Goal: Information Seeking & Learning: Learn about a topic

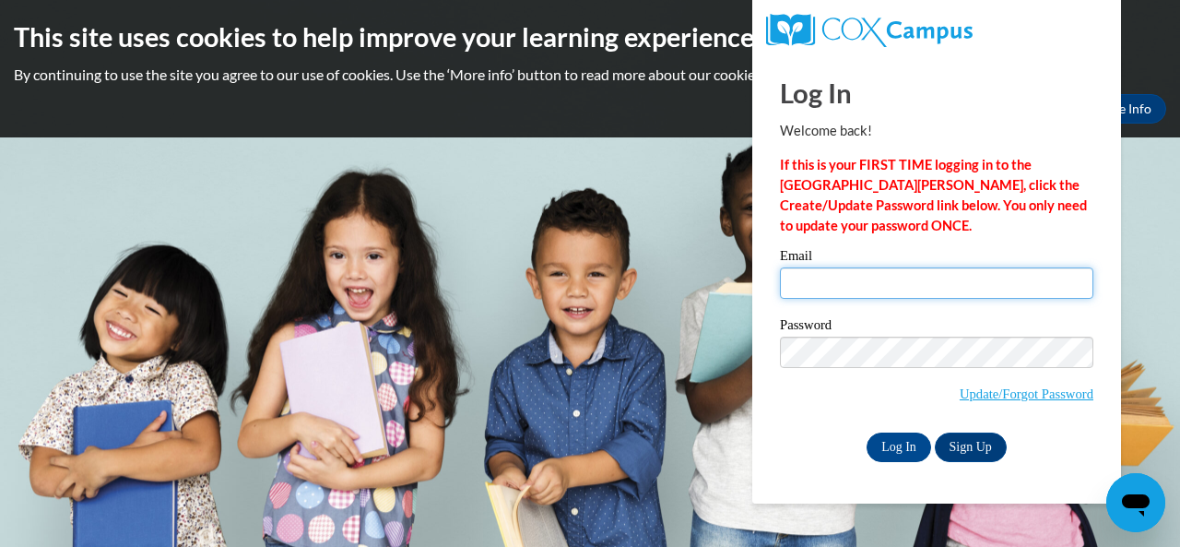
click at [827, 289] on input "Email" at bounding box center [937, 282] width 314 height 31
type input "swords.kathy@muscogee.k12.ga.us"
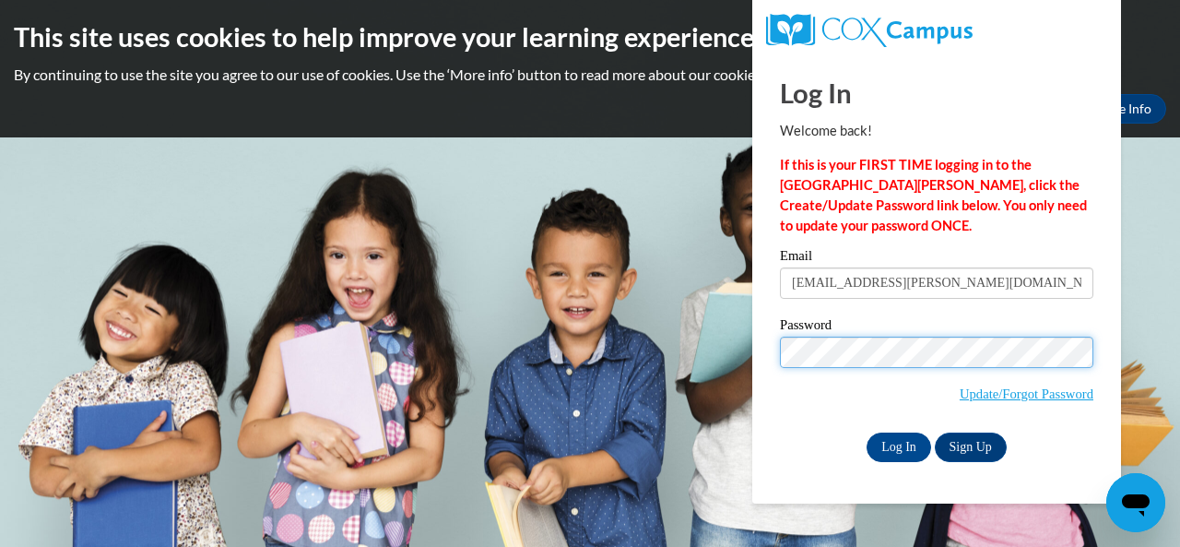
click at [867, 433] on input "Log In" at bounding box center [899, 448] width 65 height 30
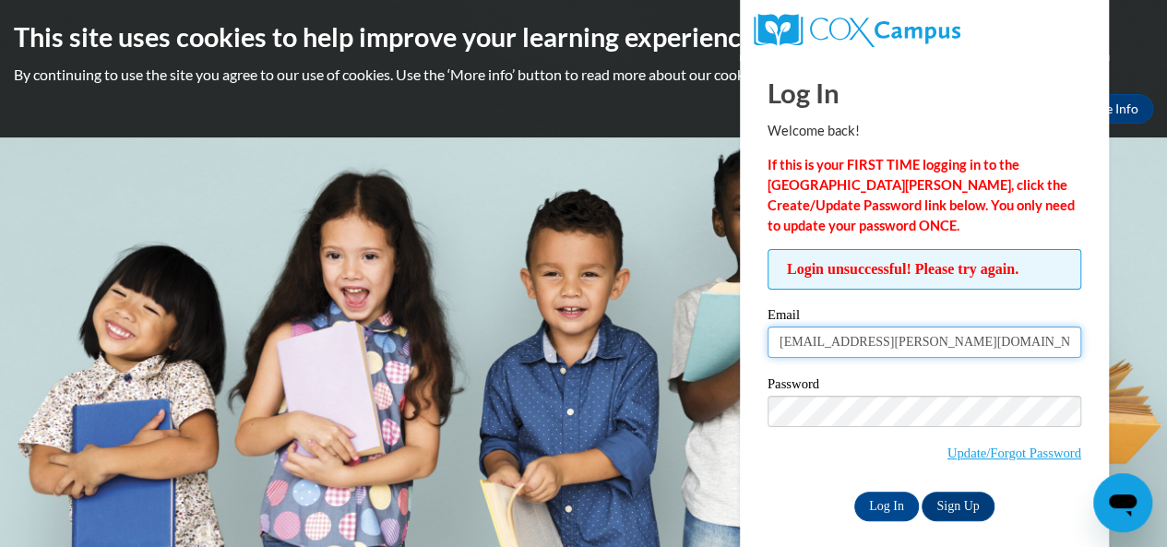
click at [1009, 346] on input "swords.kathy@muscogee.k12.ga.us" at bounding box center [924, 341] width 314 height 31
type input "s"
type input "[EMAIL_ADDRESS][DOMAIN_NAME]"
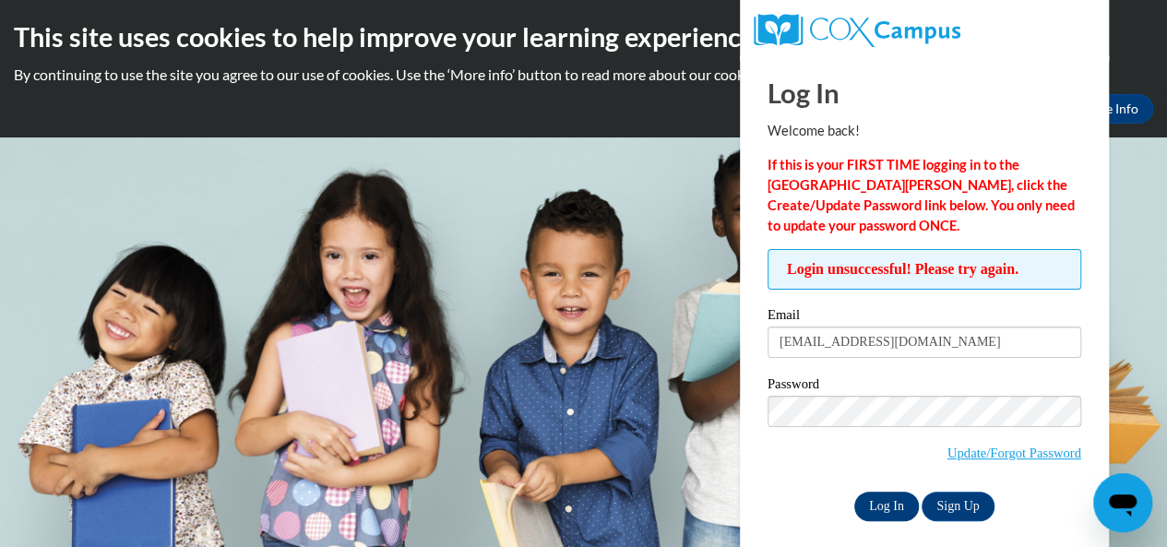
click at [872, 511] on input "Log In" at bounding box center [886, 507] width 65 height 30
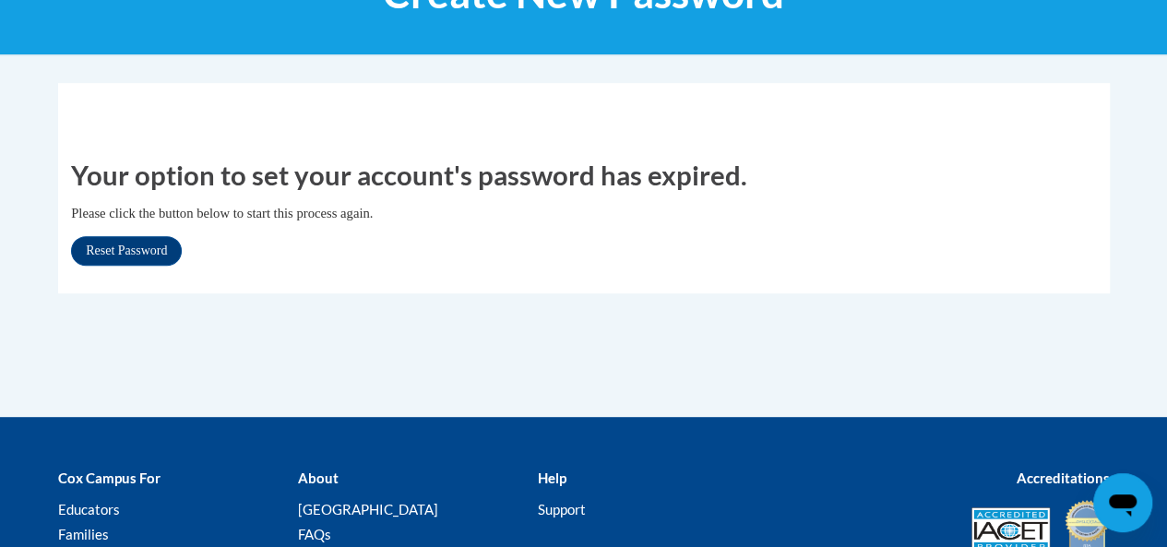
scroll to position [286, 0]
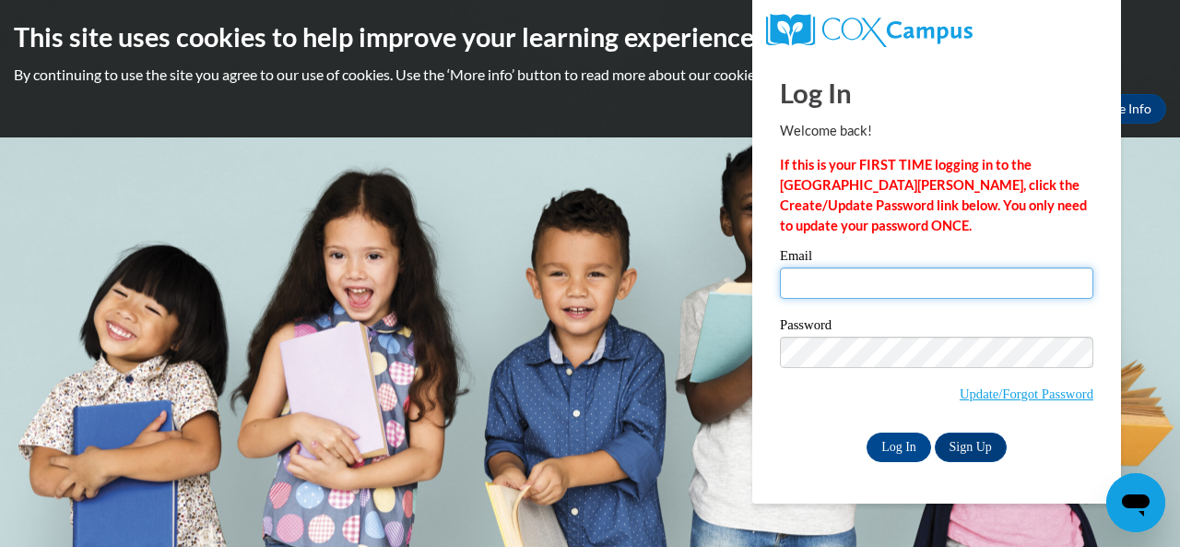
click at [826, 280] on input "Email" at bounding box center [937, 282] width 314 height 31
type input "swords.kathy@muscogee.k12.ga.us"
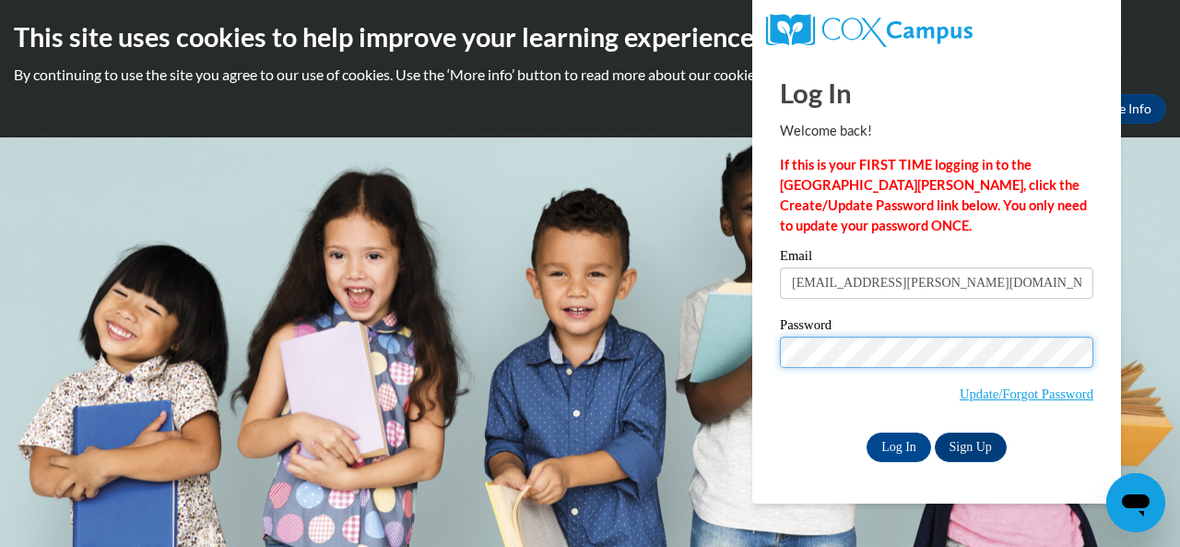
click at [867, 433] on input "Log In" at bounding box center [899, 448] width 65 height 30
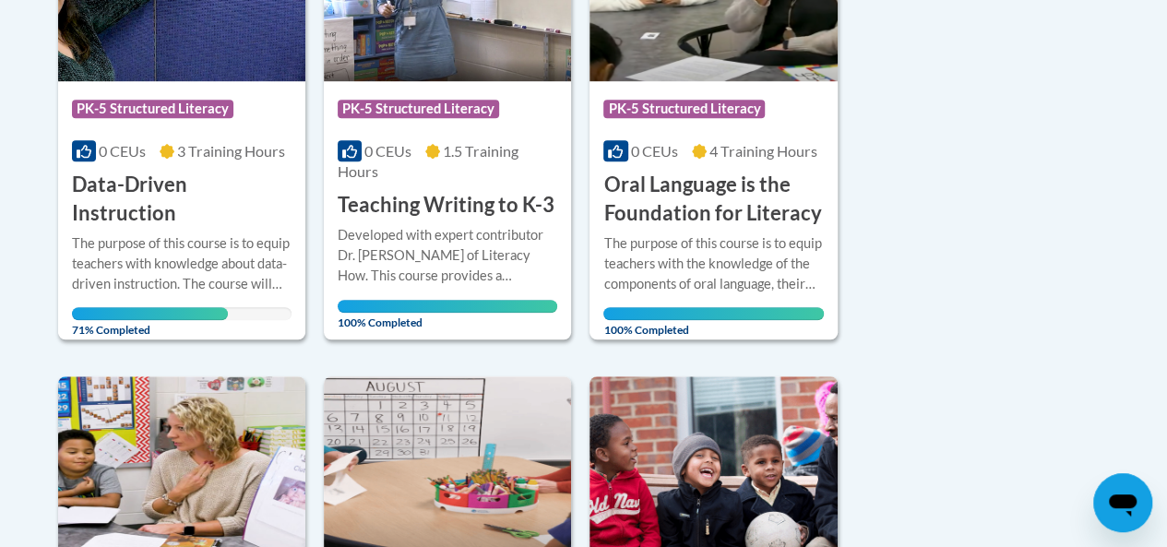
scroll to position [592, 0]
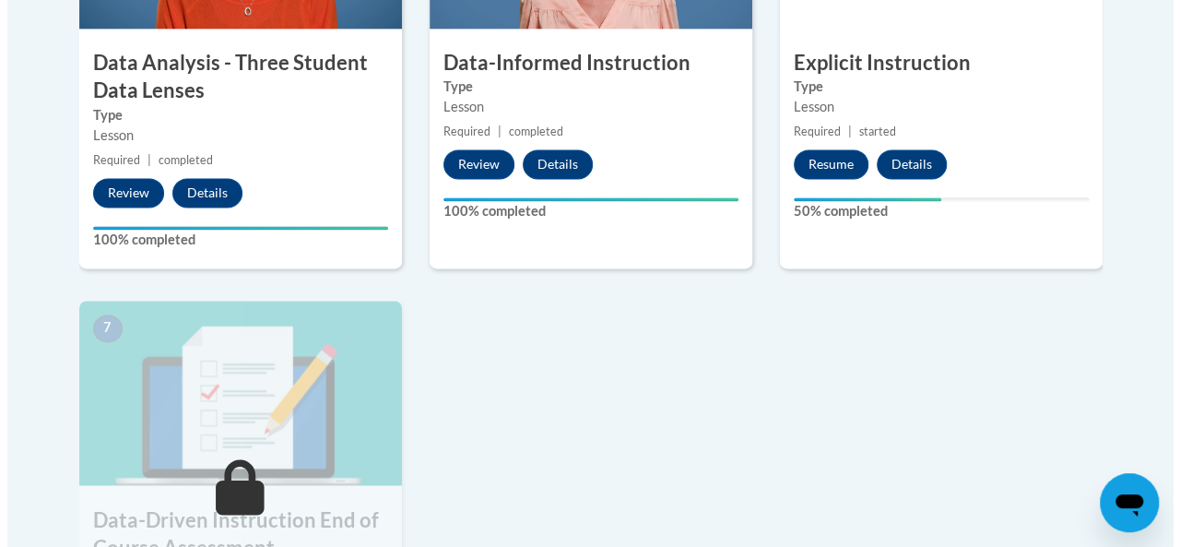
scroll to position [1230, 0]
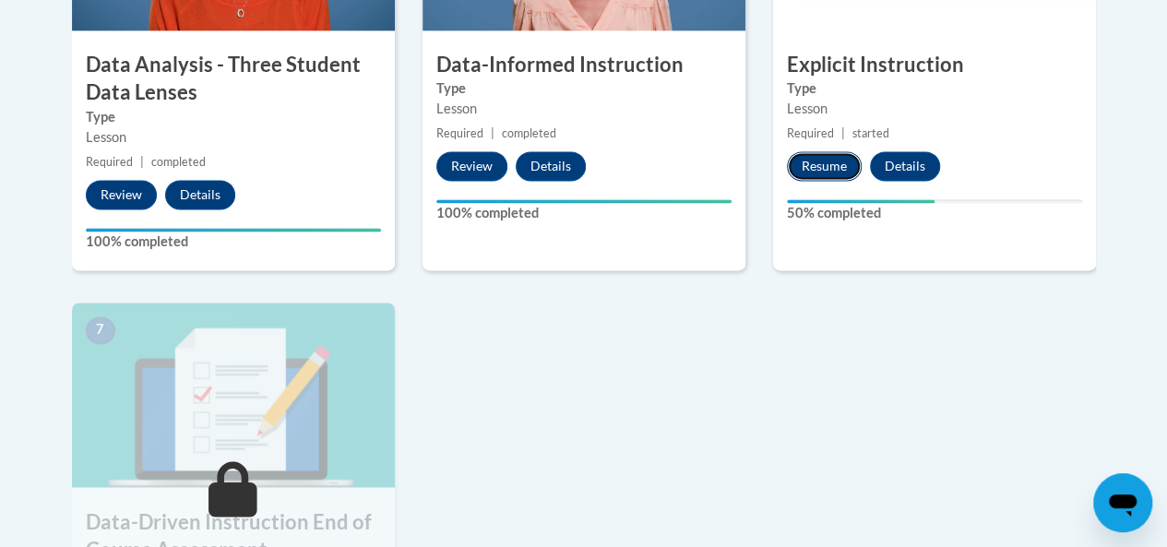
click at [824, 165] on button "Resume" at bounding box center [824, 166] width 75 height 30
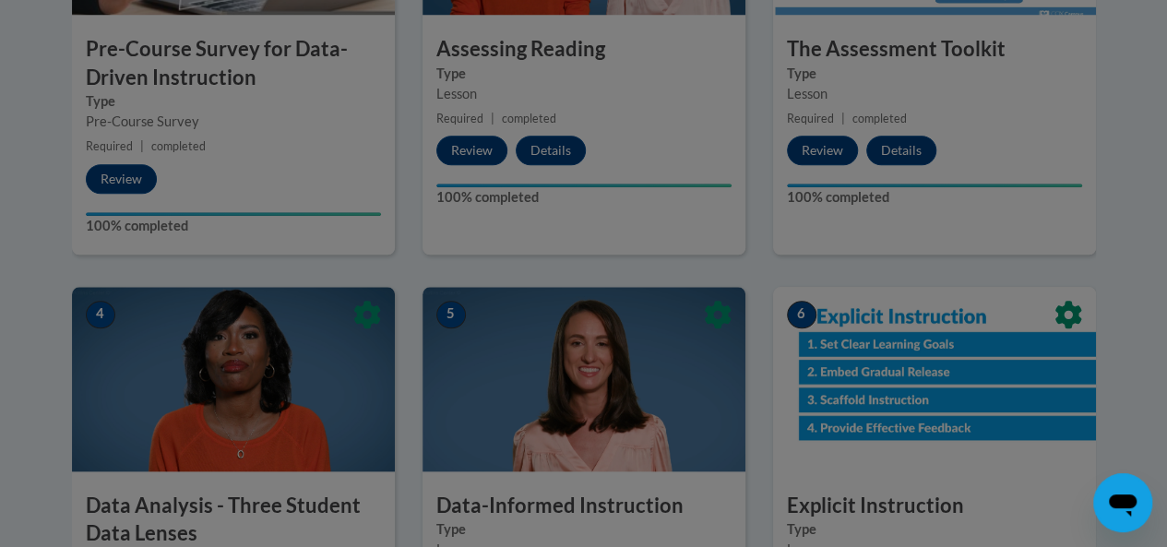
scroll to position [791, 0]
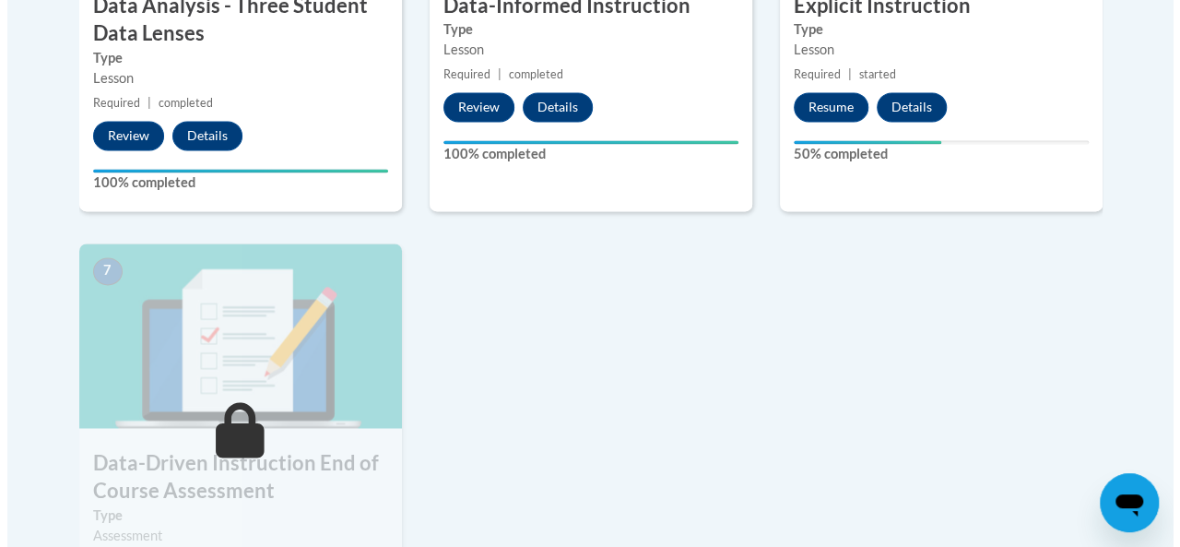
scroll to position [1278, 0]
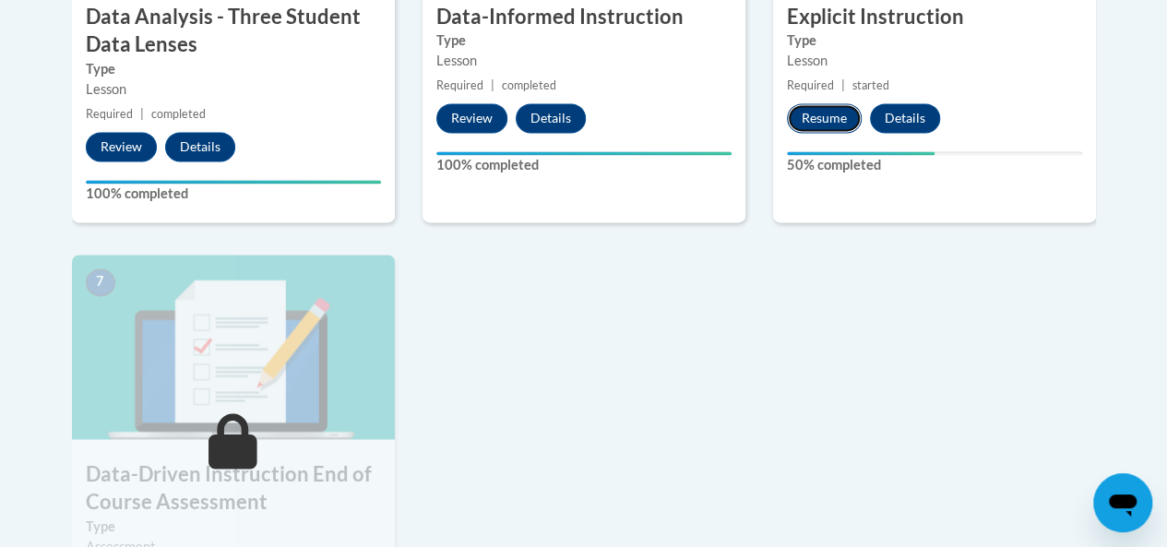
click at [824, 124] on button "Resume" at bounding box center [824, 118] width 75 height 30
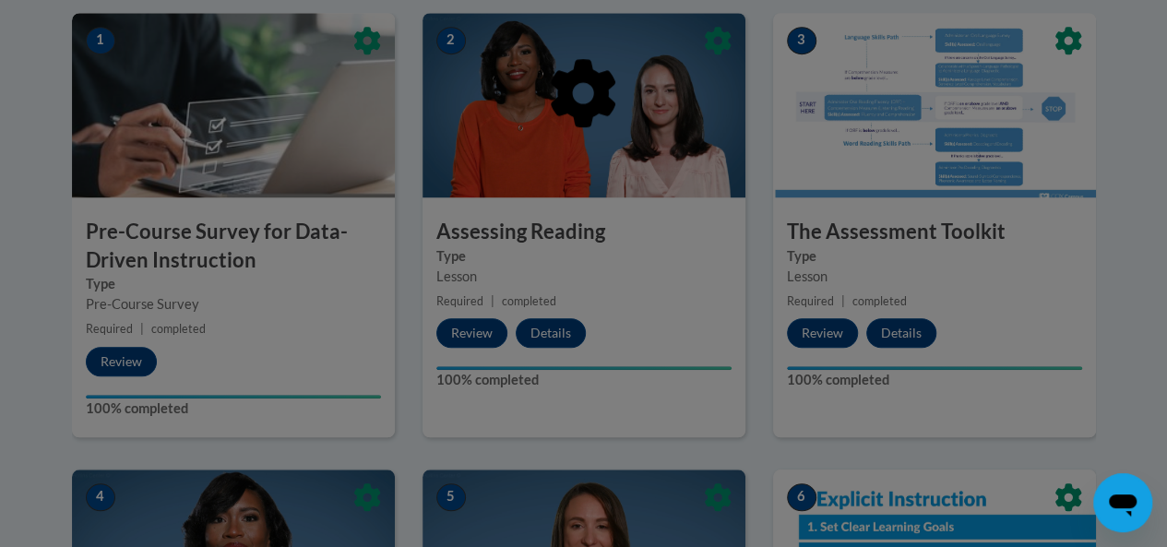
scroll to position [684, 0]
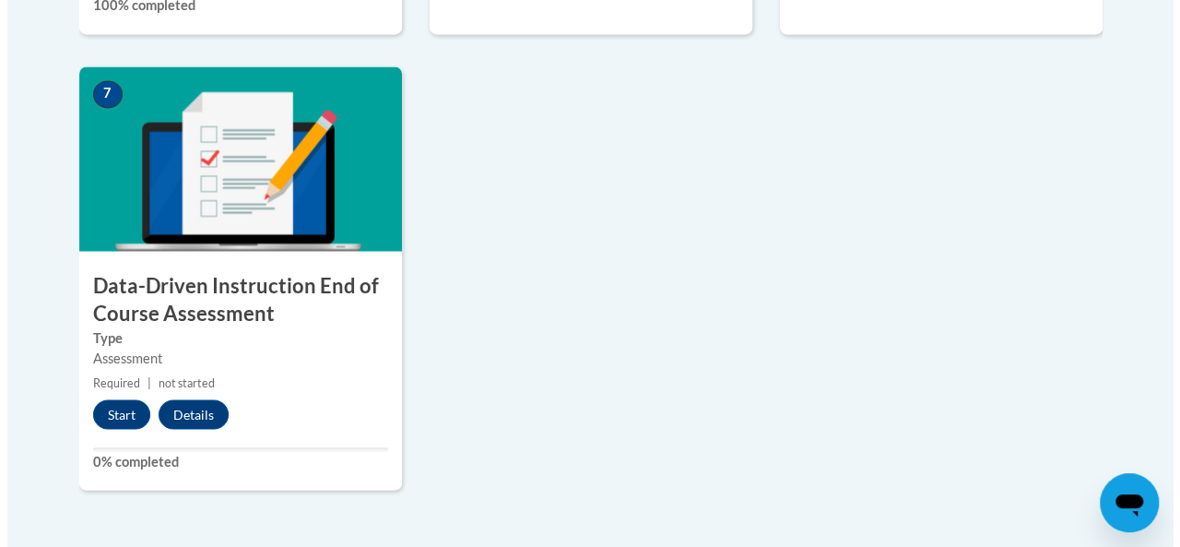
scroll to position [1475, 0]
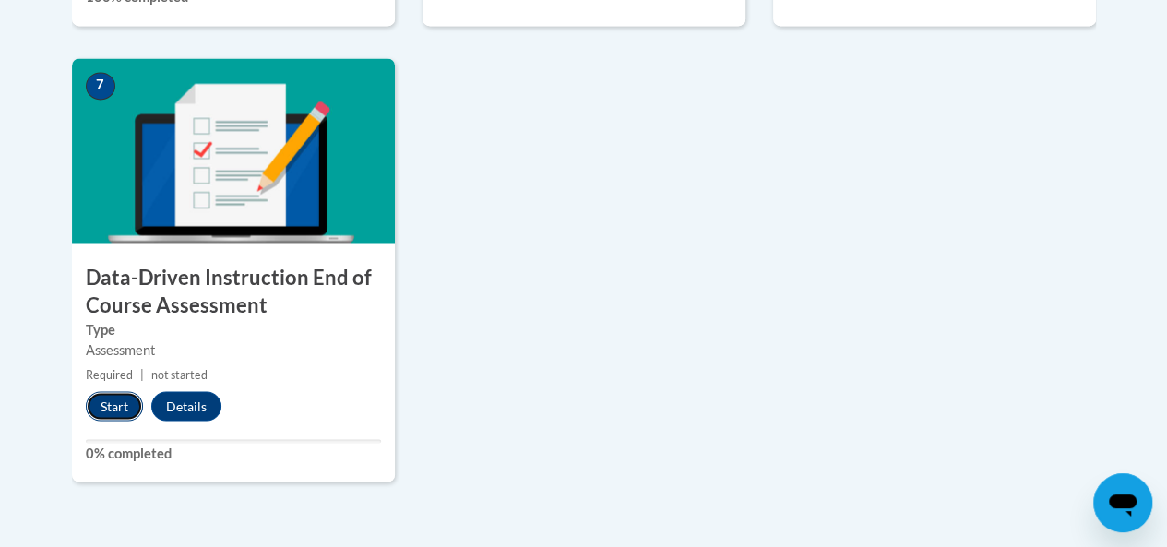
click at [111, 409] on button "Start" at bounding box center [114, 406] width 57 height 30
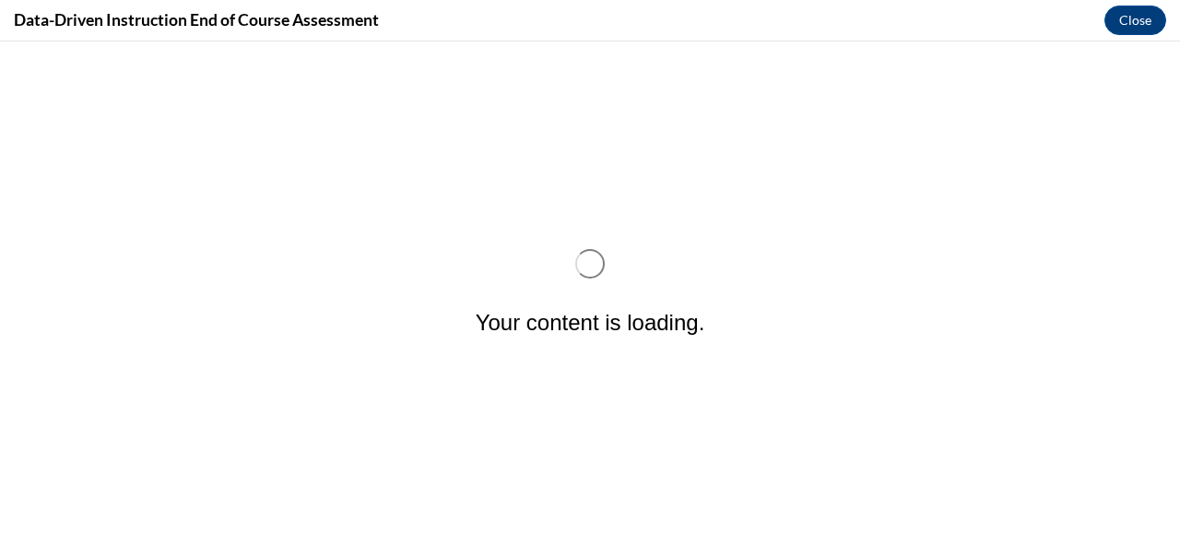
scroll to position [0, 0]
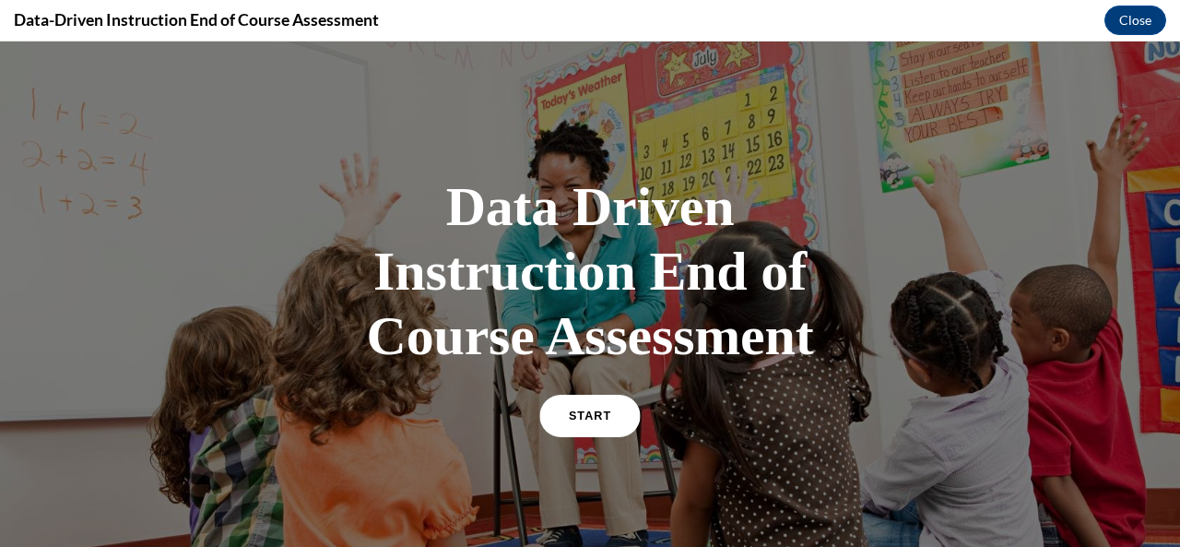
click at [590, 398] on link "START" at bounding box center [590, 416] width 101 height 42
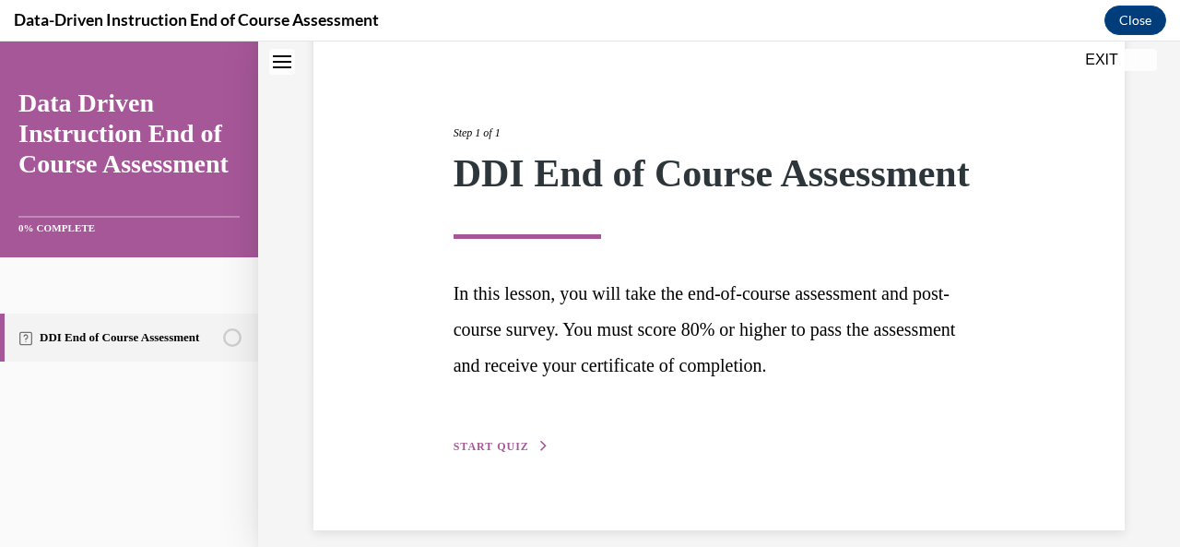
scroll to position [232, 0]
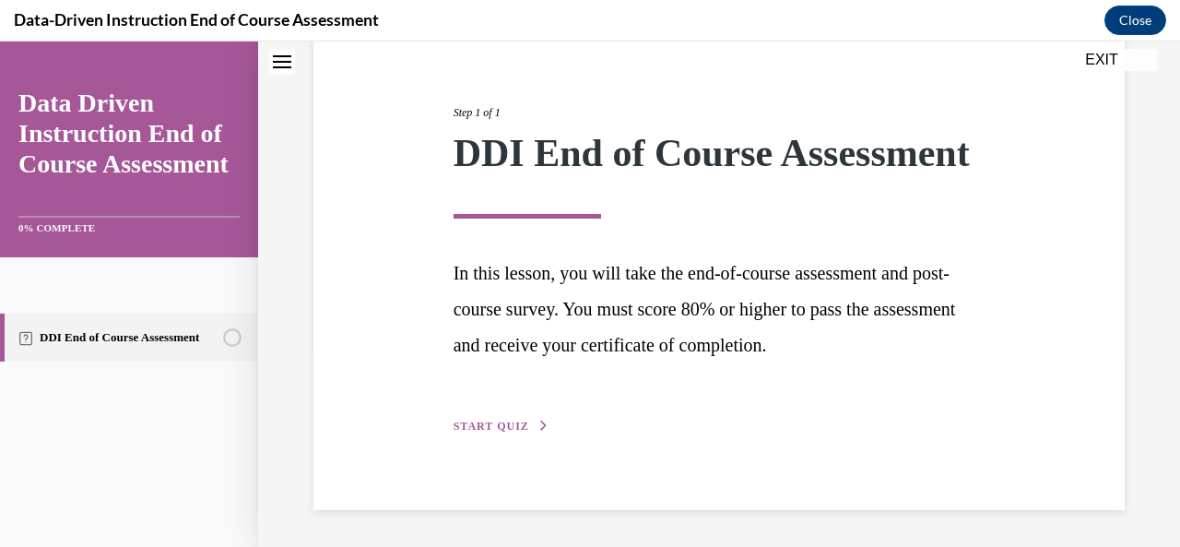
click at [479, 428] on span "START QUIZ" at bounding box center [492, 426] width 76 height 13
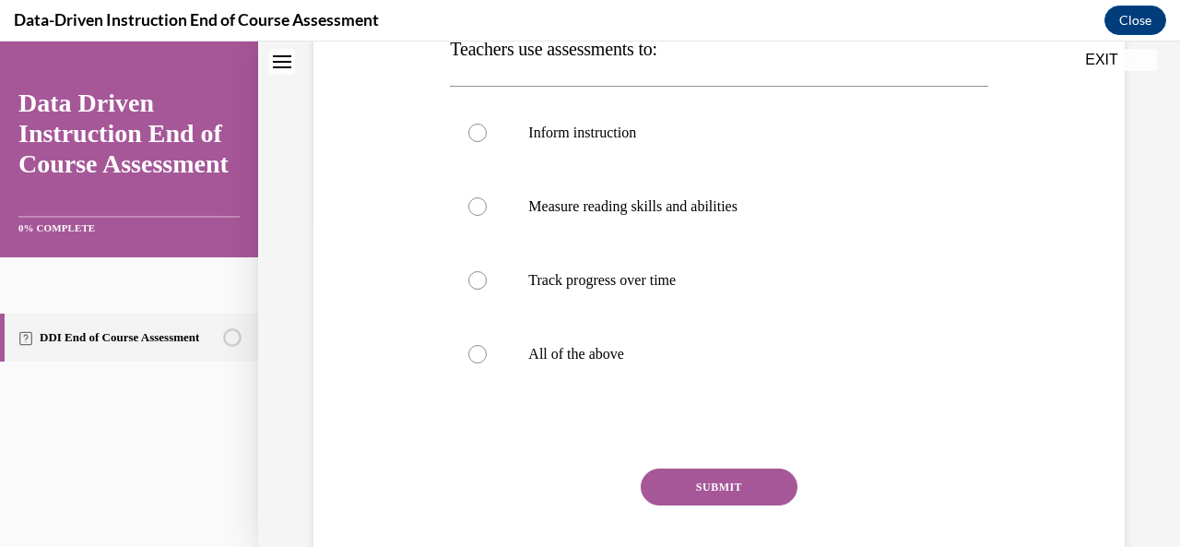
scroll to position [320, 0]
click at [484, 348] on label "All of the above" at bounding box center [719, 355] width 538 height 74
click at [484, 348] on input "All of the above" at bounding box center [478, 355] width 18 height 18
radio input "true"
click at [722, 492] on button "SUBMIT" at bounding box center [719, 487] width 157 height 37
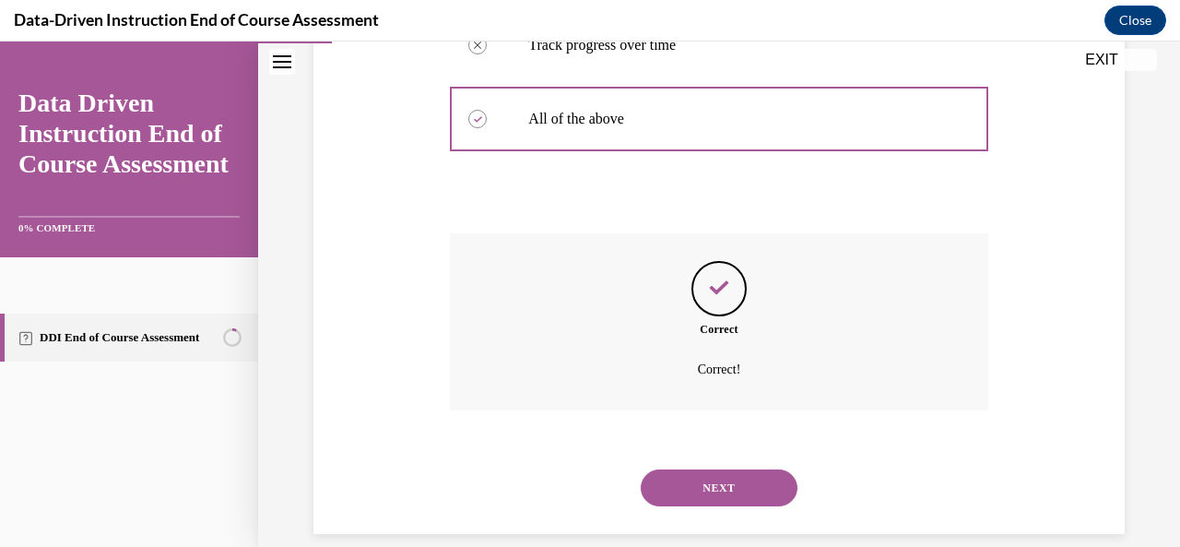
scroll to position [579, 0]
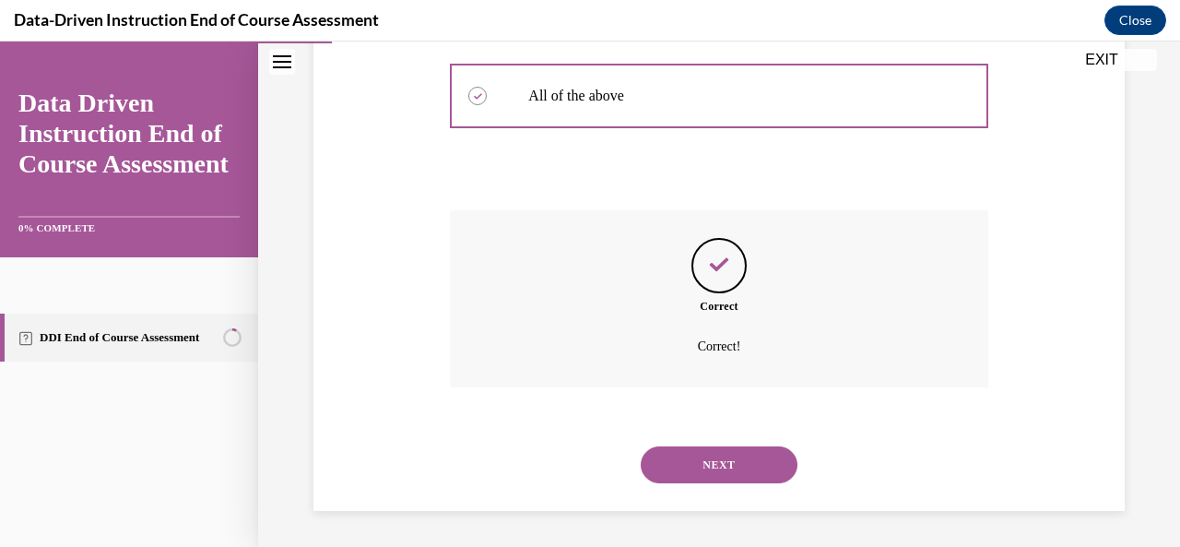
click at [675, 459] on button "NEXT" at bounding box center [719, 464] width 157 height 37
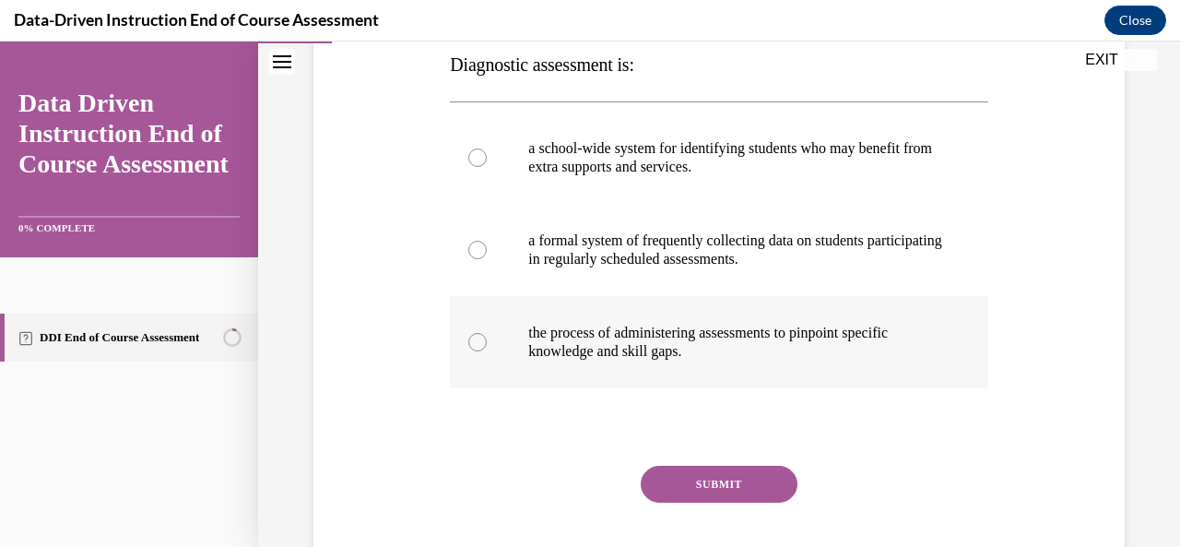
scroll to position [277, 0]
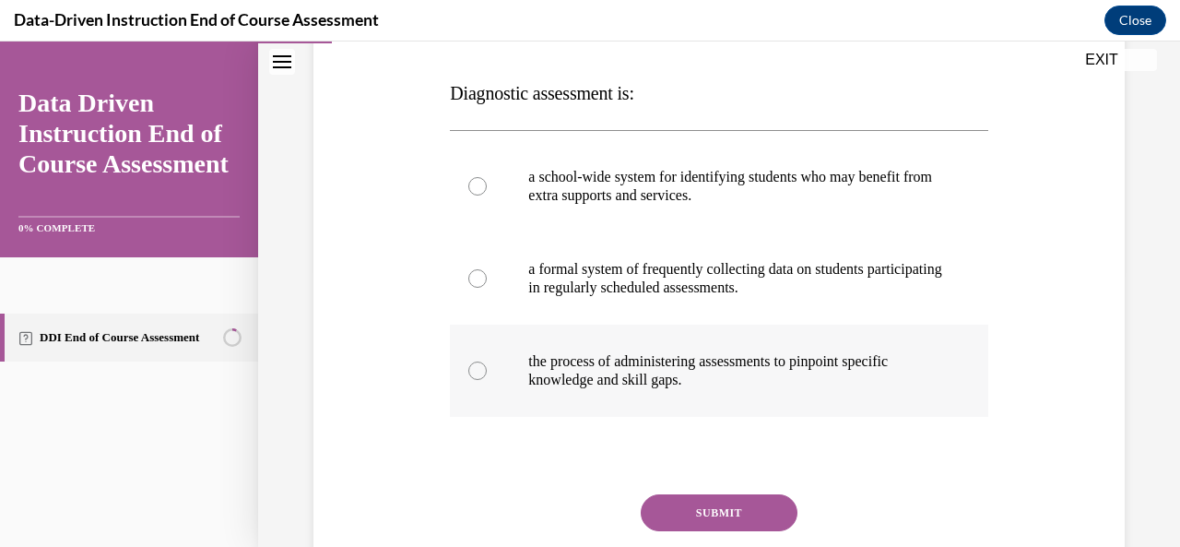
click at [477, 367] on div at bounding box center [478, 371] width 18 height 18
click at [477, 367] on input "the process of administering assessments to pinpoint specific knowledge and ski…" at bounding box center [478, 371] width 18 height 18
radio input "true"
click at [744, 508] on button "SUBMIT" at bounding box center [719, 512] width 157 height 37
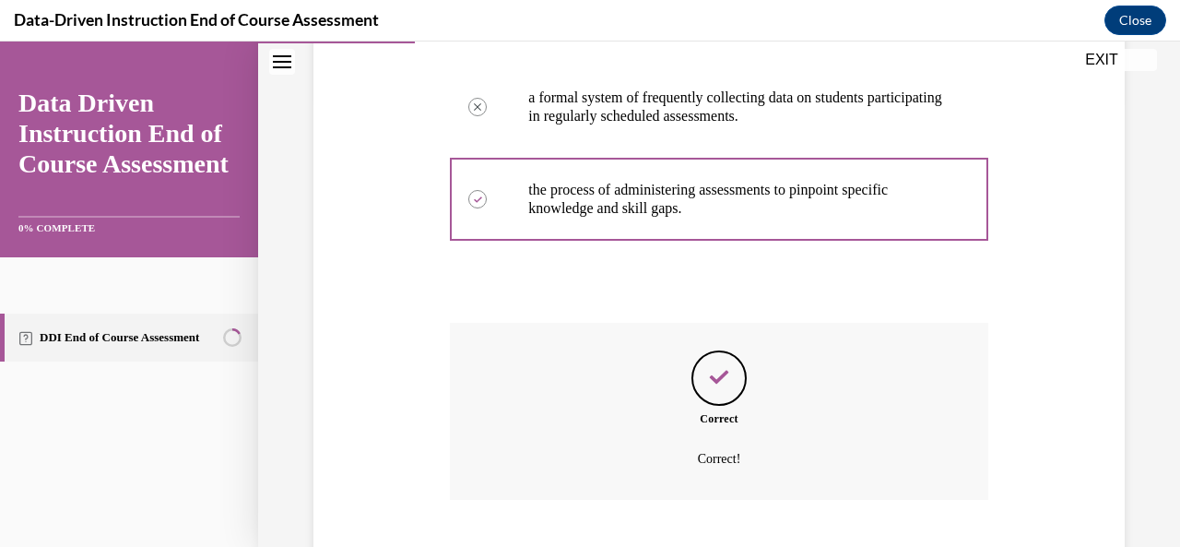
scroll to position [561, 0]
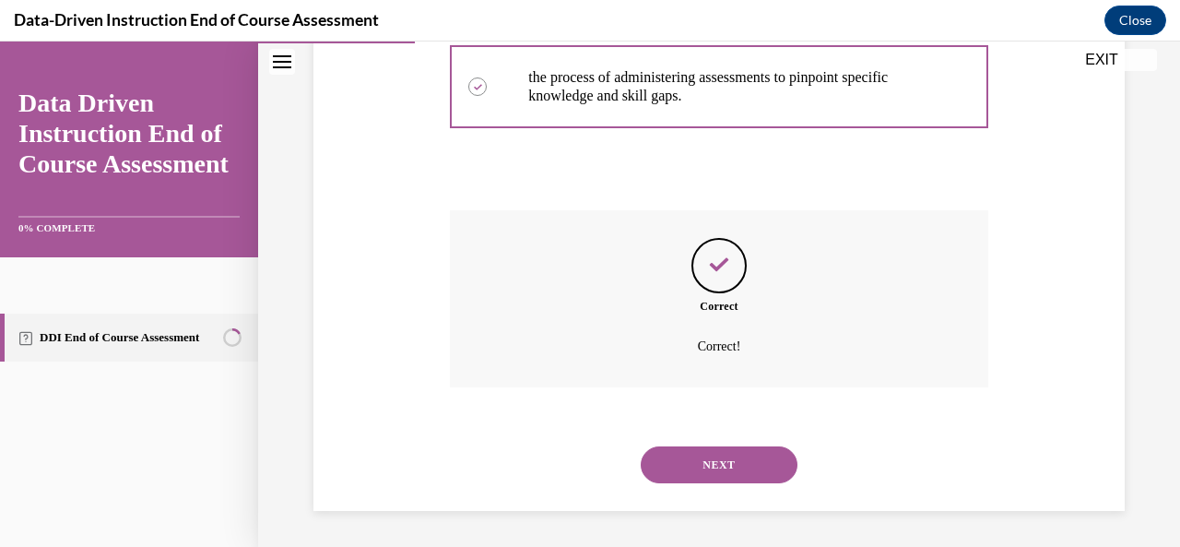
click at [676, 455] on button "NEXT" at bounding box center [719, 464] width 157 height 37
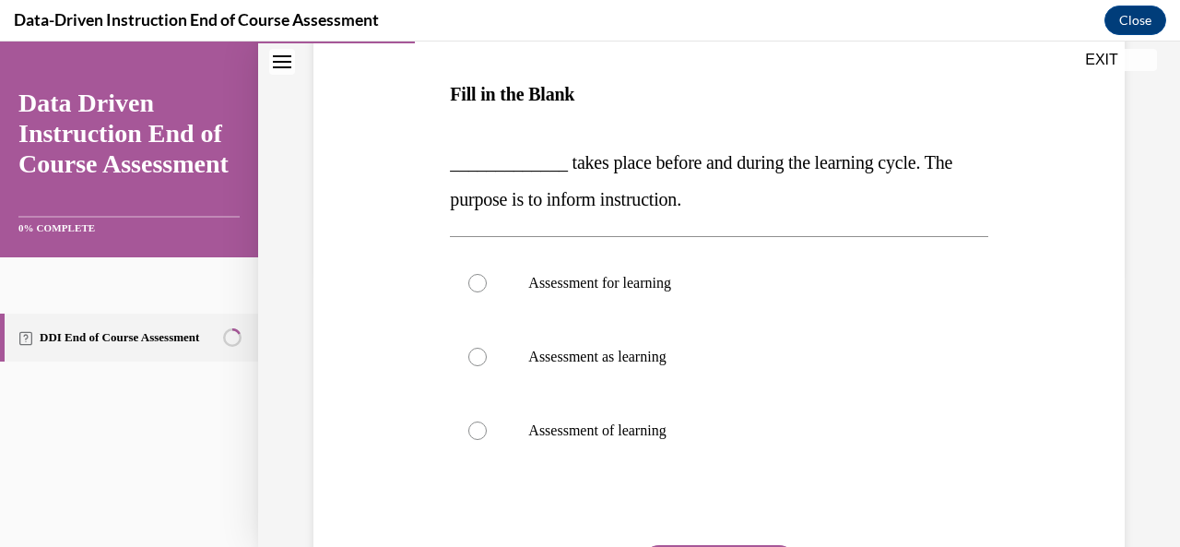
scroll to position [277, 0]
click at [472, 279] on div at bounding box center [478, 282] width 18 height 18
click at [472, 279] on input "Assessment for learning" at bounding box center [478, 282] width 18 height 18
radio input "true"
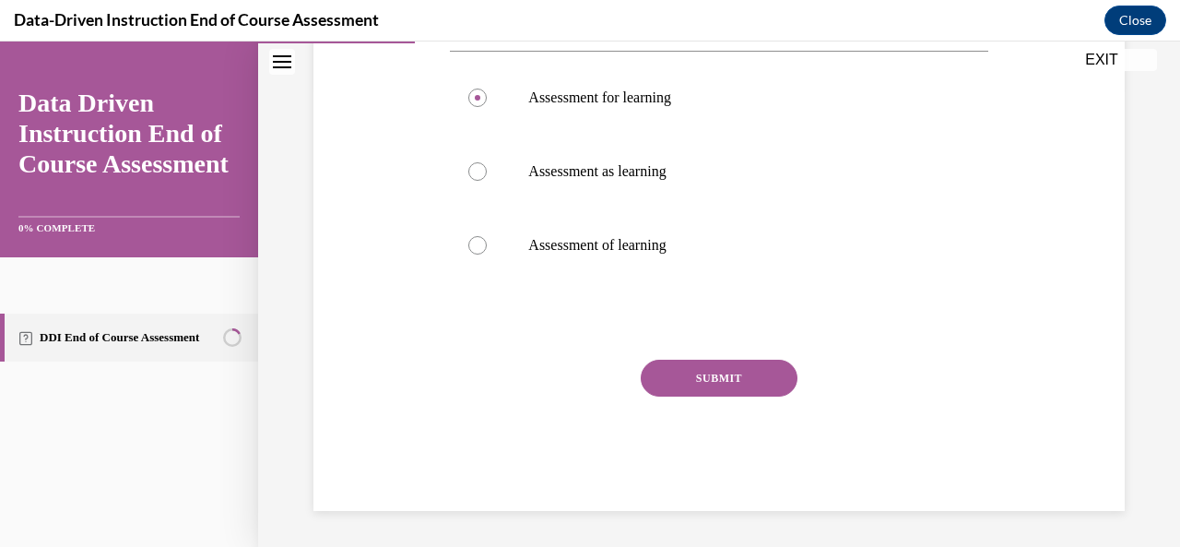
click at [740, 387] on button "SUBMIT" at bounding box center [719, 378] width 157 height 37
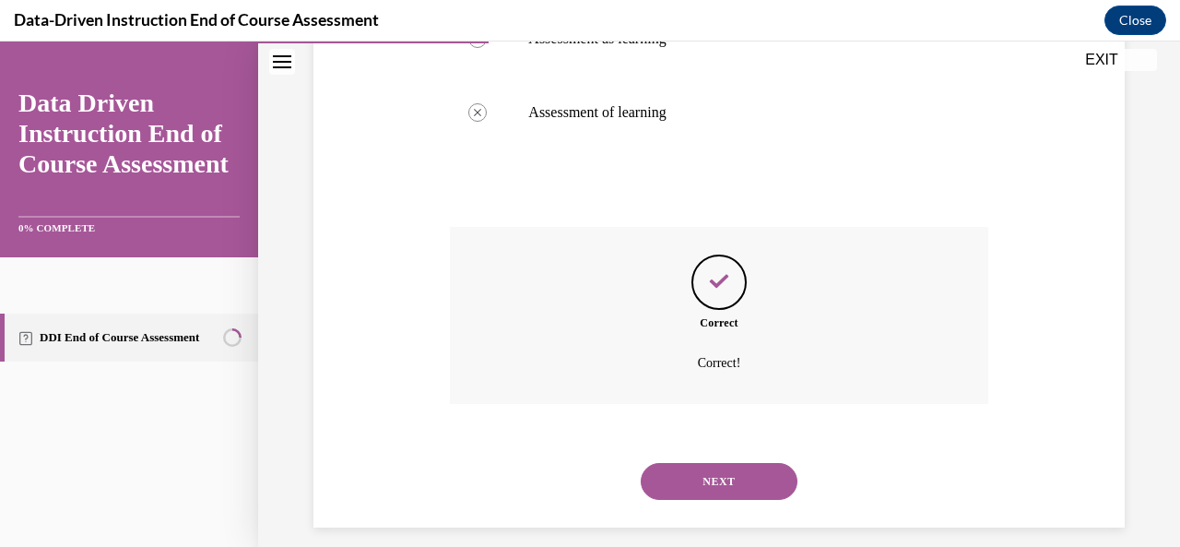
scroll to position [611, 0]
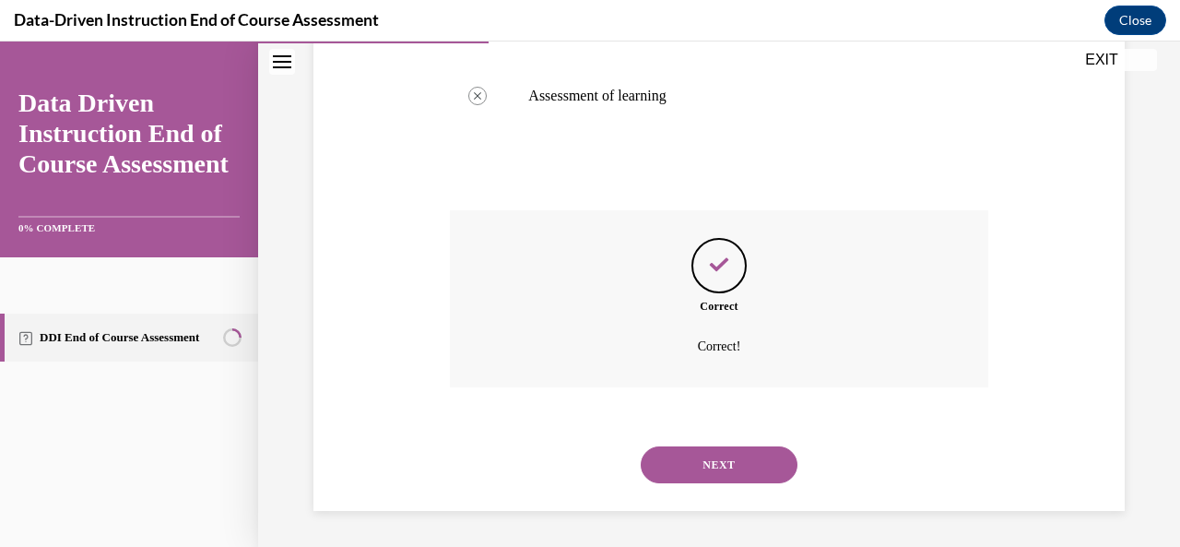
click at [699, 450] on button "NEXT" at bounding box center [719, 464] width 157 height 37
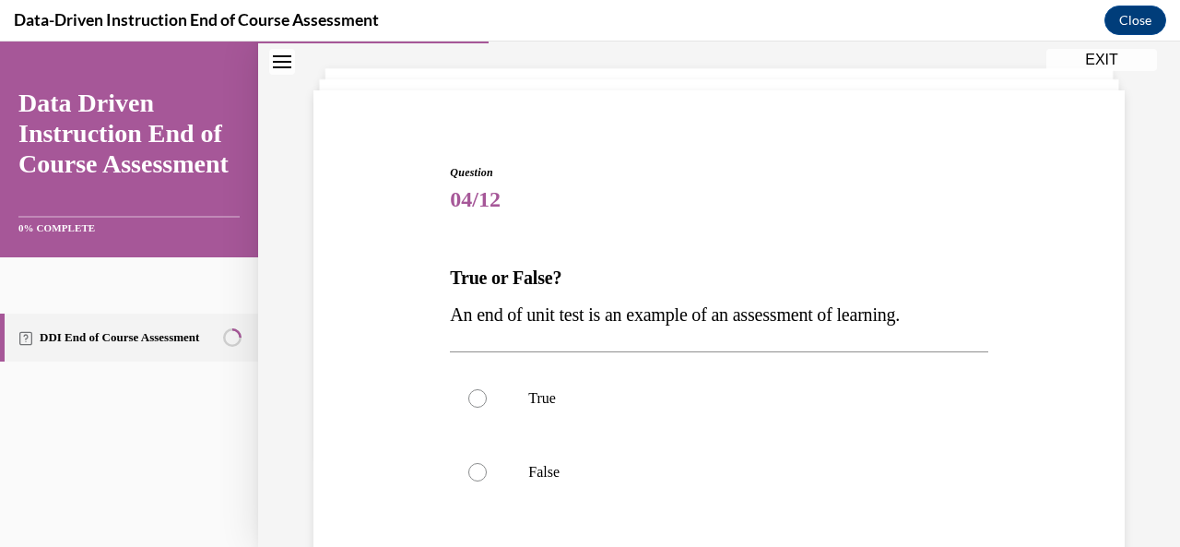
scroll to position [277, 0]
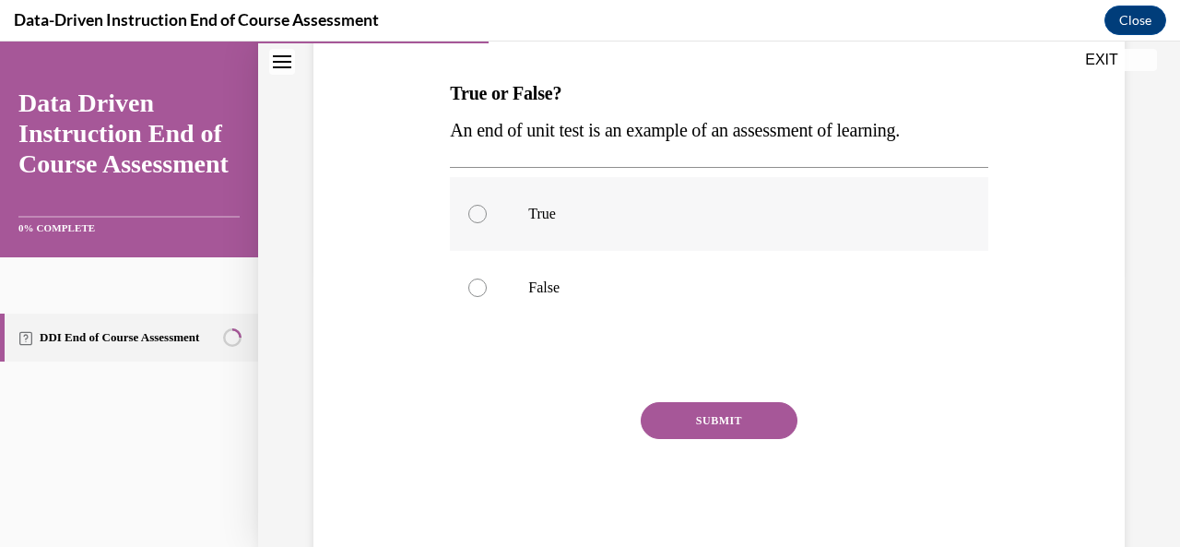
click at [478, 215] on div at bounding box center [478, 214] width 18 height 18
click at [478, 215] on input "True" at bounding box center [478, 214] width 18 height 18
radio input "true"
click at [713, 419] on button "SUBMIT" at bounding box center [719, 420] width 157 height 37
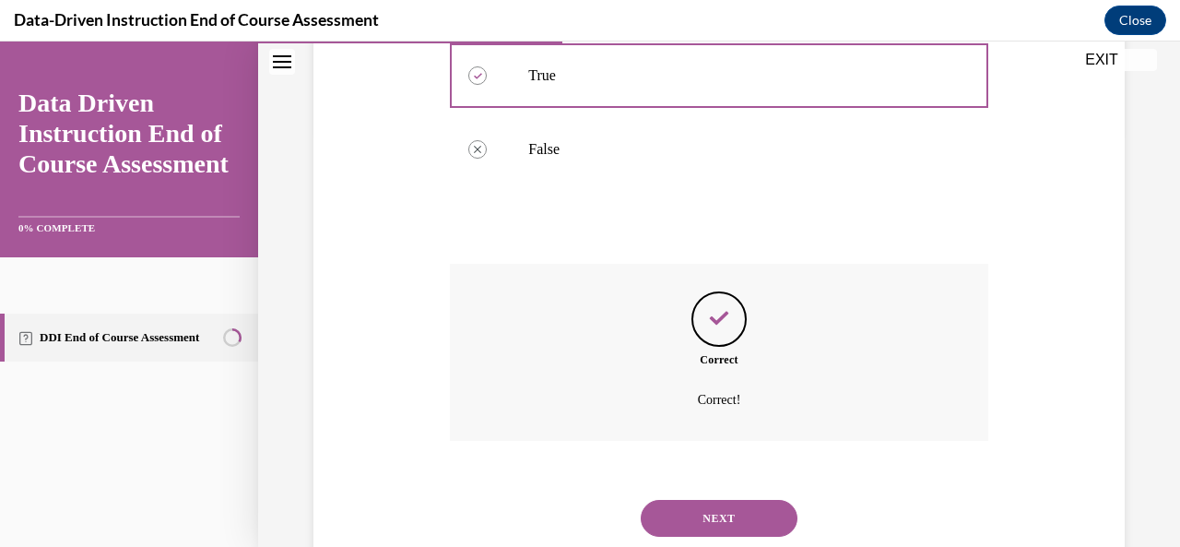
scroll to position [469, 0]
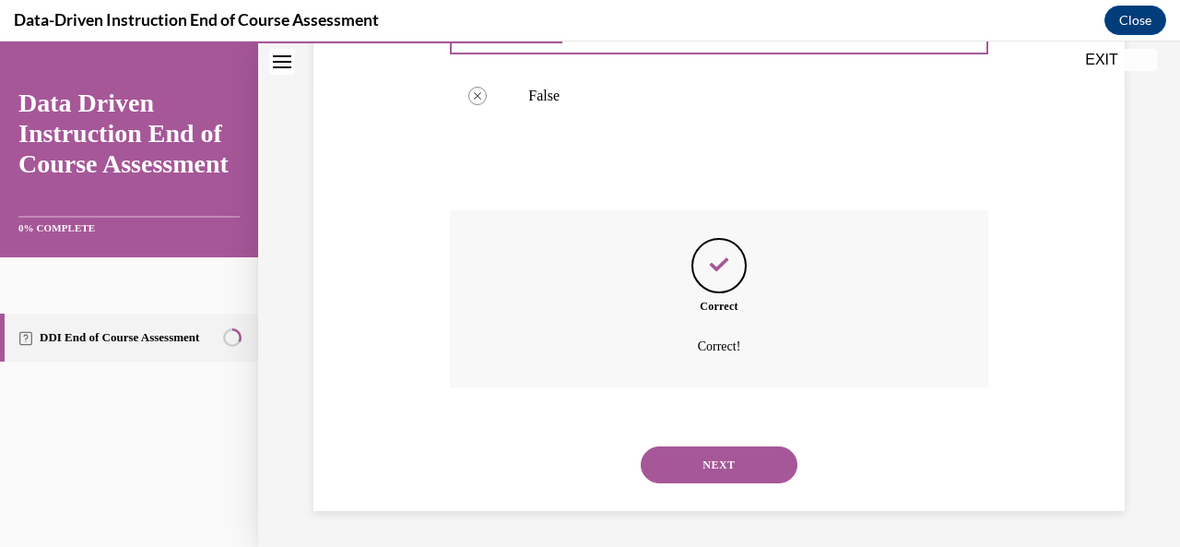
click at [722, 447] on button "NEXT" at bounding box center [719, 464] width 157 height 37
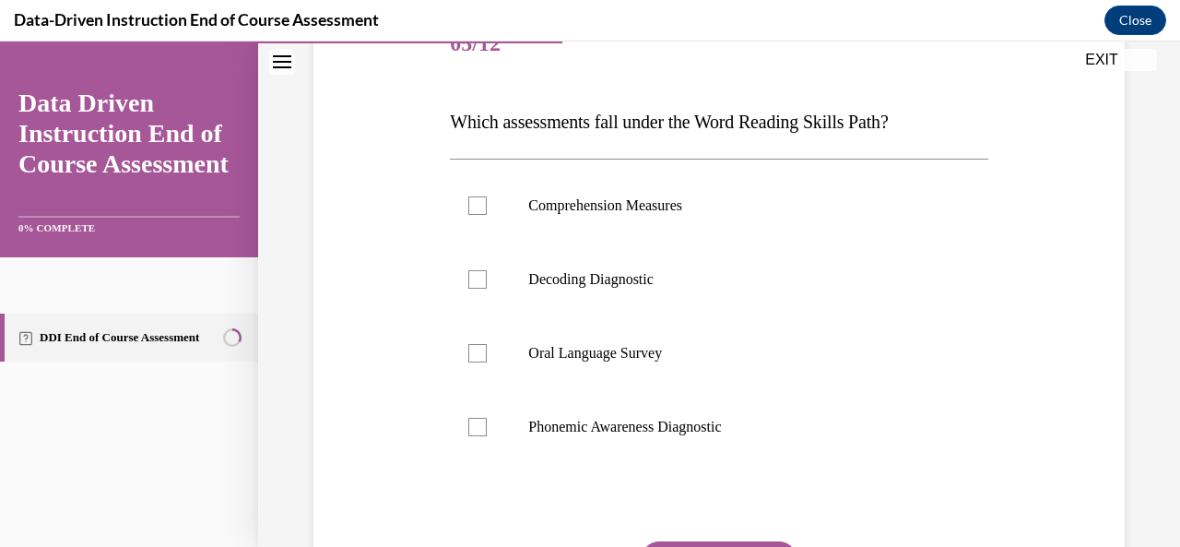
scroll to position [277, 0]
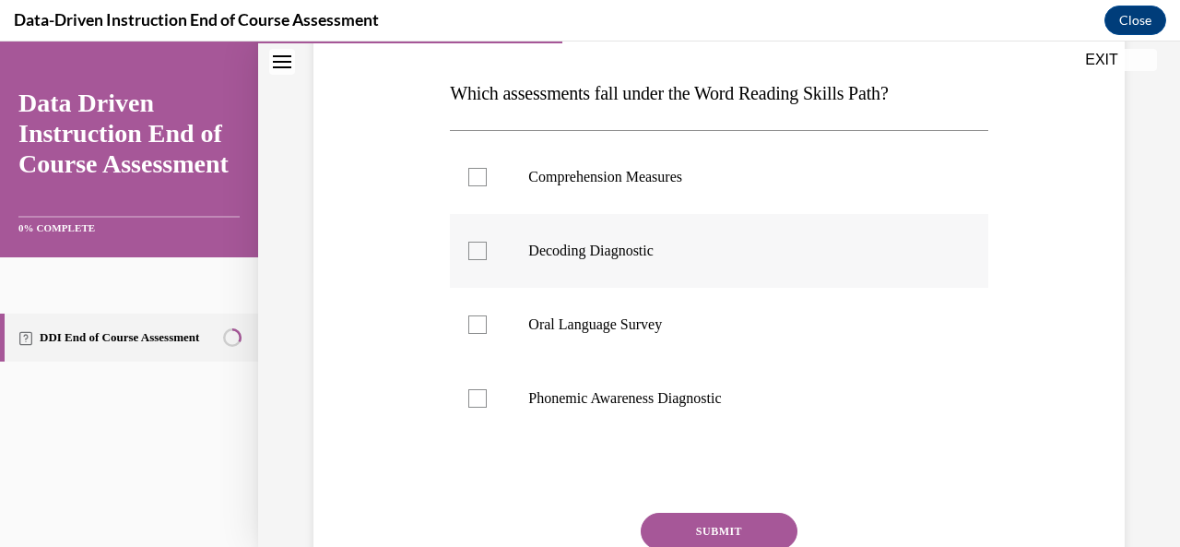
click at [483, 245] on div at bounding box center [478, 251] width 18 height 18
click at [483, 245] on input "Decoding Diagnostic" at bounding box center [478, 251] width 18 height 18
checkbox input "true"
click at [710, 525] on button "SUBMIT" at bounding box center [719, 531] width 157 height 37
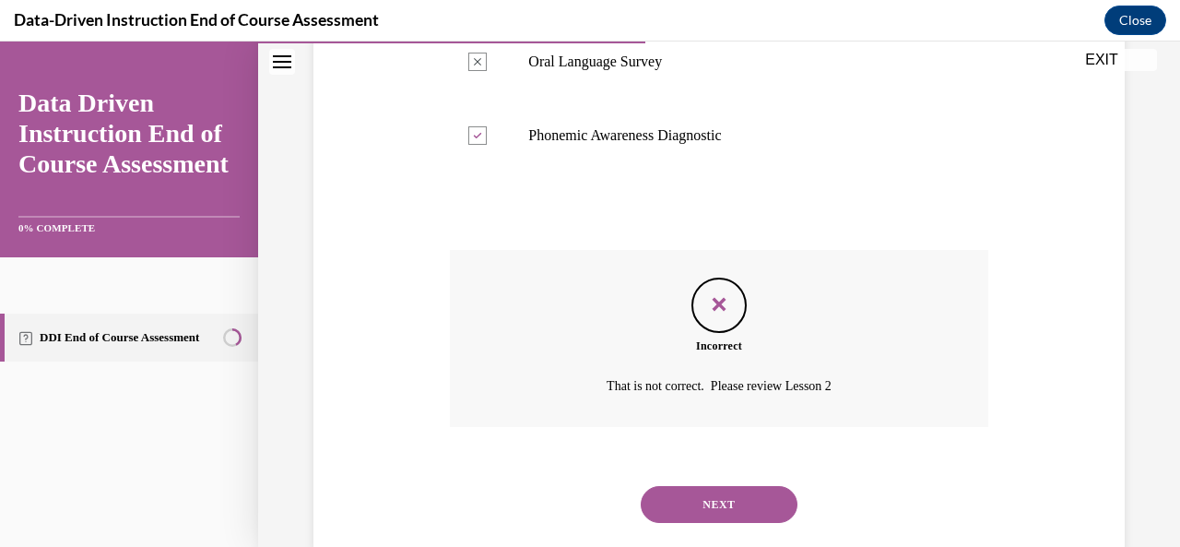
scroll to position [579, 0]
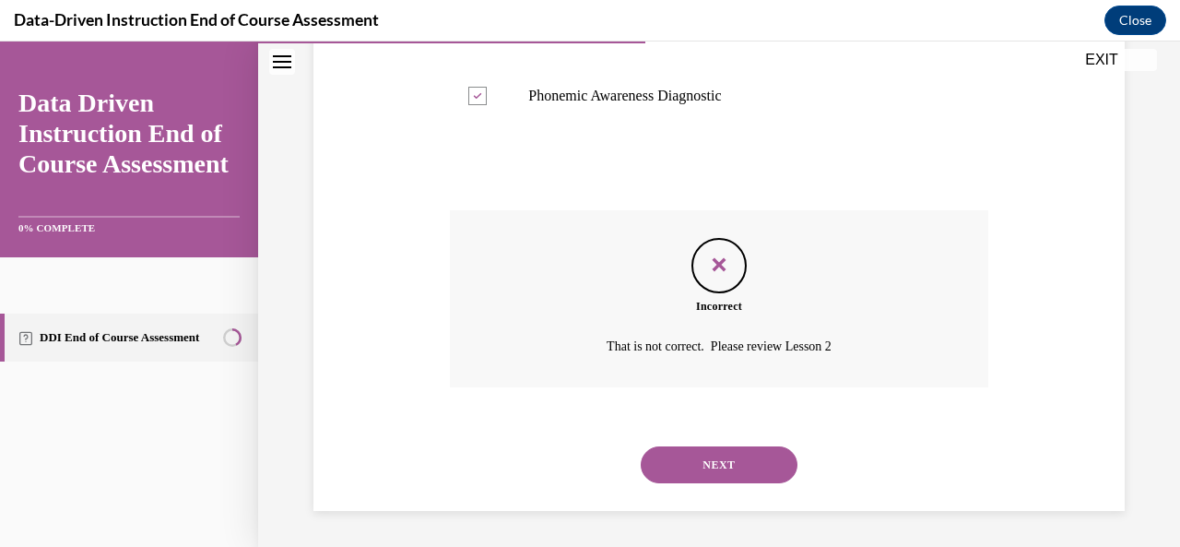
click at [722, 471] on button "NEXT" at bounding box center [719, 464] width 157 height 37
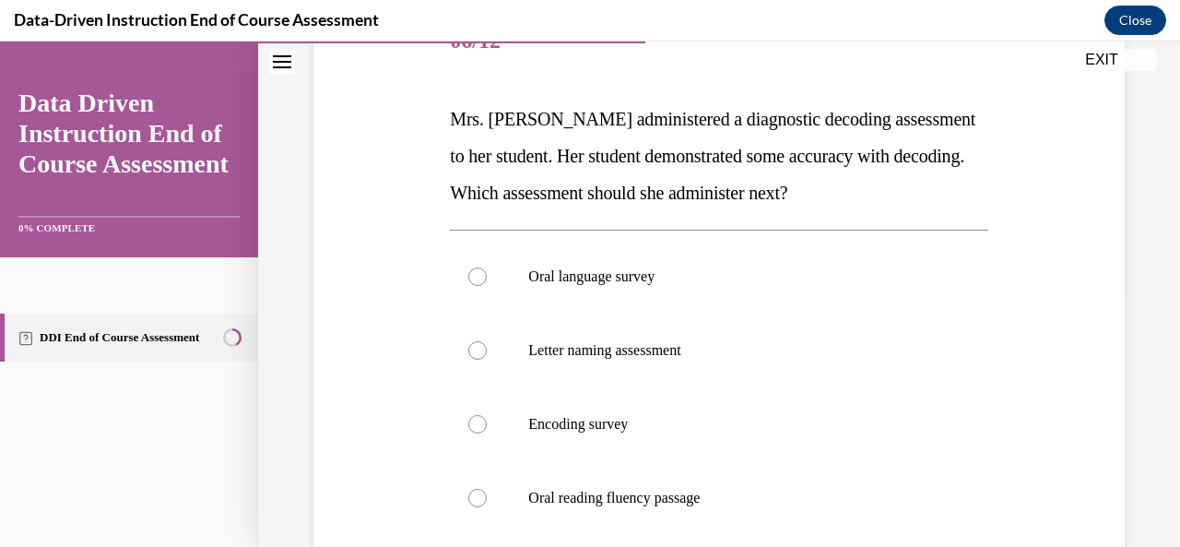
scroll to position [277, 0]
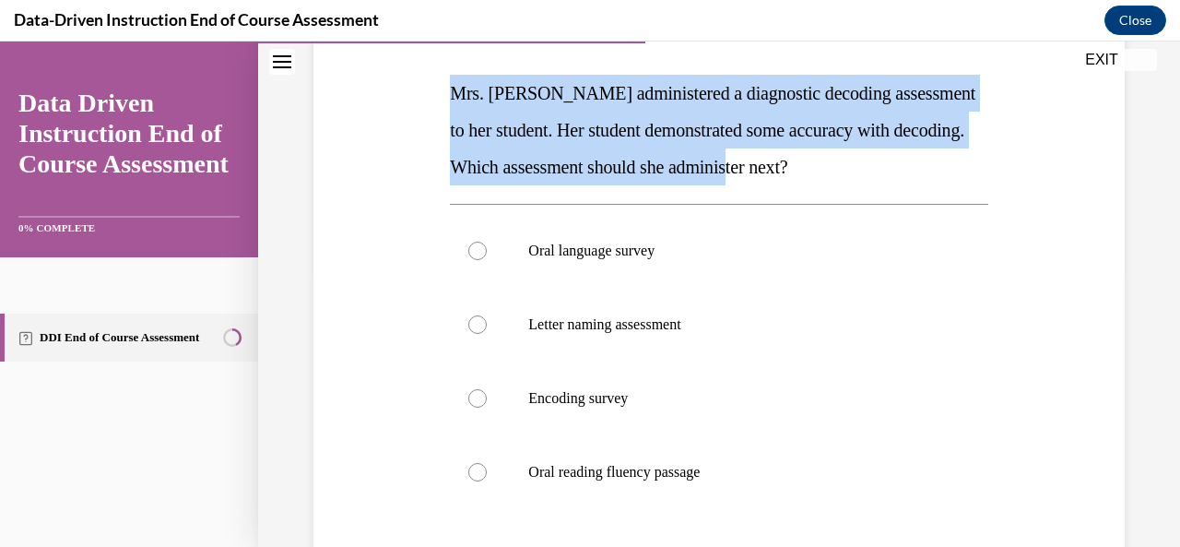
drag, startPoint x: 441, startPoint y: 84, endPoint x: 826, endPoint y: 176, distance: 396.4
click at [826, 176] on div "Question 06/12 Mrs. Lee administered a diagnostic decoding assessment to her st…" at bounding box center [719, 330] width 821 height 813
copy span "Mrs. Lee administered a diagnostic decoding assessment to her student. Her stud…"
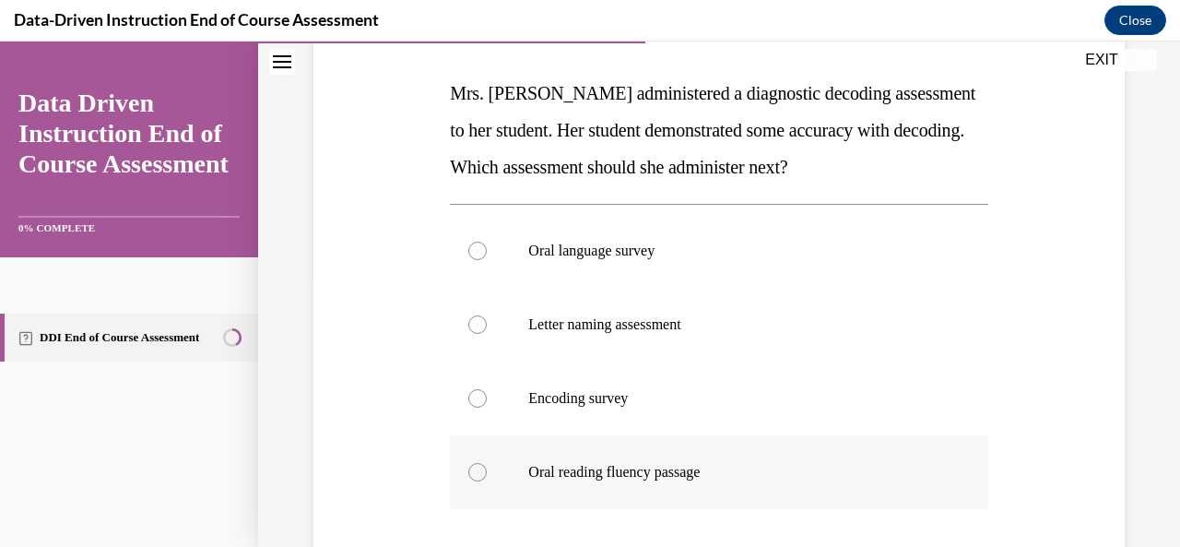
click at [477, 467] on div at bounding box center [478, 472] width 18 height 18
click at [477, 467] on input "Oral reading fluency passage" at bounding box center [478, 472] width 18 height 18
radio input "true"
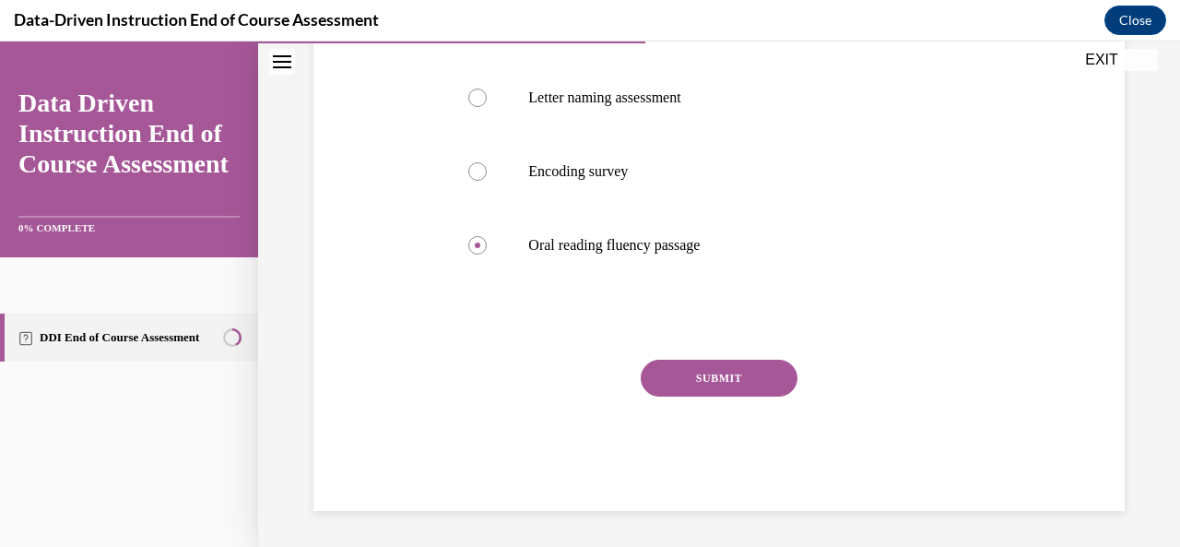
click at [712, 386] on button "SUBMIT" at bounding box center [719, 378] width 157 height 37
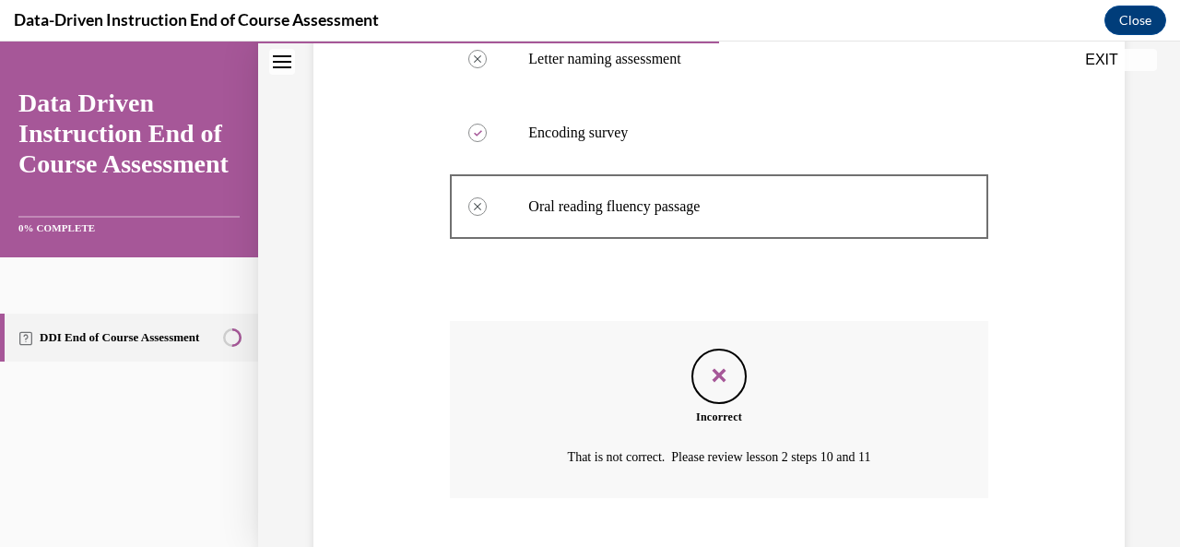
scroll to position [653, 0]
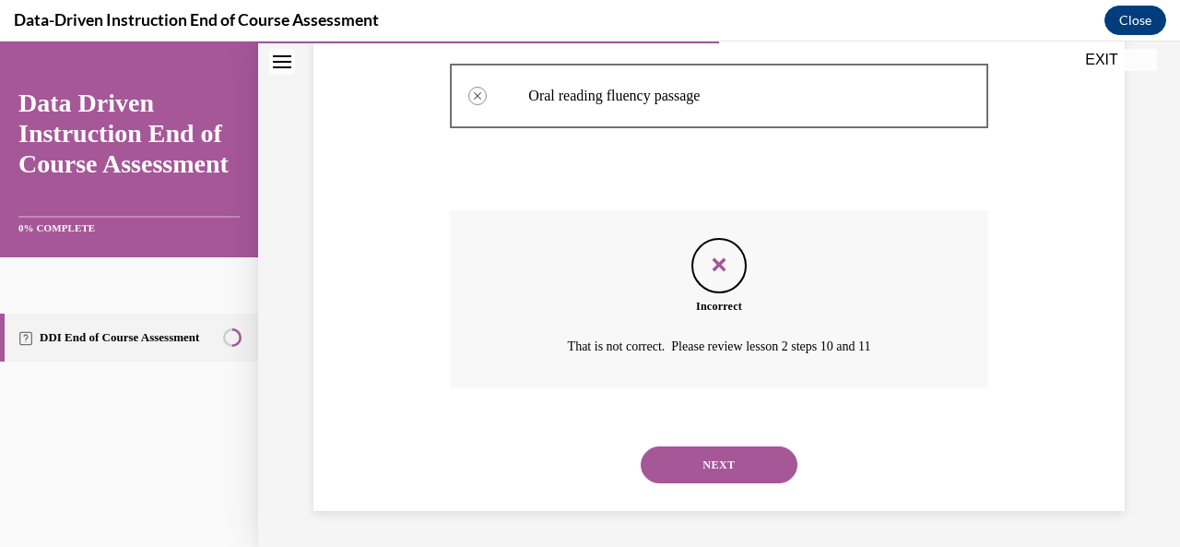
click at [710, 467] on button "NEXT" at bounding box center [719, 464] width 157 height 37
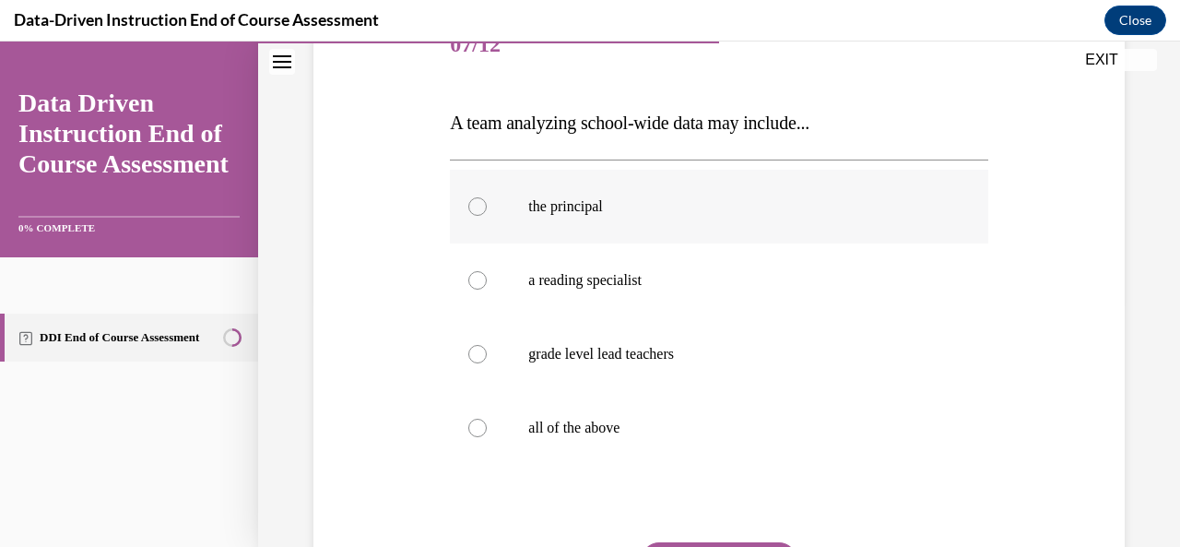
scroll to position [277, 0]
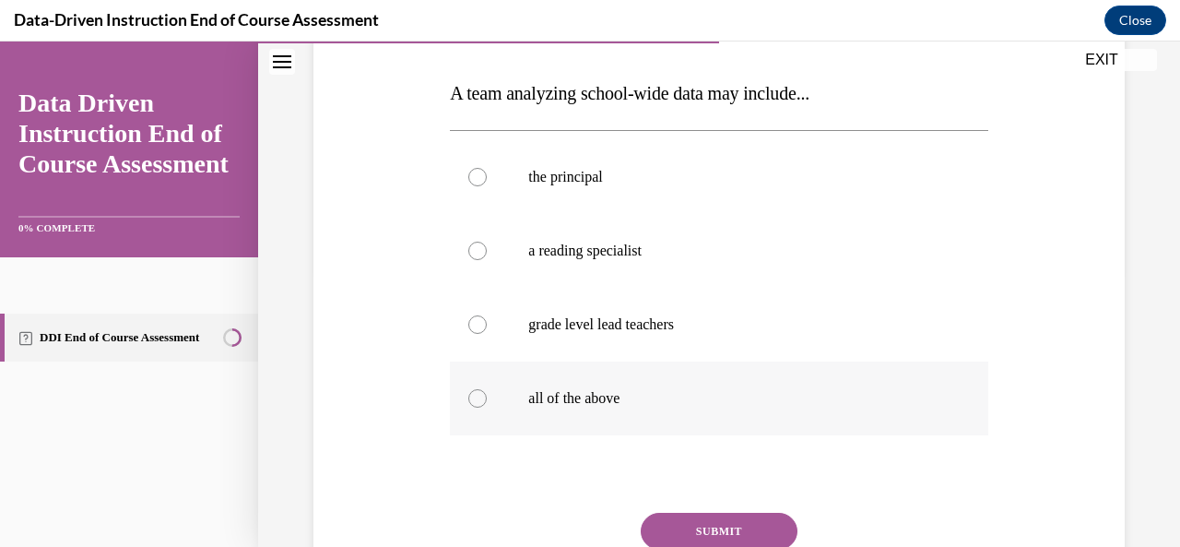
click at [479, 383] on label "all of the above" at bounding box center [719, 399] width 538 height 74
click at [479, 389] on input "all of the above" at bounding box center [478, 398] width 18 height 18
radio input "true"
click at [720, 536] on button "SUBMIT" at bounding box center [719, 531] width 157 height 37
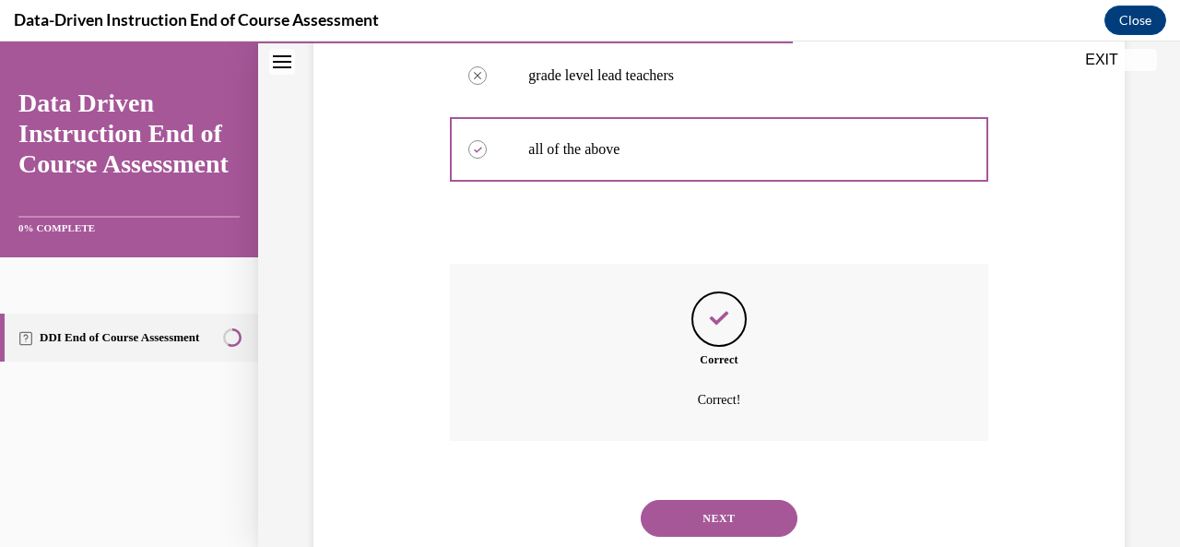
scroll to position [579, 0]
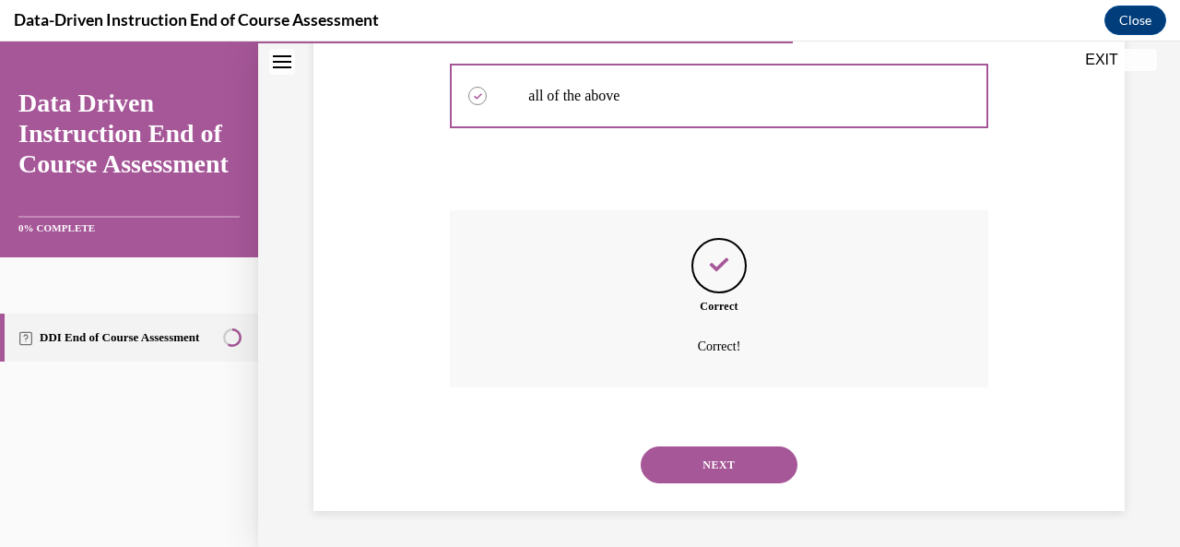
click at [715, 451] on button "NEXT" at bounding box center [719, 464] width 157 height 37
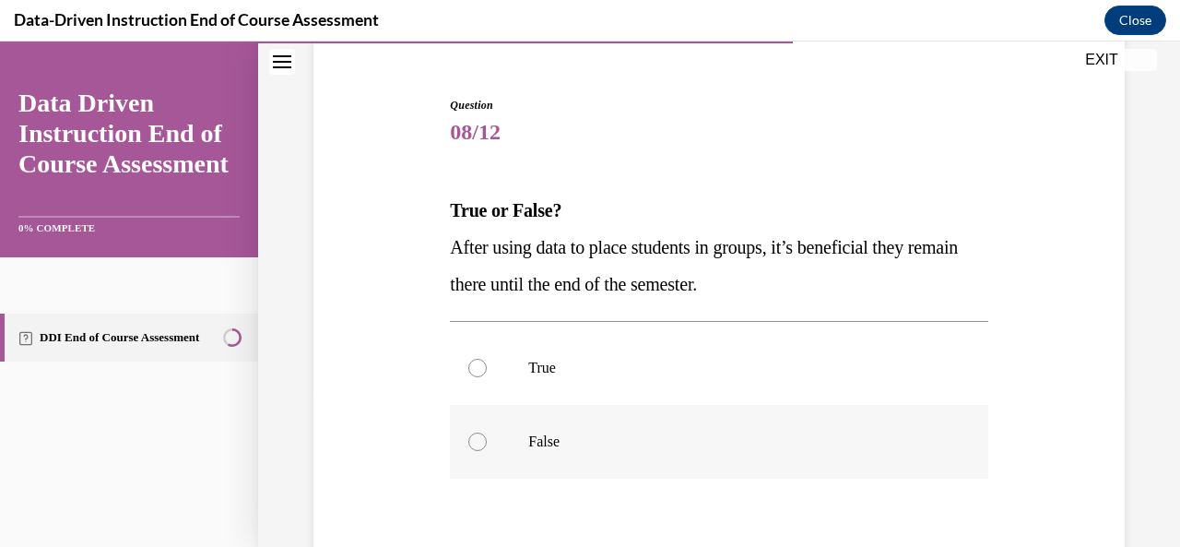
scroll to position [184, 0]
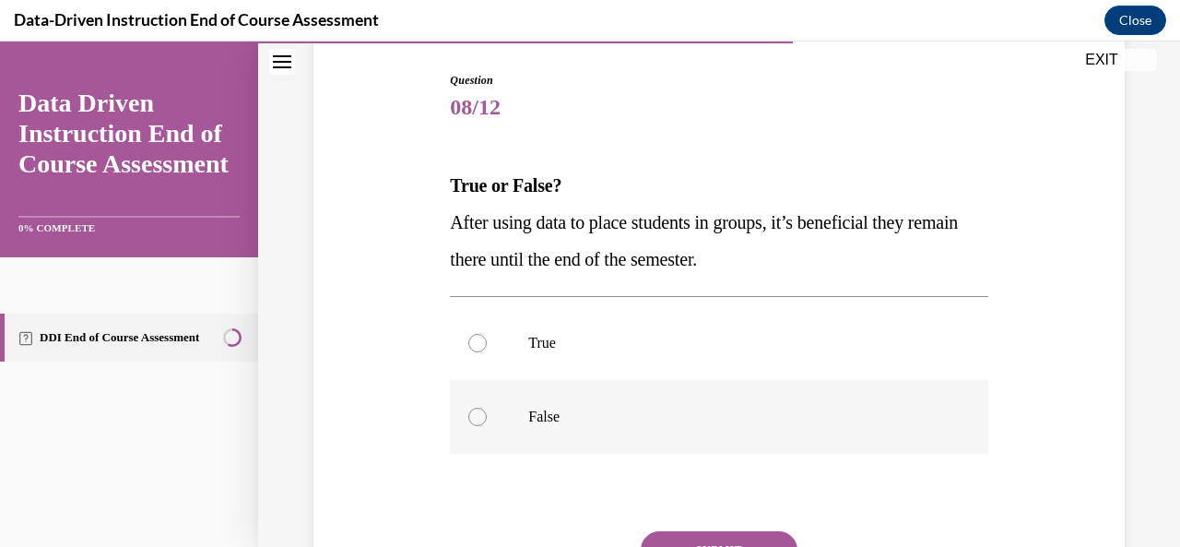
click at [480, 412] on div at bounding box center [478, 417] width 18 height 18
click at [480, 412] on input "False" at bounding box center [478, 417] width 18 height 18
radio input "true"
click at [715, 536] on button "SUBMIT" at bounding box center [719, 549] width 157 height 37
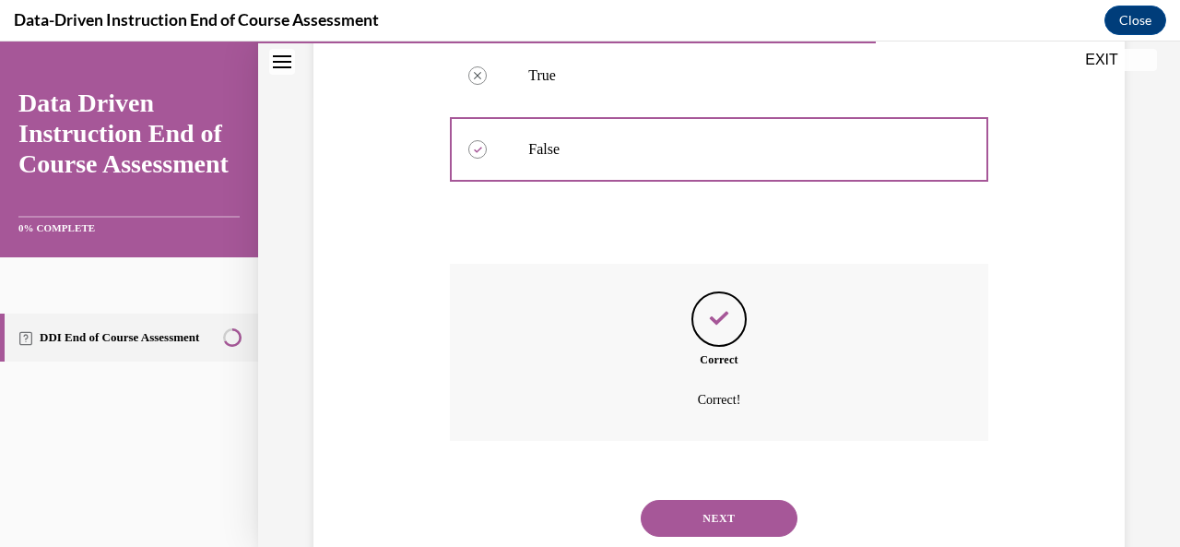
scroll to position [505, 0]
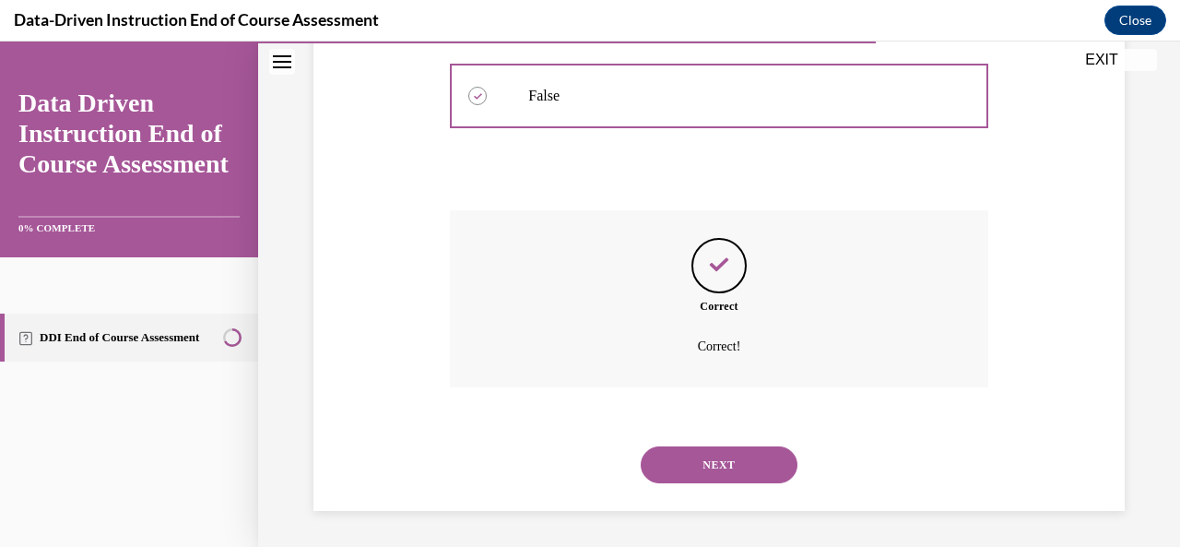
click at [732, 476] on button "NEXT" at bounding box center [719, 464] width 157 height 37
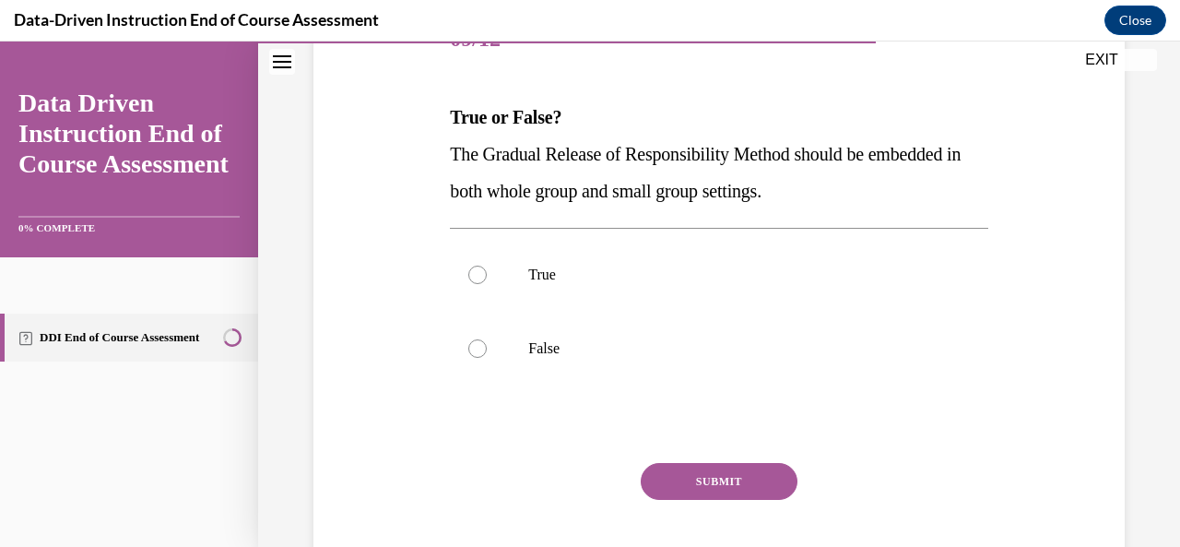
scroll to position [277, 0]
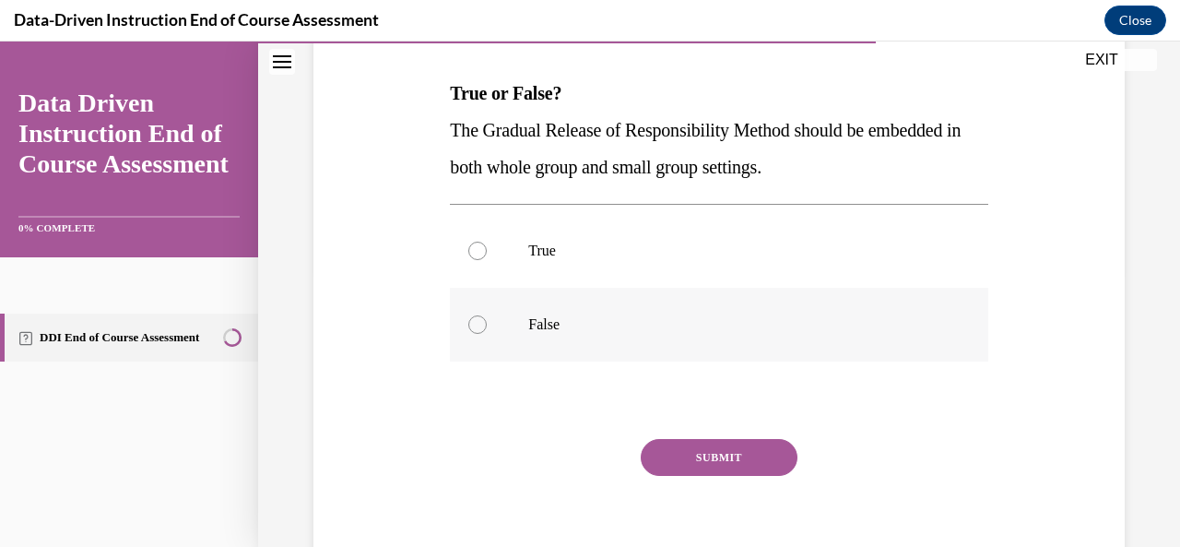
click at [472, 336] on label "False" at bounding box center [719, 325] width 538 height 74
click at [472, 334] on input "False" at bounding box center [478, 324] width 18 height 18
radio input "true"
click at [705, 449] on button "SUBMIT" at bounding box center [719, 457] width 157 height 37
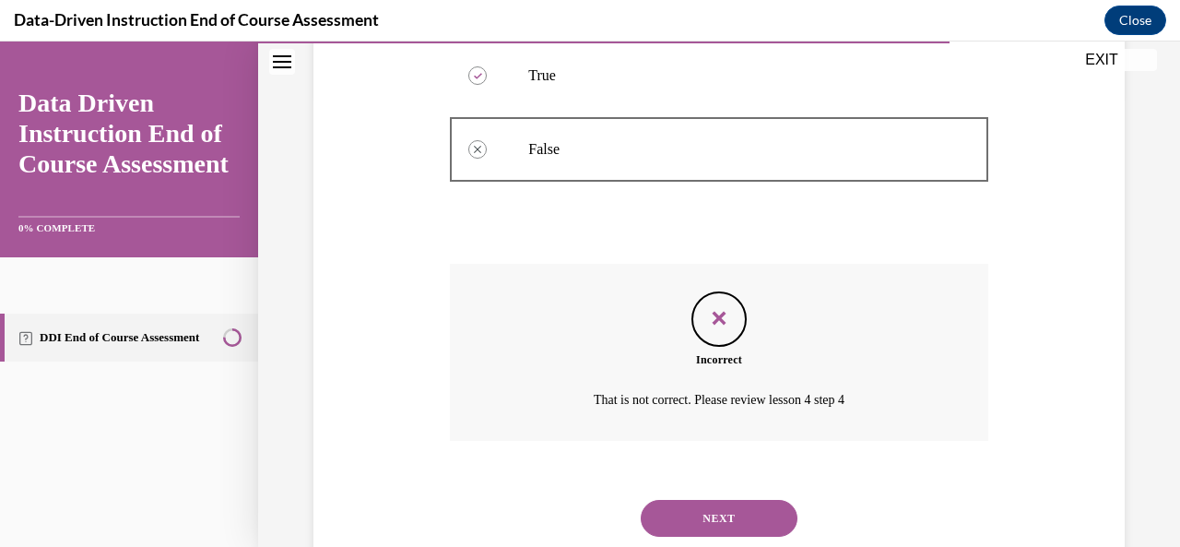
scroll to position [505, 0]
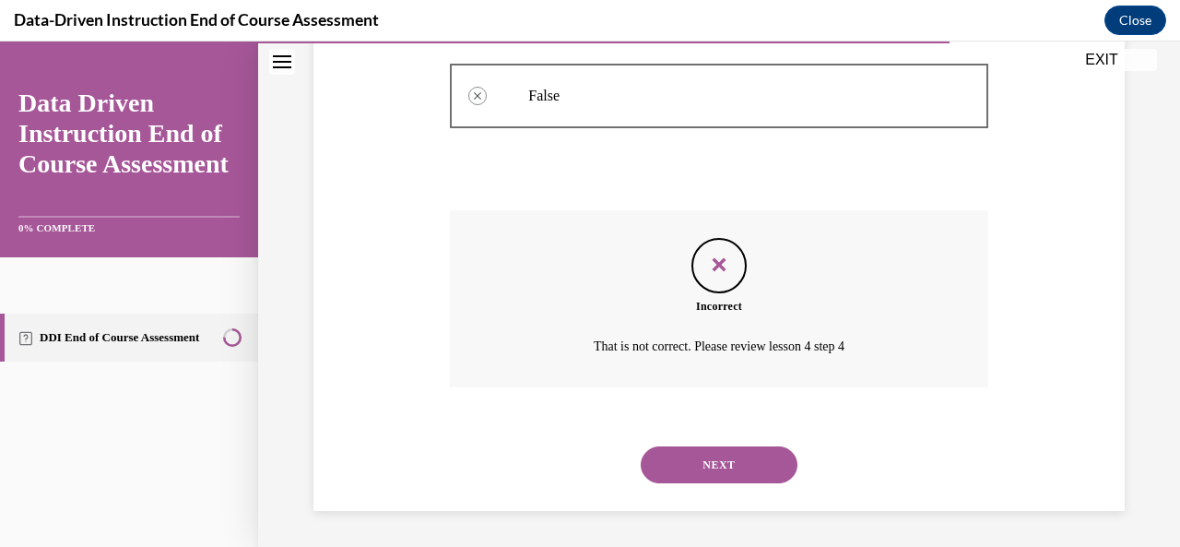
click at [727, 452] on button "NEXT" at bounding box center [719, 464] width 157 height 37
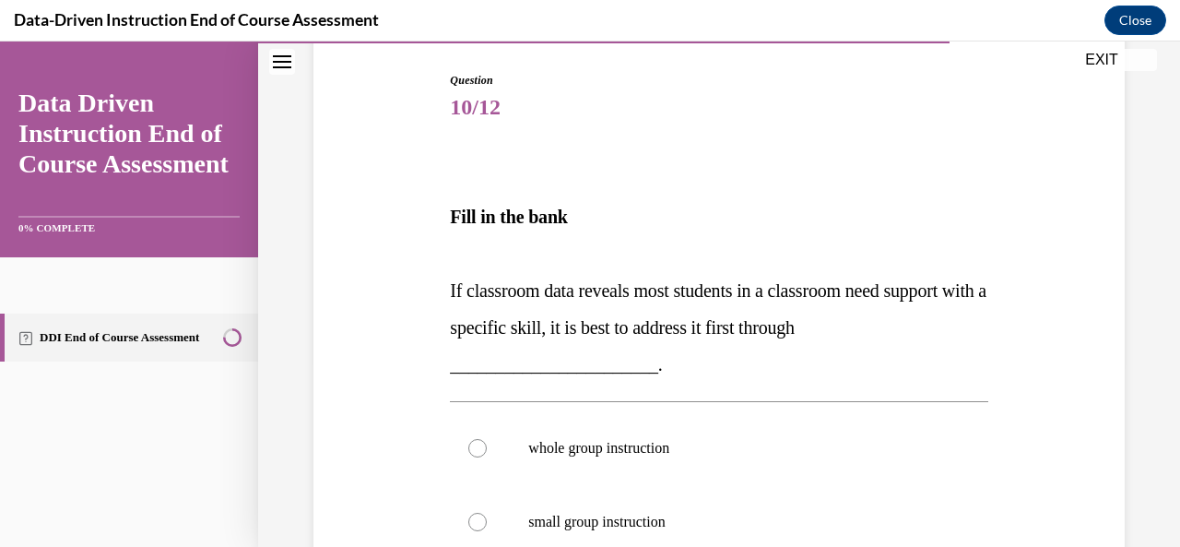
scroll to position [277, 0]
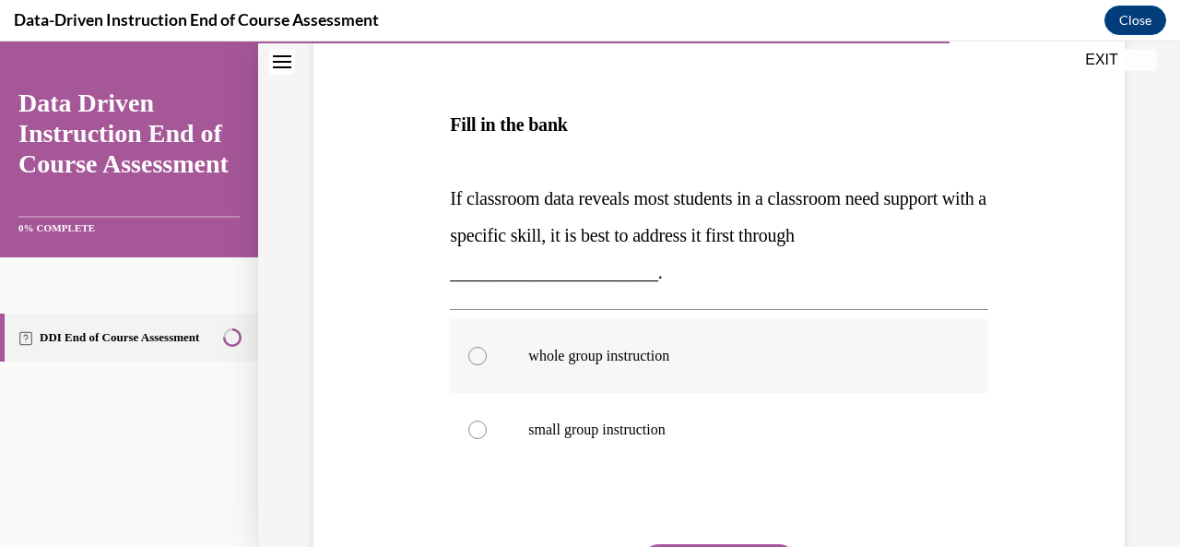
click at [481, 349] on div at bounding box center [478, 356] width 18 height 18
click at [481, 349] on input "whole group instruction" at bounding box center [478, 356] width 18 height 18
radio input "true"
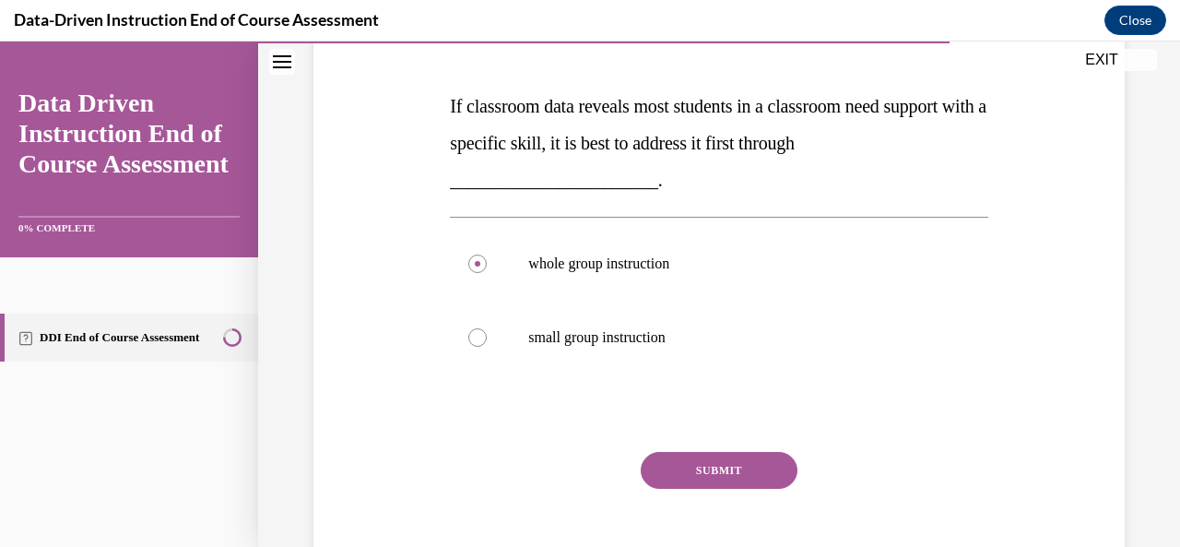
click at [712, 471] on button "SUBMIT" at bounding box center [719, 470] width 157 height 37
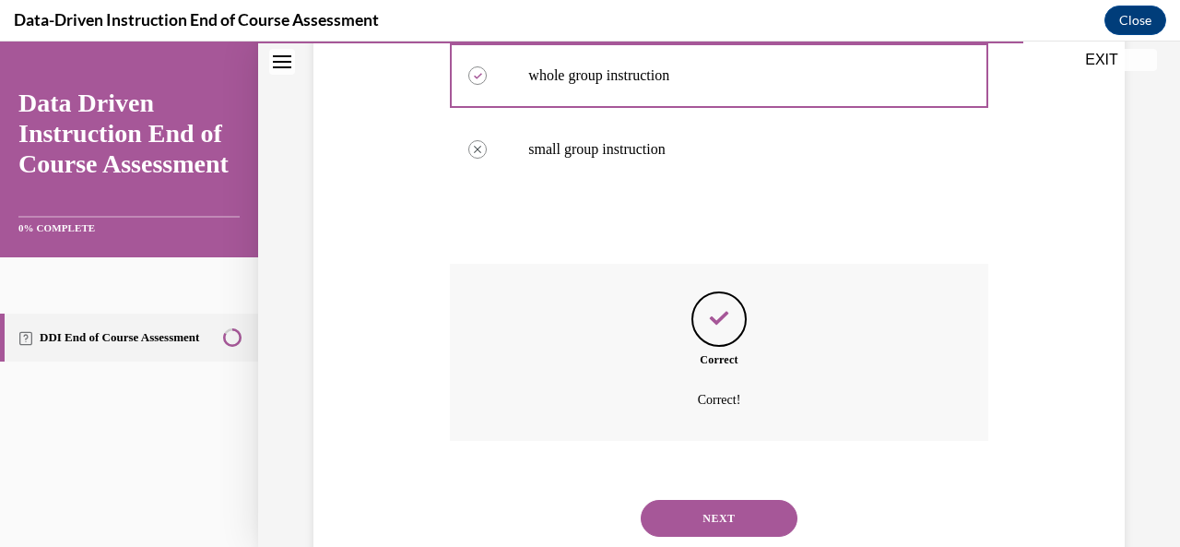
scroll to position [611, 0]
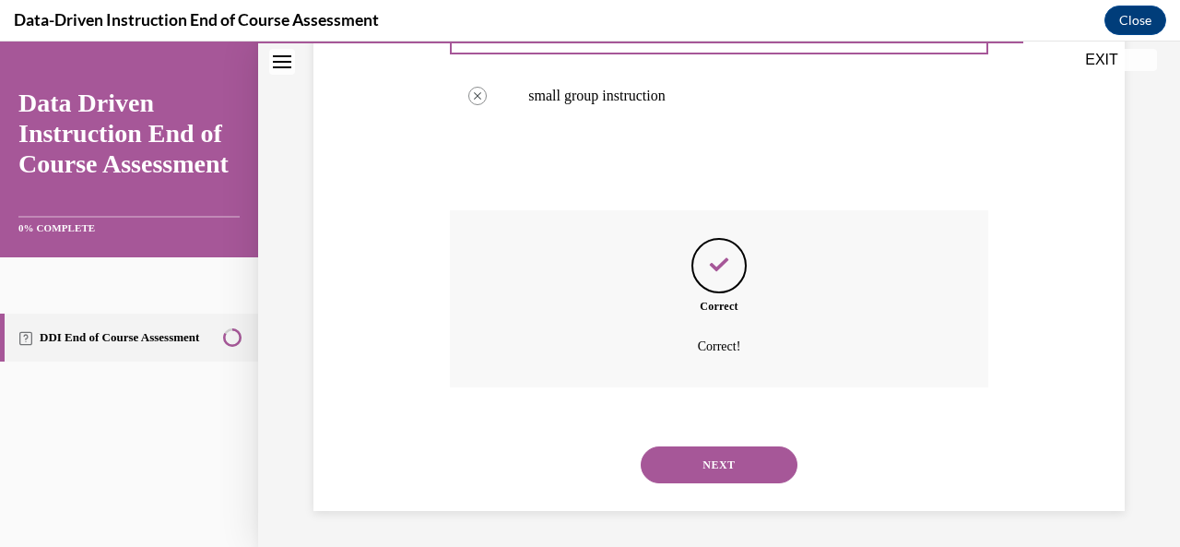
click at [730, 477] on button "NEXT" at bounding box center [719, 464] width 157 height 37
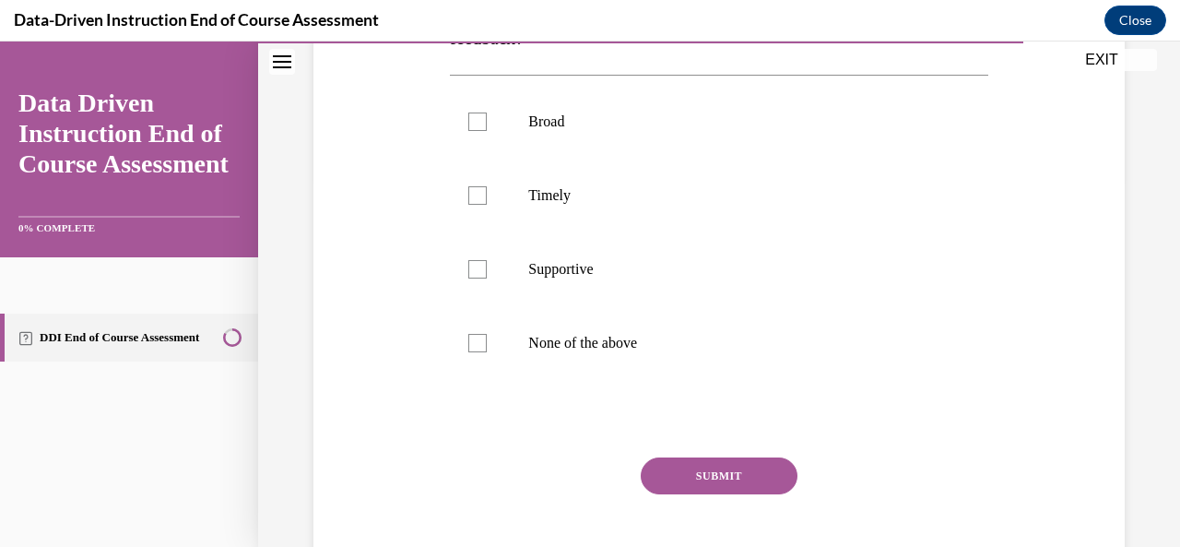
scroll to position [277, 0]
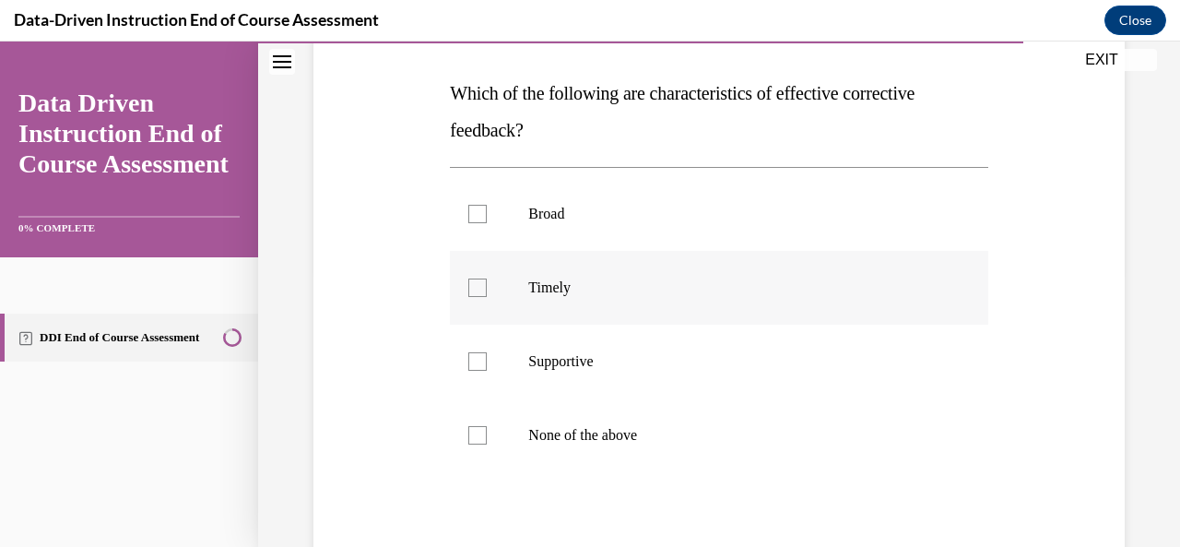
click at [471, 287] on div at bounding box center [478, 288] width 18 height 18
click at [471, 287] on input "Timely" at bounding box center [478, 288] width 18 height 18
checkbox input "true"
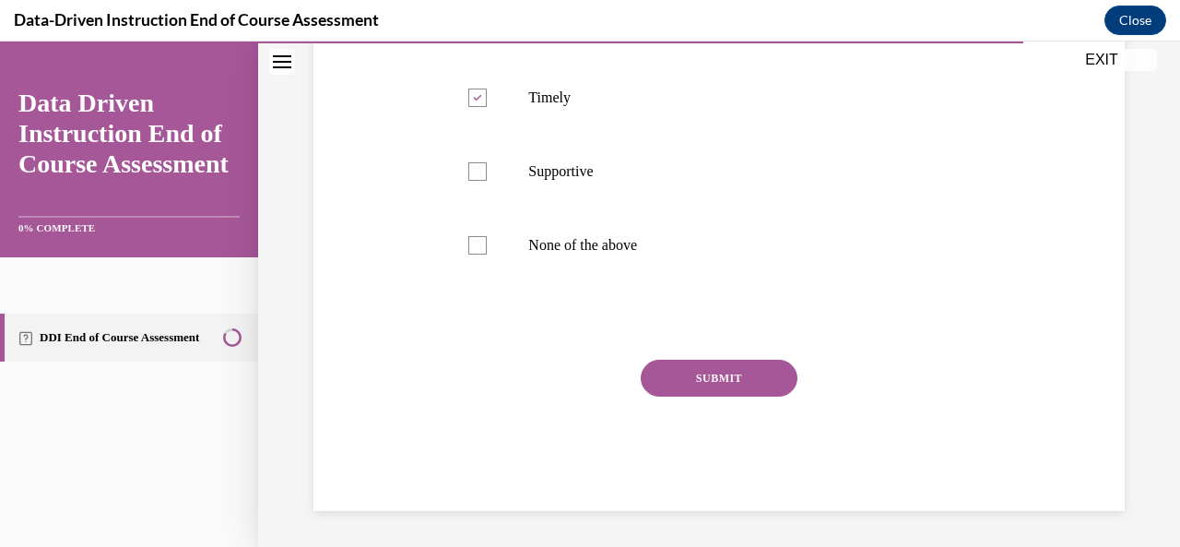
click at [738, 381] on button "SUBMIT" at bounding box center [719, 378] width 157 height 37
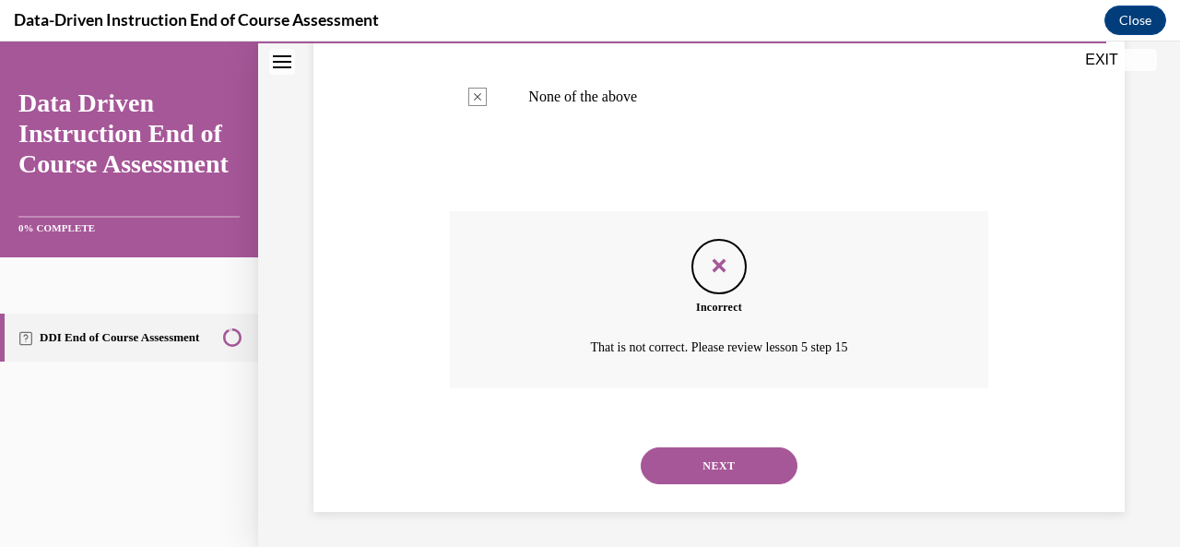
scroll to position [616, 0]
click at [723, 462] on button "NEXT" at bounding box center [719, 464] width 157 height 37
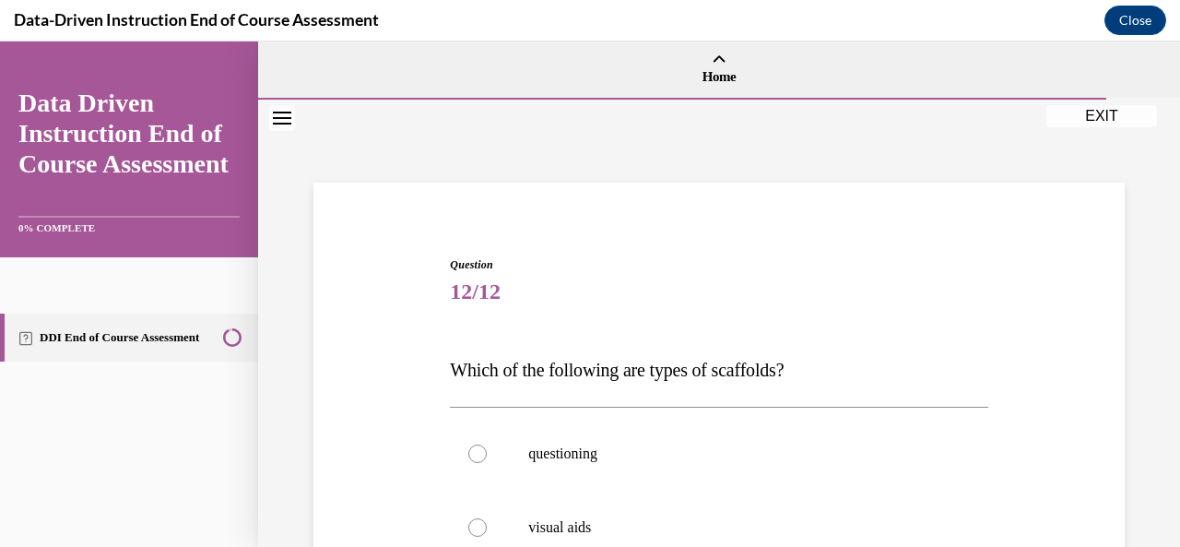
scroll to position [277, 0]
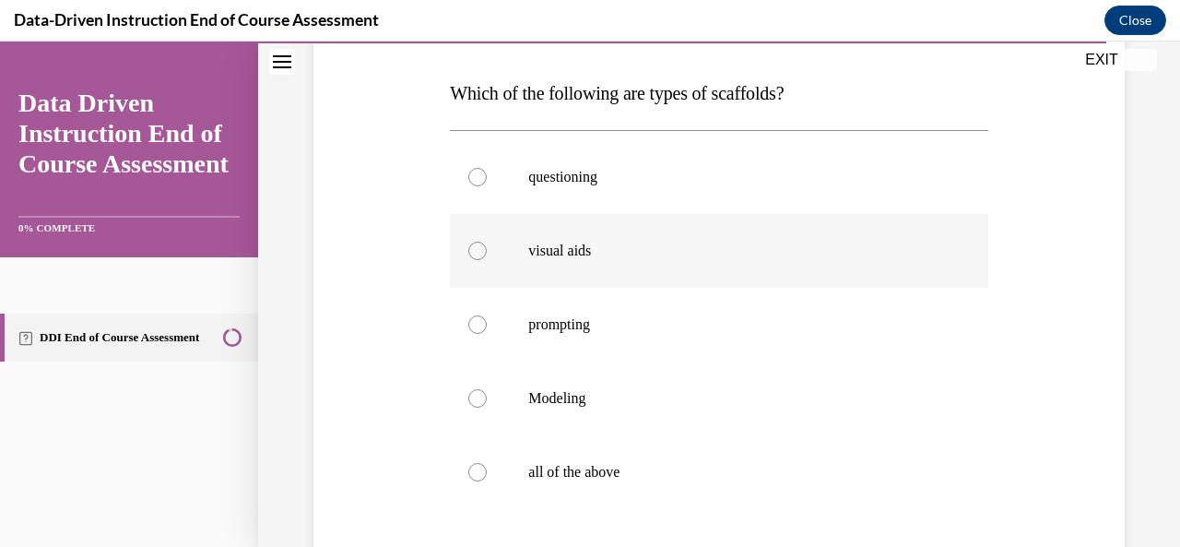
click at [481, 248] on div at bounding box center [478, 251] width 18 height 18
click at [481, 248] on input "visual aids" at bounding box center [478, 251] width 18 height 18
radio input "true"
click at [471, 457] on label "all of the above" at bounding box center [719, 472] width 538 height 74
click at [471, 463] on input "all of the above" at bounding box center [478, 472] width 18 height 18
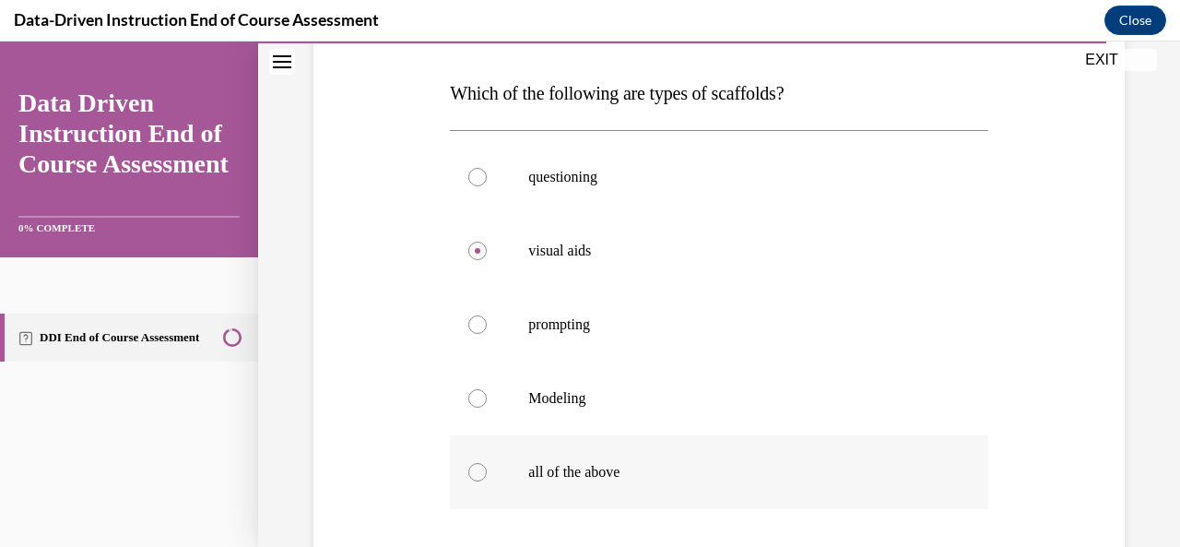
radio input "true"
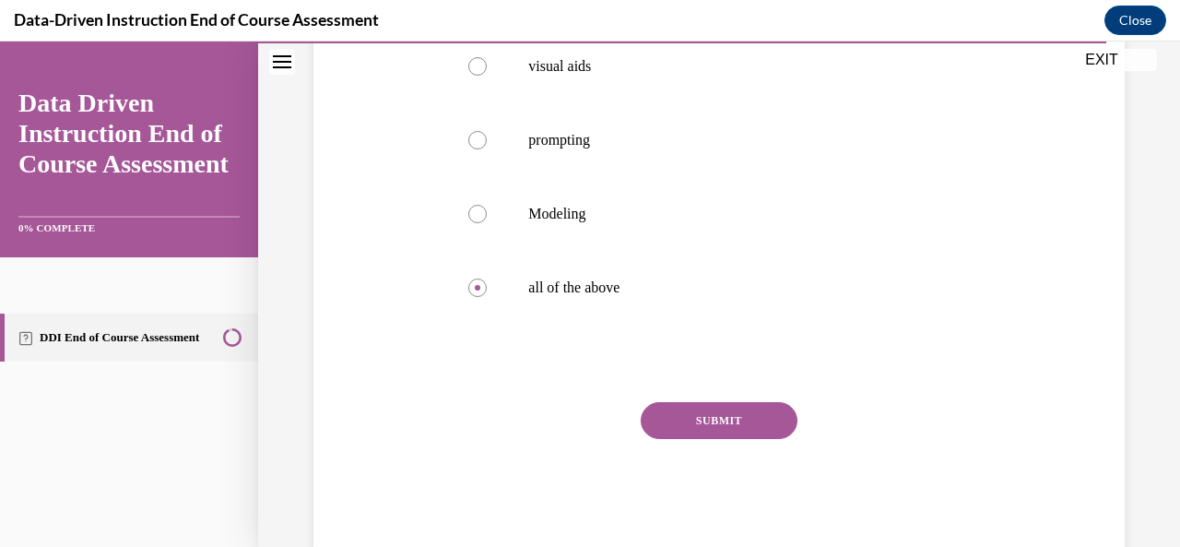
click at [740, 428] on button "SUBMIT" at bounding box center [719, 420] width 157 height 37
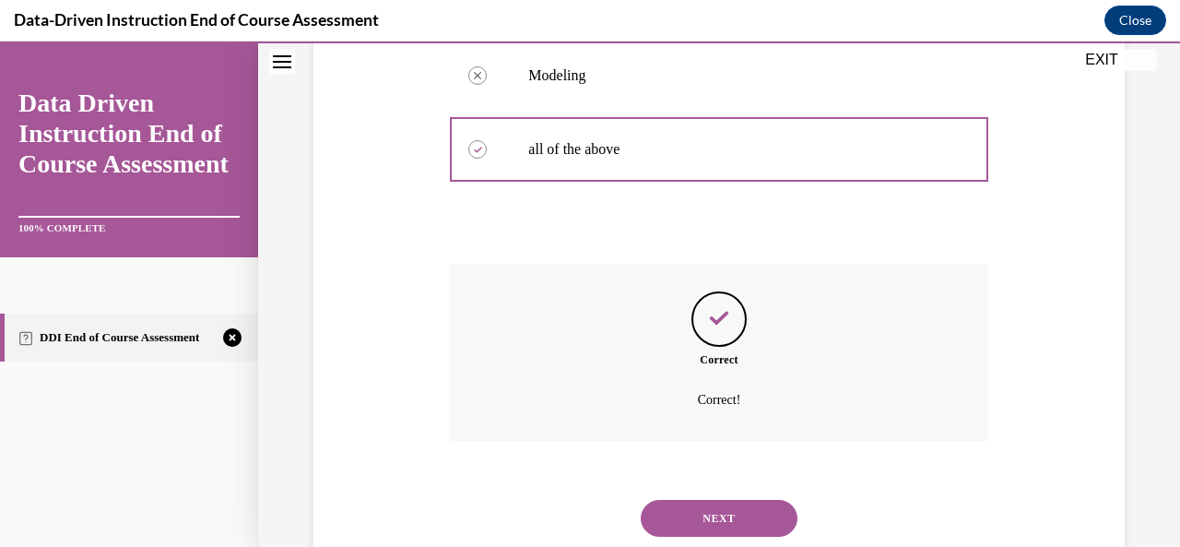
scroll to position [653, 0]
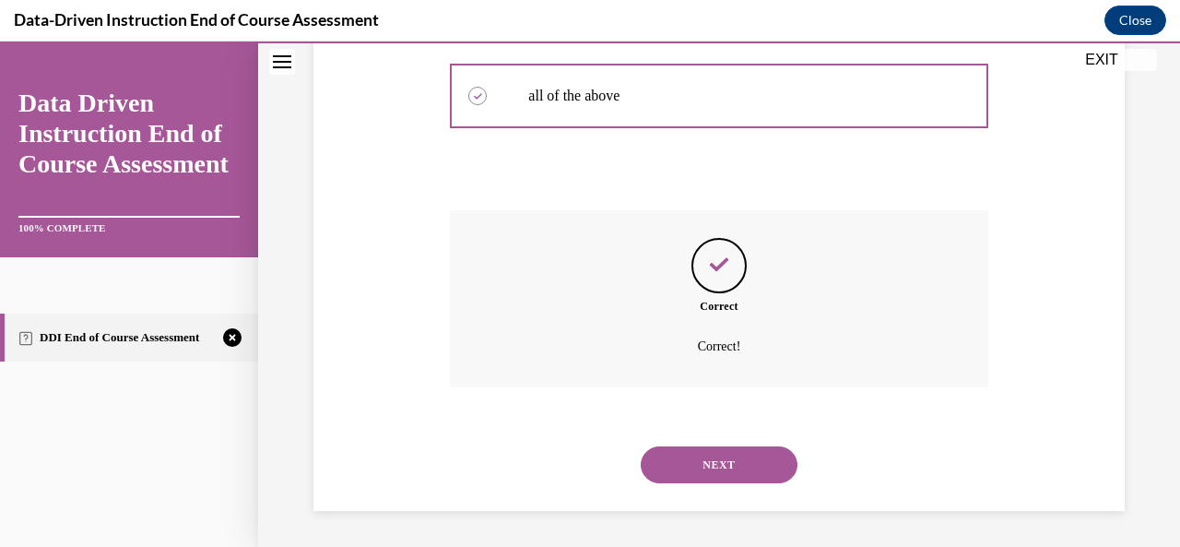
click at [716, 462] on button "NEXT" at bounding box center [719, 464] width 157 height 37
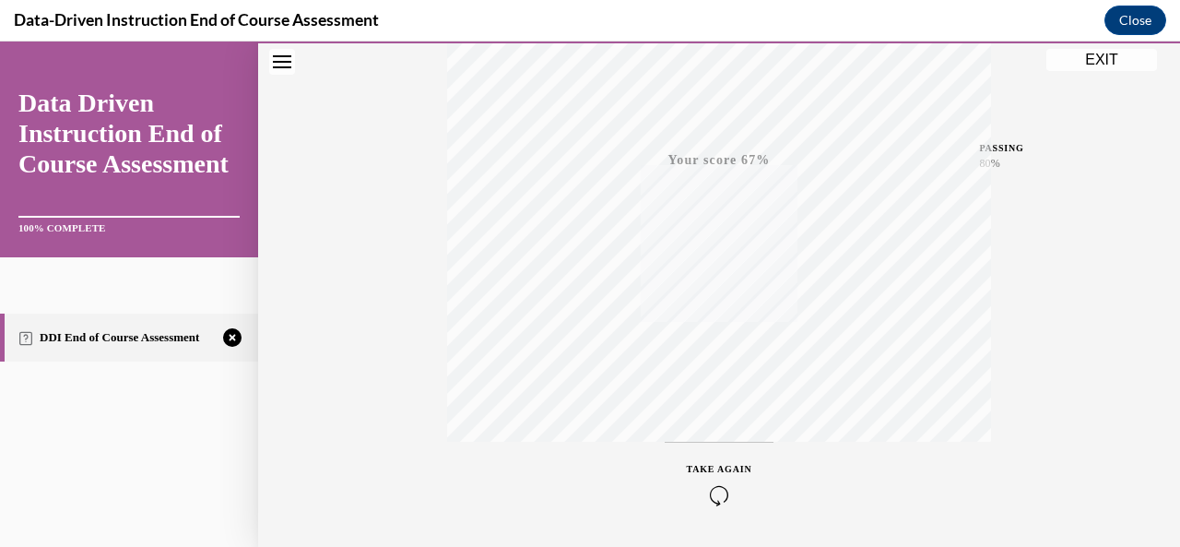
scroll to position [439, 0]
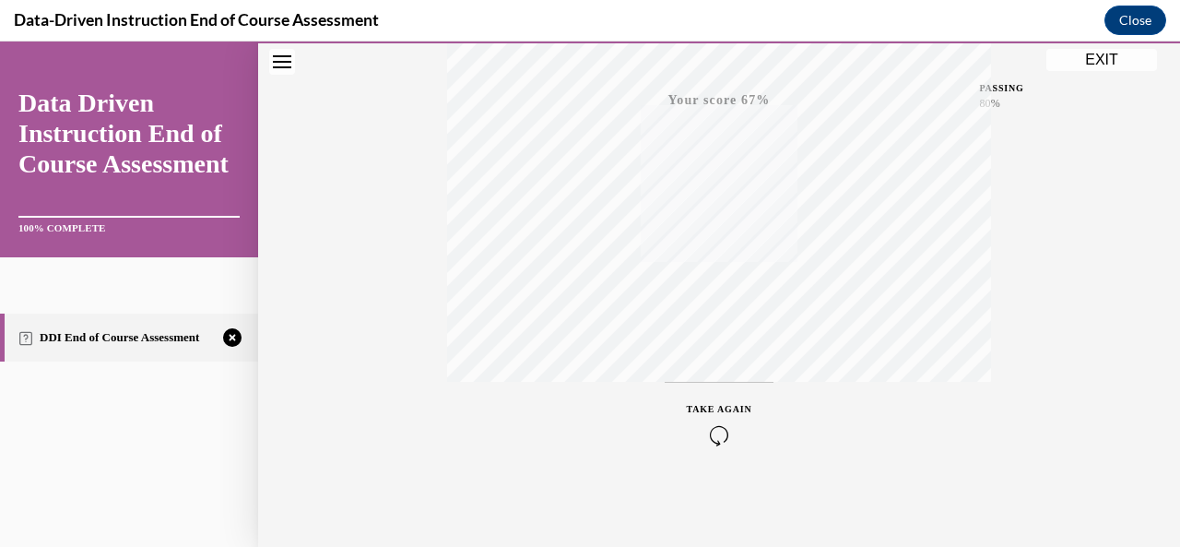
click at [702, 426] on div "TAKE AGAIN" at bounding box center [719, 423] width 65 height 43
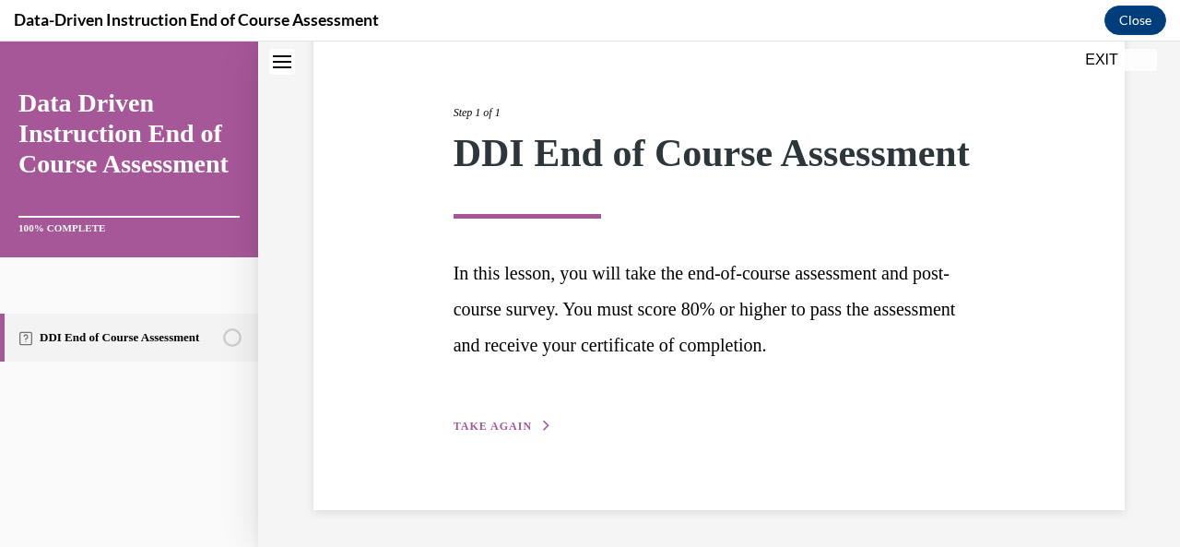
click at [505, 425] on span "TAKE AGAIN" at bounding box center [493, 426] width 78 height 13
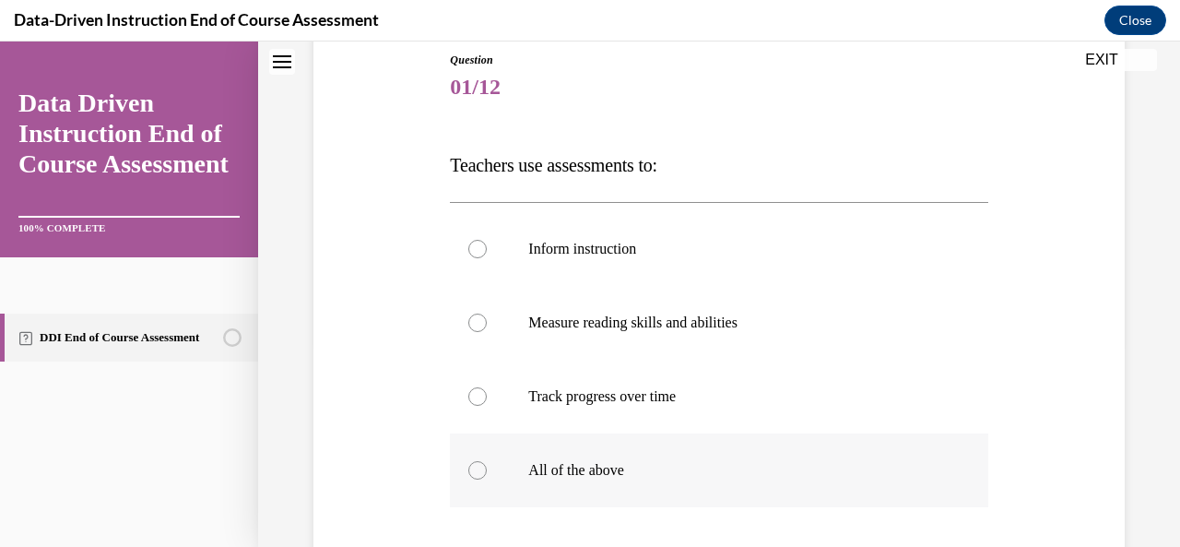
click at [471, 467] on div at bounding box center [478, 470] width 18 height 18
click at [471, 467] on input "All of the above" at bounding box center [478, 470] width 18 height 18
radio input "true"
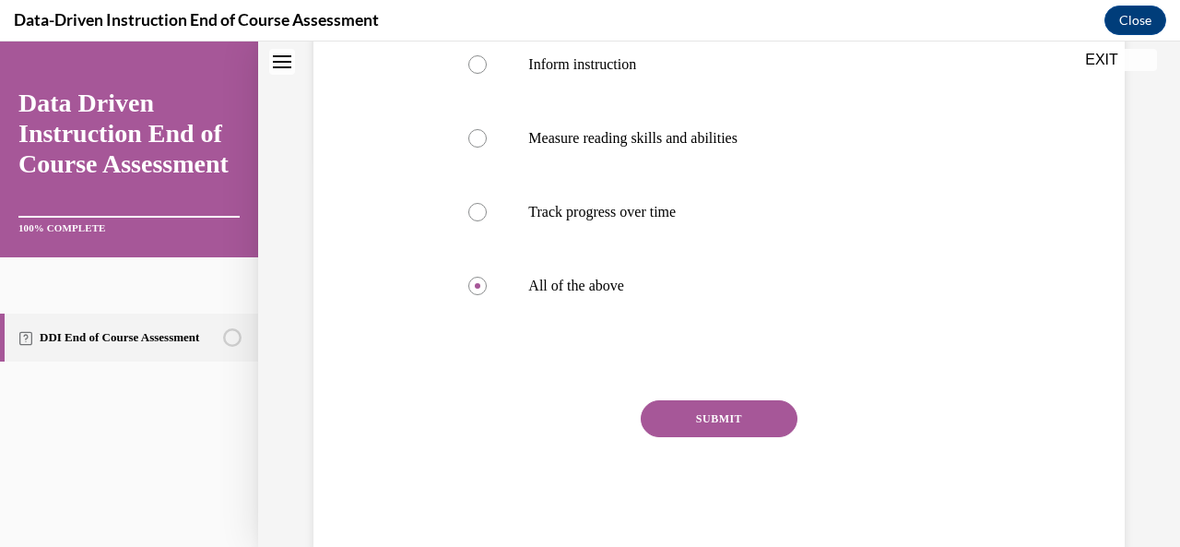
click at [713, 409] on button "SUBMIT" at bounding box center [719, 418] width 157 height 37
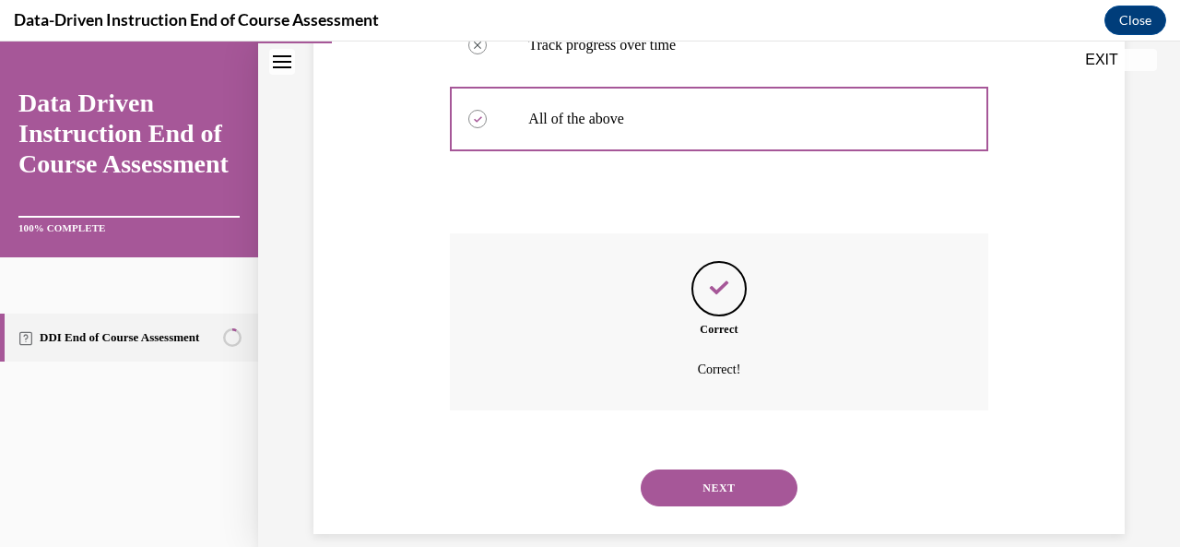
scroll to position [579, 0]
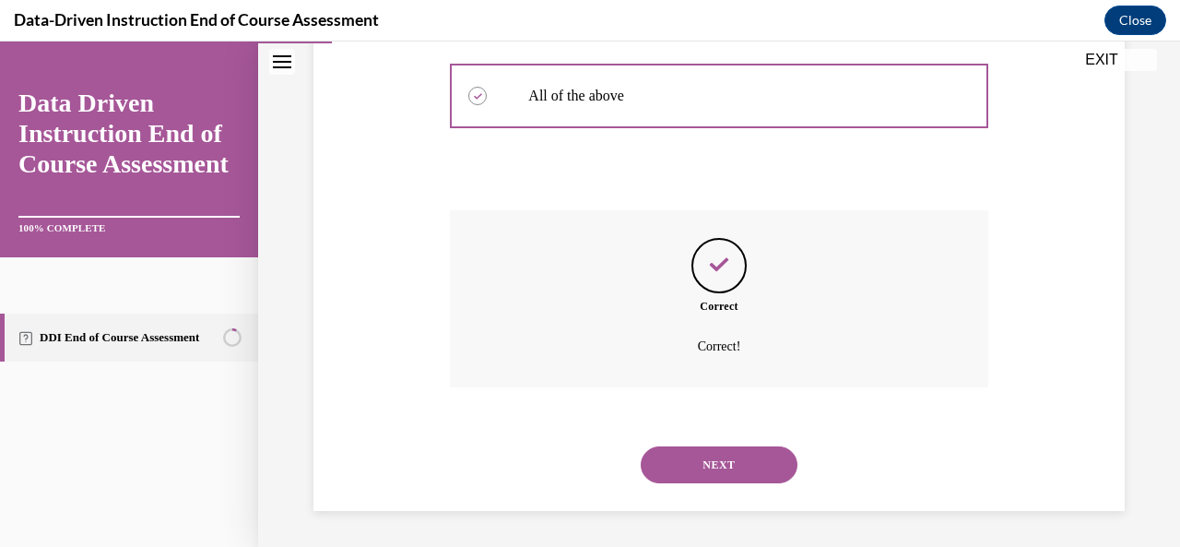
click at [713, 461] on button "NEXT" at bounding box center [719, 464] width 157 height 37
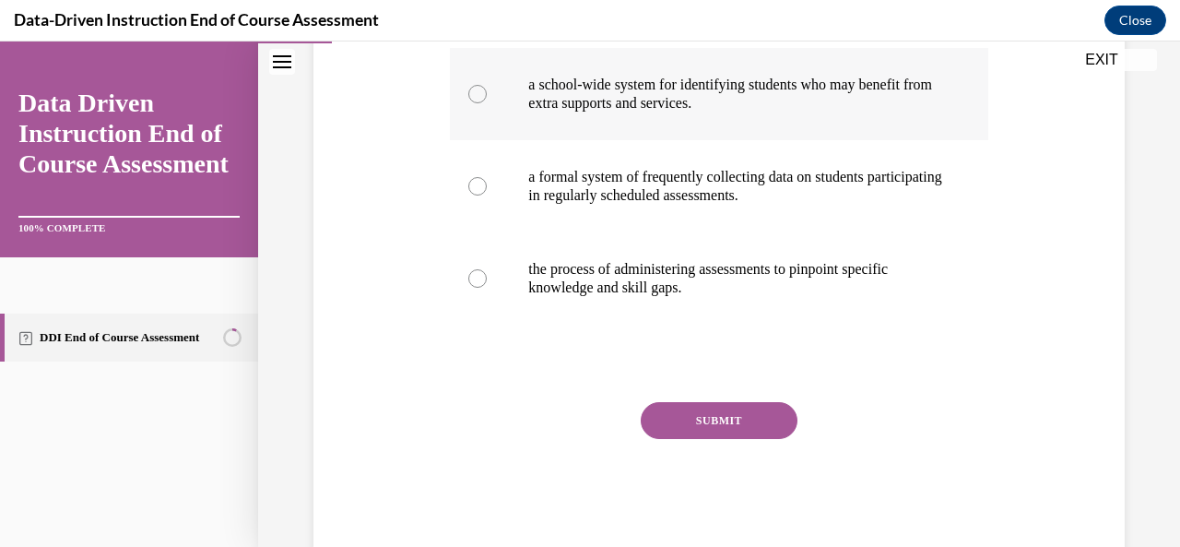
scroll to position [277, 0]
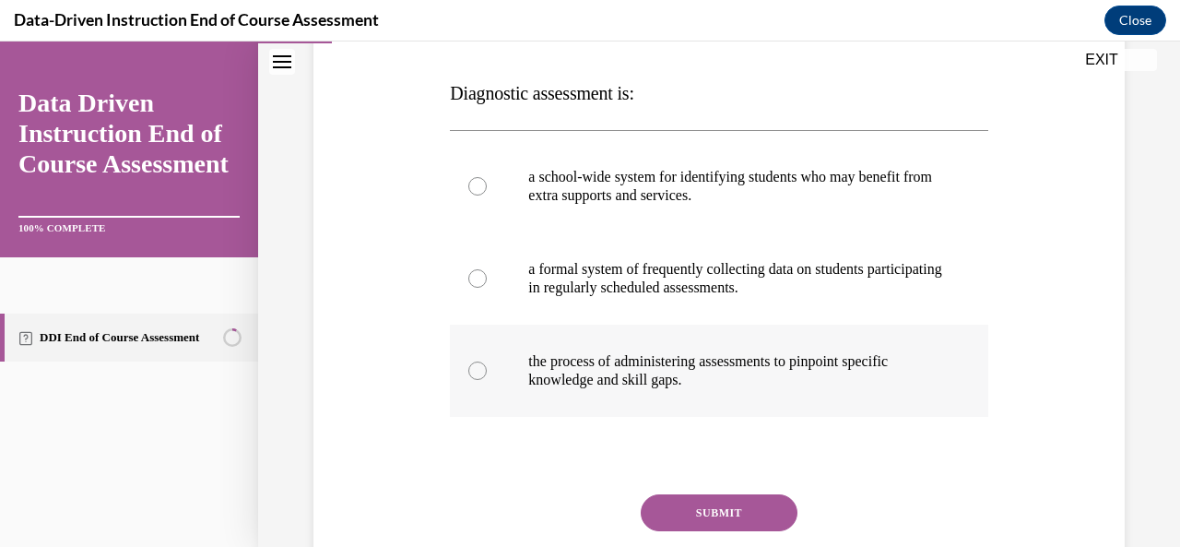
click at [484, 363] on label "the process of administering assessments to pinpoint specific knowledge and ski…" at bounding box center [719, 371] width 538 height 92
click at [484, 363] on input "the process of administering assessments to pinpoint specific knowledge and ski…" at bounding box center [478, 371] width 18 height 18
radio input "true"
click at [697, 488] on div "Question 02/12 Diagnostic assessment is: a school-wide system for identifying s…" at bounding box center [719, 313] width 538 height 666
click at [719, 517] on button "SUBMIT" at bounding box center [719, 512] width 157 height 37
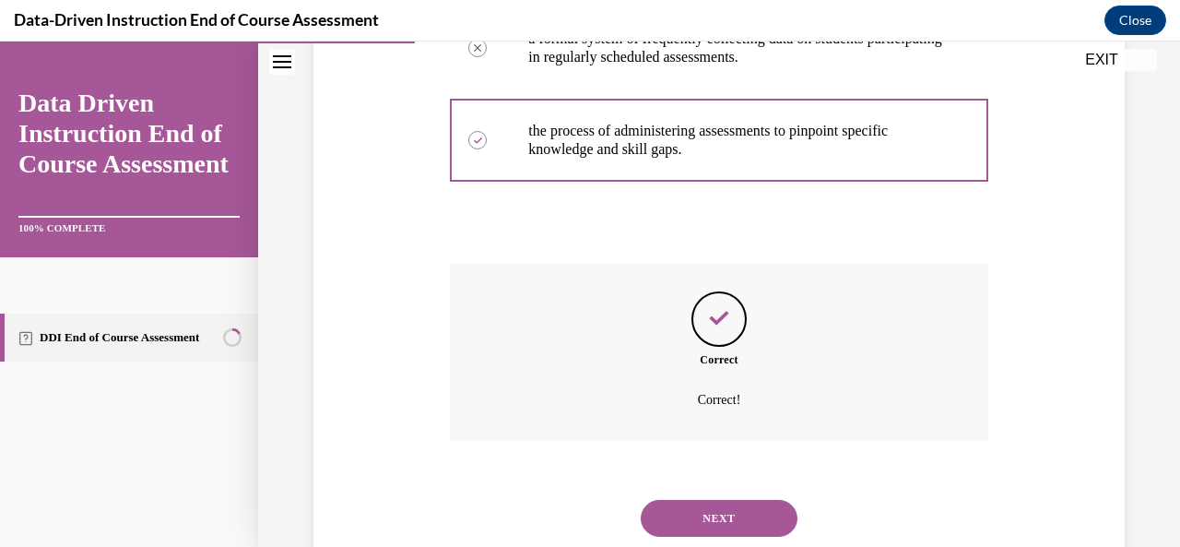
scroll to position [561, 0]
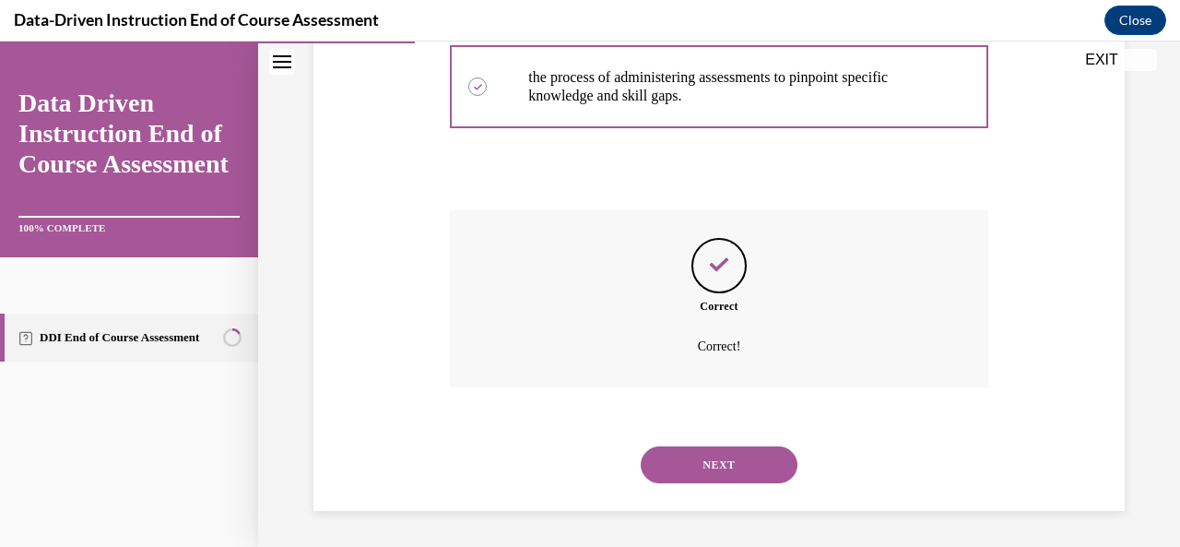
click at [725, 468] on button "NEXT" at bounding box center [719, 464] width 157 height 37
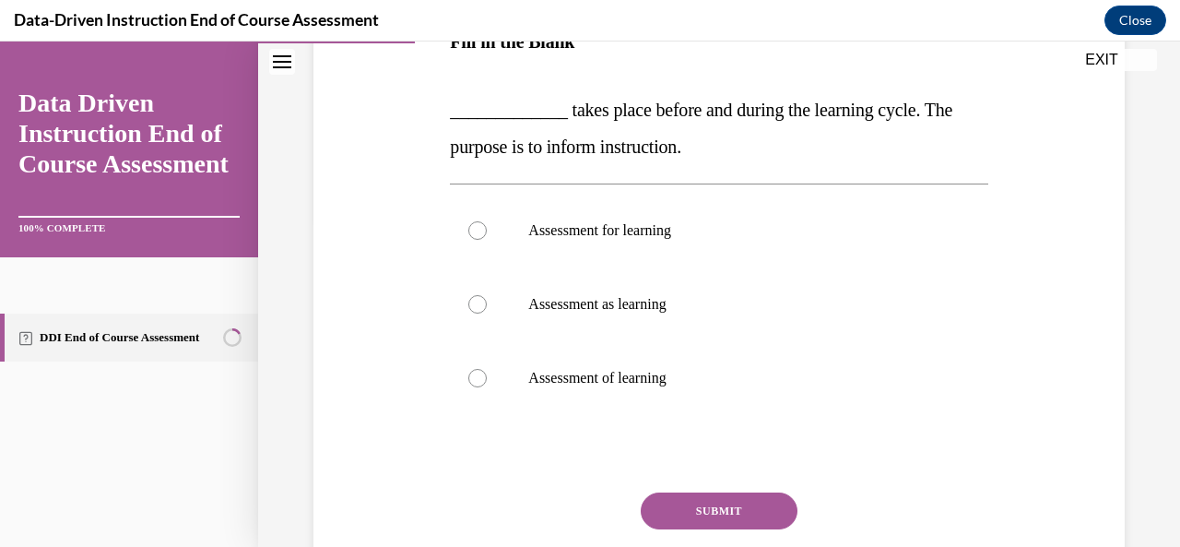
scroll to position [369, 0]
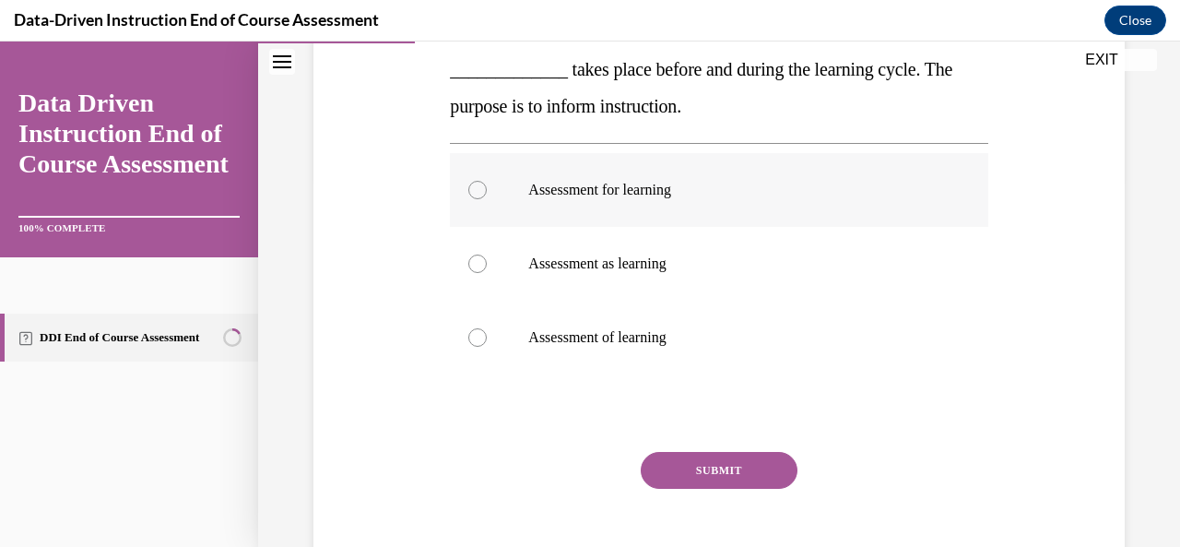
click at [472, 190] on div at bounding box center [478, 190] width 18 height 18
click at [472, 190] on input "Assessment for learning" at bounding box center [478, 190] width 18 height 18
radio input "true"
click at [701, 447] on div "Question 03/12 Fill in the Blank _____________ takes place before and during th…" at bounding box center [719, 245] width 538 height 716
click at [707, 465] on button "SUBMIT" at bounding box center [719, 470] width 157 height 37
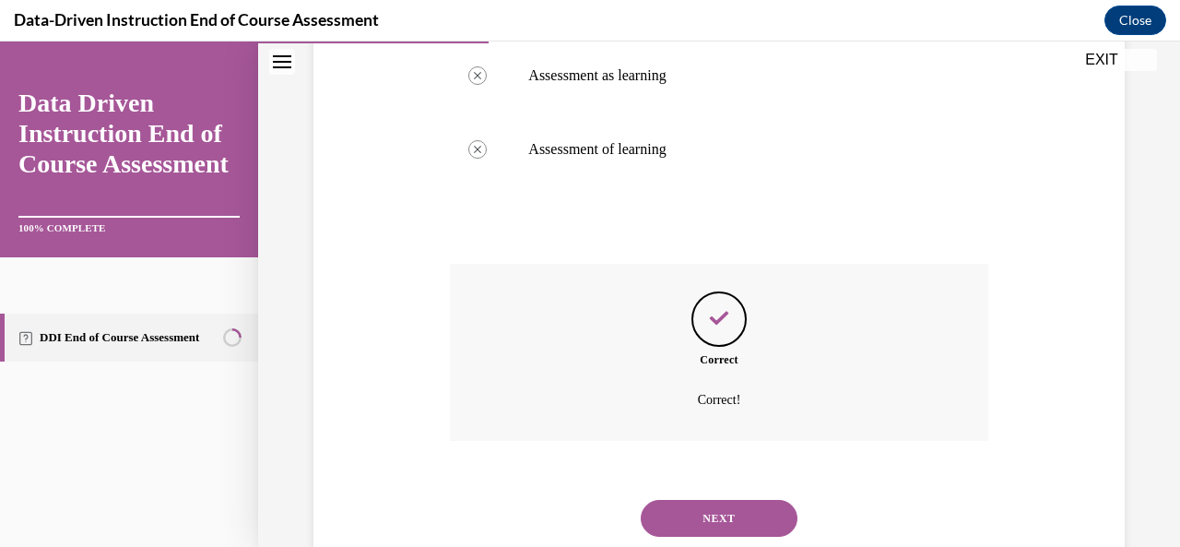
scroll to position [611, 0]
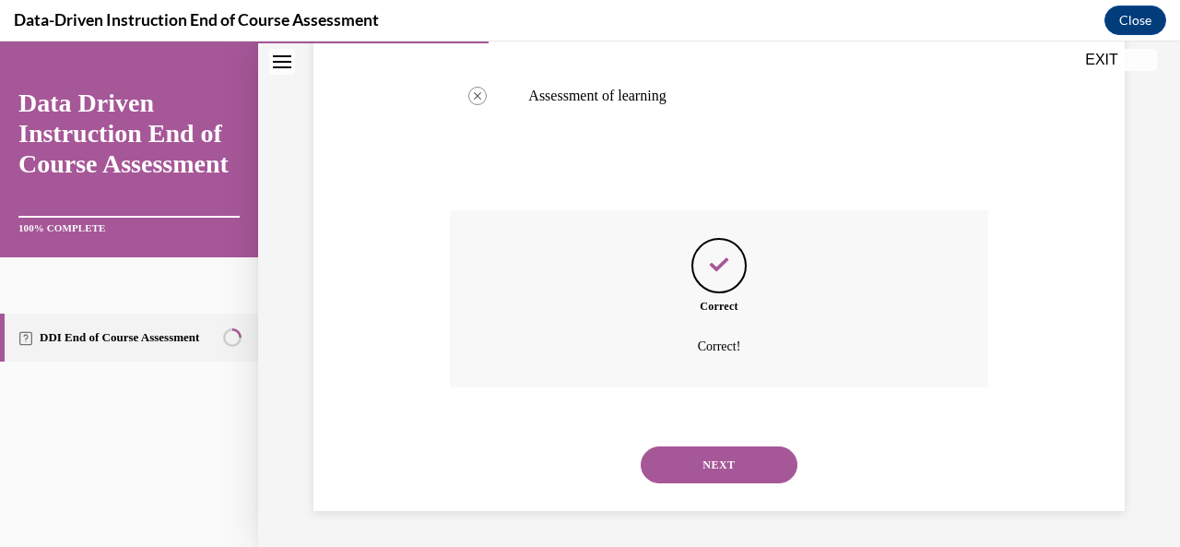
click at [717, 477] on button "NEXT" at bounding box center [719, 464] width 157 height 37
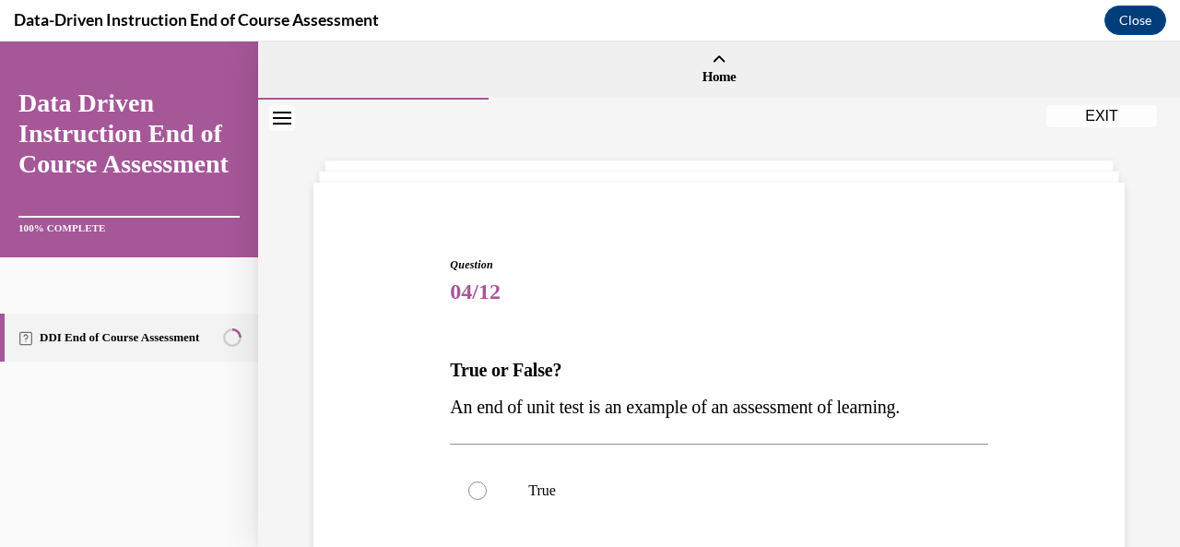
scroll to position [184, 0]
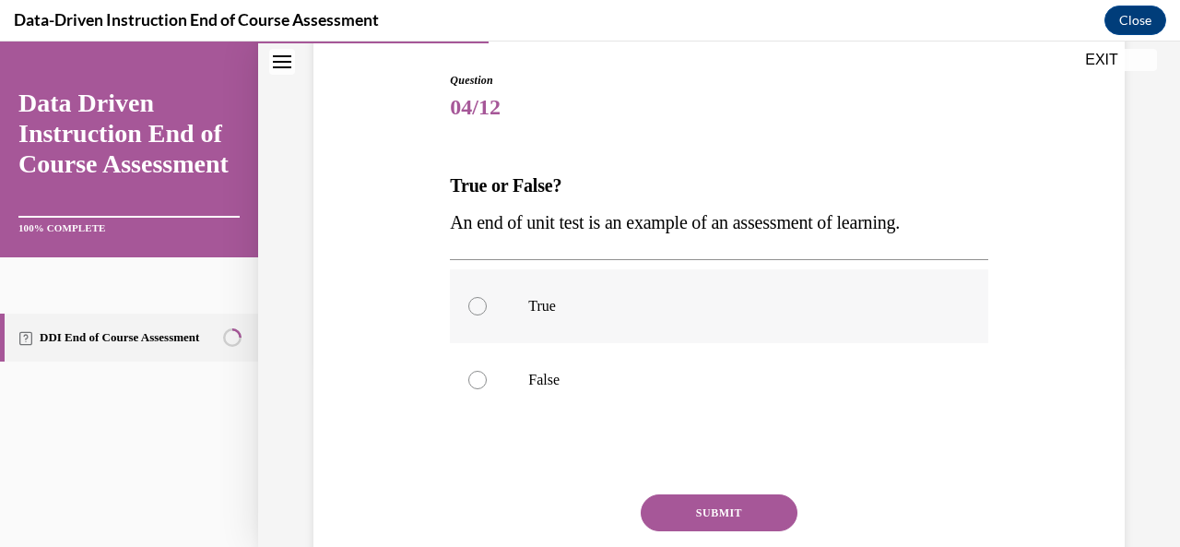
click at [498, 297] on label "True" at bounding box center [719, 306] width 538 height 74
click at [487, 297] on input "True" at bounding box center [478, 306] width 18 height 18
radio input "true"
click at [712, 514] on button "SUBMIT" at bounding box center [719, 512] width 157 height 37
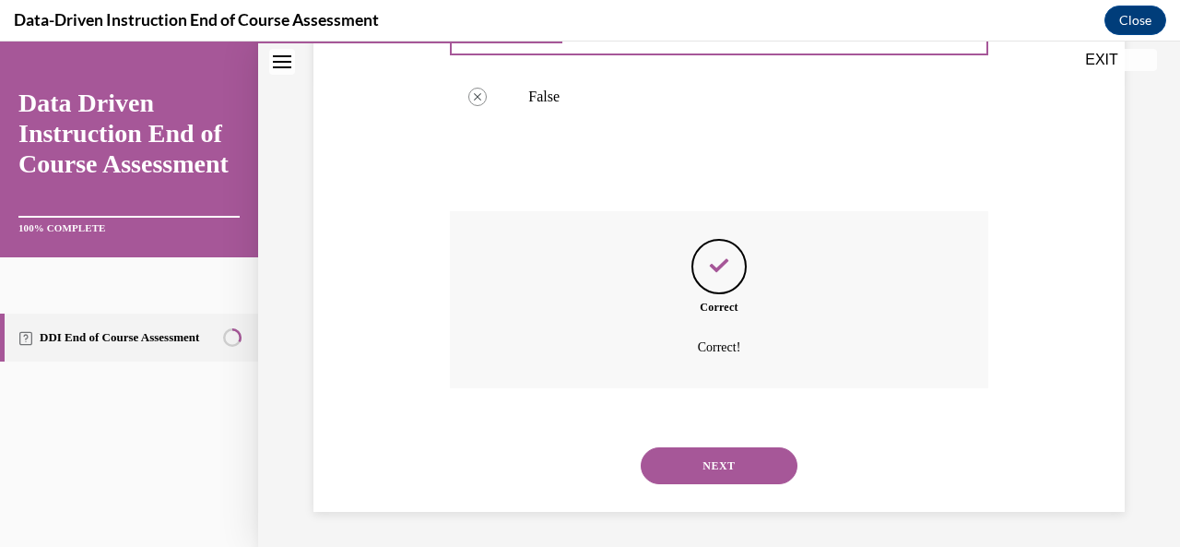
scroll to position [469, 0]
click at [710, 485] on div "NEXT" at bounding box center [719, 465] width 538 height 74
click at [709, 468] on button "NEXT" at bounding box center [719, 464] width 157 height 37
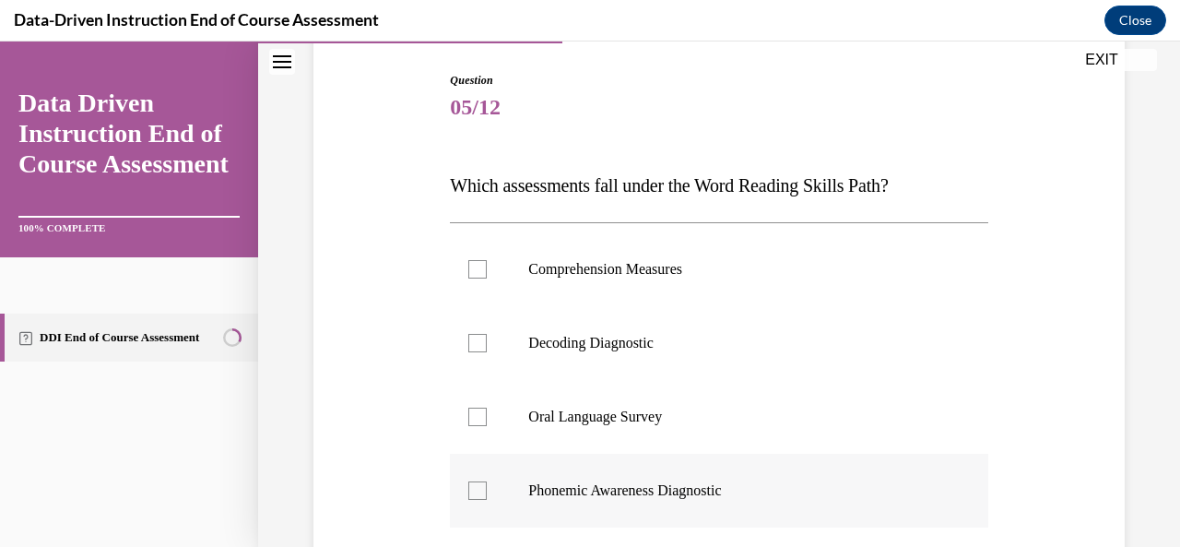
scroll to position [277, 0]
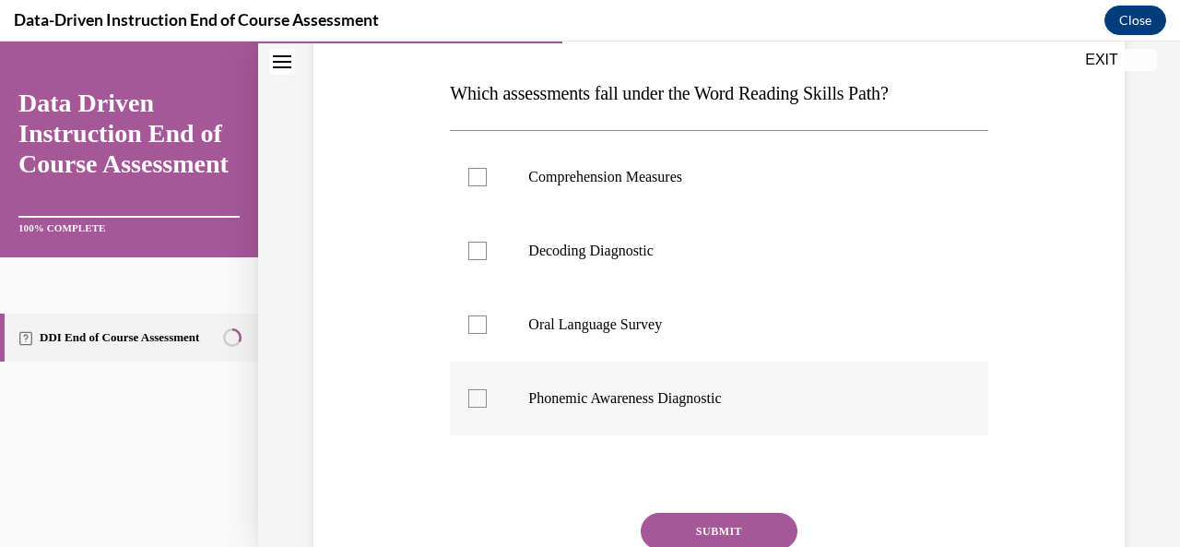
click at [471, 407] on label "Phonemic Awareness Diagnostic" at bounding box center [719, 399] width 538 height 74
click at [471, 407] on input "Phonemic Awareness Diagnostic" at bounding box center [478, 398] width 18 height 18
checkbox input "true"
click at [737, 519] on button "SUBMIT" at bounding box center [719, 531] width 157 height 37
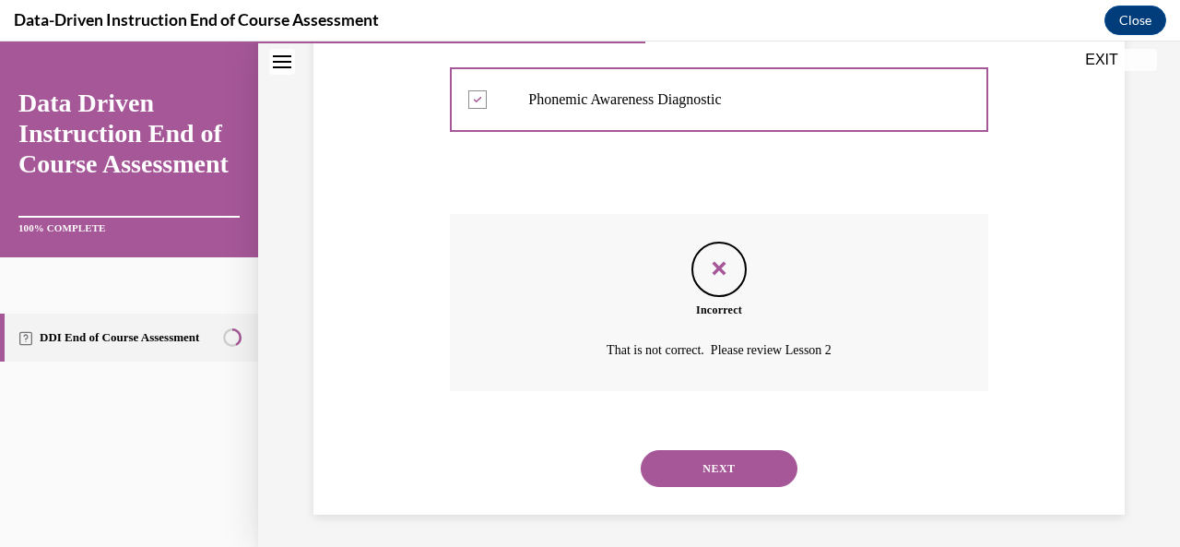
scroll to position [579, 0]
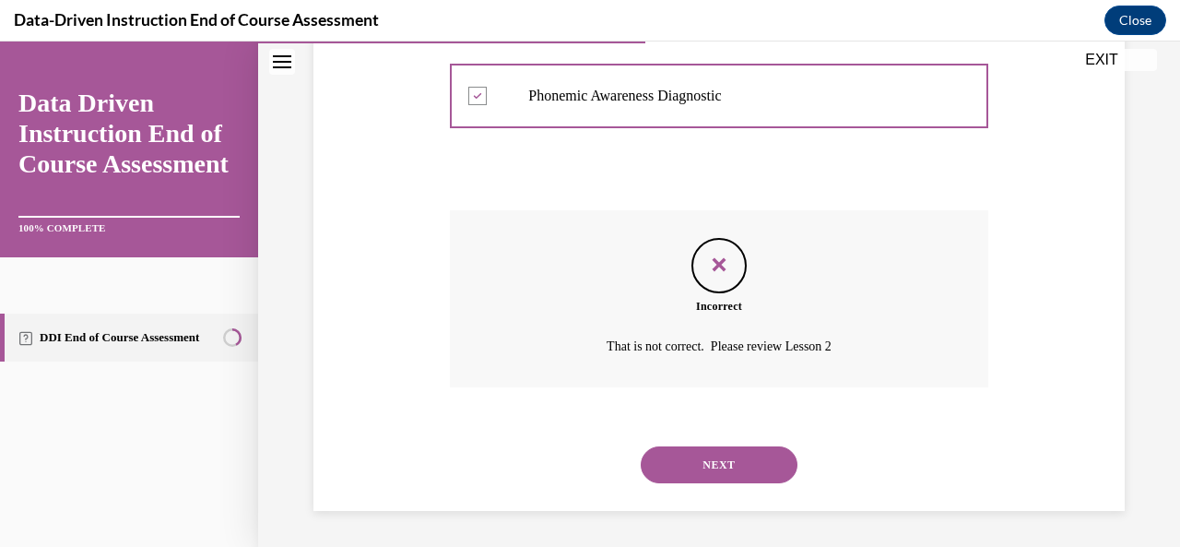
click at [714, 475] on button "NEXT" at bounding box center [719, 464] width 157 height 37
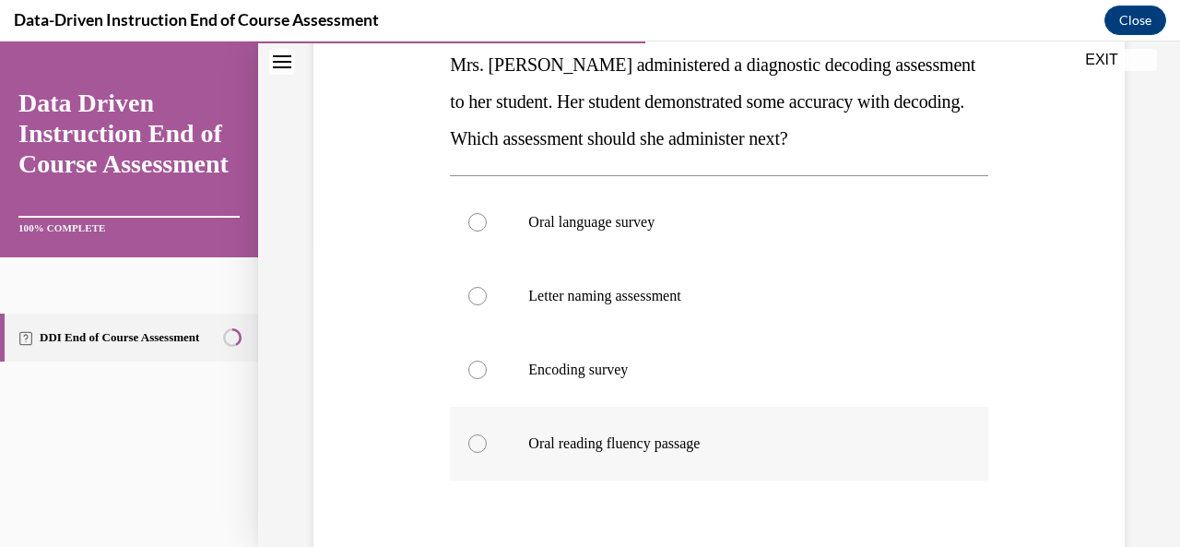
scroll to position [277, 0]
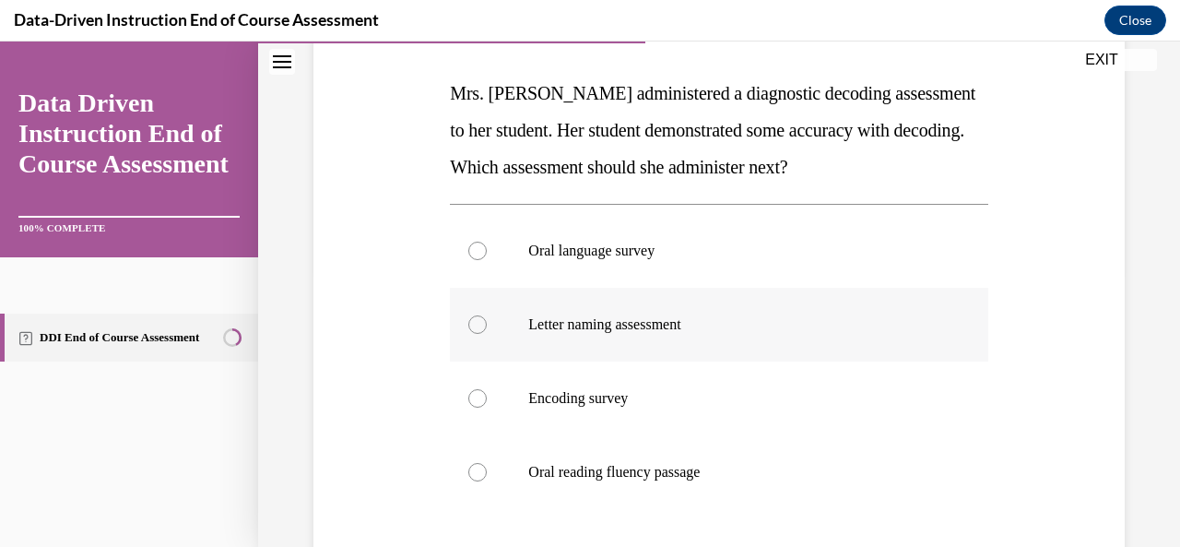
click at [496, 331] on label "Letter naming assessment" at bounding box center [719, 325] width 538 height 74
click at [487, 331] on input "Letter naming assessment" at bounding box center [478, 324] width 18 height 18
radio input "true"
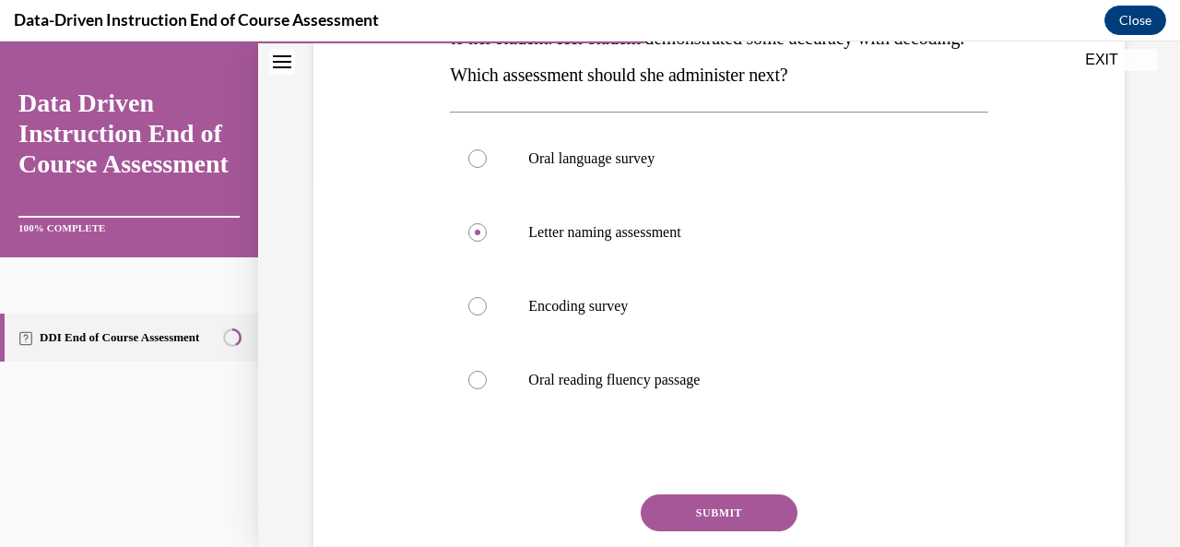
click at [706, 512] on button "SUBMIT" at bounding box center [719, 512] width 157 height 37
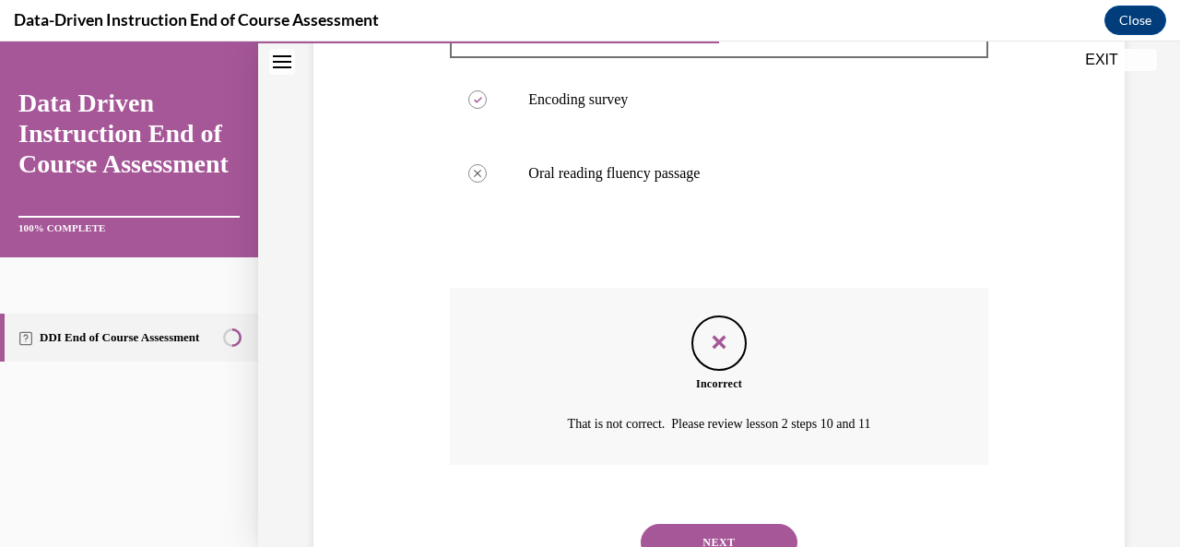
scroll to position [653, 0]
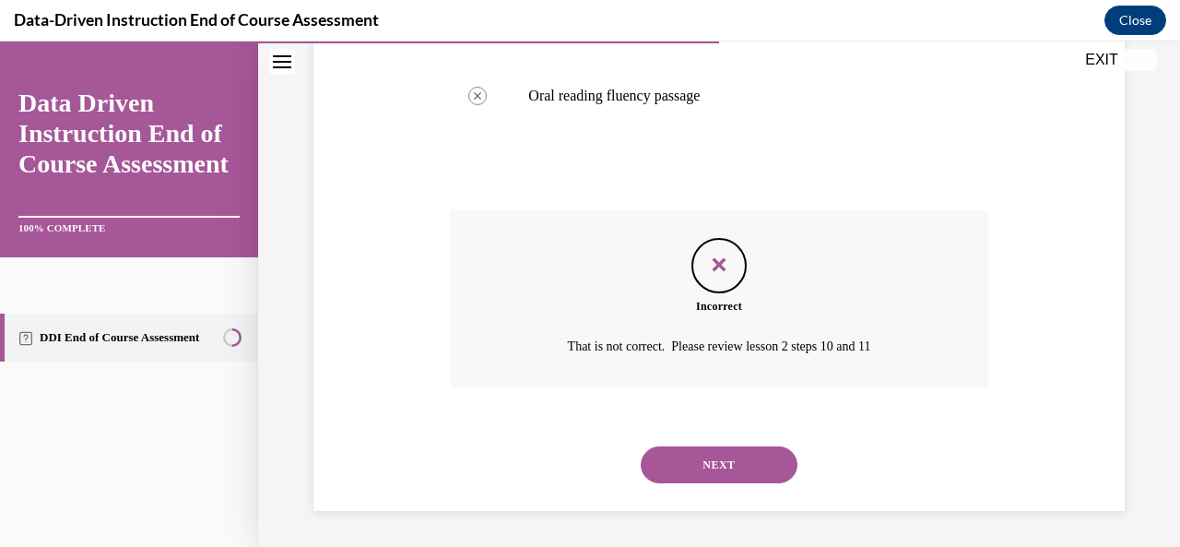
click at [699, 462] on button "NEXT" at bounding box center [719, 464] width 157 height 37
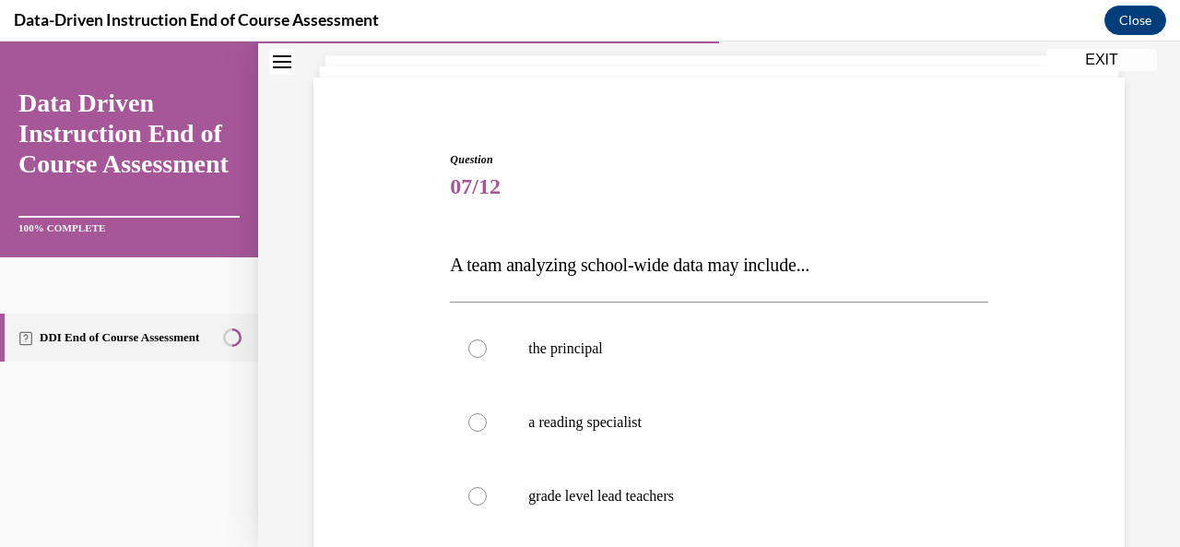
scroll to position [184, 0]
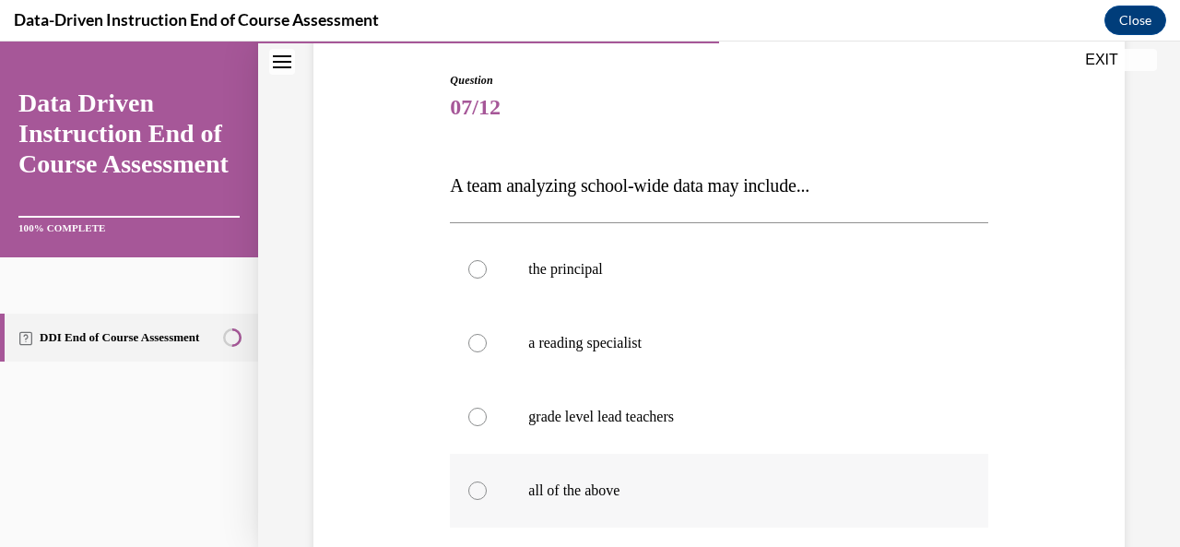
click at [465, 479] on label "all of the above" at bounding box center [719, 491] width 538 height 74
click at [469, 481] on input "all of the above" at bounding box center [478, 490] width 18 height 18
radio input "true"
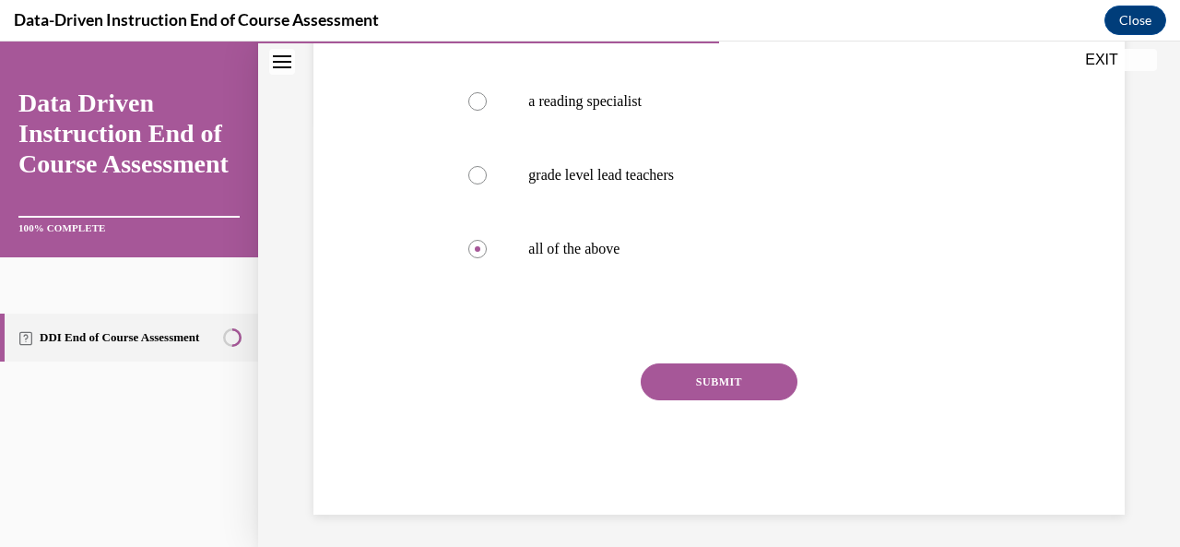
scroll to position [430, 0]
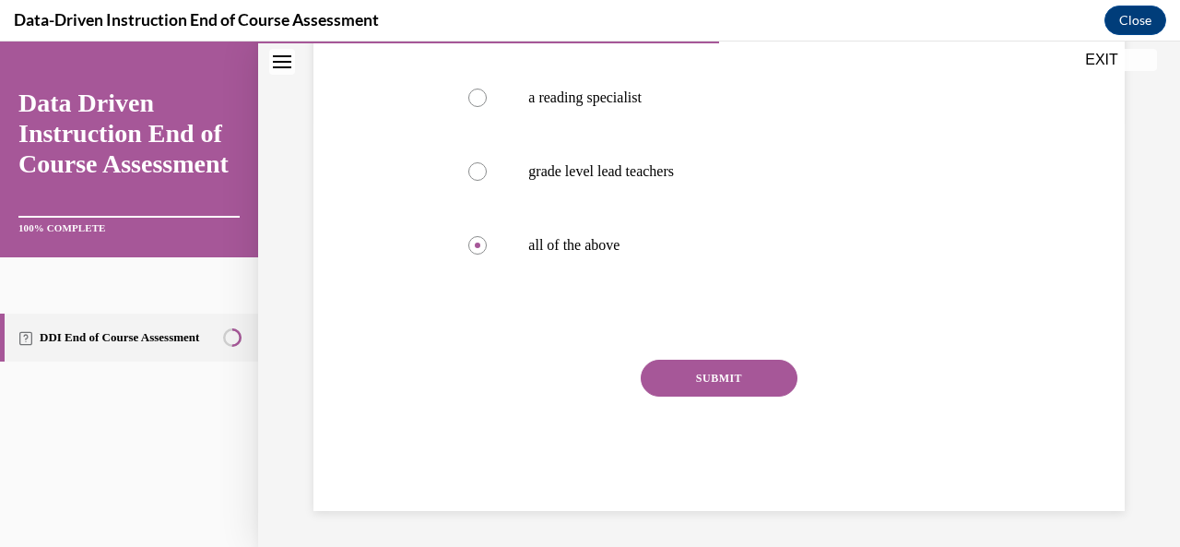
click at [730, 320] on div at bounding box center [719, 321] width 538 height 22
click at [724, 366] on button "SUBMIT" at bounding box center [719, 378] width 157 height 37
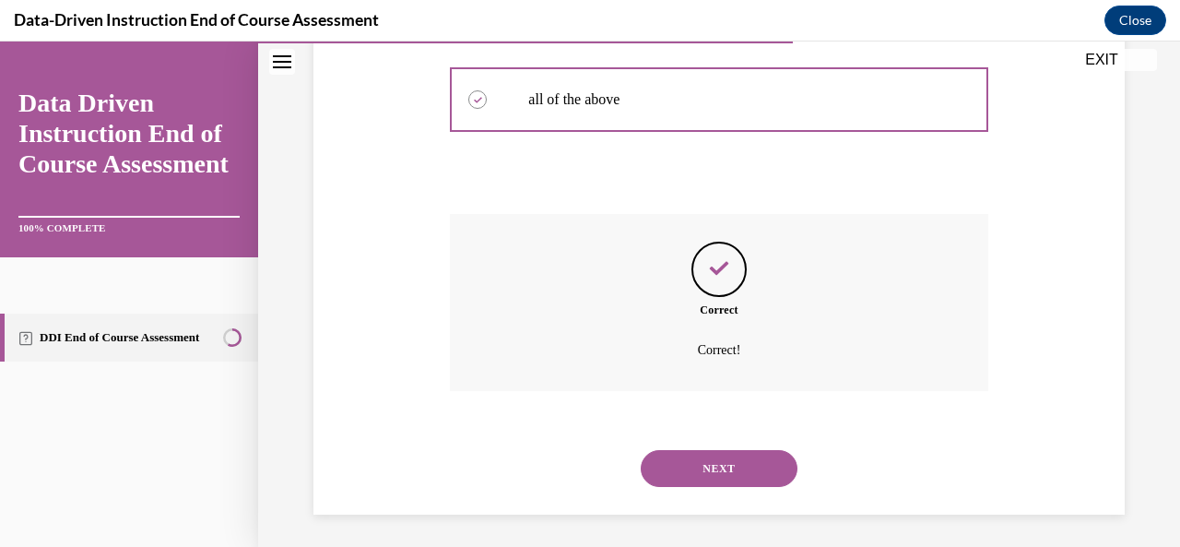
scroll to position [579, 0]
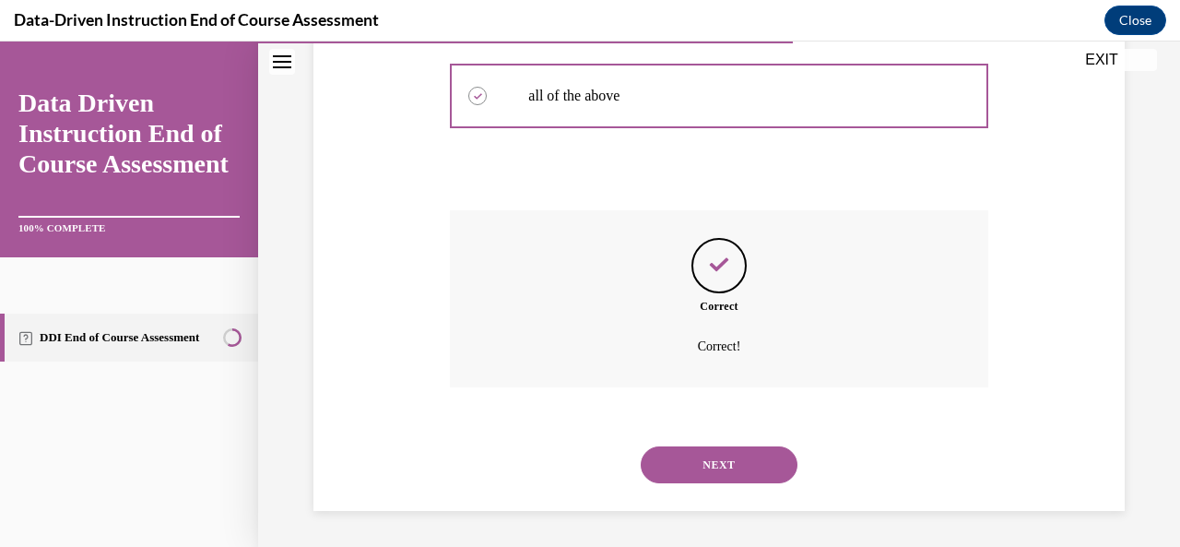
click at [699, 458] on button "NEXT" at bounding box center [719, 464] width 157 height 37
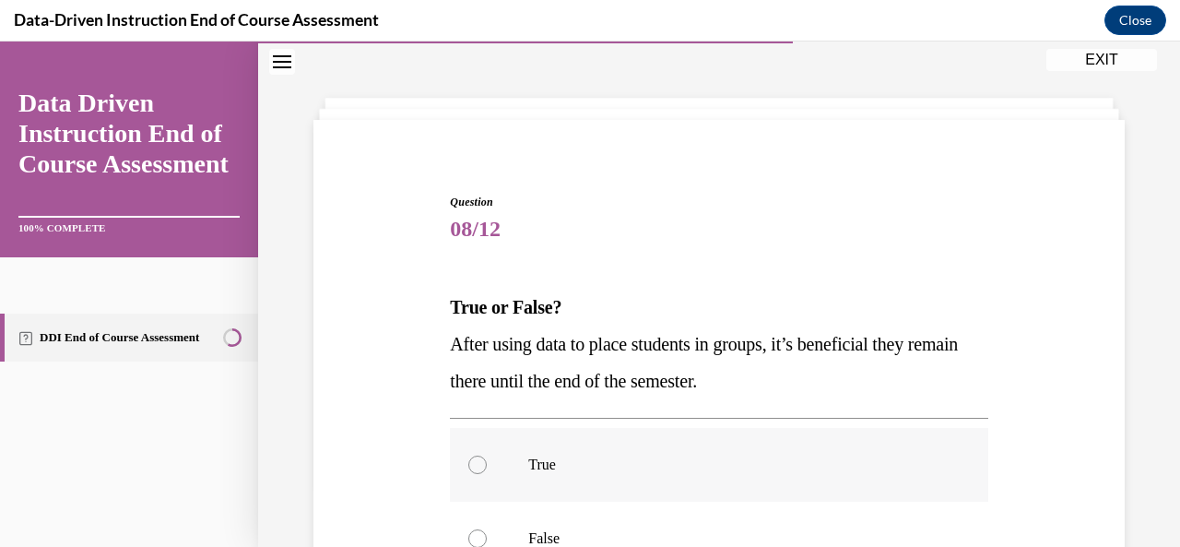
scroll to position [92, 0]
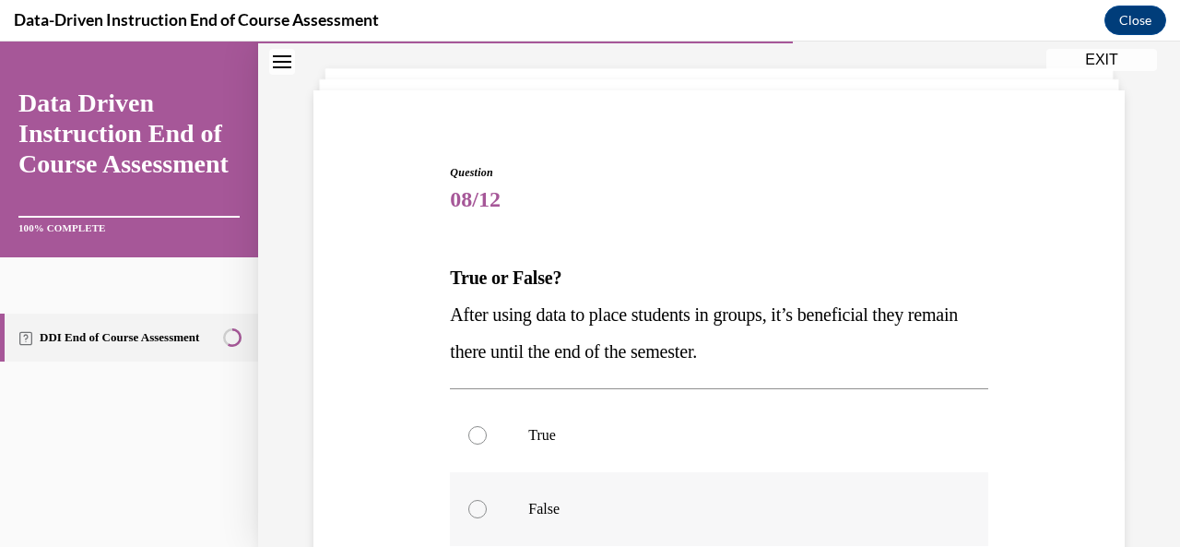
click at [498, 501] on label "False" at bounding box center [719, 509] width 538 height 74
click at [487, 501] on input "False" at bounding box center [478, 509] width 18 height 18
radio input "true"
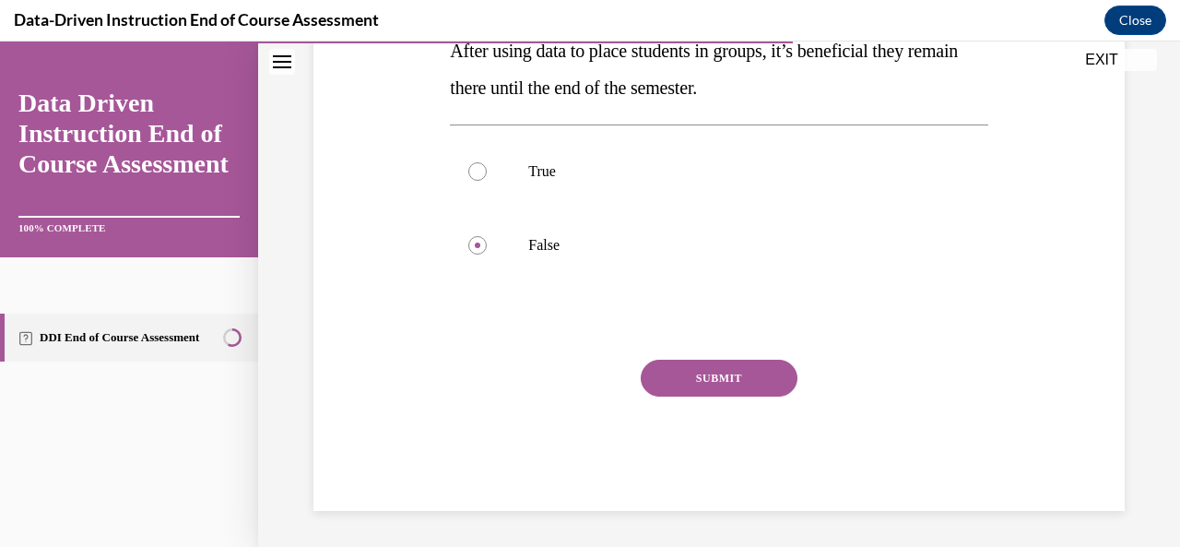
click at [714, 394] on button "SUBMIT" at bounding box center [719, 378] width 157 height 37
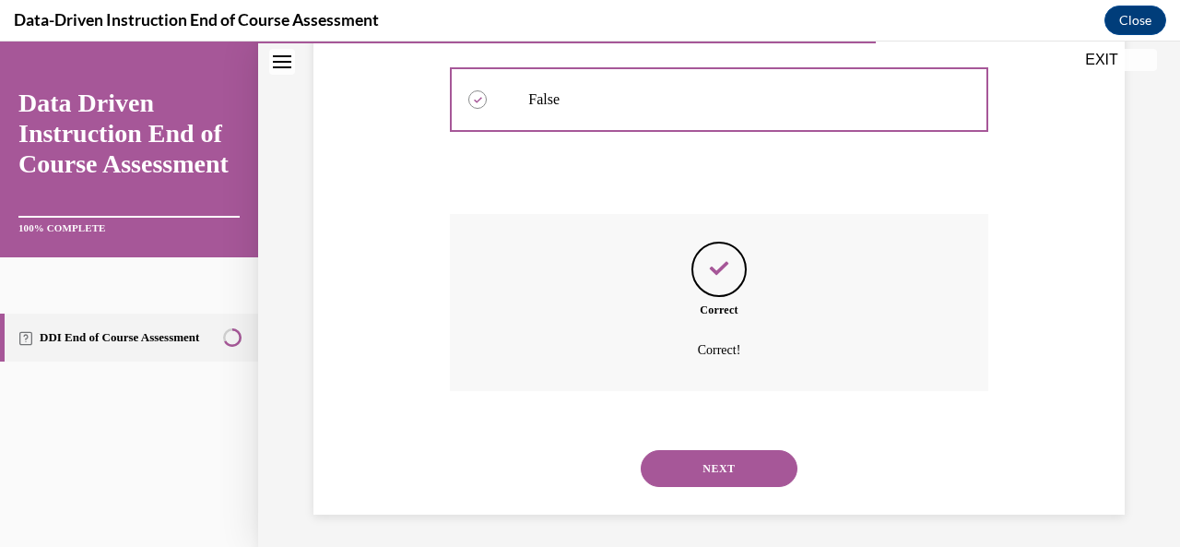
scroll to position [505, 0]
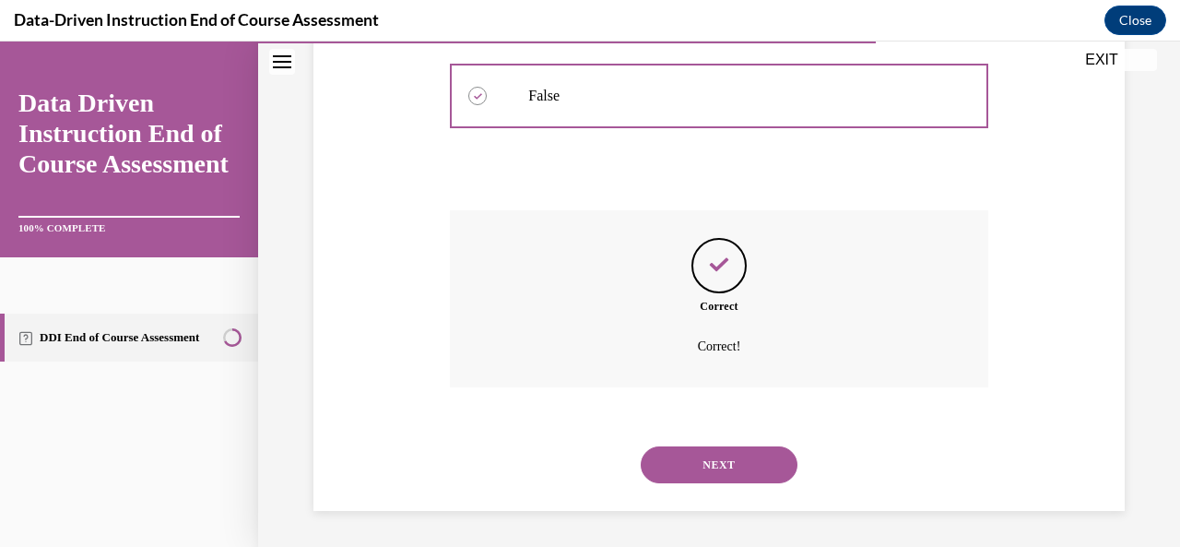
click at [709, 453] on button "NEXT" at bounding box center [719, 464] width 157 height 37
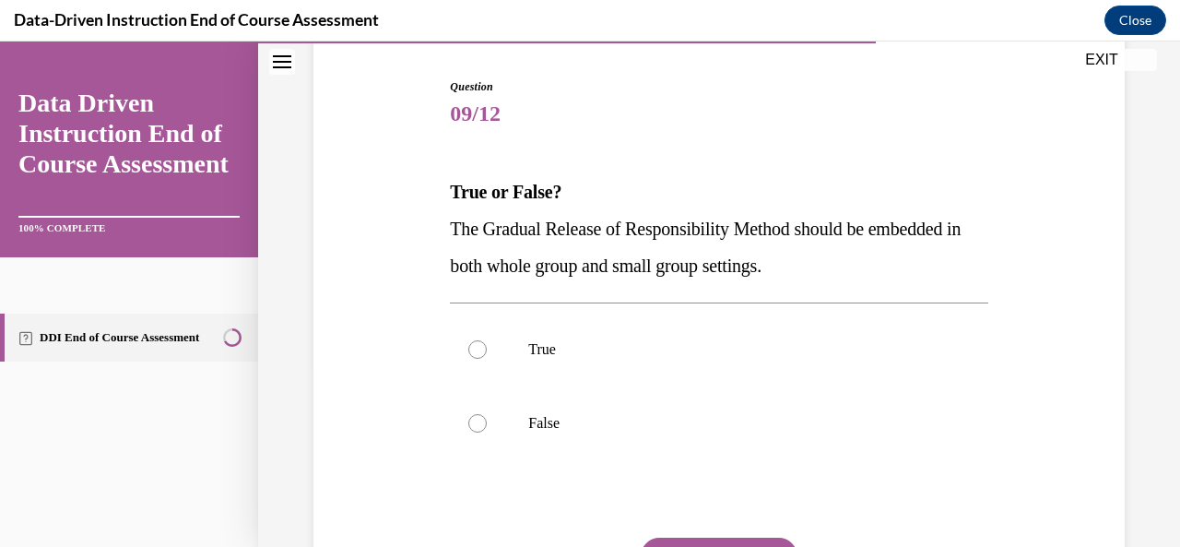
scroll to position [184, 0]
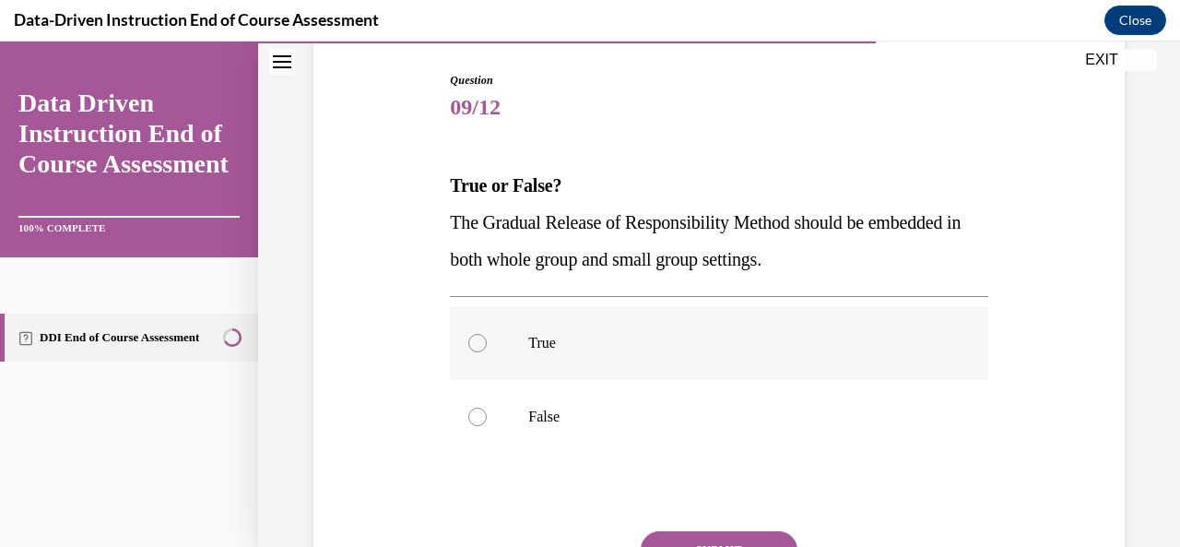
click at [480, 346] on div at bounding box center [478, 343] width 18 height 18
click at [480, 346] on input "True" at bounding box center [478, 343] width 18 height 18
radio input "true"
click at [742, 534] on button "SUBMIT" at bounding box center [719, 549] width 157 height 37
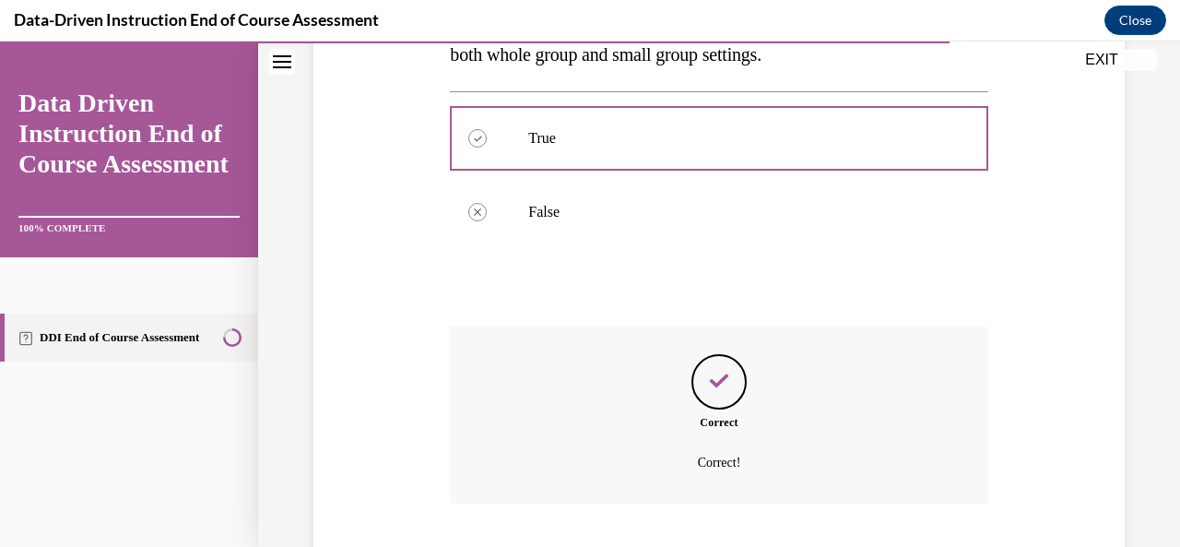
scroll to position [505, 0]
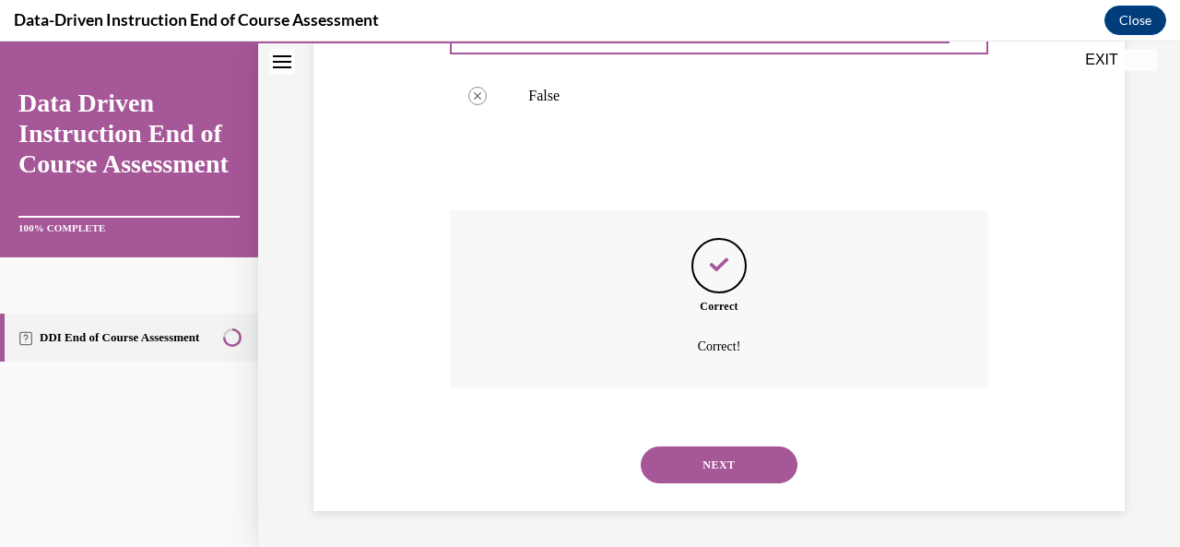
click at [733, 472] on button "NEXT" at bounding box center [719, 464] width 157 height 37
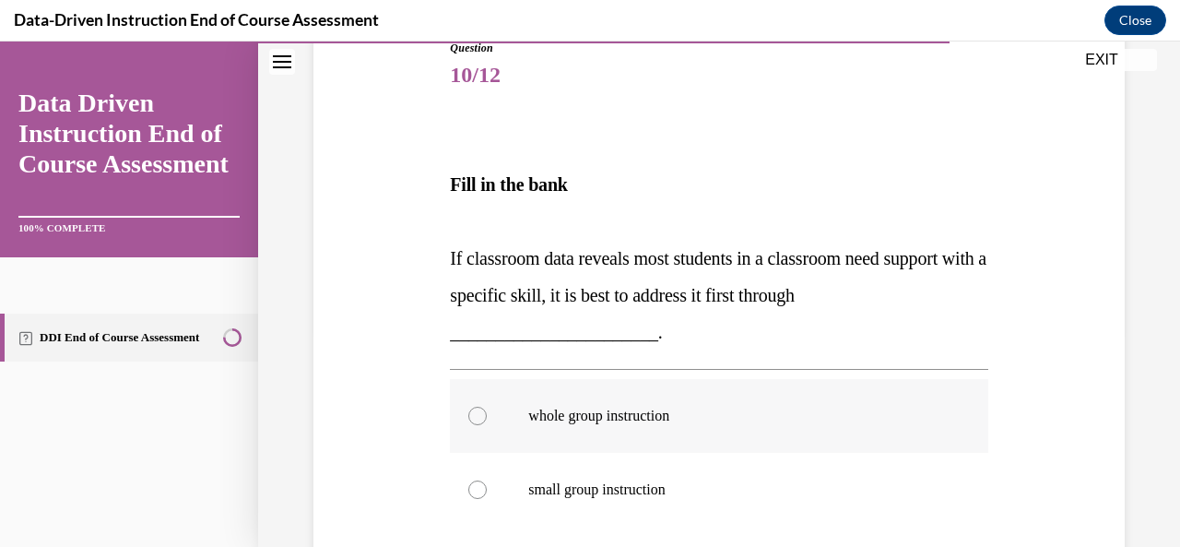
scroll to position [184, 0]
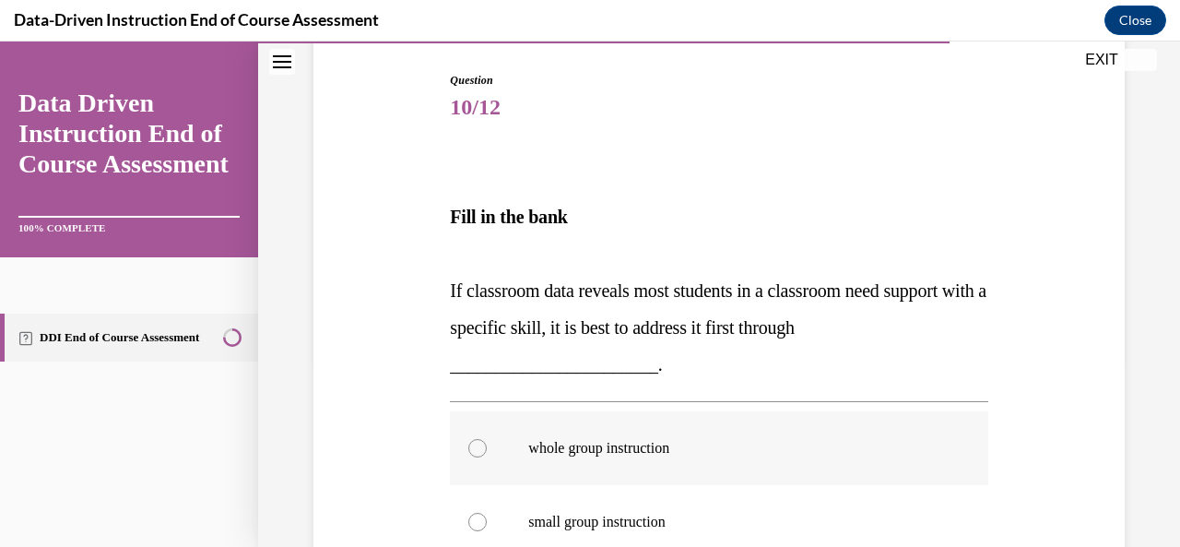
click at [503, 436] on label "whole group instruction" at bounding box center [719, 448] width 538 height 74
click at [487, 439] on input "whole group instruction" at bounding box center [478, 448] width 18 height 18
radio input "true"
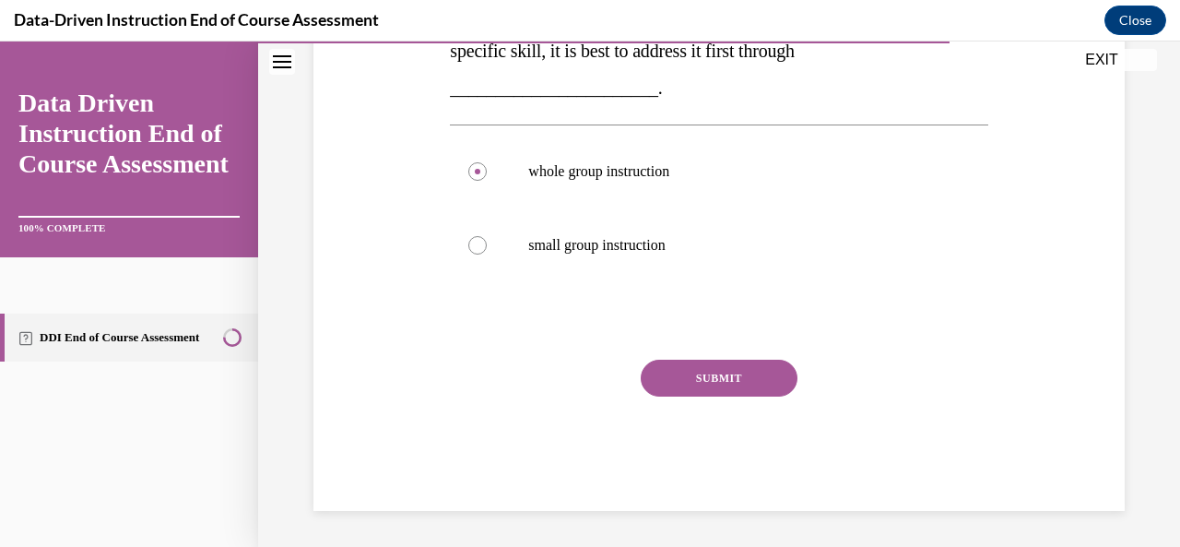
click at [752, 360] on button "SUBMIT" at bounding box center [719, 378] width 157 height 37
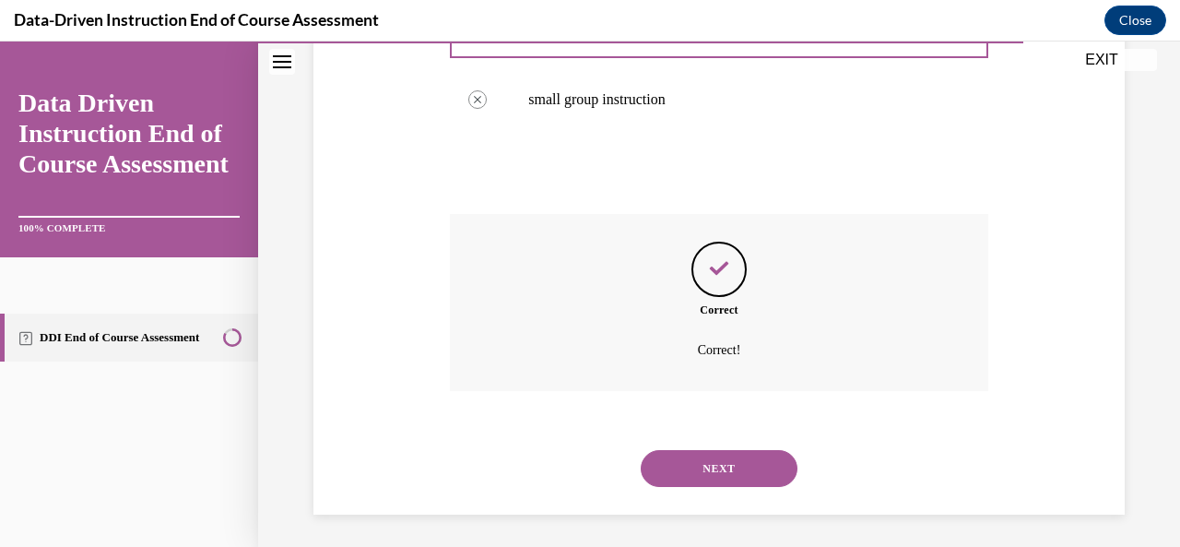
scroll to position [611, 0]
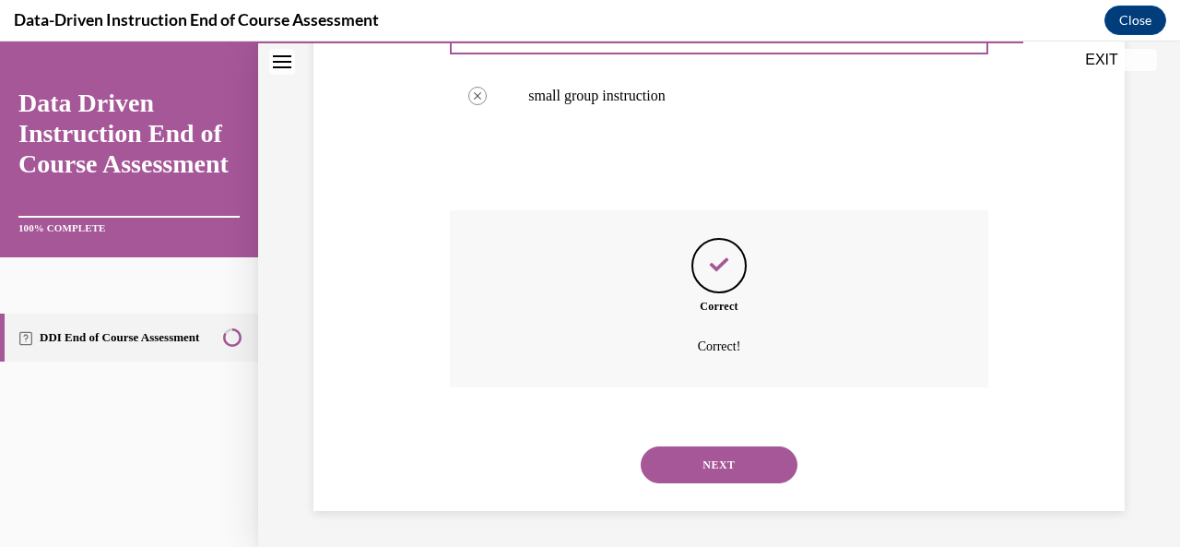
click at [706, 462] on button "NEXT" at bounding box center [719, 464] width 157 height 37
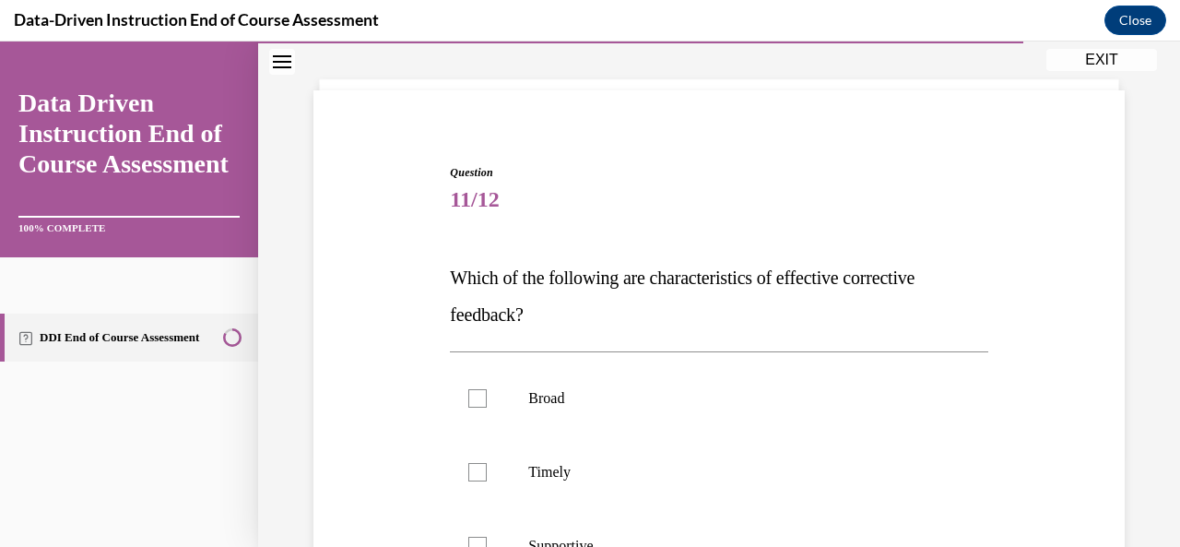
scroll to position [369, 0]
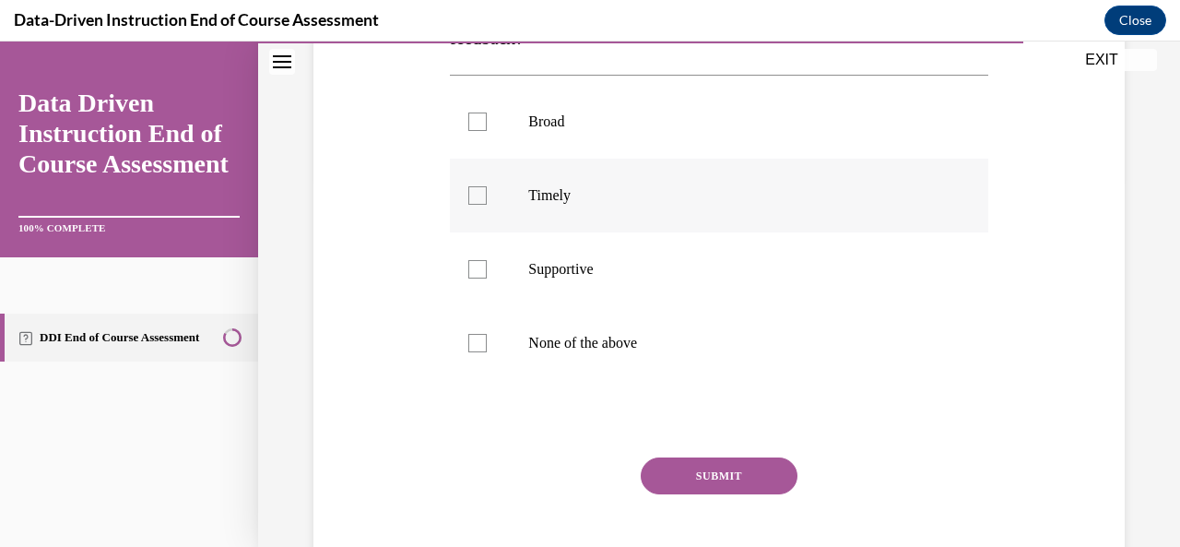
click at [477, 195] on div at bounding box center [478, 195] width 18 height 18
click at [477, 195] on input "Timely" at bounding box center [478, 195] width 18 height 18
checkbox input "true"
click at [690, 473] on button "SUBMIT" at bounding box center [719, 475] width 157 height 37
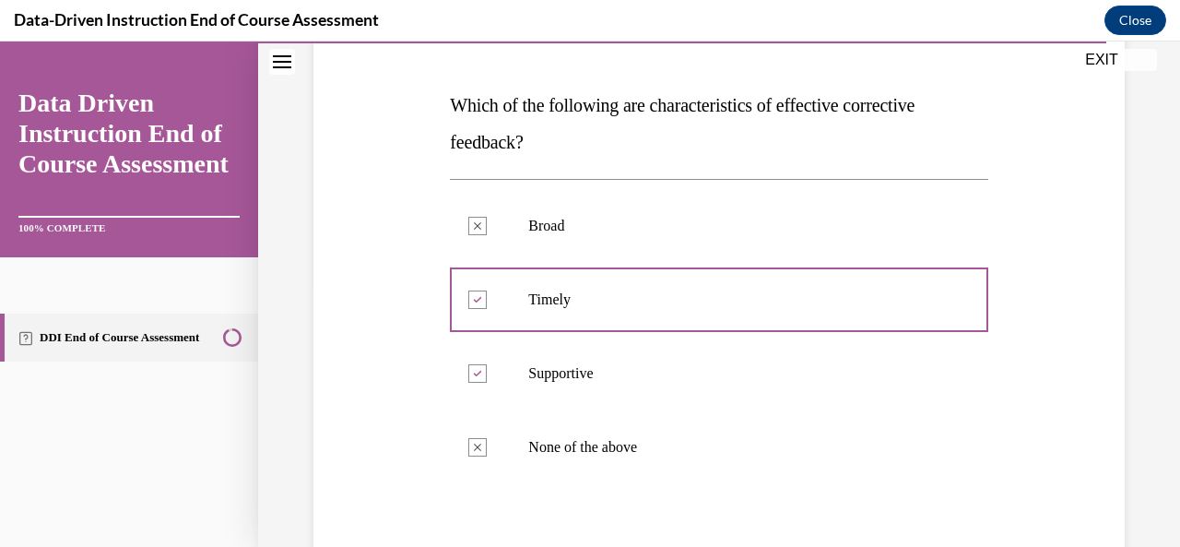
scroll to position [247, 0]
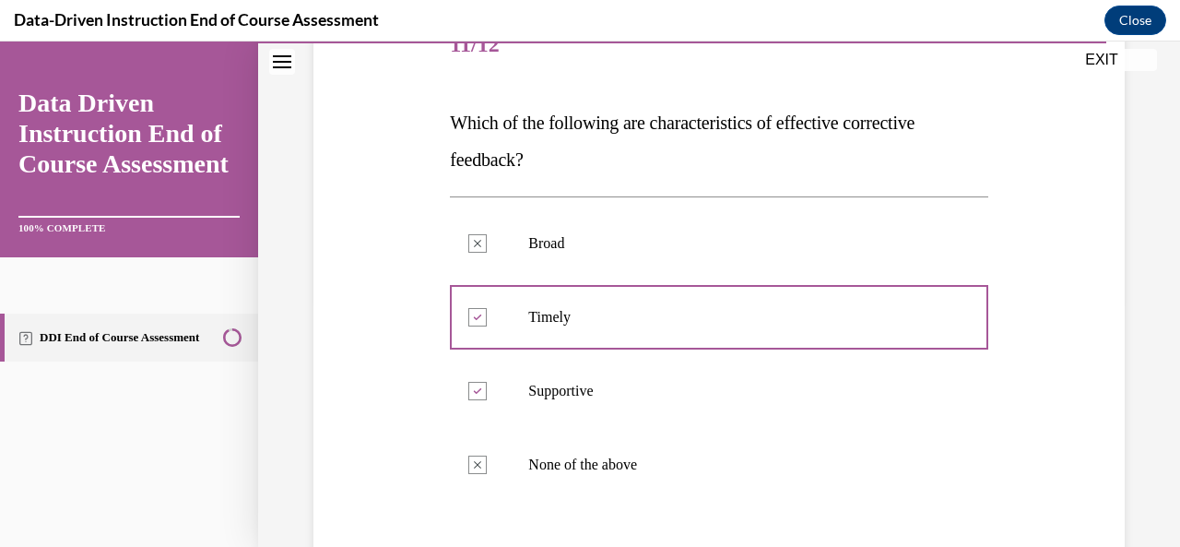
click at [1014, 409] on div "Question 11/12 Which of the following are characteristics of effective correcti…" at bounding box center [719, 417] width 821 height 926
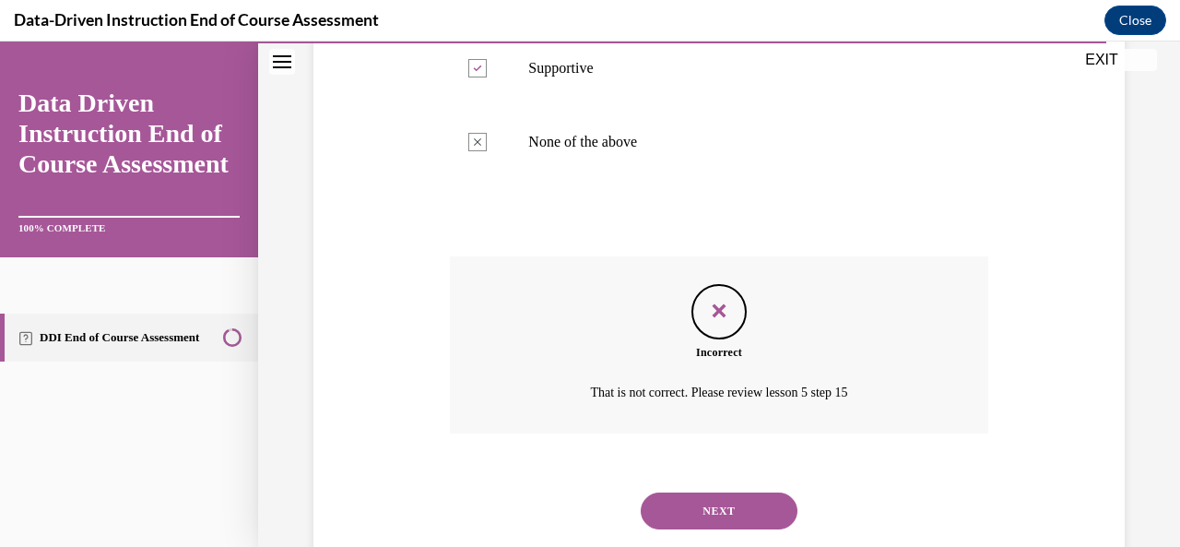
scroll to position [616, 0]
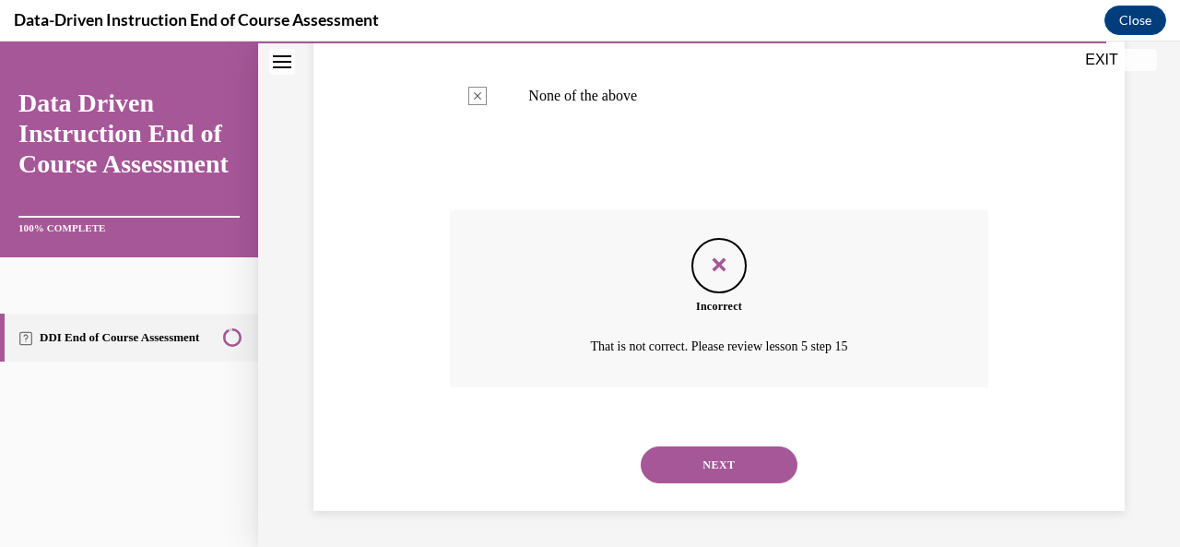
click at [721, 471] on button "NEXT" at bounding box center [719, 464] width 157 height 37
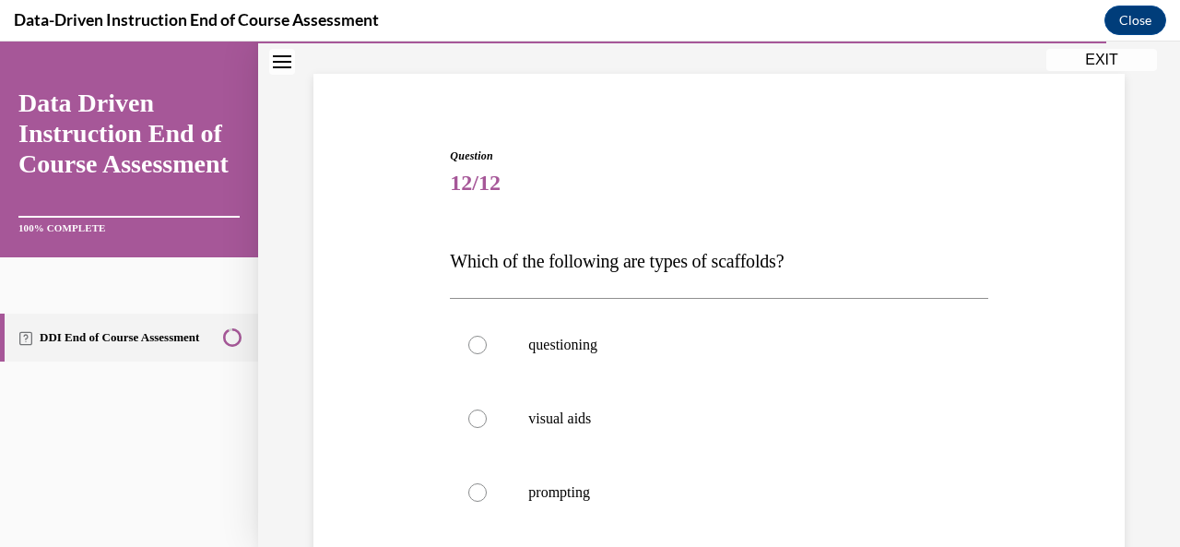
scroll to position [277, 0]
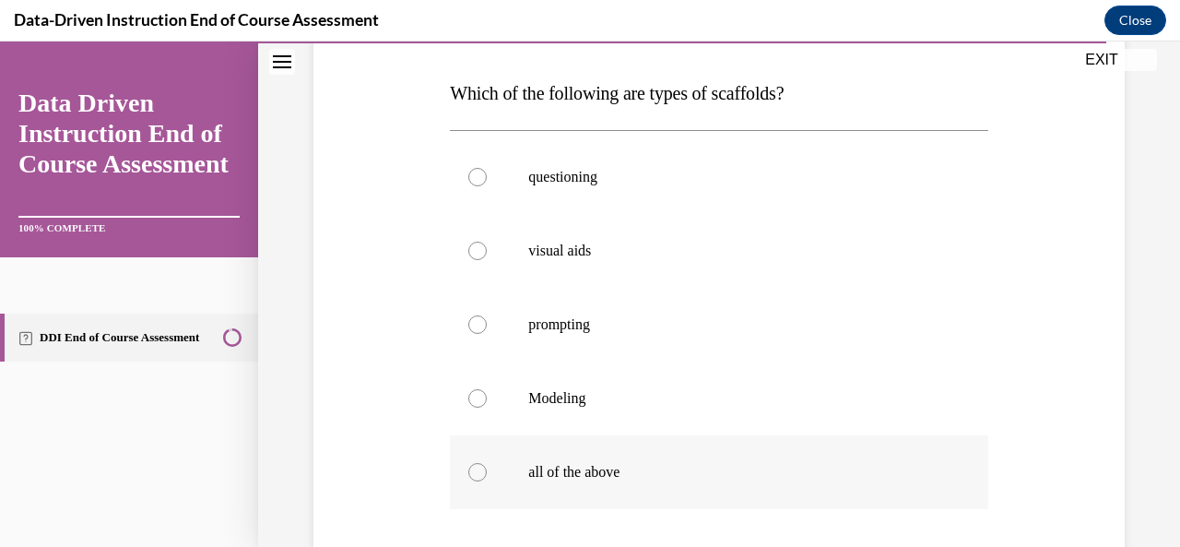
click at [468, 479] on label "all of the above" at bounding box center [719, 472] width 538 height 74
click at [469, 479] on input "all of the above" at bounding box center [478, 472] width 18 height 18
radio input "true"
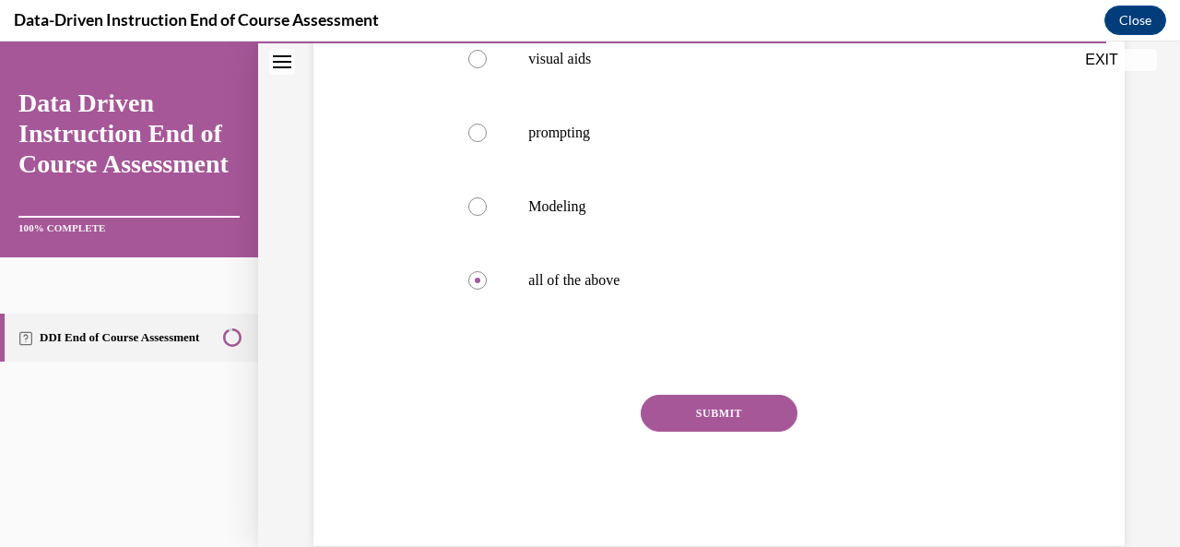
scroll to position [504, 0]
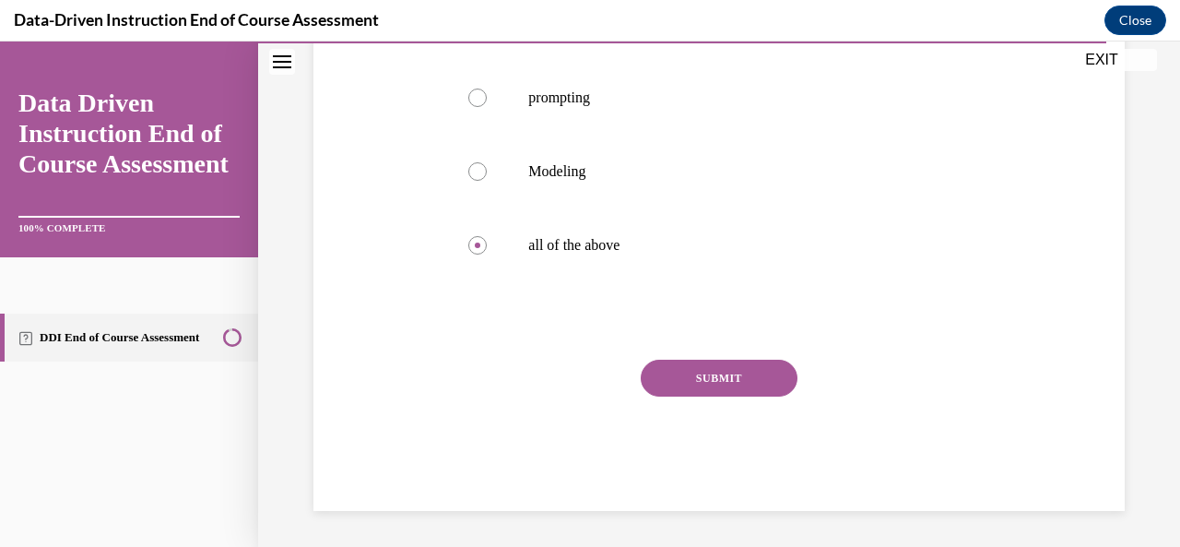
click at [736, 377] on button "SUBMIT" at bounding box center [719, 378] width 157 height 37
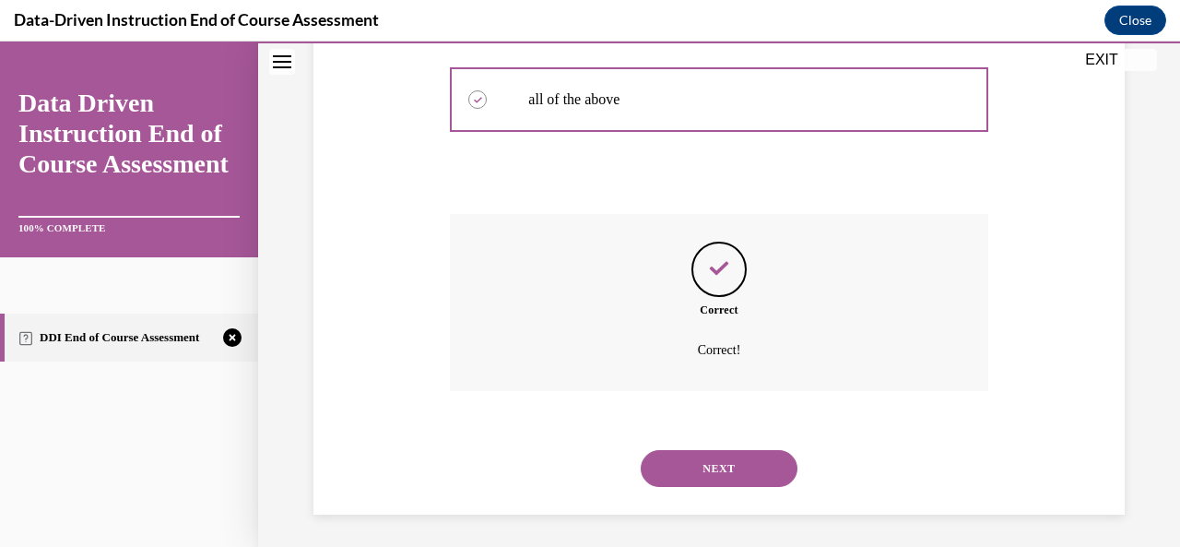
scroll to position [653, 0]
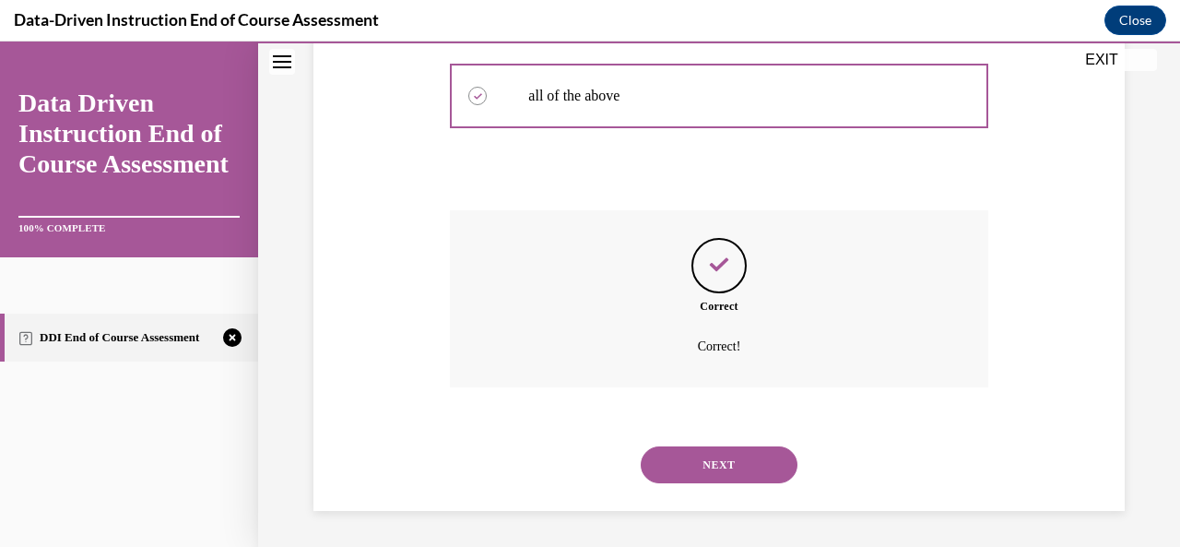
click at [713, 457] on button "NEXT" at bounding box center [719, 464] width 157 height 37
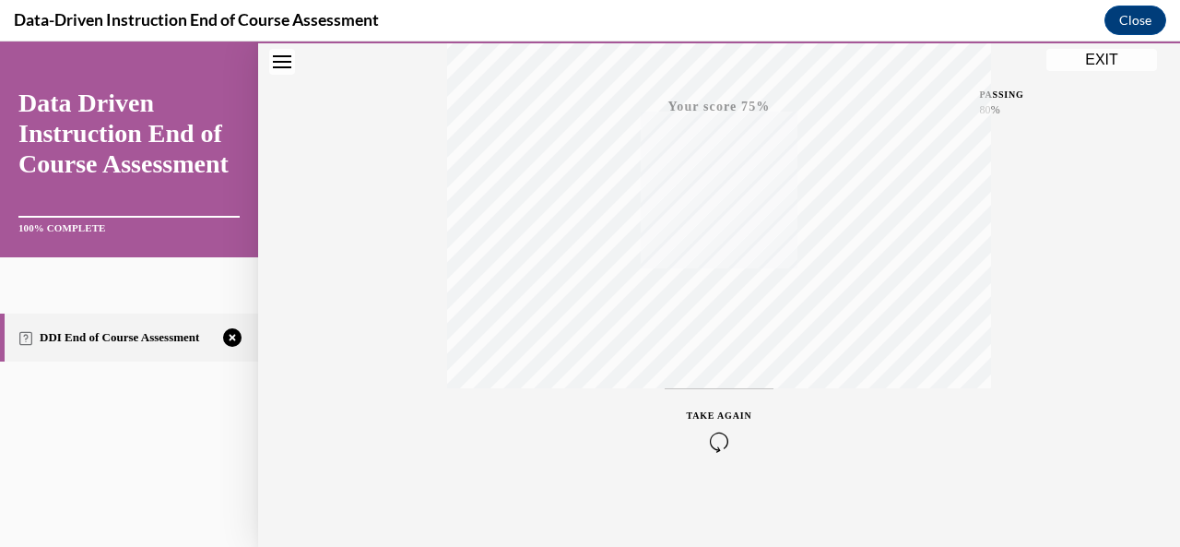
scroll to position [439, 0]
click at [716, 431] on icon "button" at bounding box center [719, 435] width 65 height 20
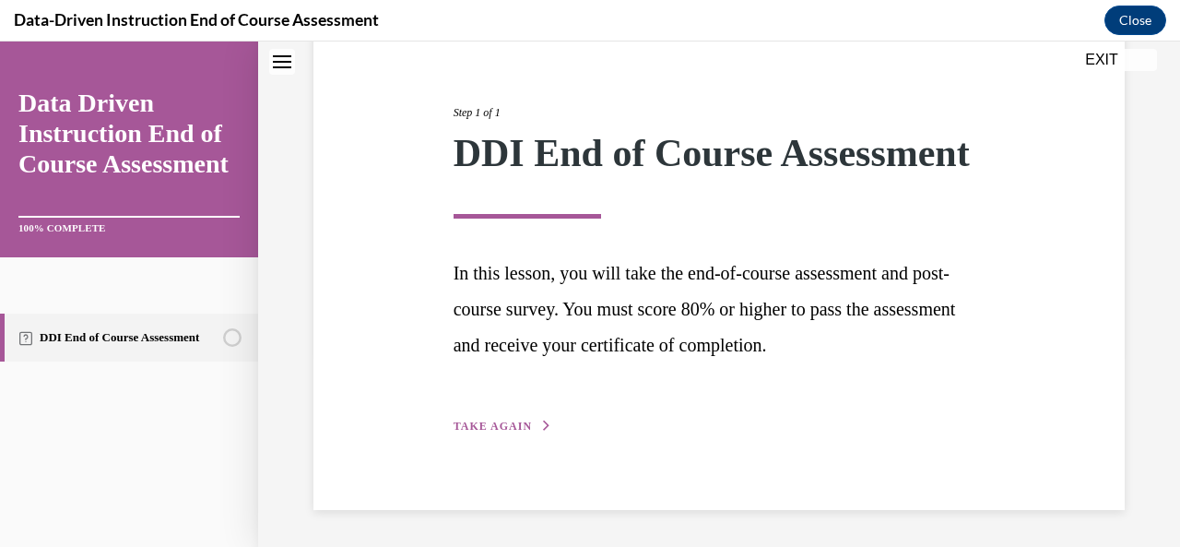
scroll to position [232, 0]
click at [483, 425] on span "TAKE AGAIN" at bounding box center [493, 426] width 78 height 13
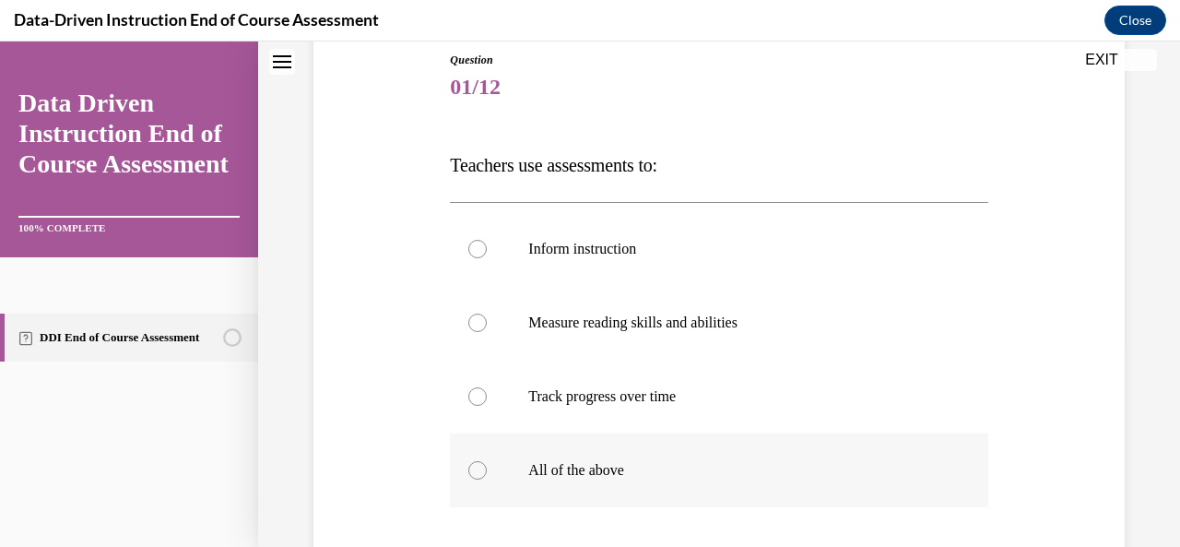
click at [478, 477] on div at bounding box center [478, 470] width 18 height 18
click at [478, 477] on input "All of the above" at bounding box center [478, 470] width 18 height 18
radio input "true"
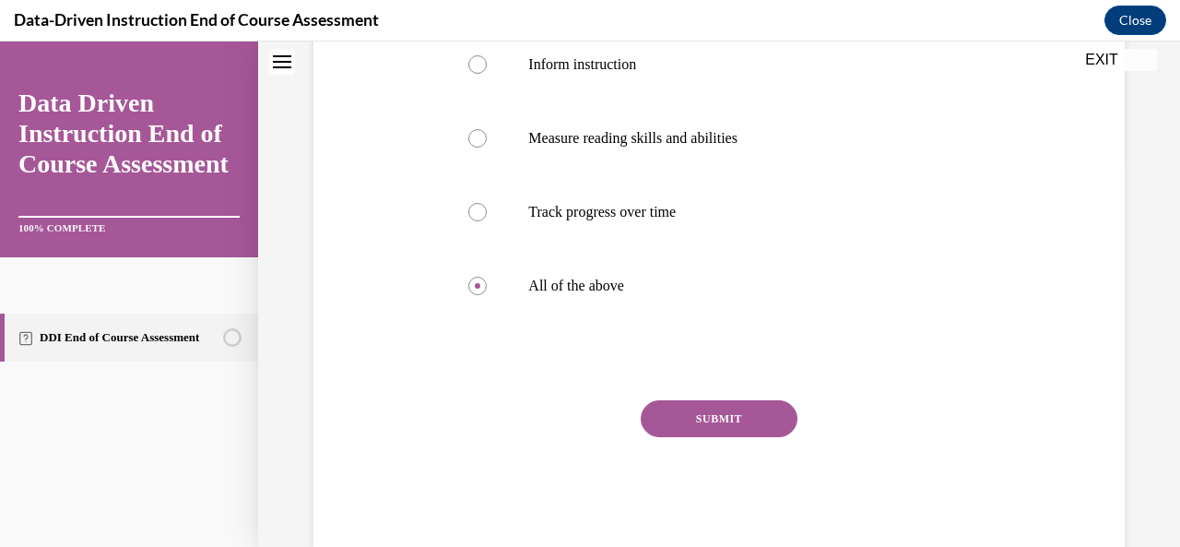
click at [731, 419] on button "SUBMIT" at bounding box center [719, 418] width 157 height 37
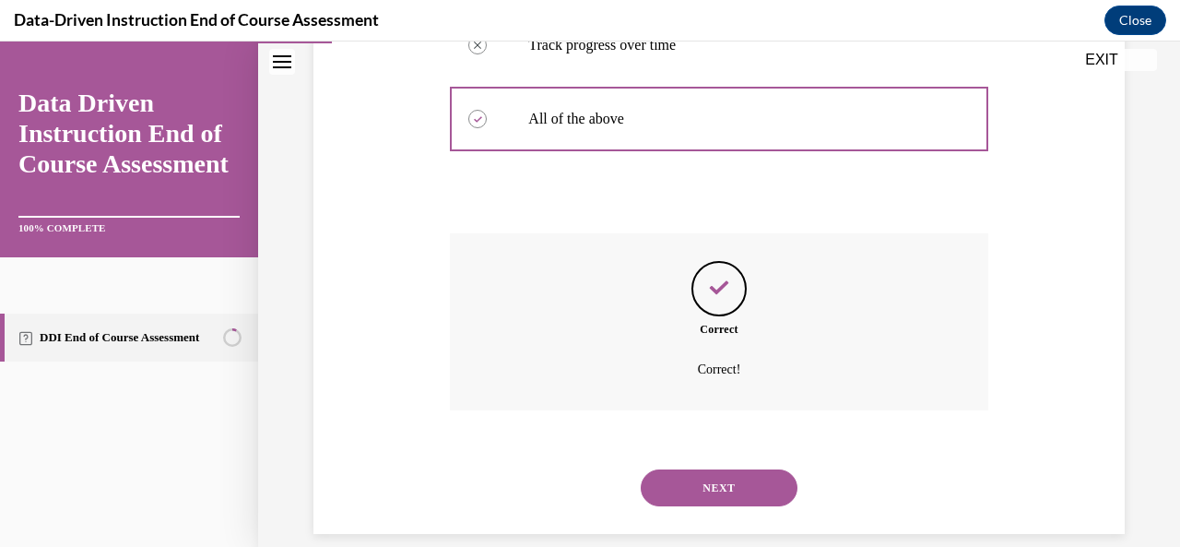
scroll to position [579, 0]
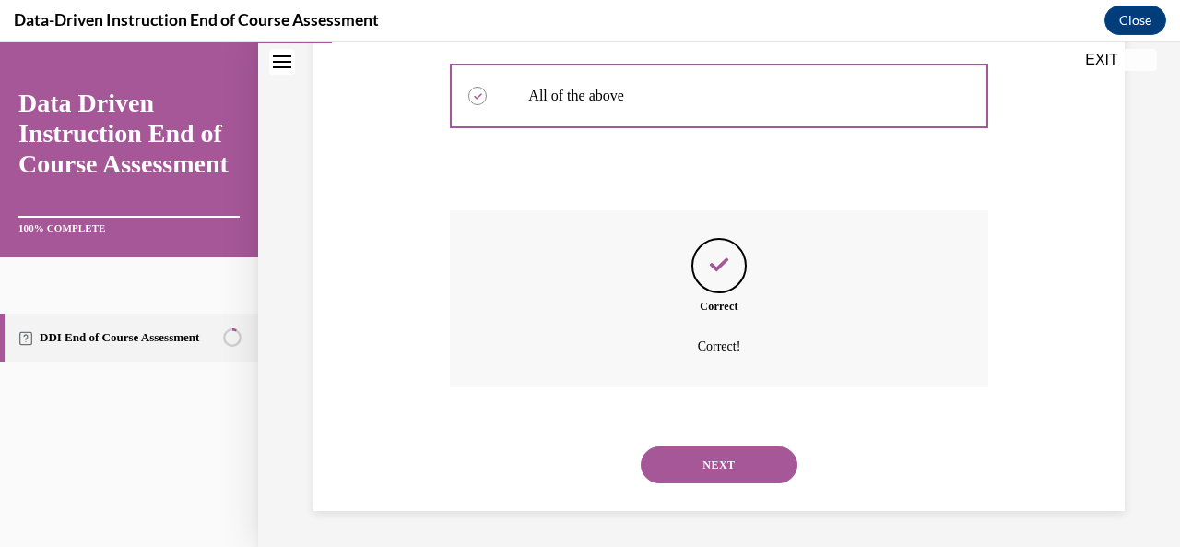
click at [719, 462] on button "NEXT" at bounding box center [719, 464] width 157 height 37
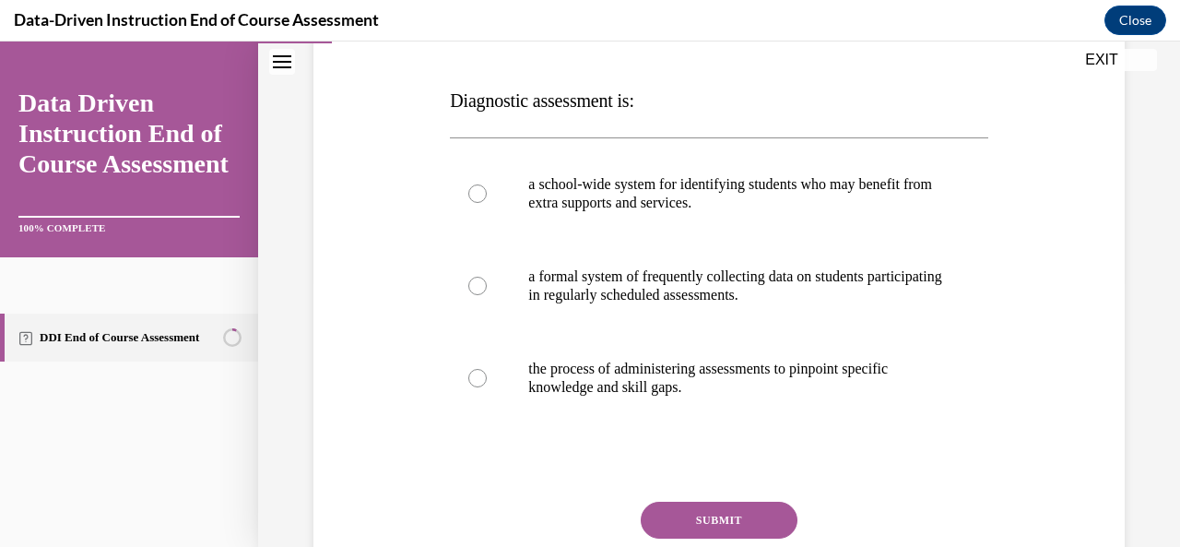
scroll to position [277, 0]
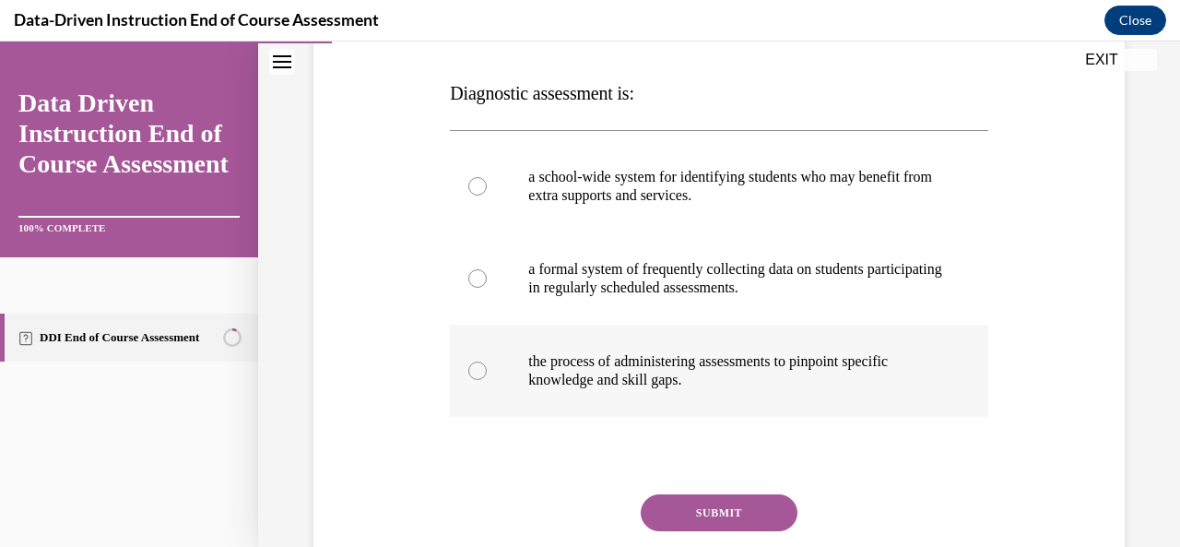
click at [473, 372] on div at bounding box center [478, 371] width 18 height 18
click at [473, 372] on input "the process of administering assessments to pinpoint specific knowledge and ski…" at bounding box center [478, 371] width 18 height 18
radio input "true"
click at [732, 517] on button "SUBMIT" at bounding box center [719, 512] width 157 height 37
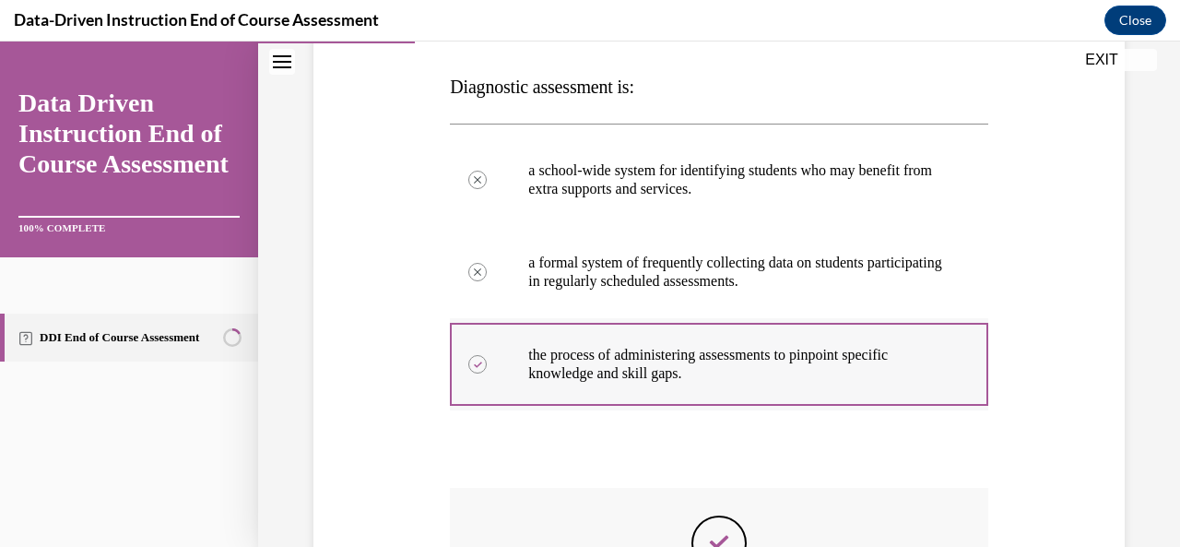
scroll to position [560, 0]
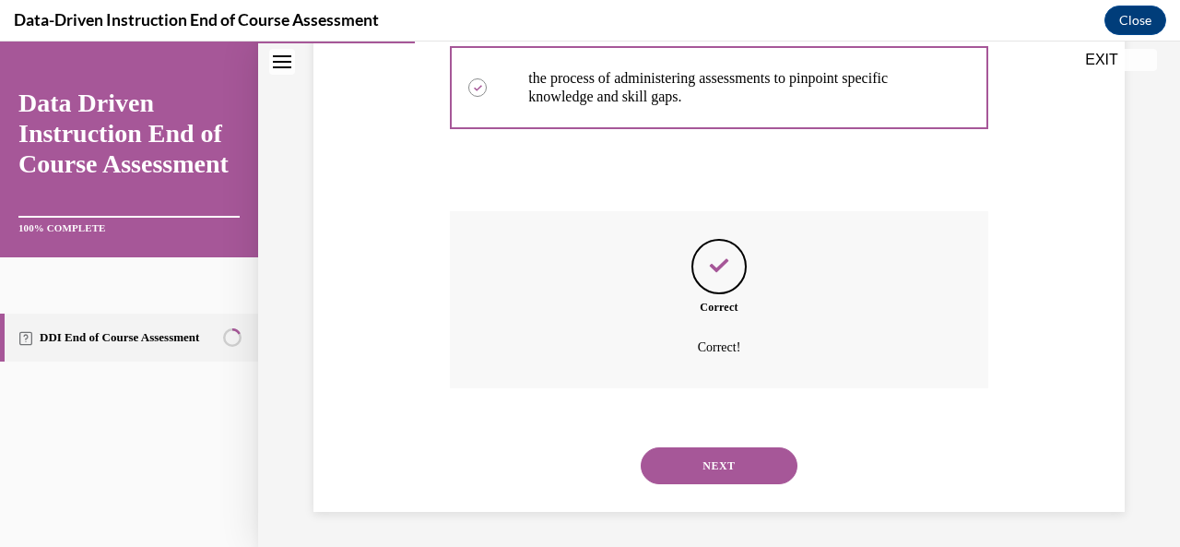
click at [706, 466] on button "NEXT" at bounding box center [719, 465] width 157 height 37
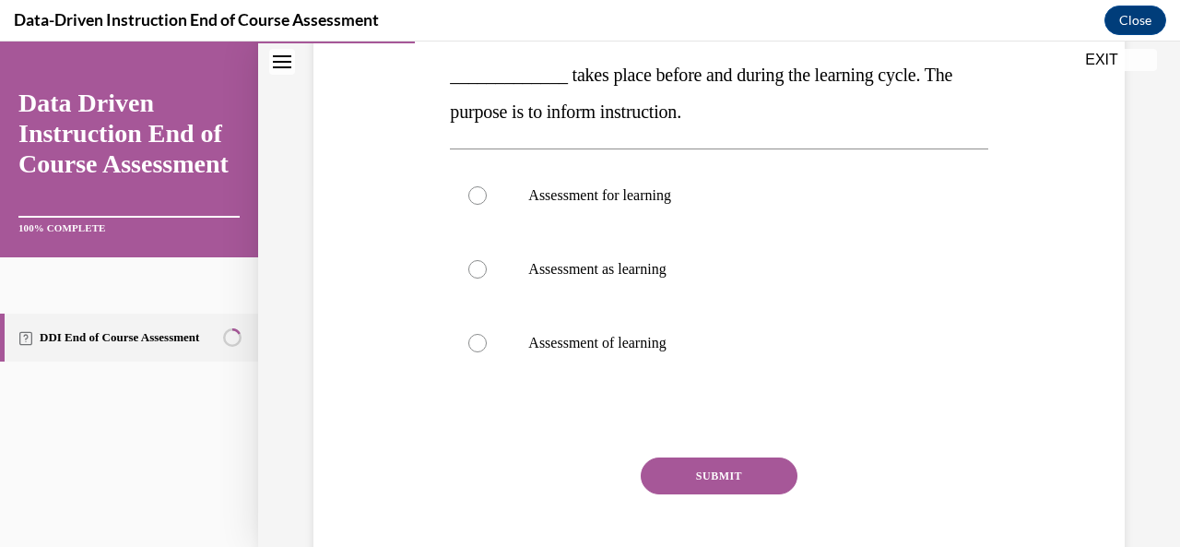
scroll to position [369, 0]
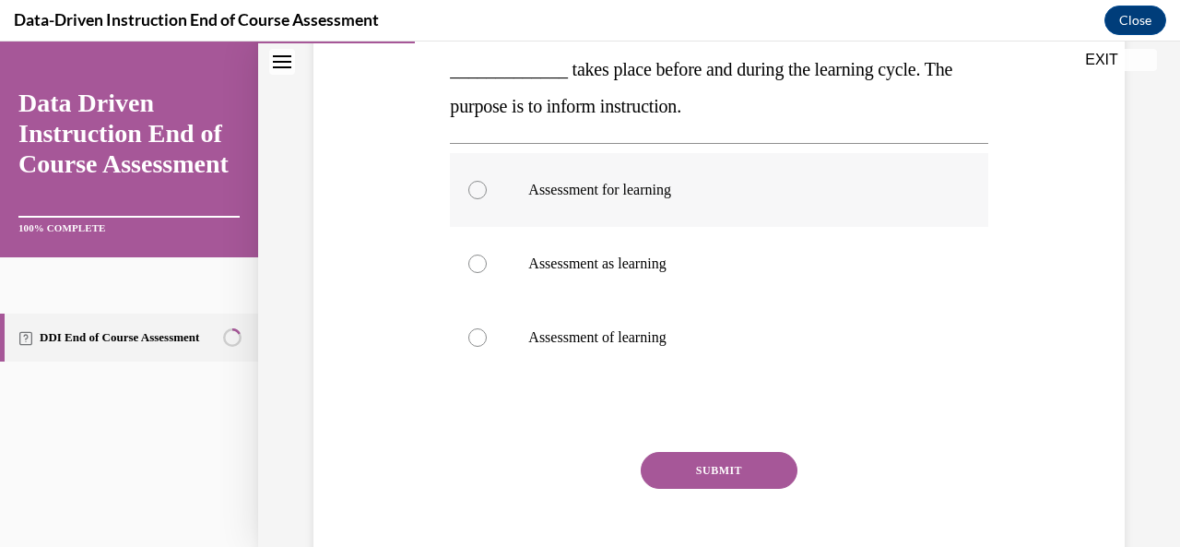
click at [470, 193] on div at bounding box center [478, 190] width 18 height 18
click at [470, 193] on input "Assessment for learning" at bounding box center [478, 190] width 18 height 18
radio input "true"
click at [720, 464] on button "SUBMIT" at bounding box center [719, 470] width 157 height 37
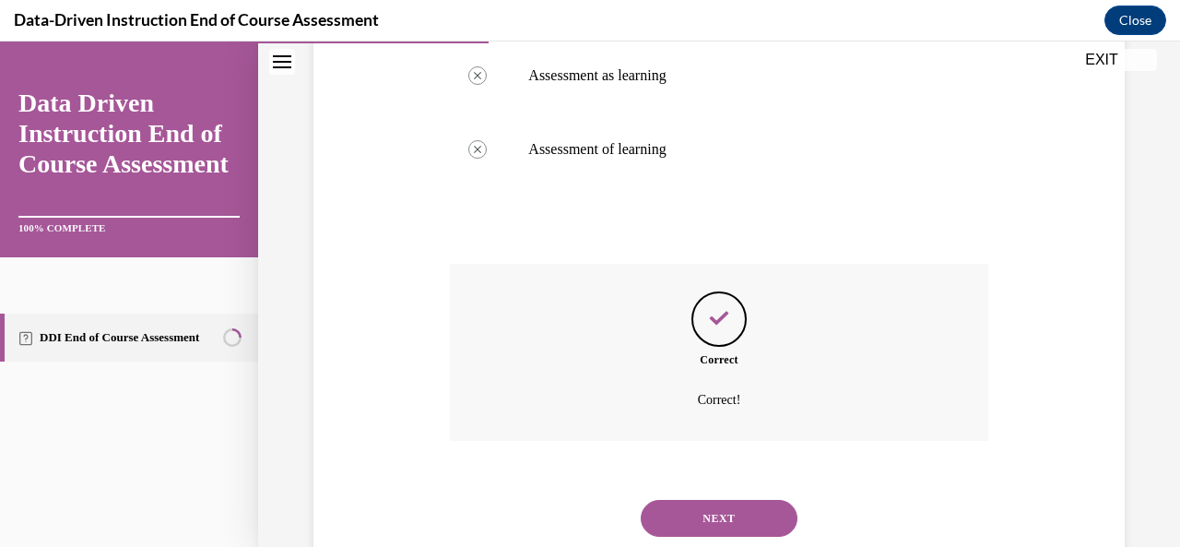
scroll to position [611, 0]
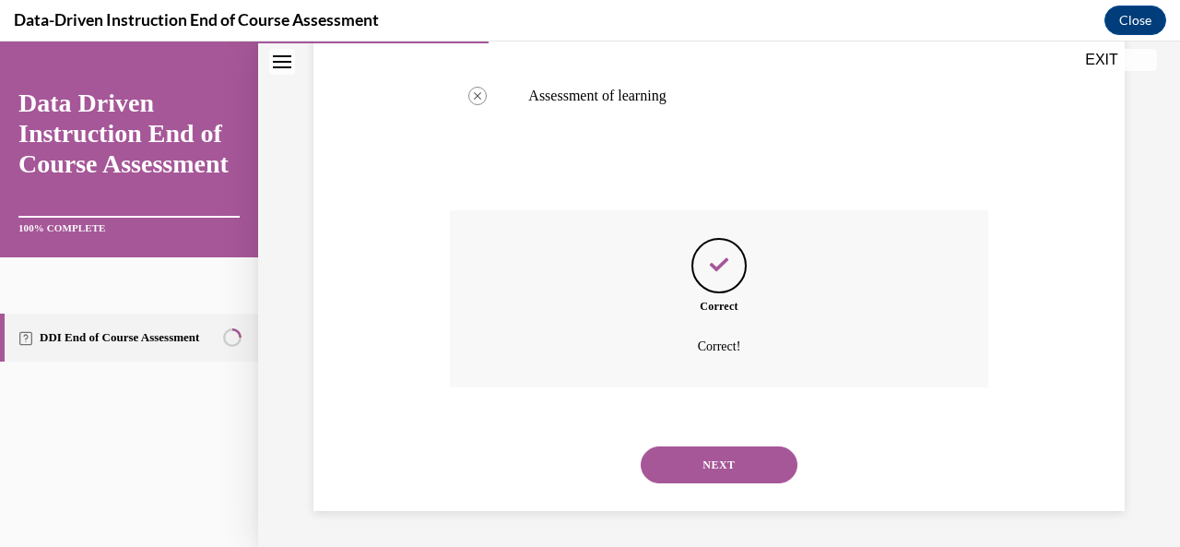
click at [723, 460] on button "NEXT" at bounding box center [719, 464] width 157 height 37
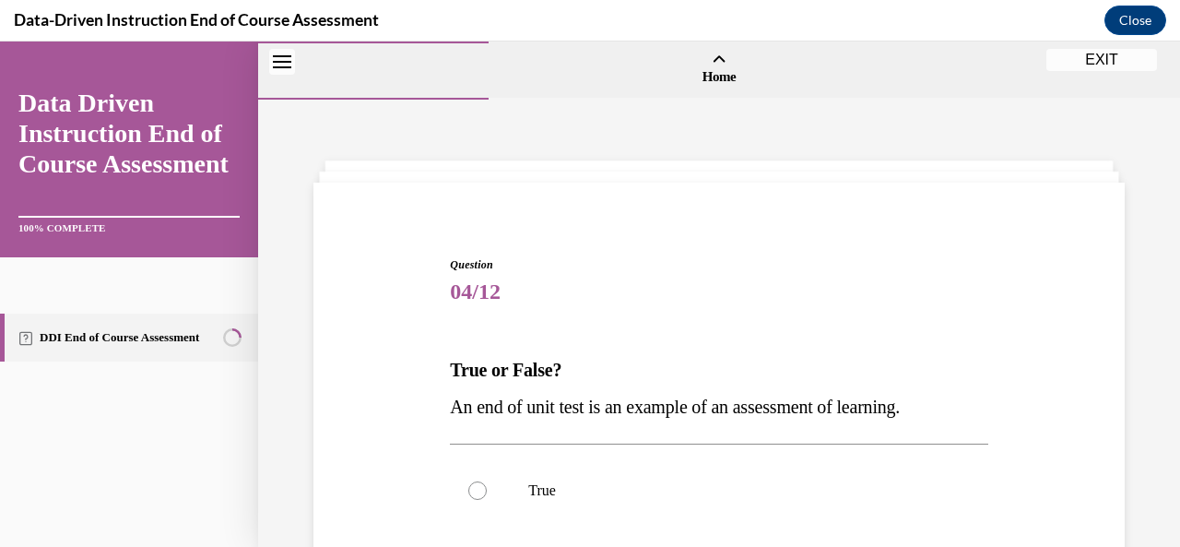
scroll to position [277, 0]
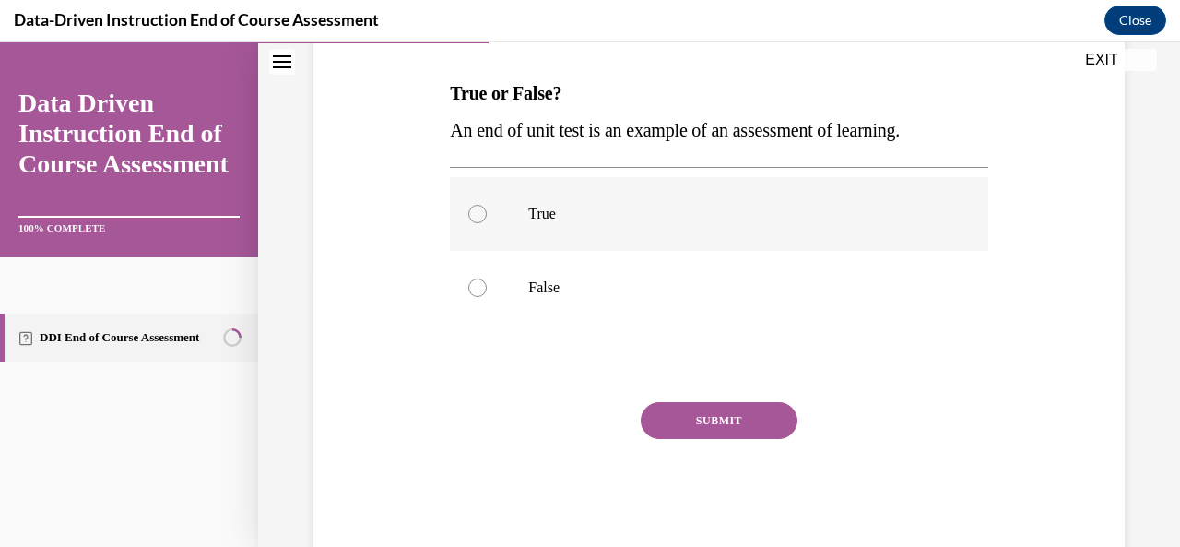
click at [475, 208] on div at bounding box center [478, 214] width 18 height 18
click at [475, 208] on input "True" at bounding box center [478, 214] width 18 height 18
radio input "true"
click at [722, 423] on button "SUBMIT" at bounding box center [719, 420] width 157 height 37
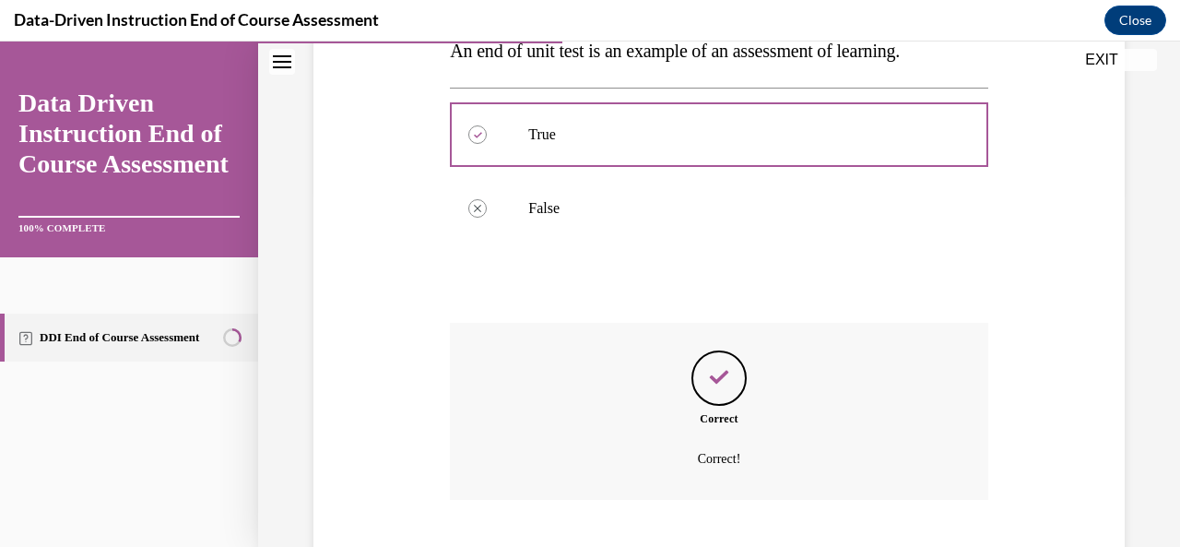
scroll to position [469, 0]
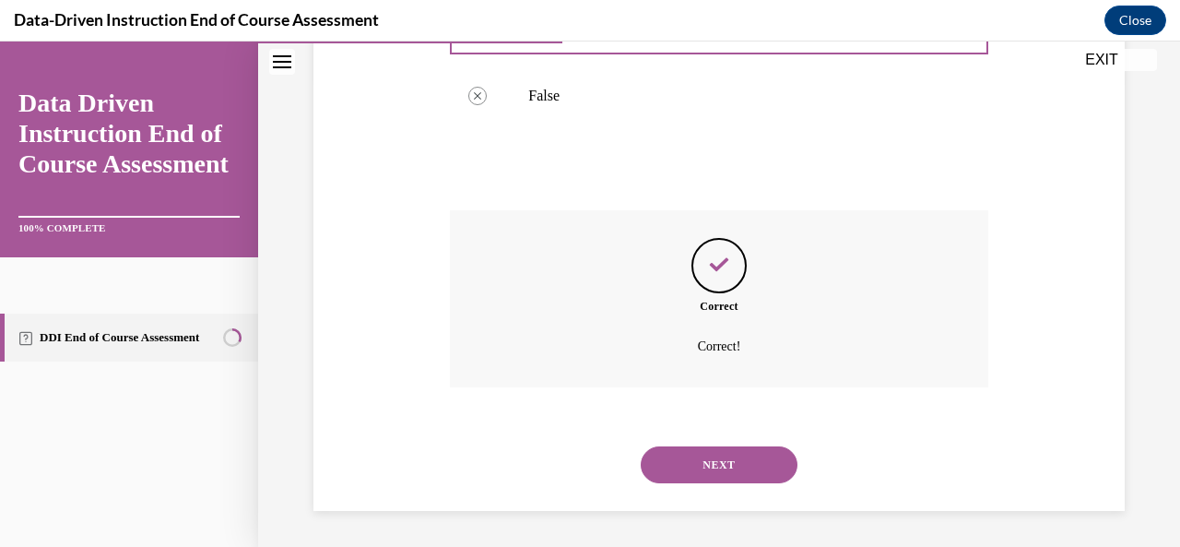
click at [699, 455] on button "NEXT" at bounding box center [719, 464] width 157 height 37
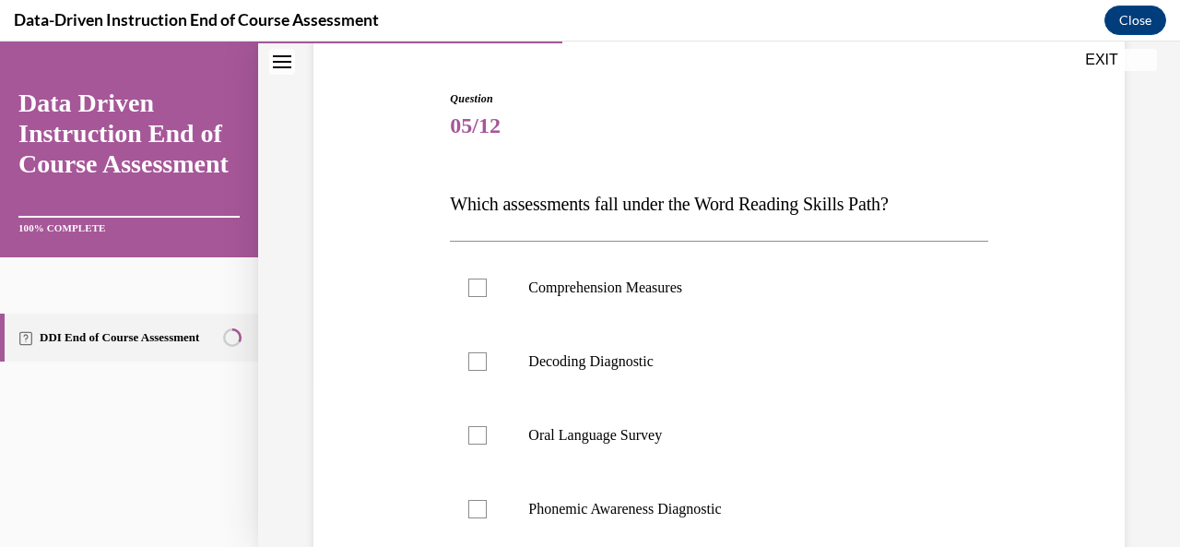
scroll to position [277, 0]
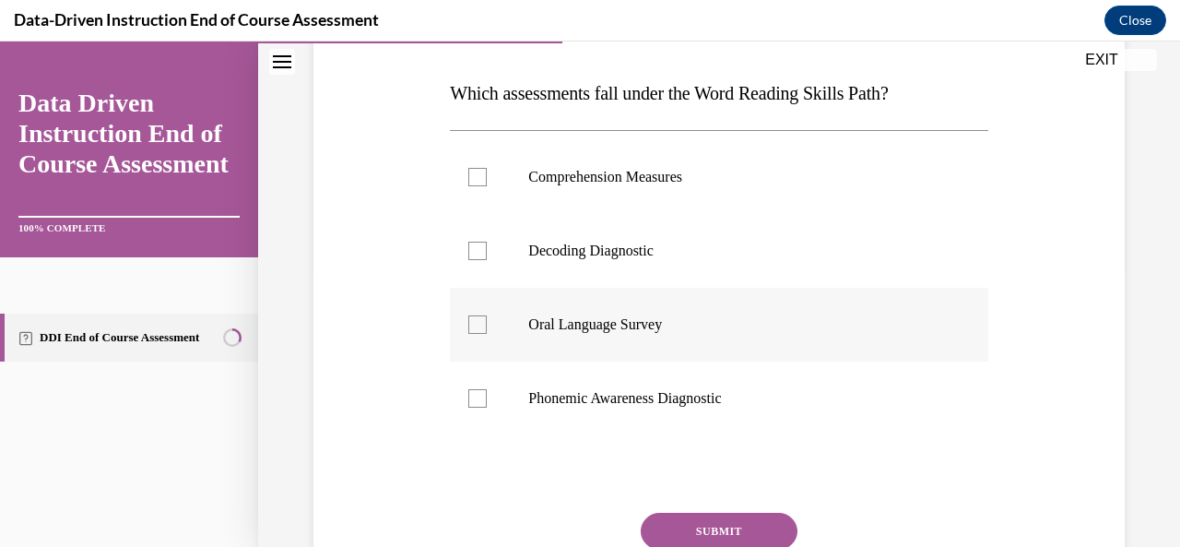
click at [474, 316] on div at bounding box center [478, 324] width 18 height 18
click at [474, 316] on input "Oral Language Survey" at bounding box center [478, 324] width 18 height 18
checkbox input "true"
click at [754, 528] on button "SUBMIT" at bounding box center [719, 531] width 157 height 37
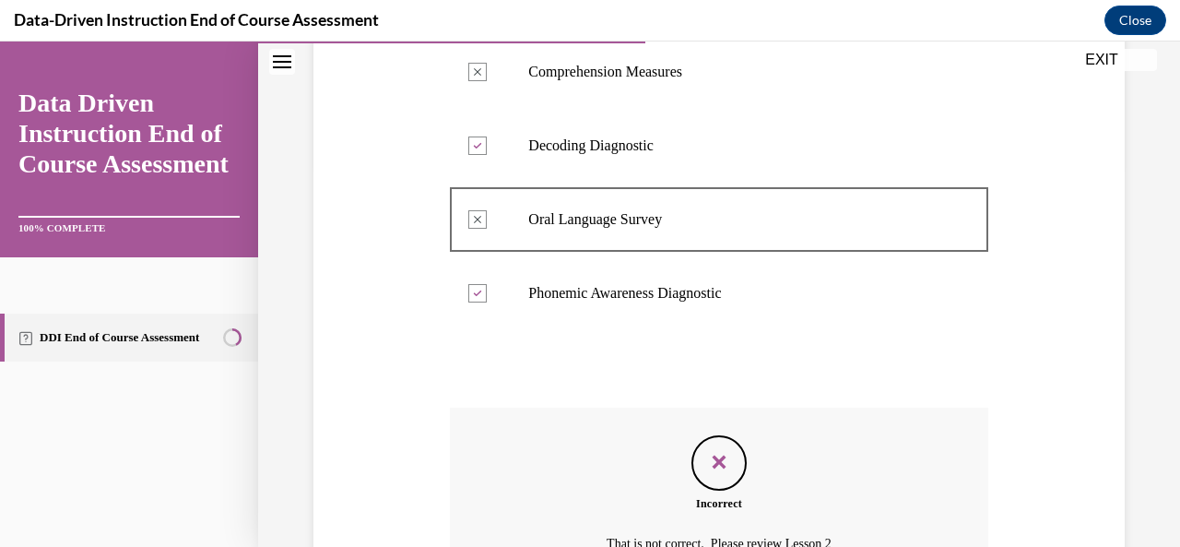
scroll to position [579, 0]
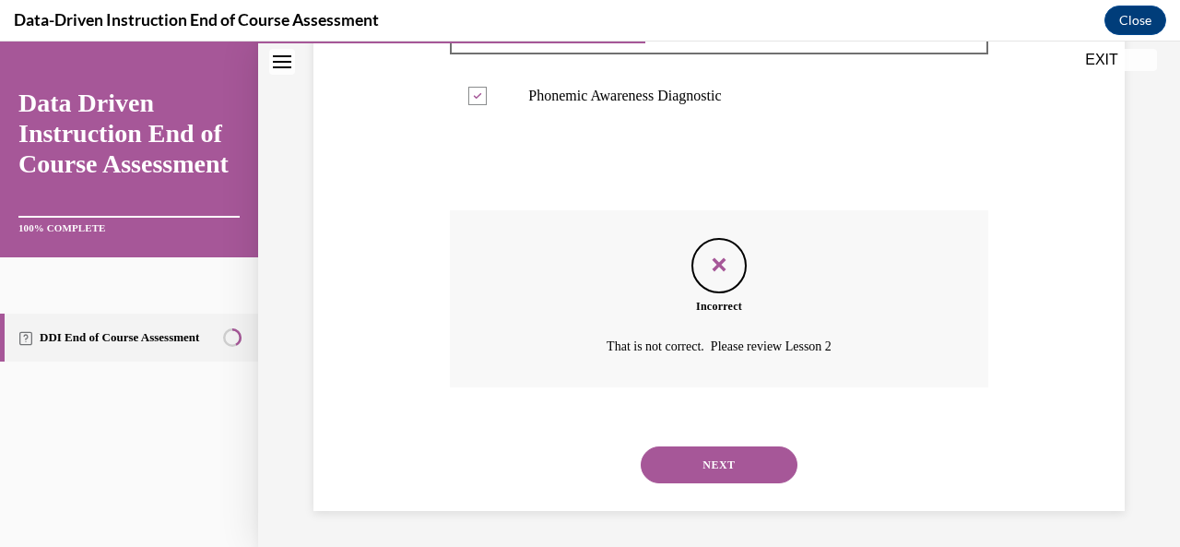
click at [696, 468] on button "NEXT" at bounding box center [719, 464] width 157 height 37
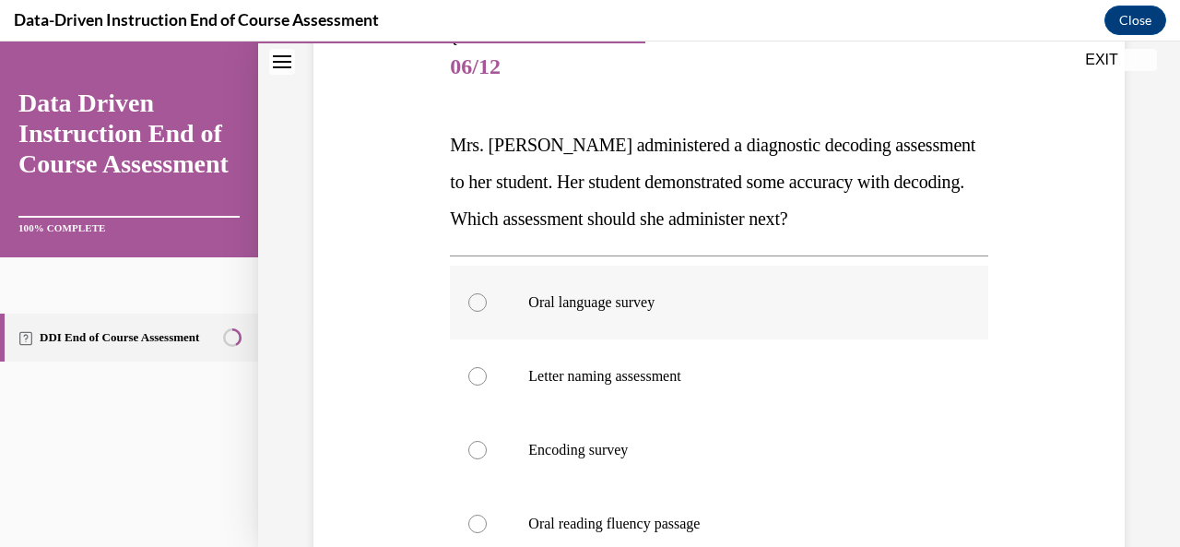
scroll to position [277, 0]
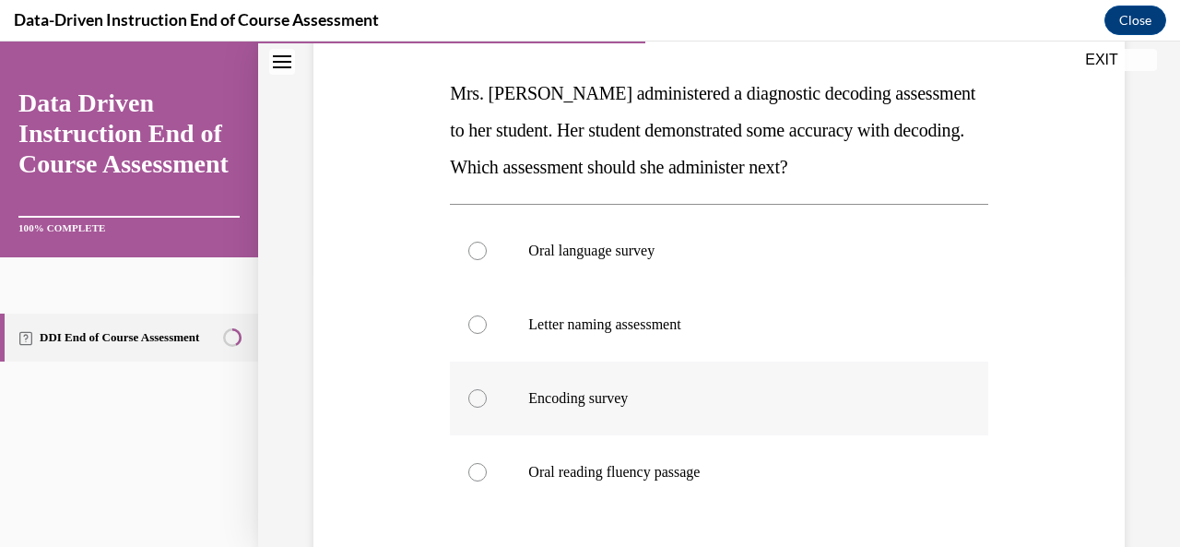
click at [488, 397] on label "Encoding survey" at bounding box center [719, 399] width 538 height 74
click at [487, 397] on input "Encoding survey" at bounding box center [478, 398] width 18 height 18
radio input "true"
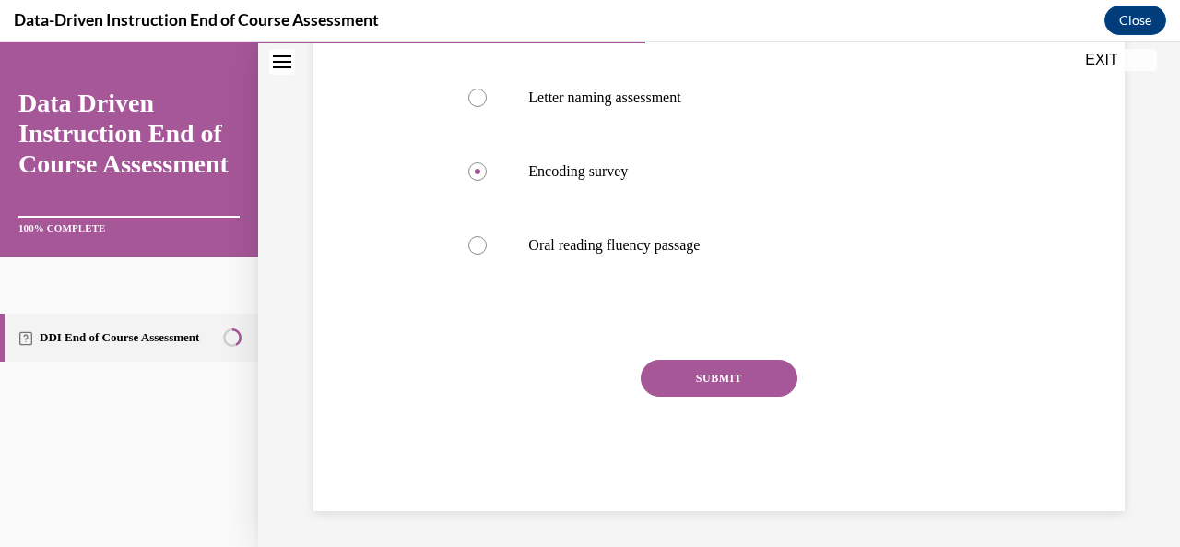
click at [718, 381] on button "SUBMIT" at bounding box center [719, 378] width 157 height 37
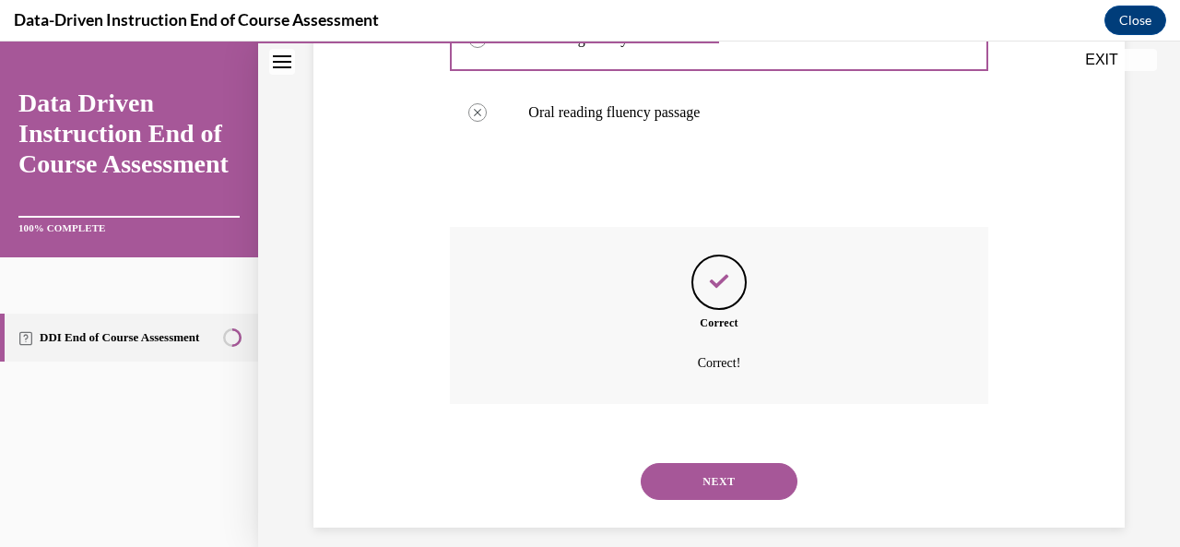
scroll to position [653, 0]
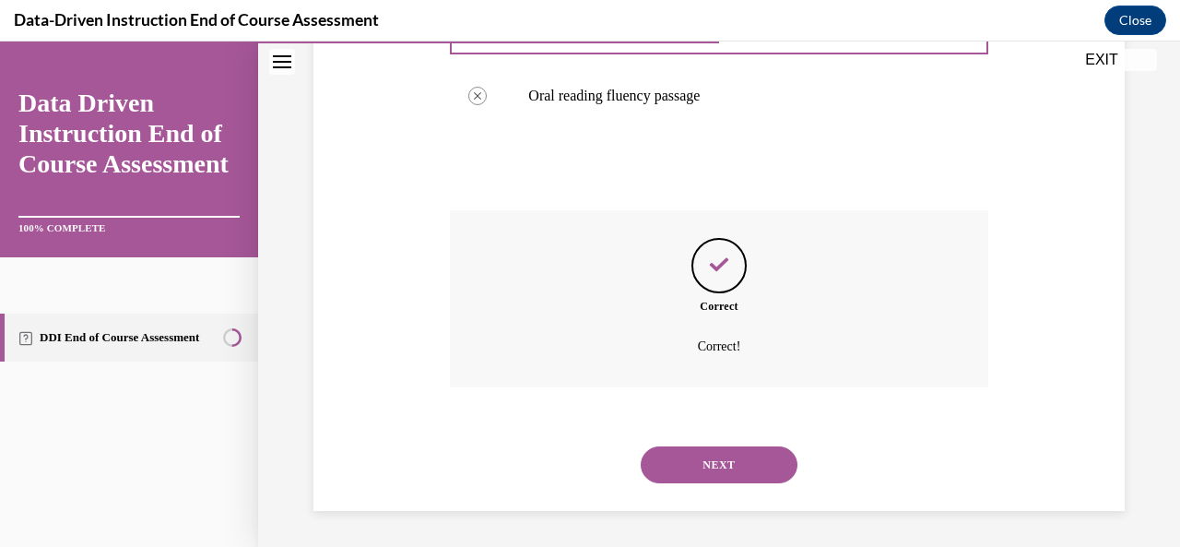
click at [725, 467] on button "NEXT" at bounding box center [719, 464] width 157 height 37
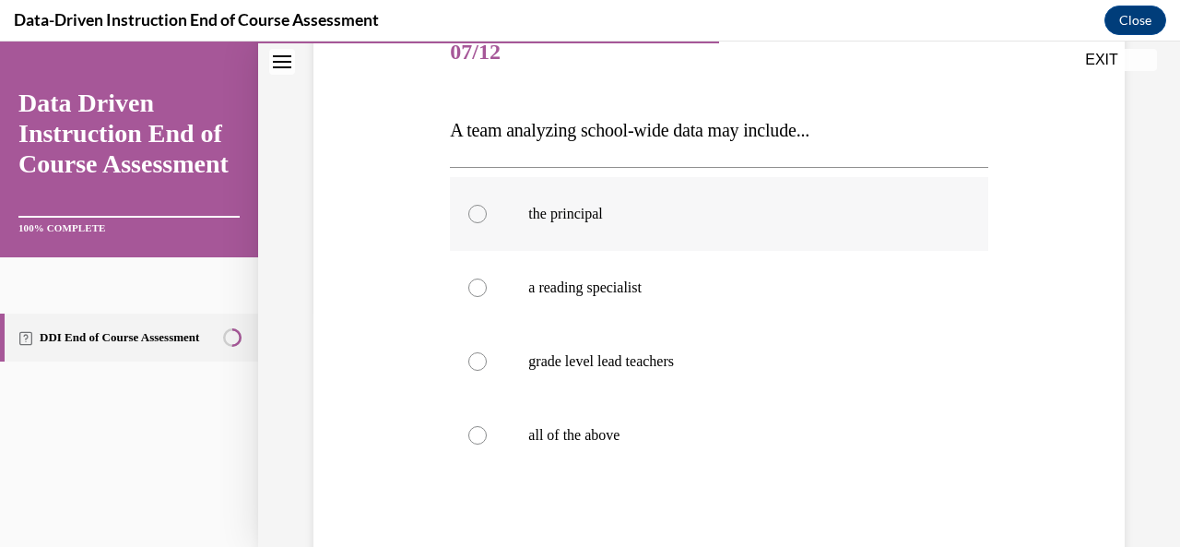
scroll to position [277, 0]
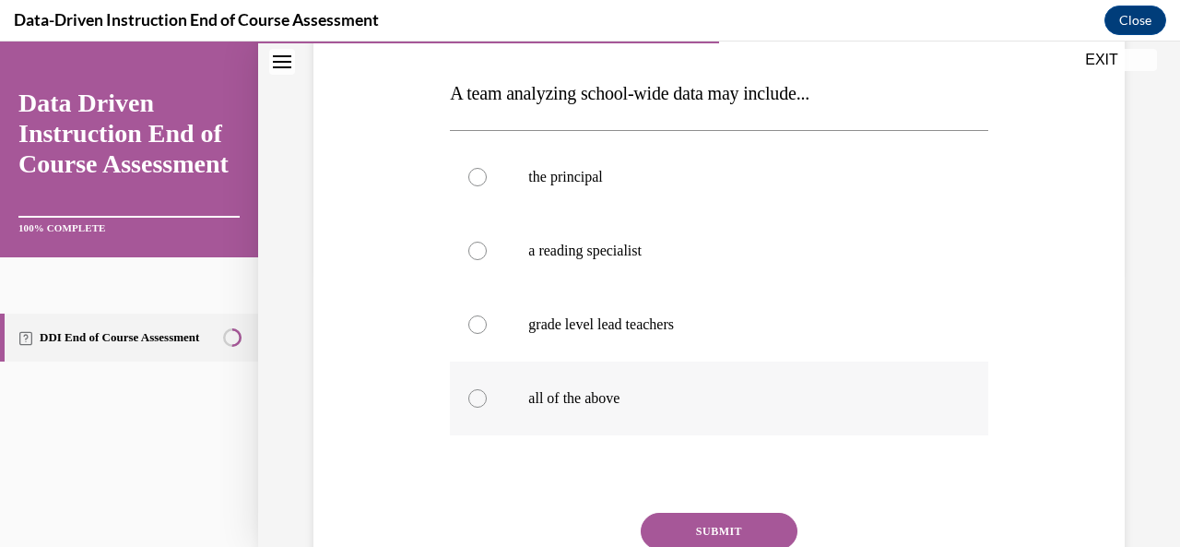
click at [492, 400] on label "all of the above" at bounding box center [719, 399] width 538 height 74
click at [487, 400] on input "all of the above" at bounding box center [478, 398] width 18 height 18
radio input "true"
click at [718, 526] on button "SUBMIT" at bounding box center [719, 531] width 157 height 37
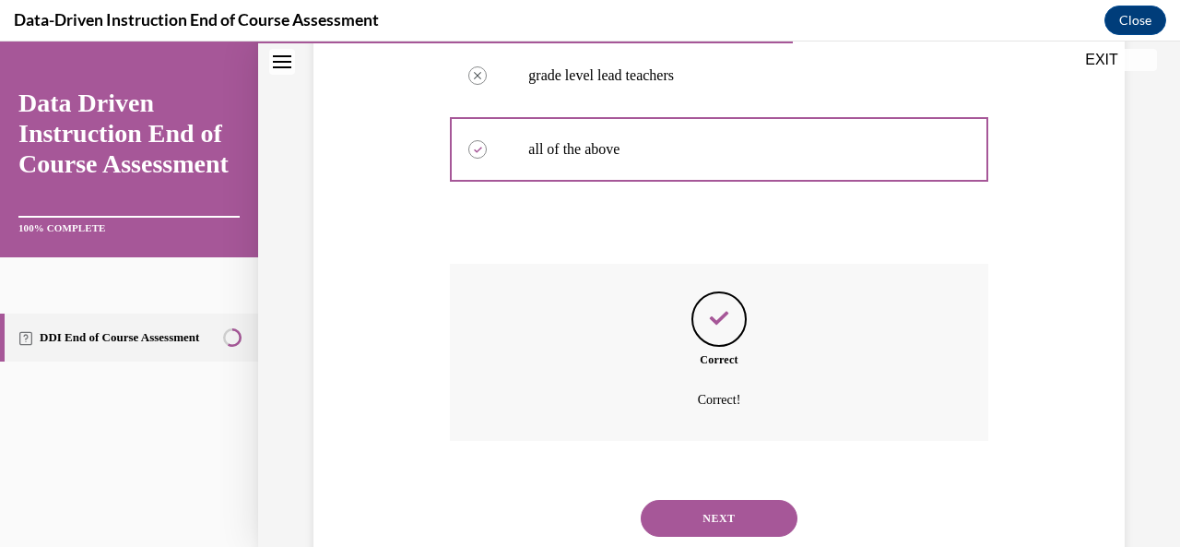
scroll to position [579, 0]
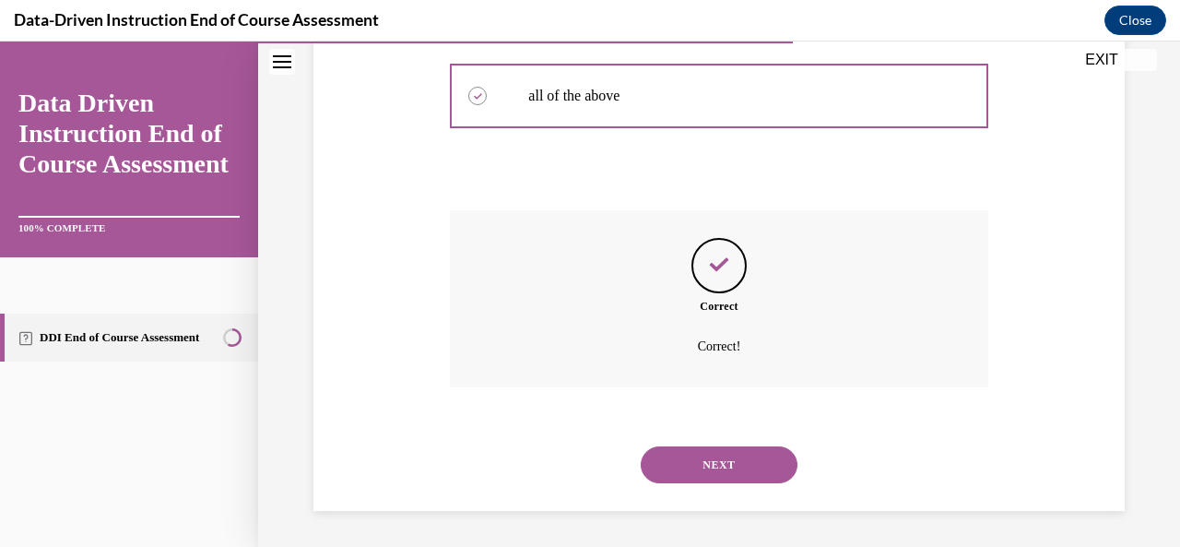
click at [715, 459] on button "NEXT" at bounding box center [719, 464] width 157 height 37
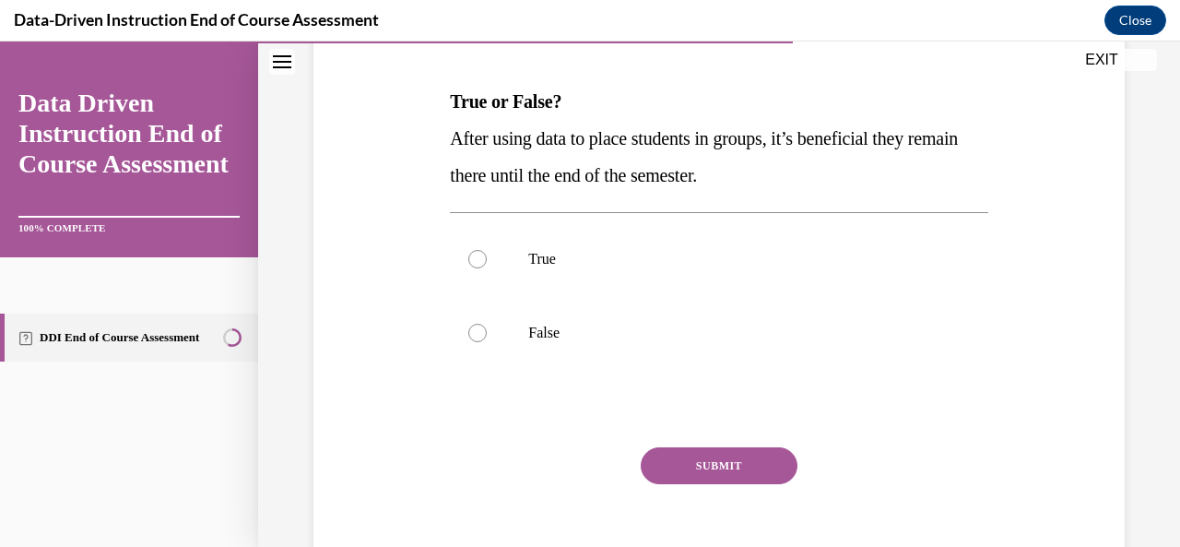
scroll to position [277, 0]
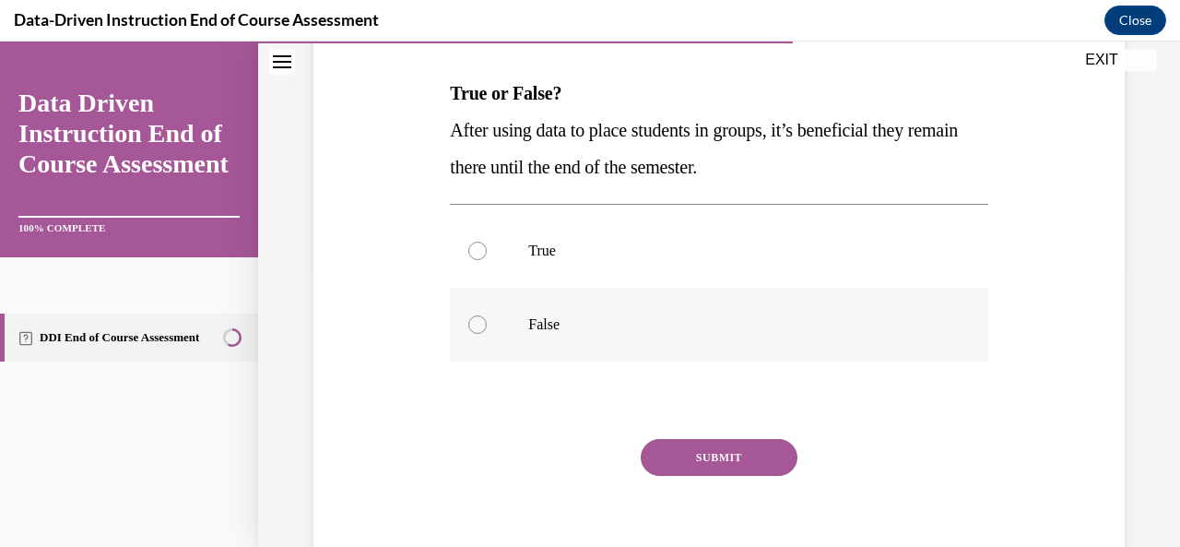
click at [483, 322] on div at bounding box center [478, 324] width 18 height 18
click at [483, 322] on input "False" at bounding box center [478, 324] width 18 height 18
radio input "true"
click at [733, 462] on button "SUBMIT" at bounding box center [719, 457] width 157 height 37
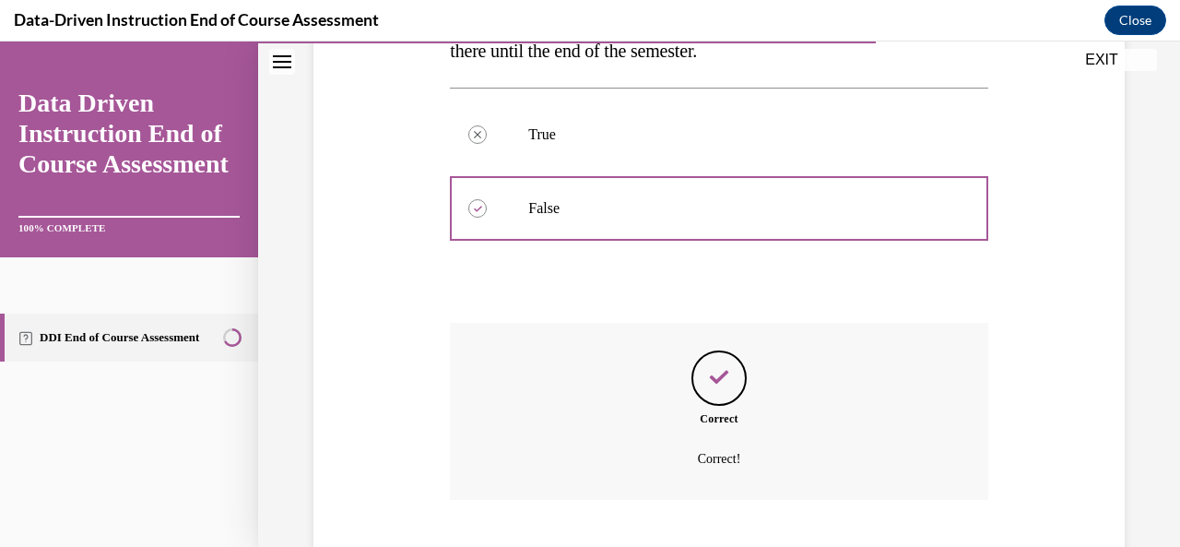
scroll to position [505, 0]
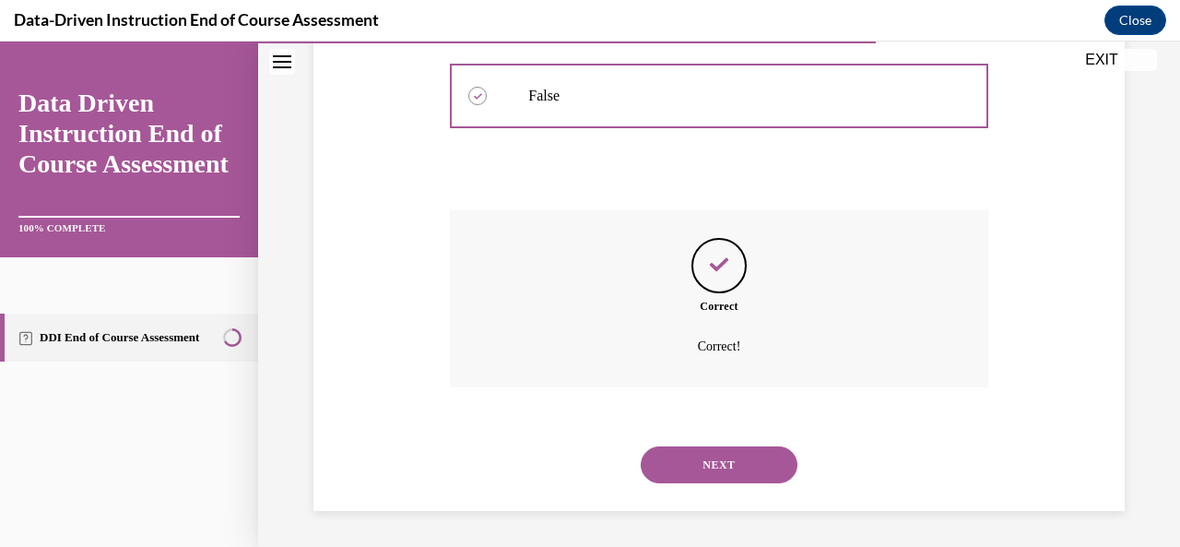
click at [706, 462] on button "NEXT" at bounding box center [719, 464] width 157 height 37
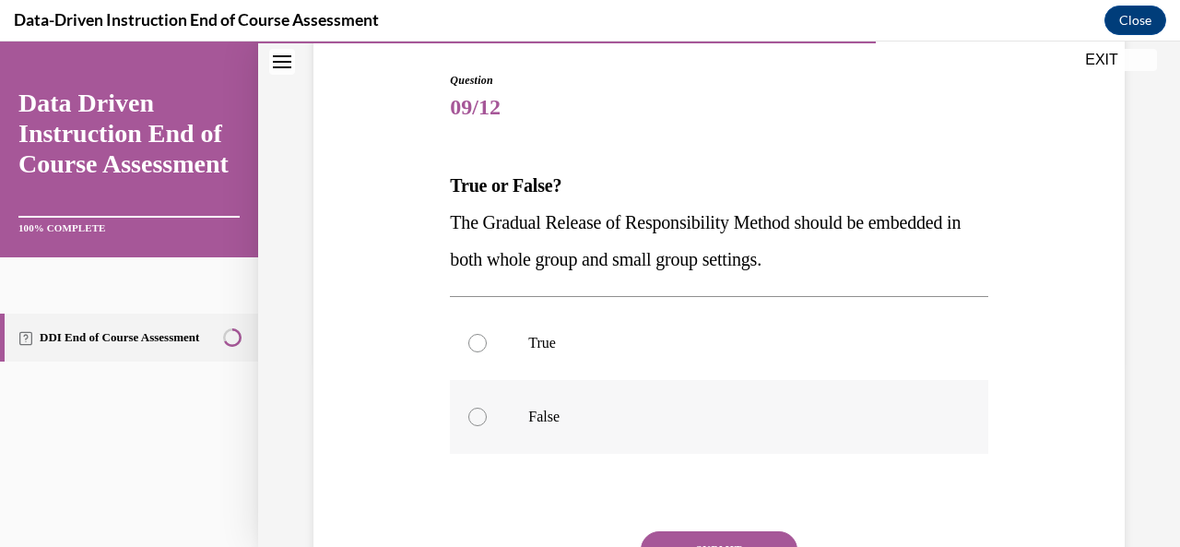
scroll to position [277, 0]
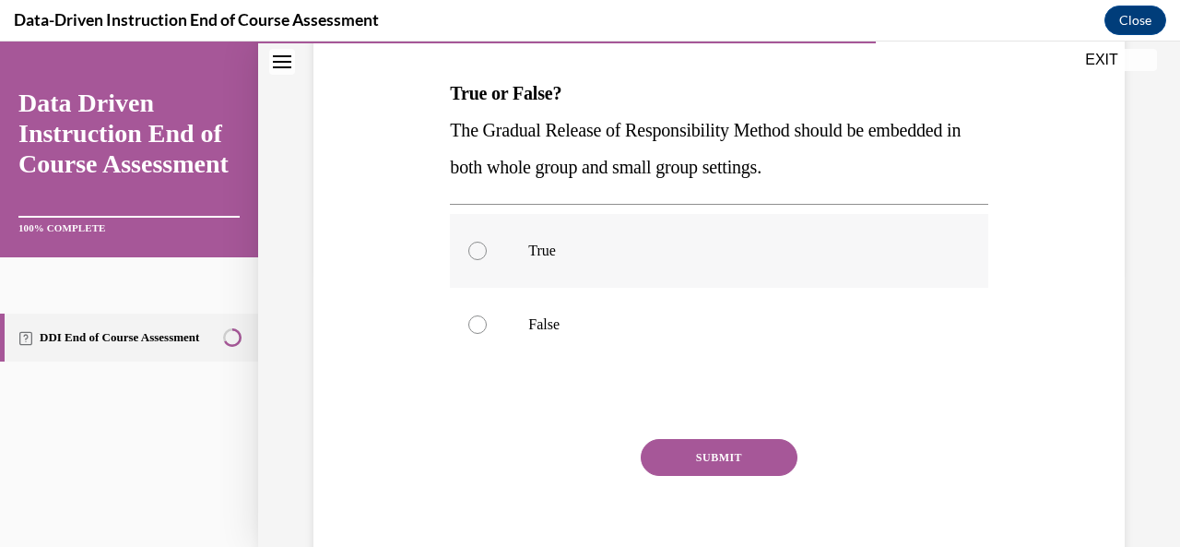
click at [489, 259] on label "True" at bounding box center [719, 251] width 538 height 74
click at [487, 259] on input "True" at bounding box center [478, 251] width 18 height 18
radio input "true"
click at [697, 455] on button "SUBMIT" at bounding box center [719, 457] width 157 height 37
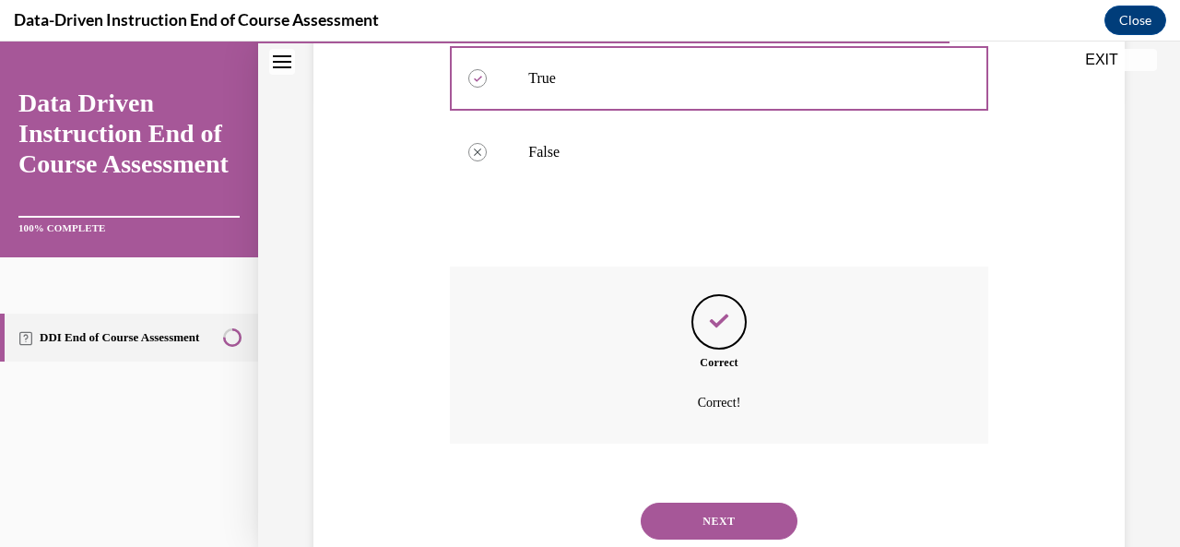
scroll to position [505, 0]
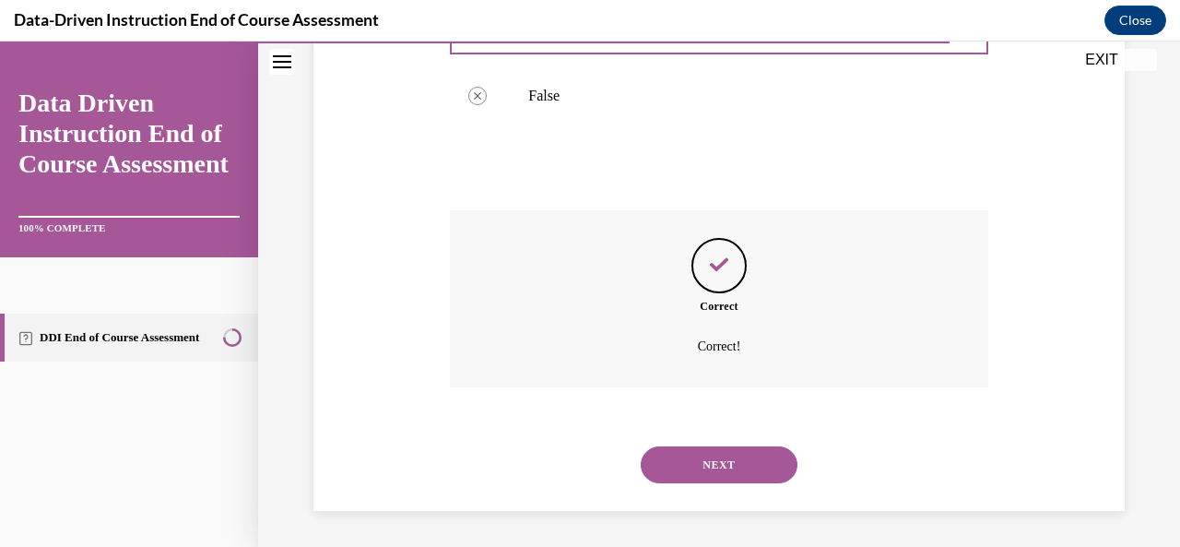
click at [714, 471] on button "NEXT" at bounding box center [719, 464] width 157 height 37
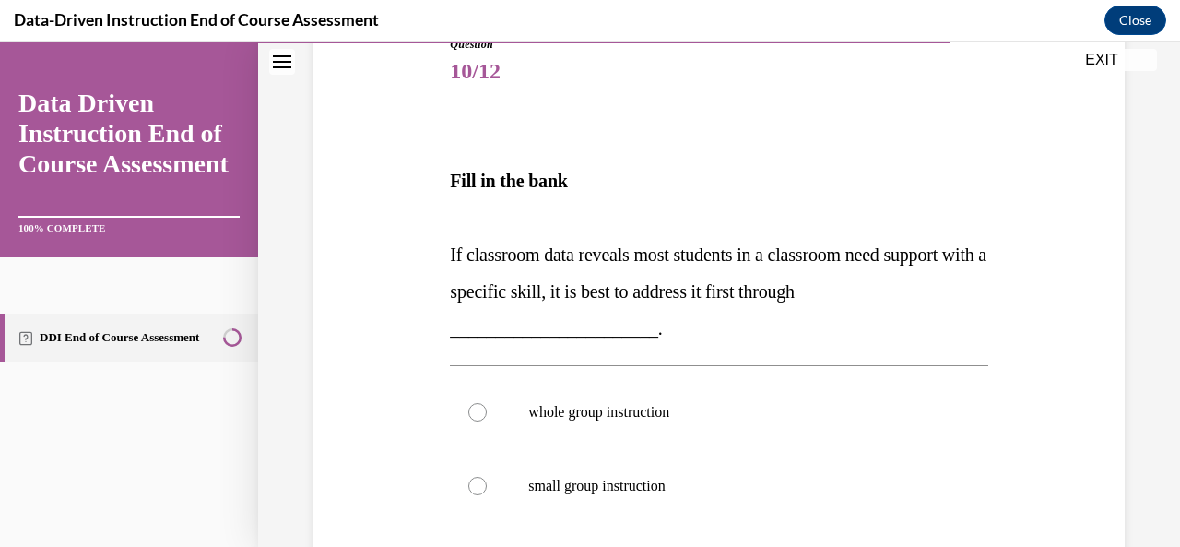
scroll to position [277, 0]
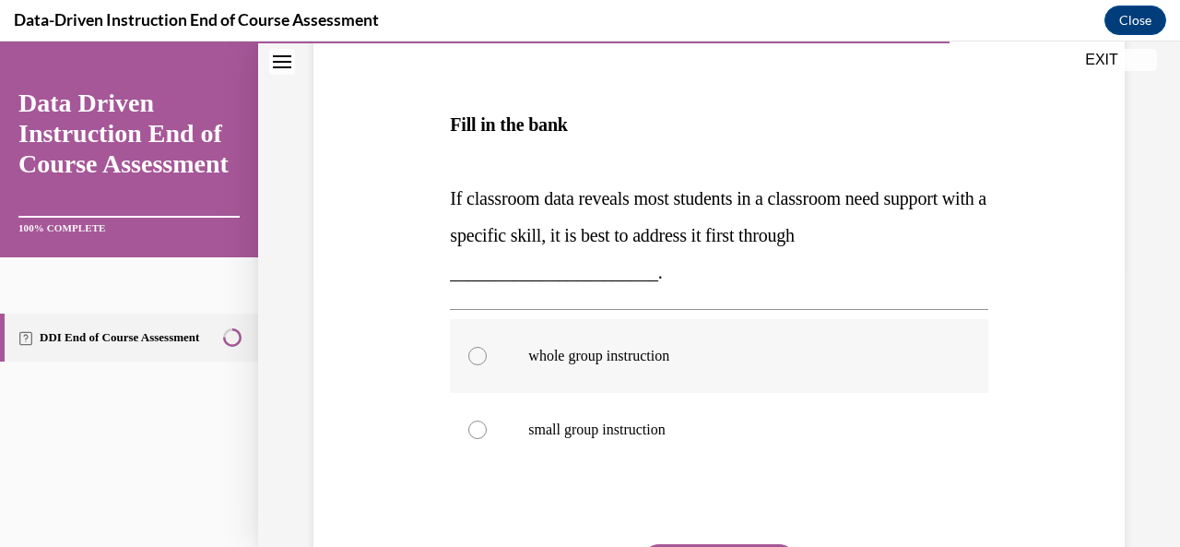
click at [469, 358] on div at bounding box center [478, 356] width 18 height 18
click at [469, 358] on input "whole group instruction" at bounding box center [478, 356] width 18 height 18
radio input "true"
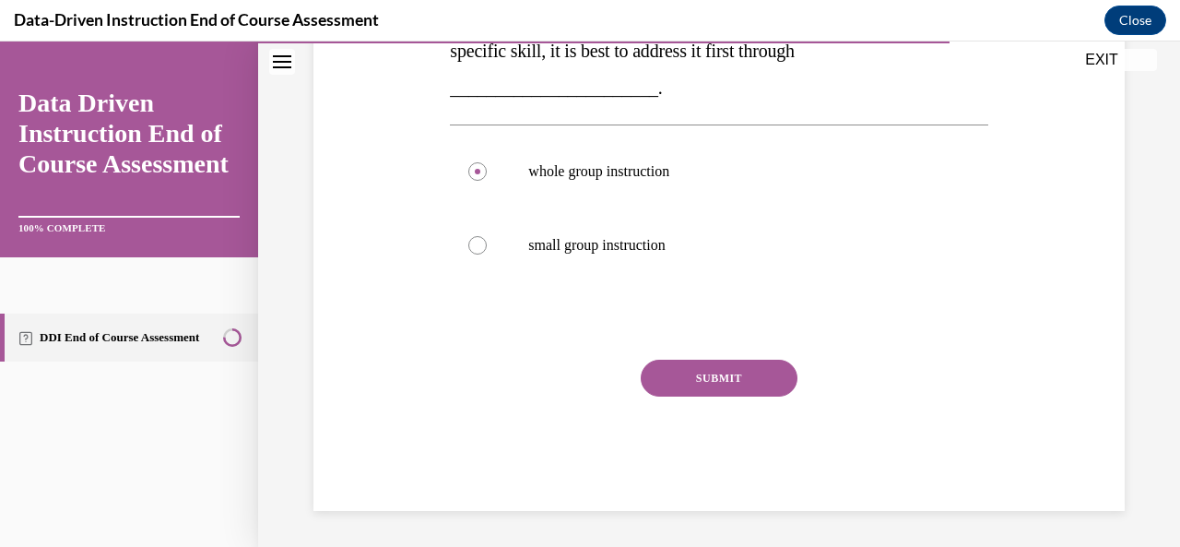
click at [690, 366] on button "SUBMIT" at bounding box center [719, 378] width 157 height 37
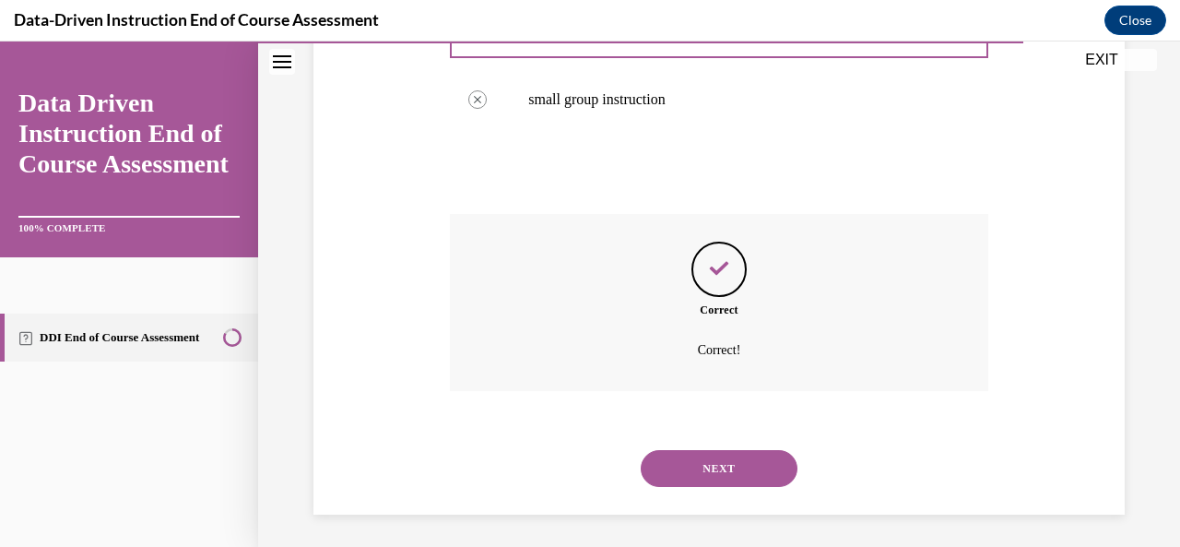
scroll to position [611, 0]
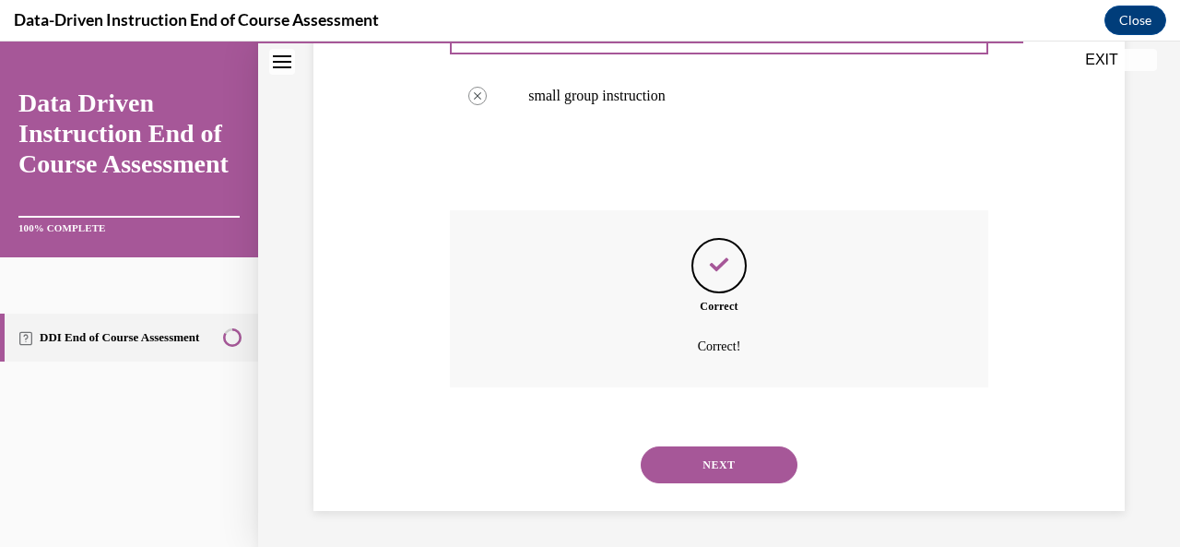
click at [713, 475] on button "NEXT" at bounding box center [719, 464] width 157 height 37
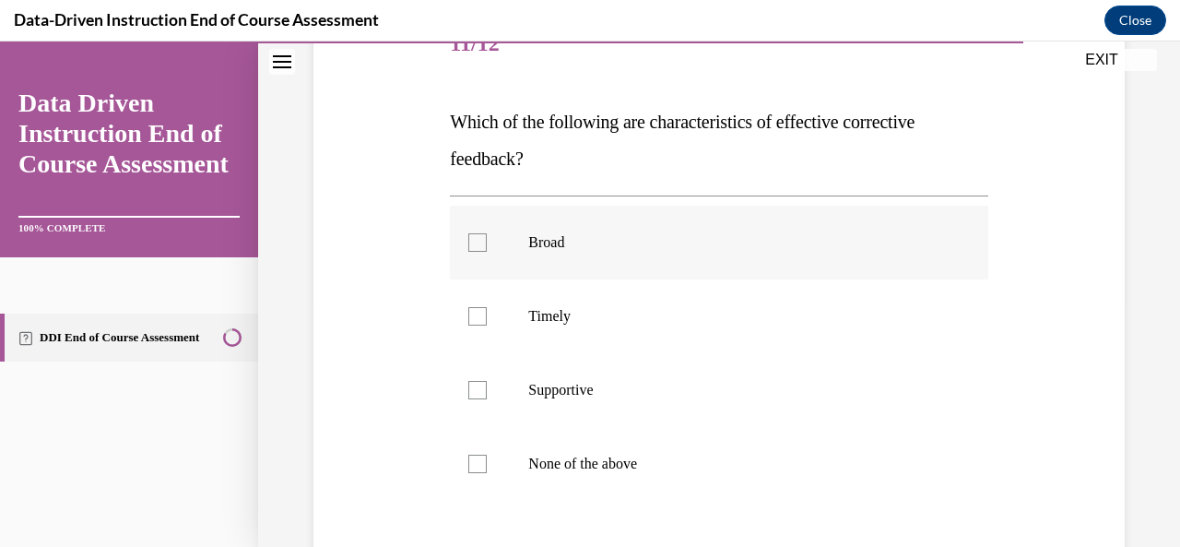
scroll to position [277, 0]
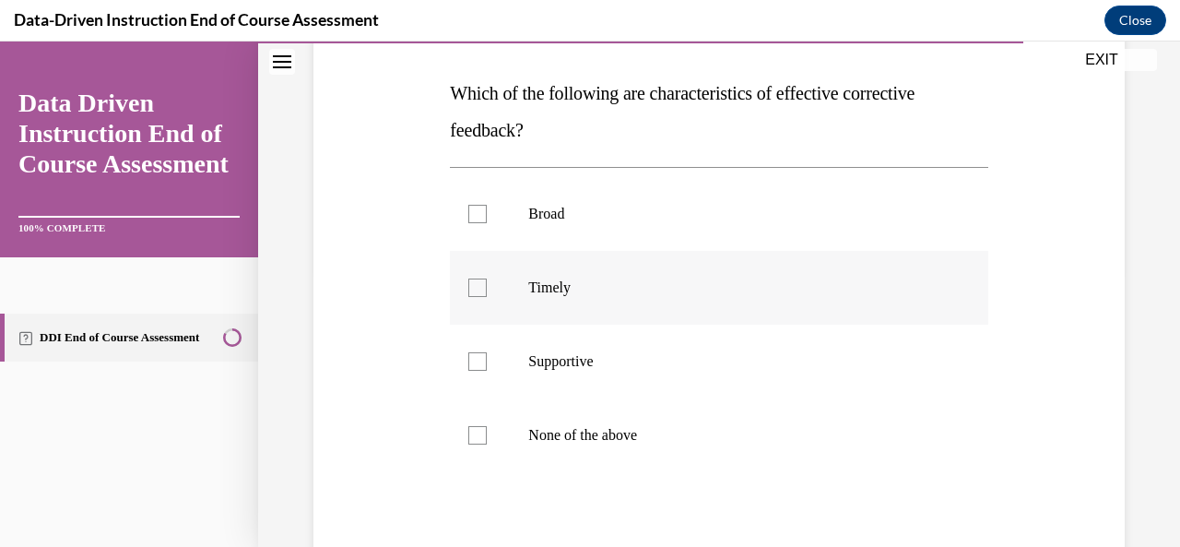
click at [487, 277] on label "Timely" at bounding box center [719, 288] width 538 height 74
click at [487, 279] on input "Timely" at bounding box center [478, 288] width 18 height 18
checkbox input "true"
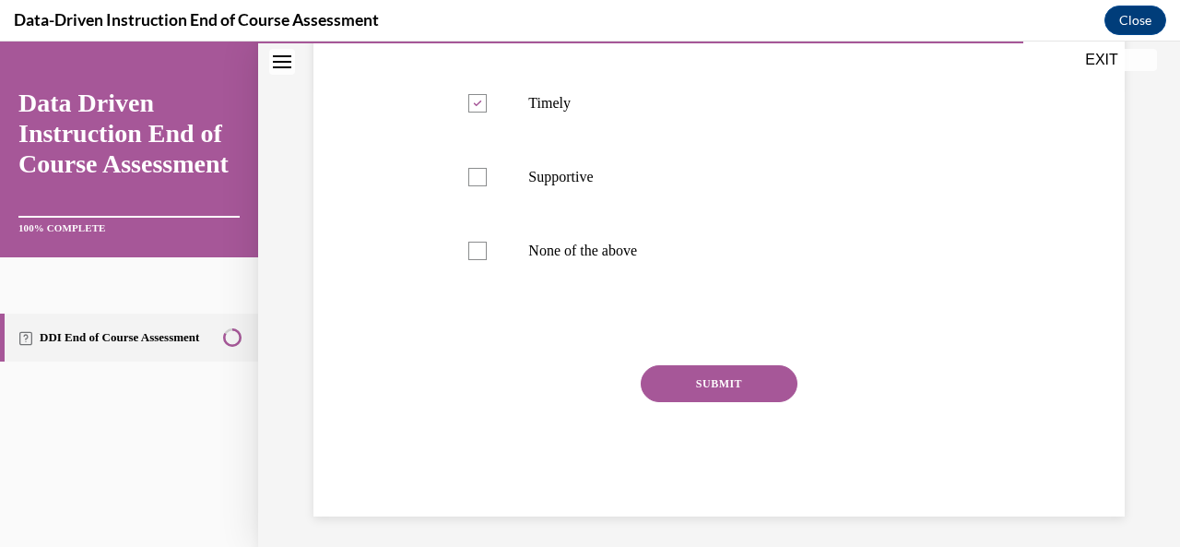
click at [724, 379] on button "SUBMIT" at bounding box center [719, 383] width 157 height 37
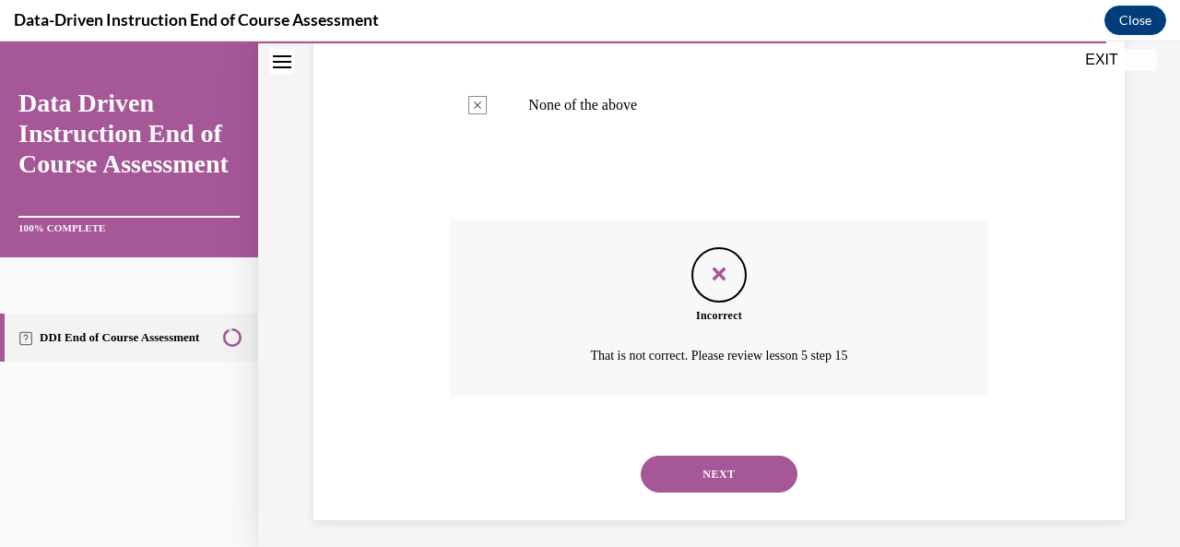
scroll to position [616, 0]
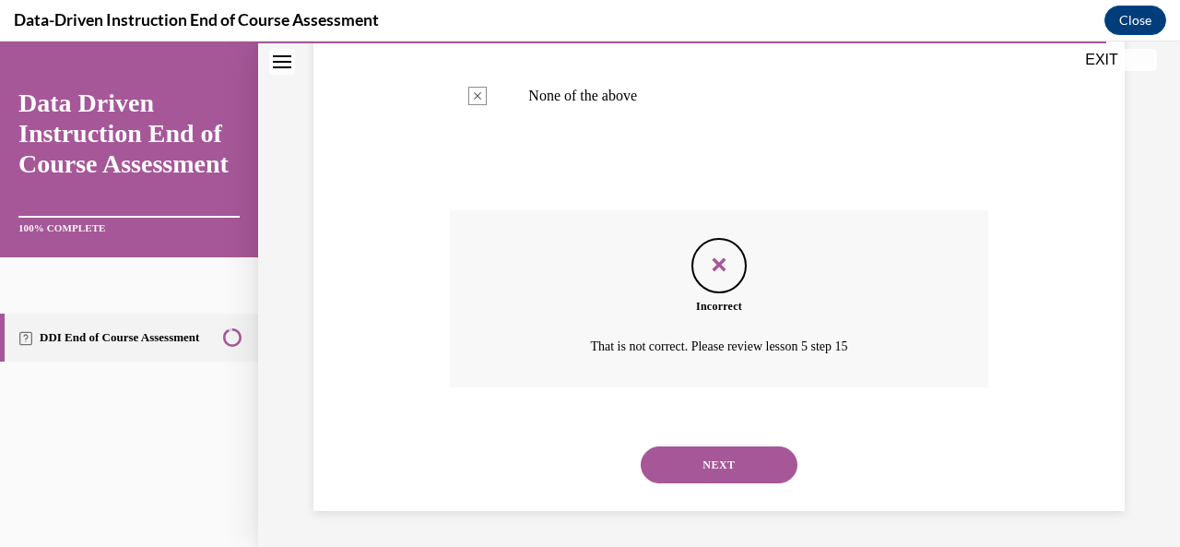
click at [726, 444] on div "NEXT" at bounding box center [719, 465] width 538 height 74
click at [724, 480] on button "NEXT" at bounding box center [719, 464] width 157 height 37
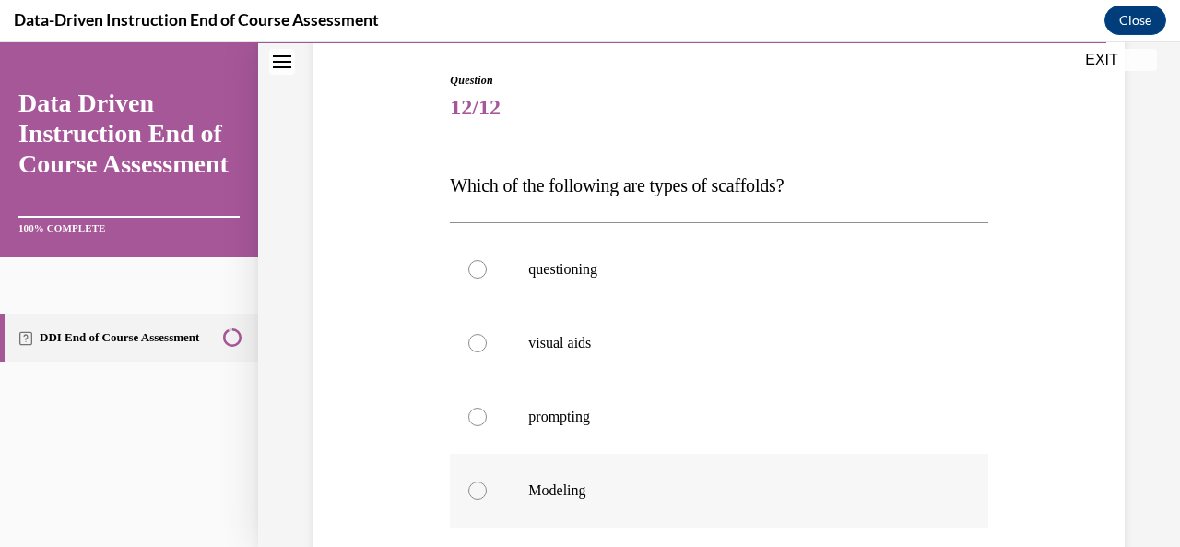
scroll to position [369, 0]
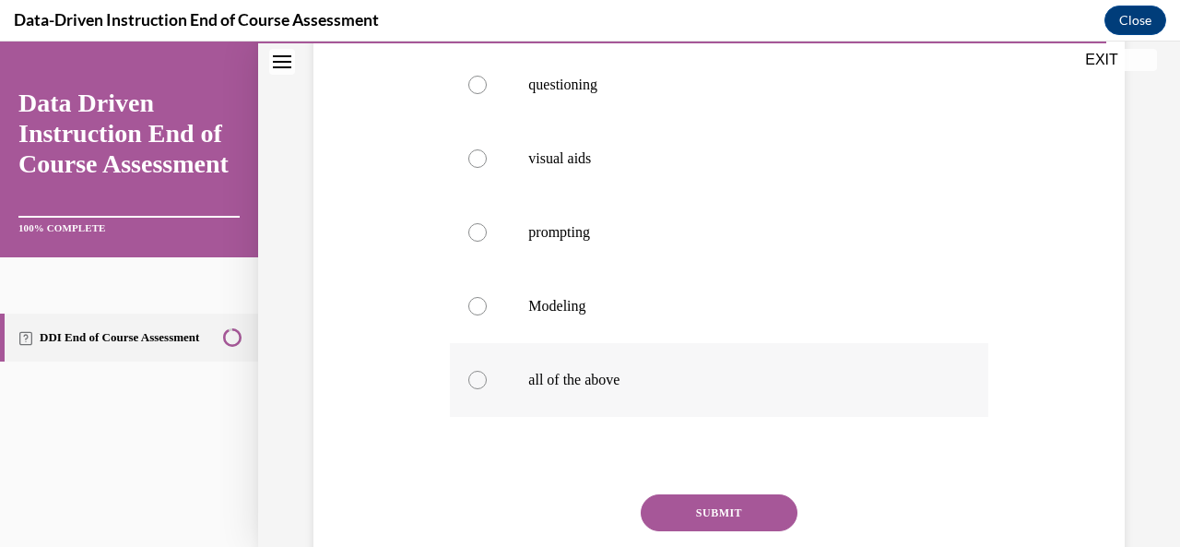
click at [471, 371] on label "all of the above" at bounding box center [719, 380] width 538 height 74
click at [471, 371] on input "all of the above" at bounding box center [478, 380] width 18 height 18
radio input "true"
click at [707, 514] on button "SUBMIT" at bounding box center [719, 512] width 157 height 37
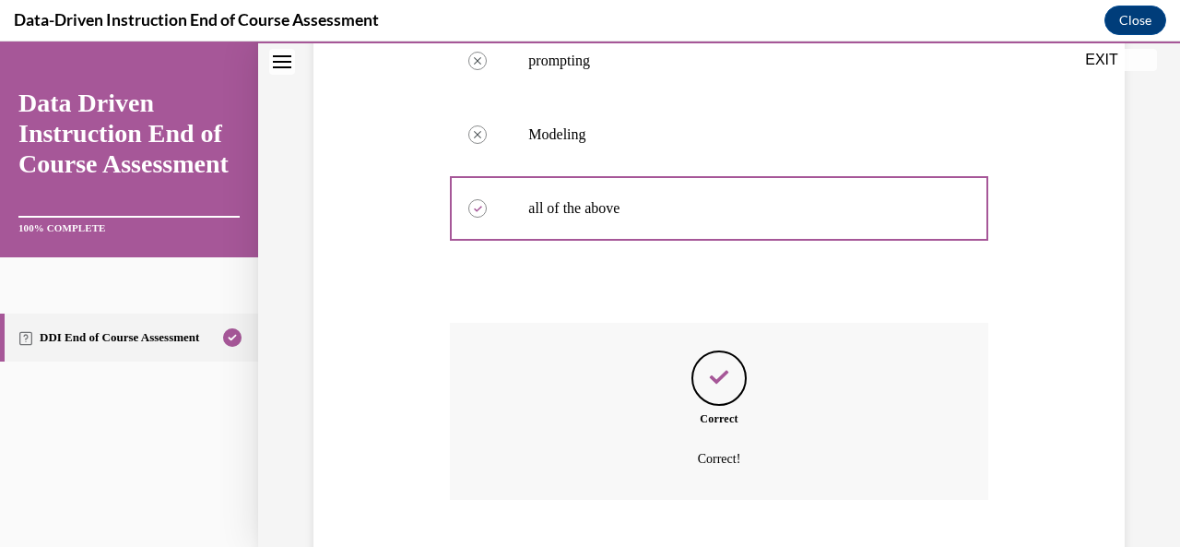
scroll to position [653, 0]
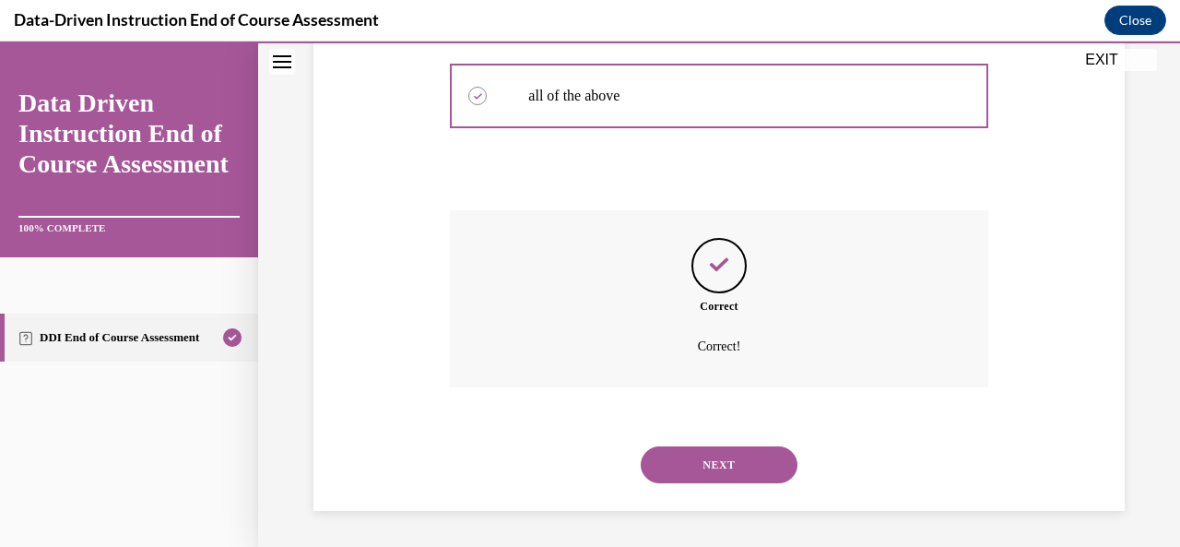
click at [731, 468] on button "NEXT" at bounding box center [719, 464] width 157 height 37
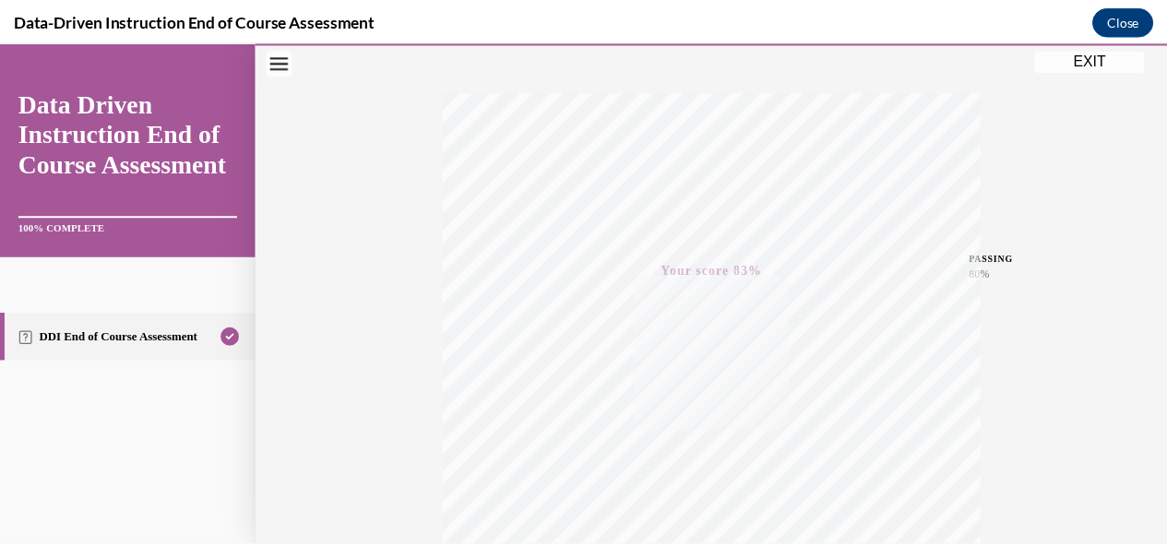
scroll to position [277, 0]
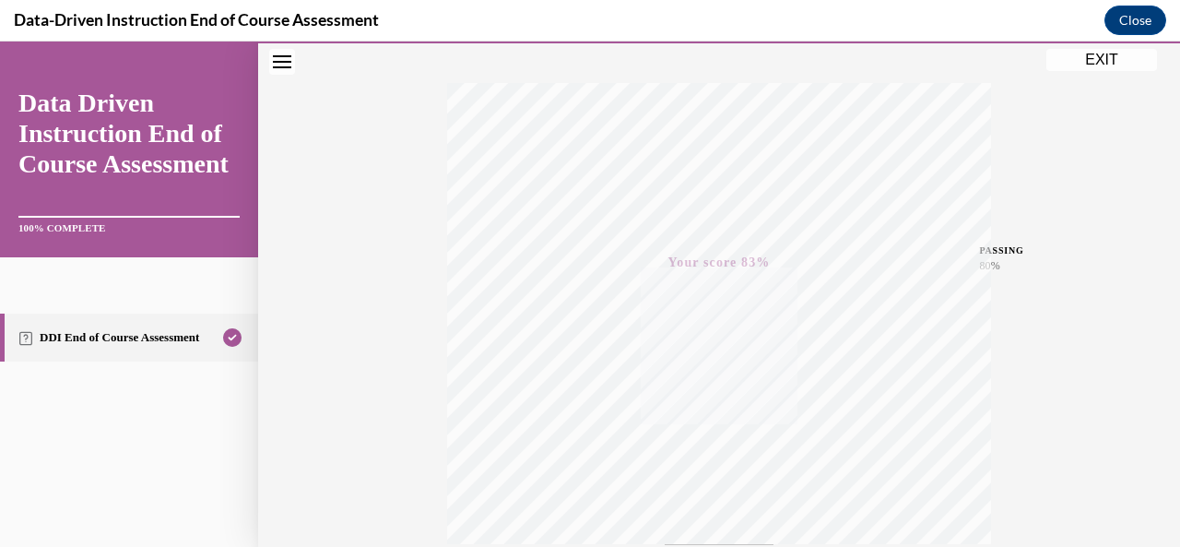
click at [1112, 61] on button "EXIT" at bounding box center [1102, 60] width 111 height 22
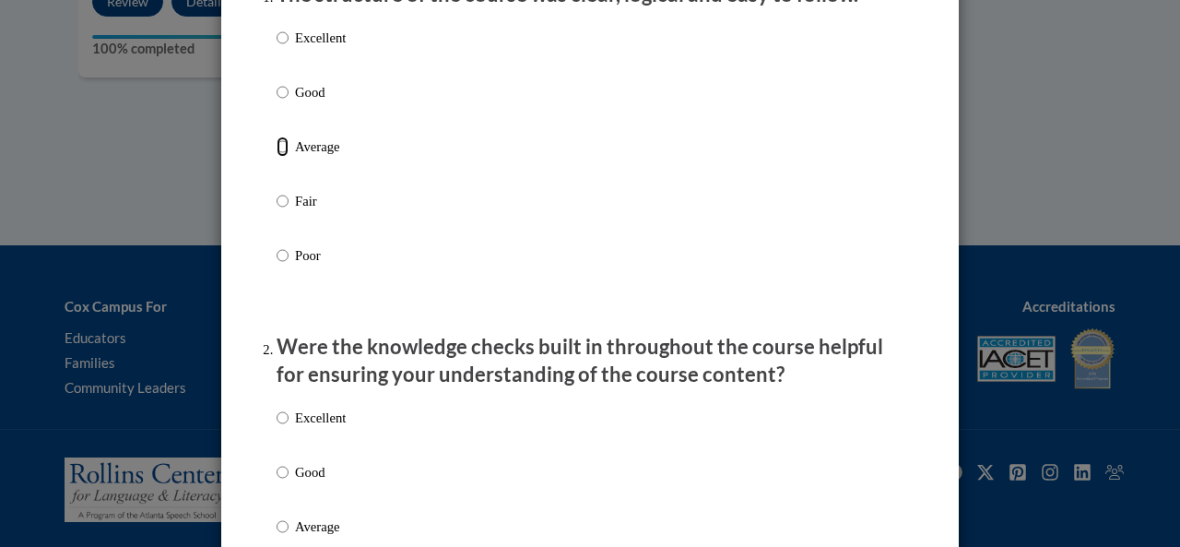
click at [277, 157] on input "Average" at bounding box center [283, 146] width 12 height 20
radio input "true"
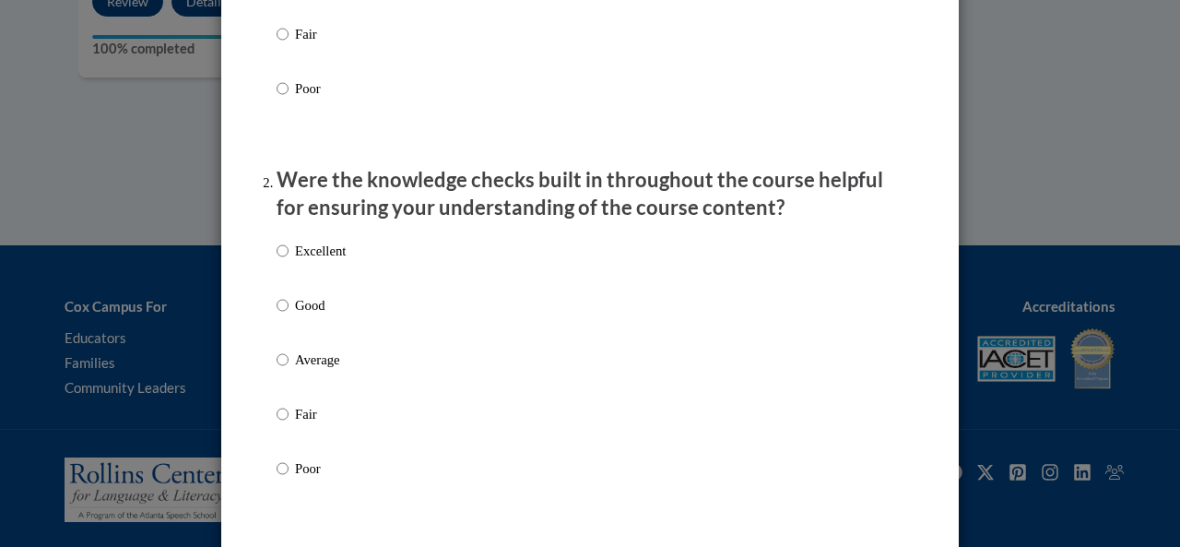
scroll to position [461, 0]
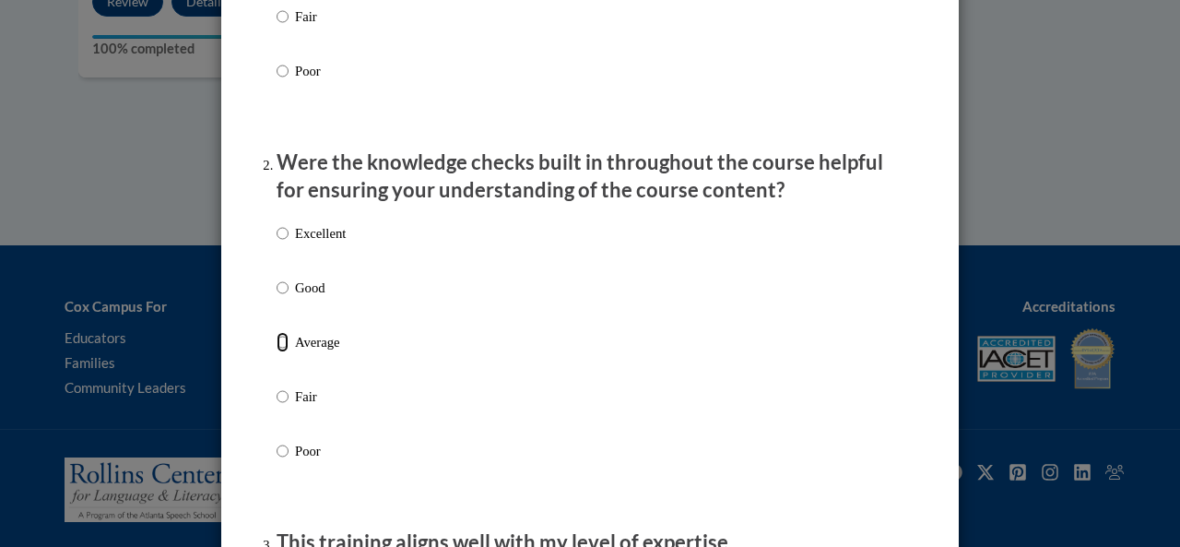
click at [279, 352] on input "Average" at bounding box center [283, 342] width 12 height 20
radio input "true"
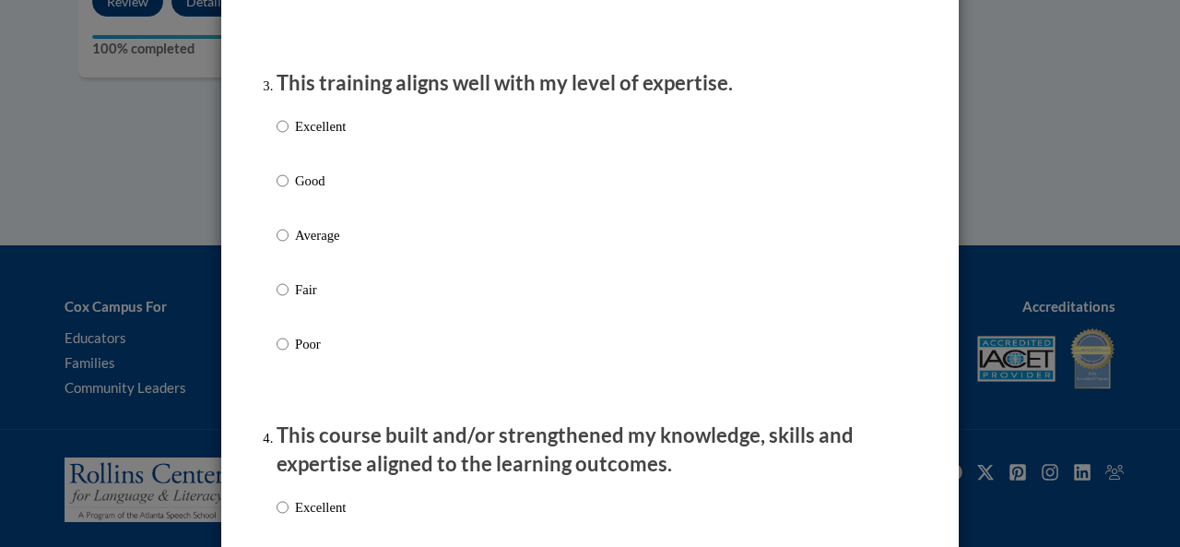
scroll to position [922, 0]
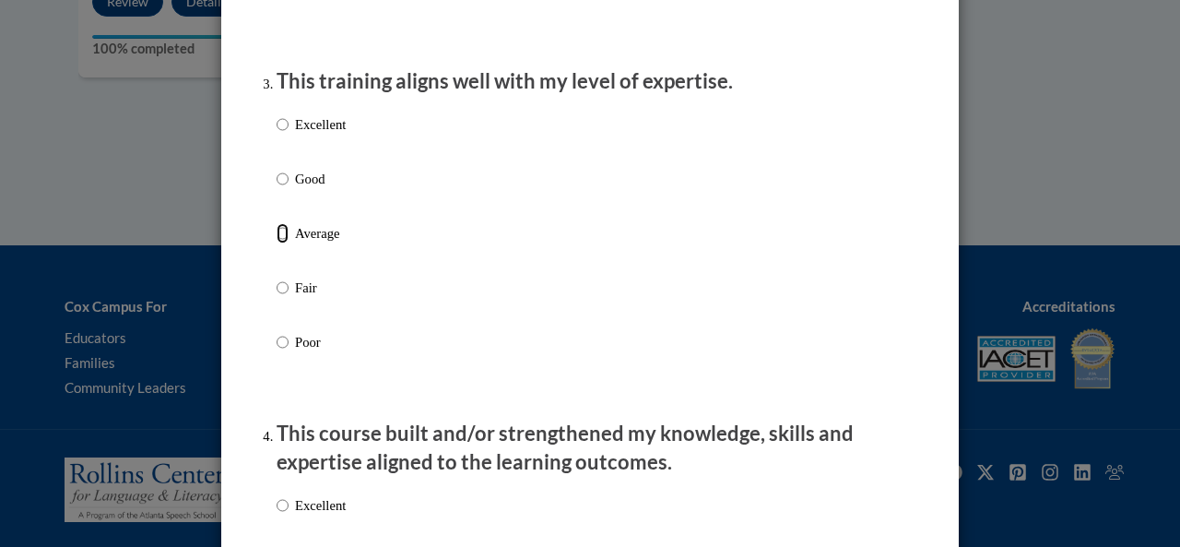
click at [277, 243] on input "Average" at bounding box center [283, 233] width 12 height 20
radio input "true"
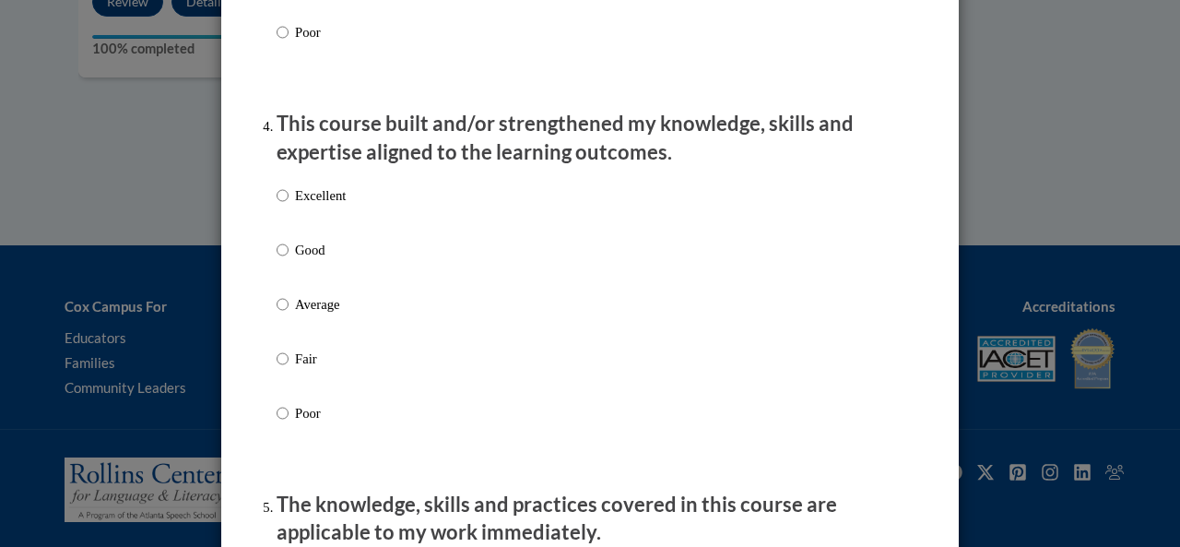
scroll to position [1291, 0]
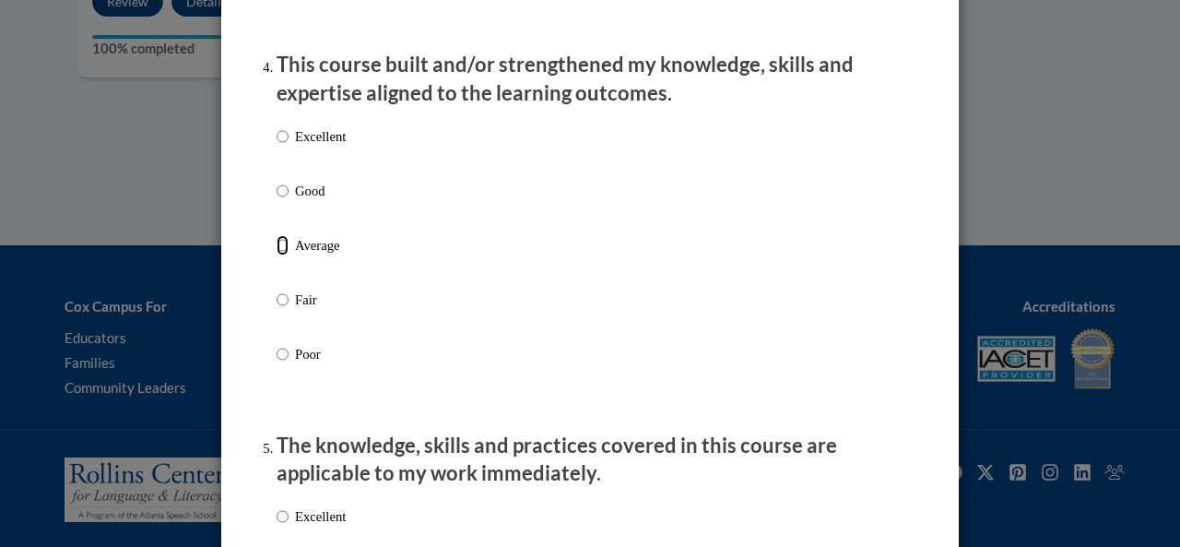
click at [277, 255] on input "Average" at bounding box center [283, 245] width 12 height 20
radio input "true"
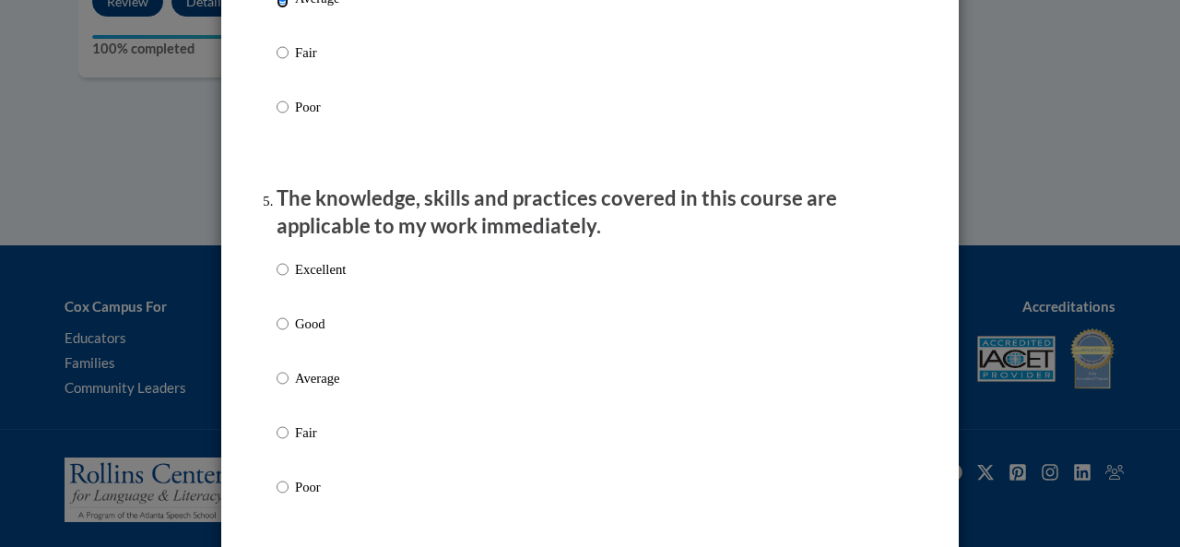
scroll to position [1568, 0]
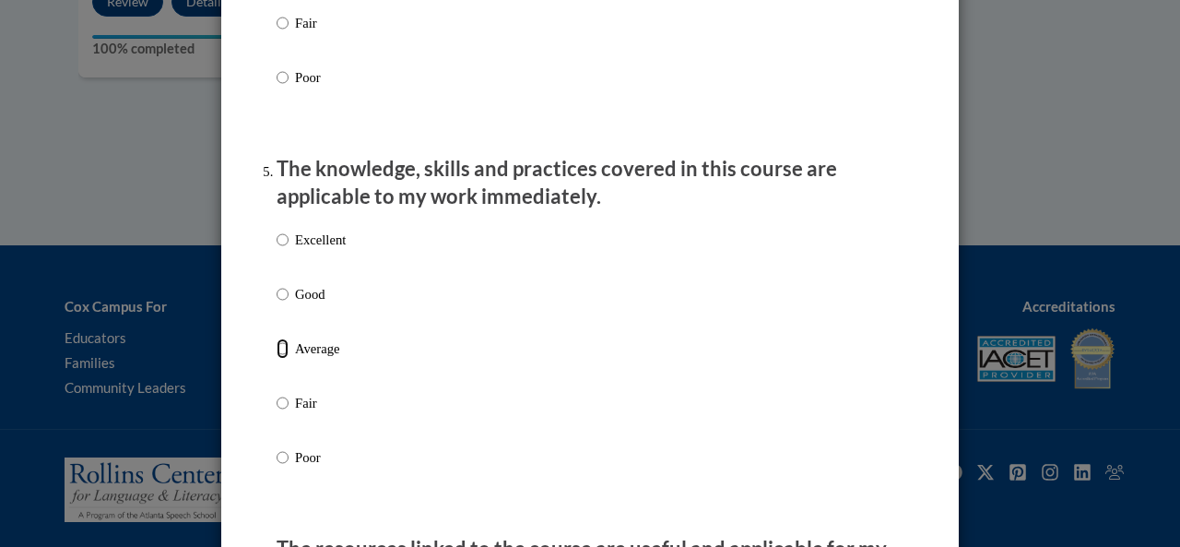
click at [277, 359] on input "Average" at bounding box center [283, 348] width 12 height 20
radio input "true"
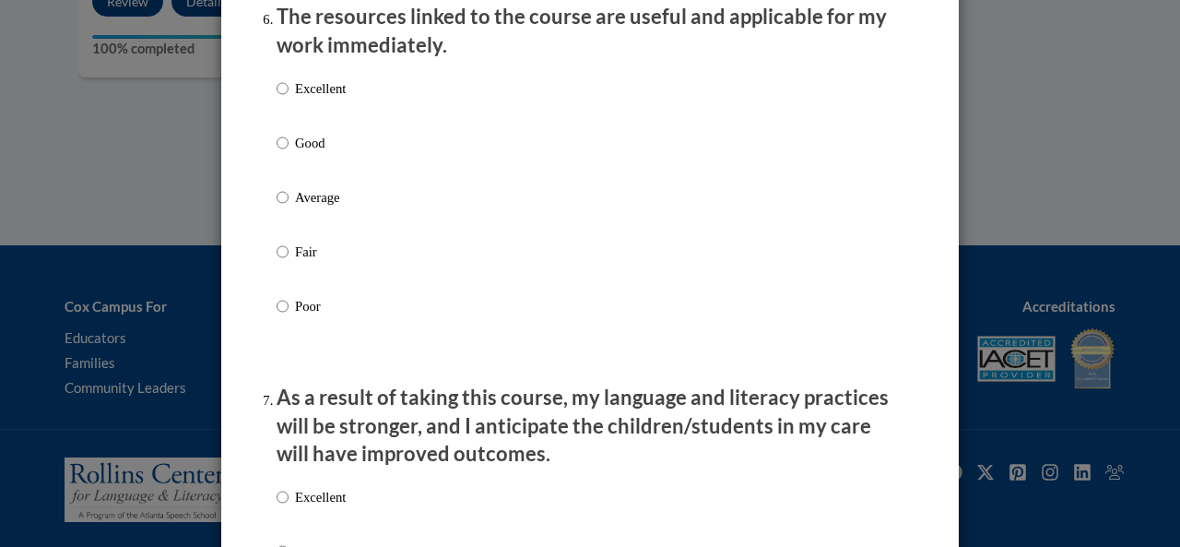
scroll to position [2121, 0]
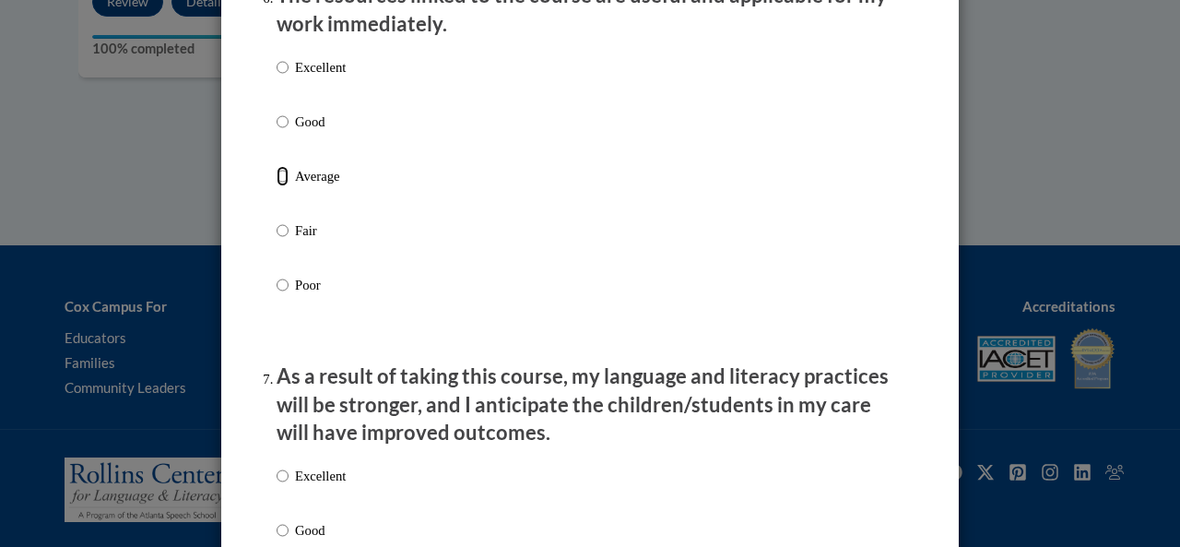
click at [277, 186] on input "Average" at bounding box center [283, 176] width 12 height 20
radio input "true"
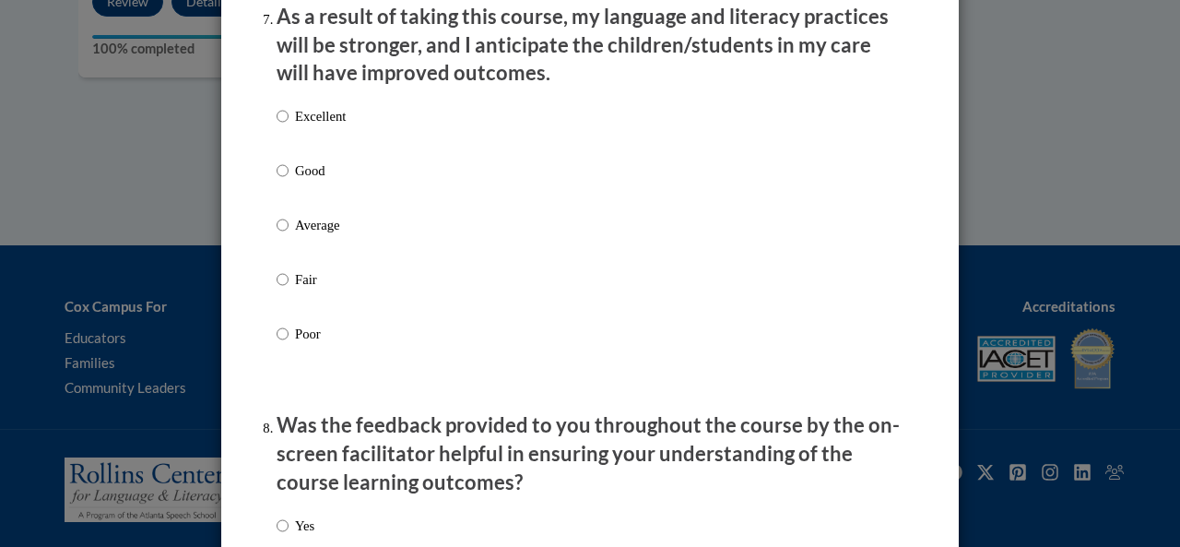
scroll to position [2490, 0]
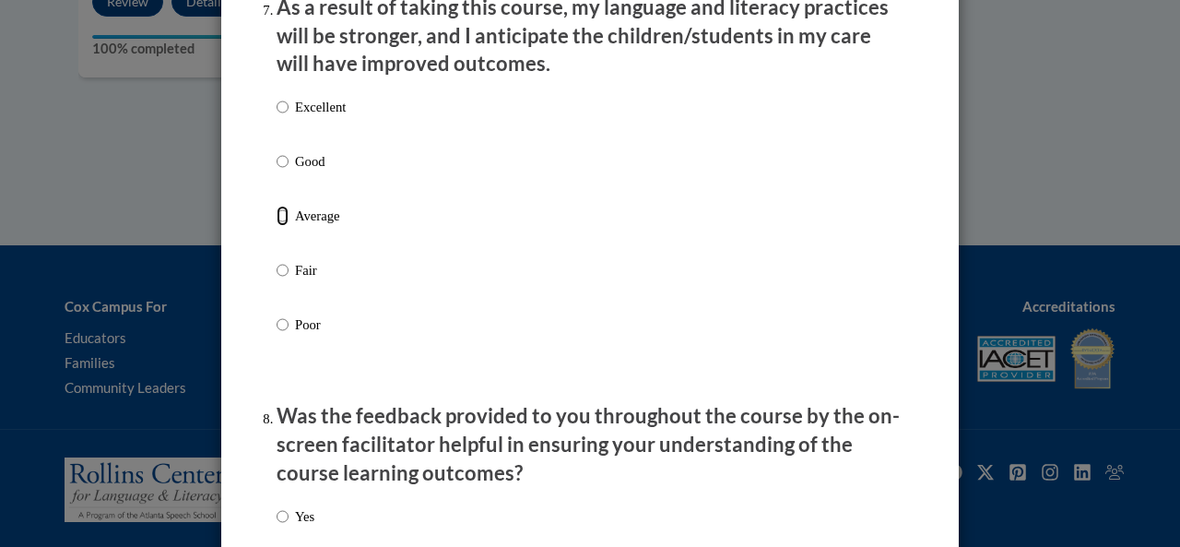
click at [277, 226] on input "Average" at bounding box center [283, 216] width 12 height 20
radio input "true"
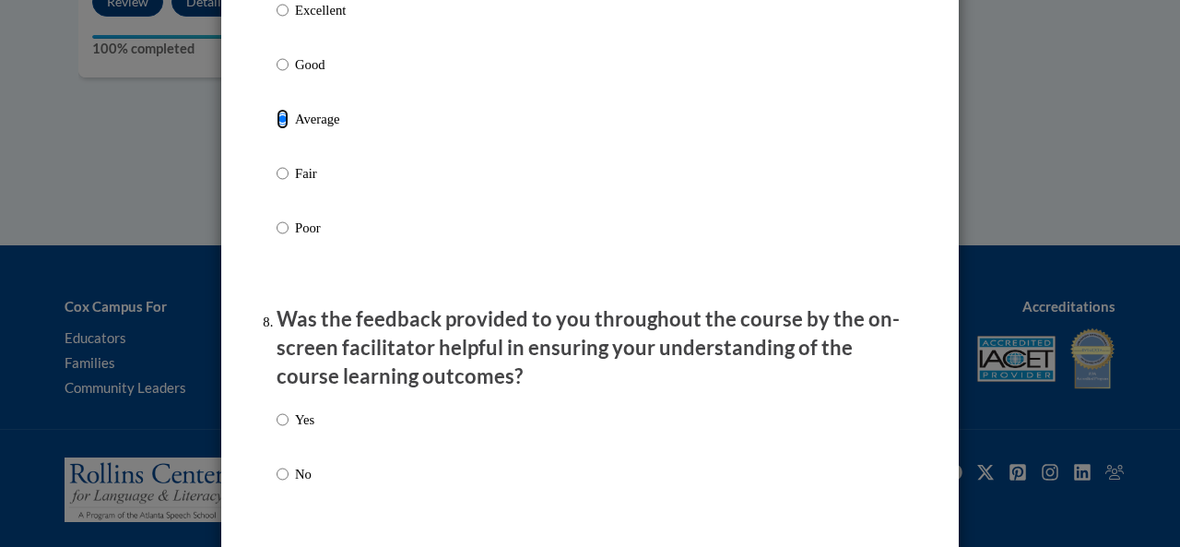
scroll to position [2767, 0]
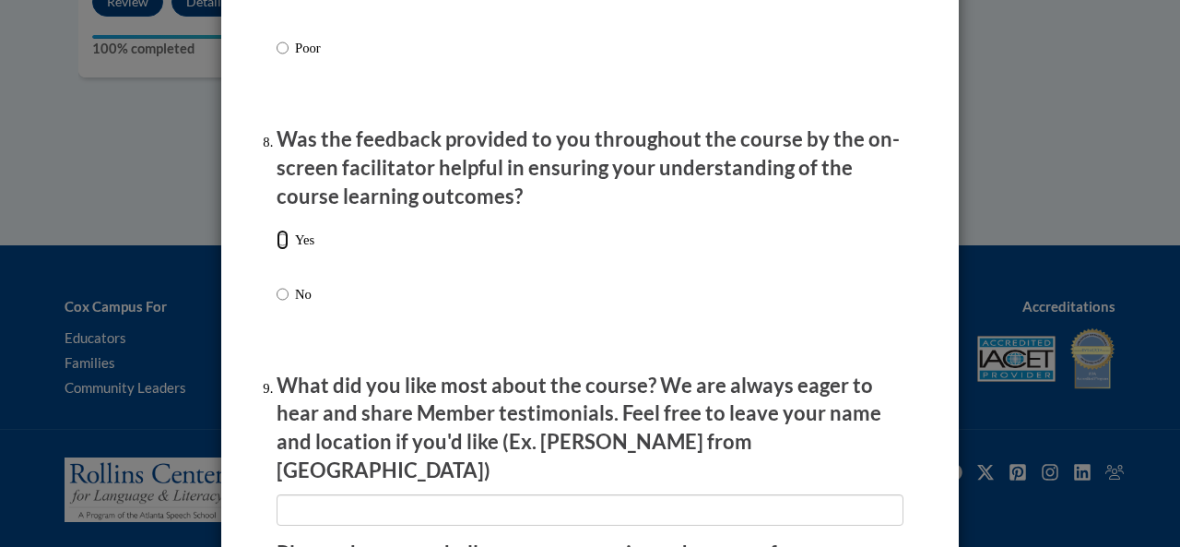
click at [278, 250] on input "Yes" at bounding box center [283, 240] width 12 height 20
radio input "true"
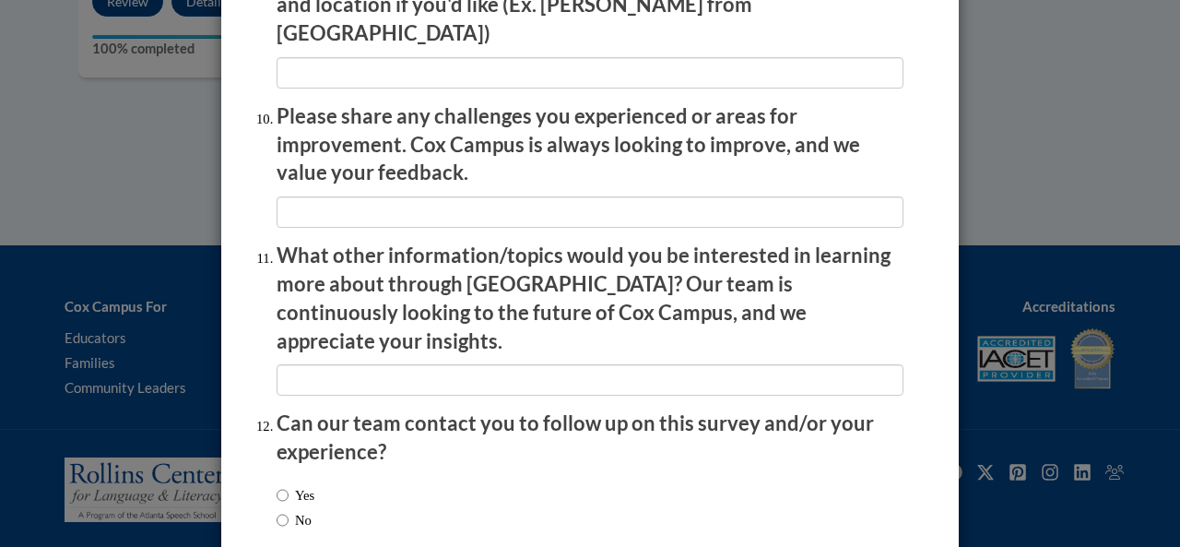
scroll to position [3288, 0]
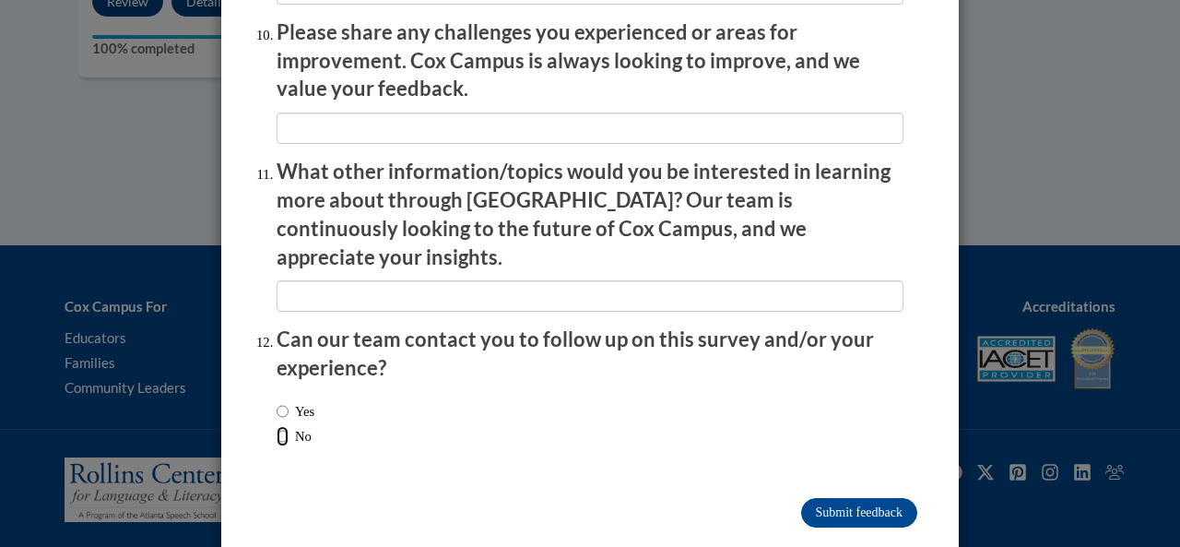
click at [279, 426] on input "No" at bounding box center [283, 436] width 12 height 20
radio input "true"
click at [847, 498] on input "Submit feedback" at bounding box center [859, 513] width 116 height 30
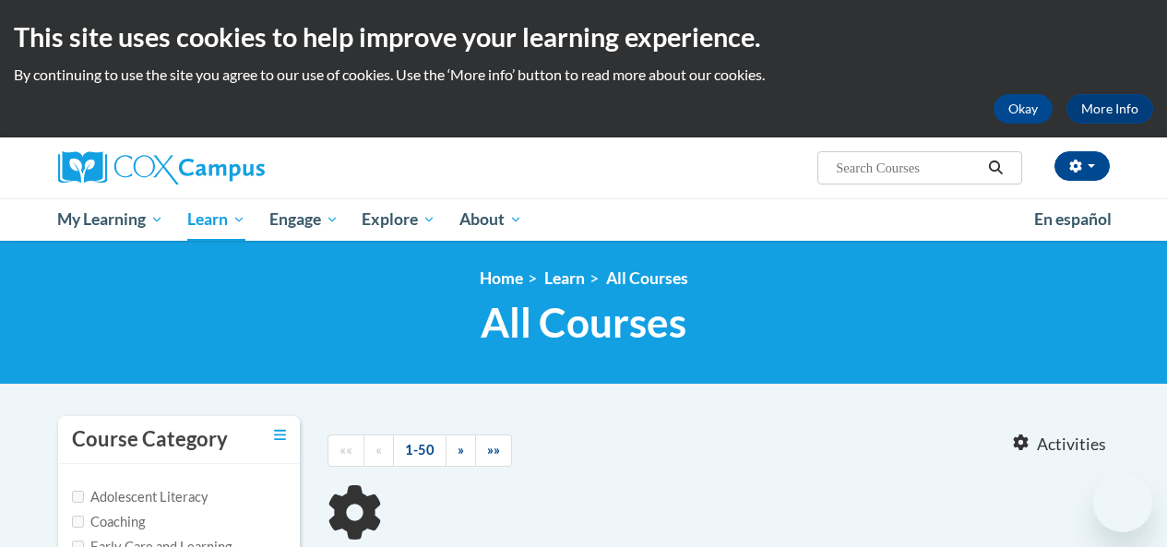
type input "response to intervebtion"
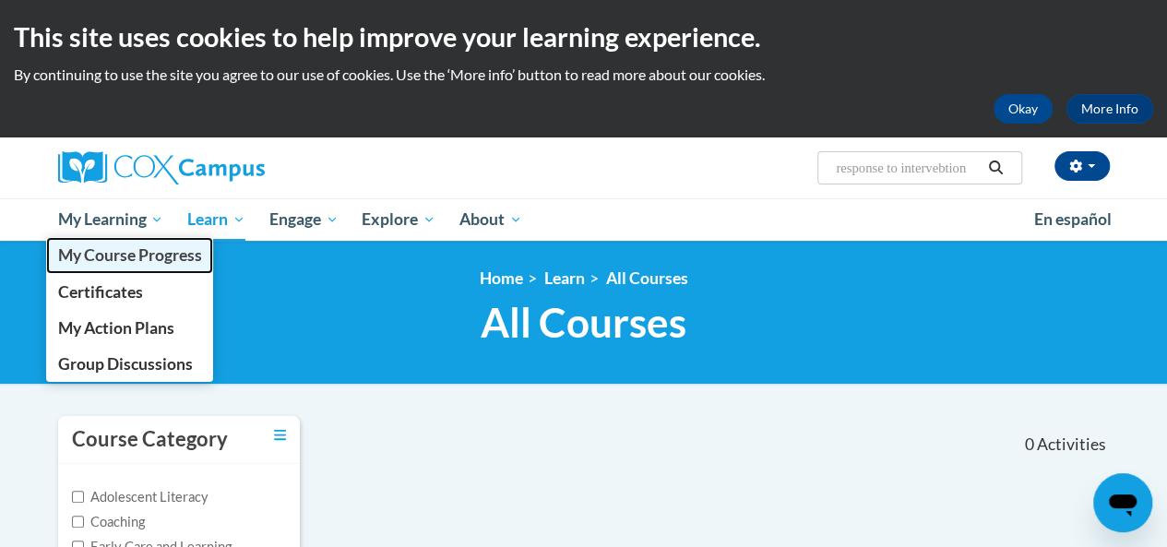
click at [126, 254] on span "My Course Progress" at bounding box center [129, 254] width 144 height 19
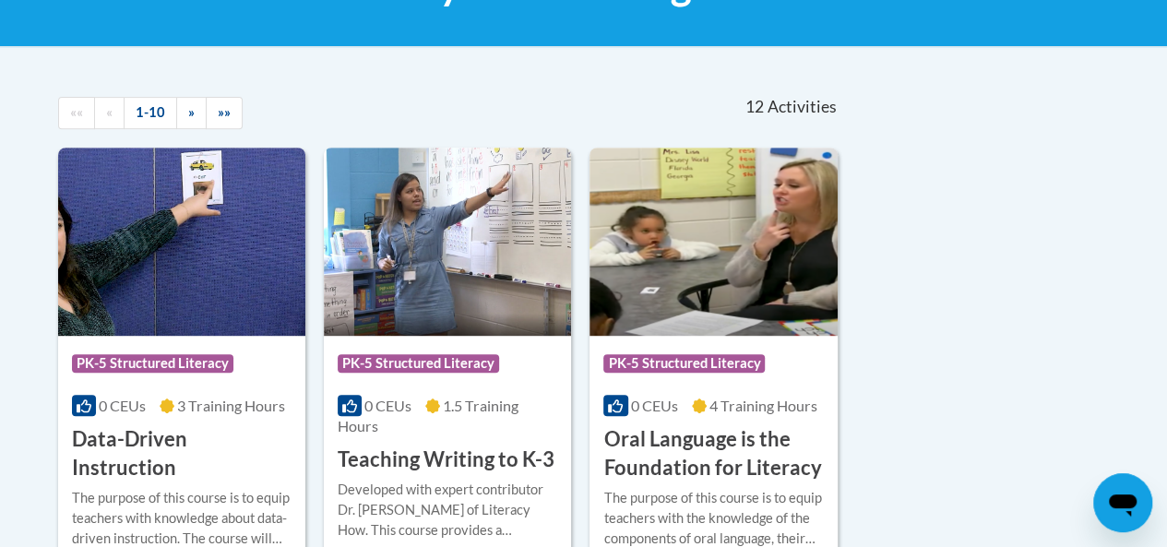
scroll to position [369, 0]
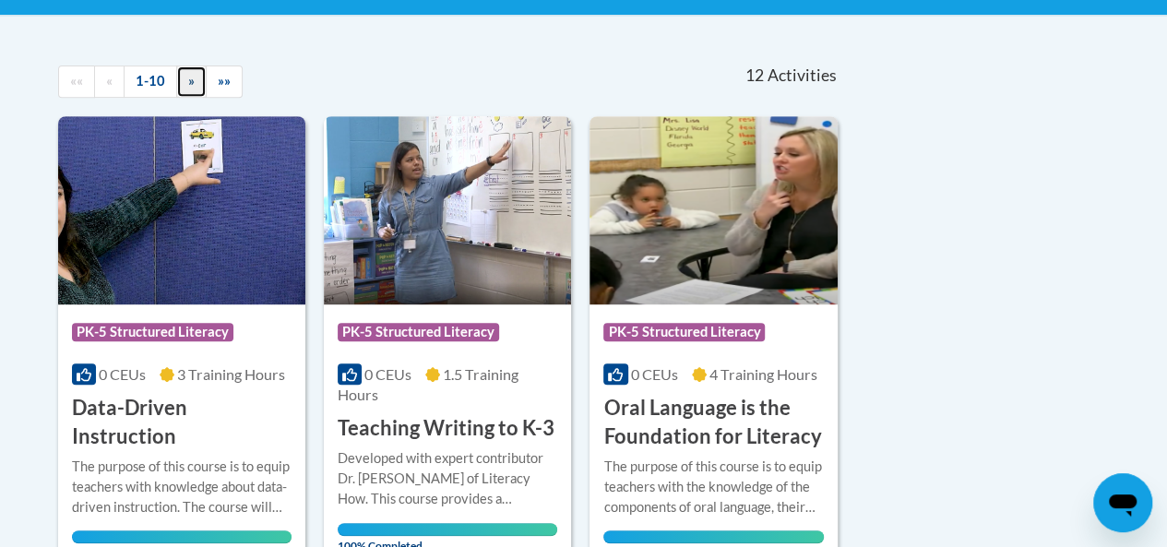
click at [177, 78] on link "»" at bounding box center [191, 81] width 30 height 32
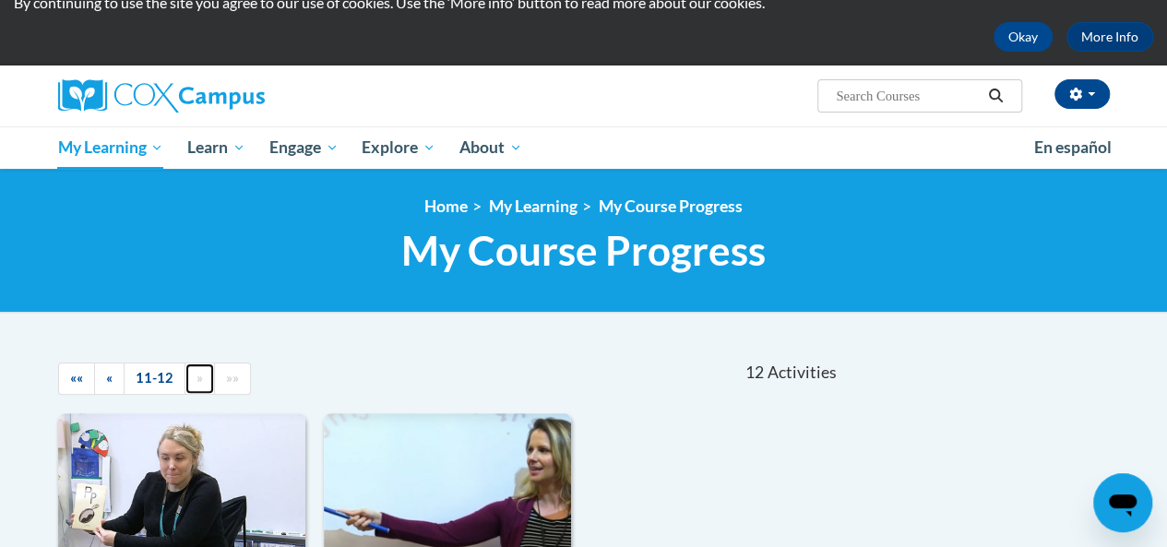
scroll to position [0, 0]
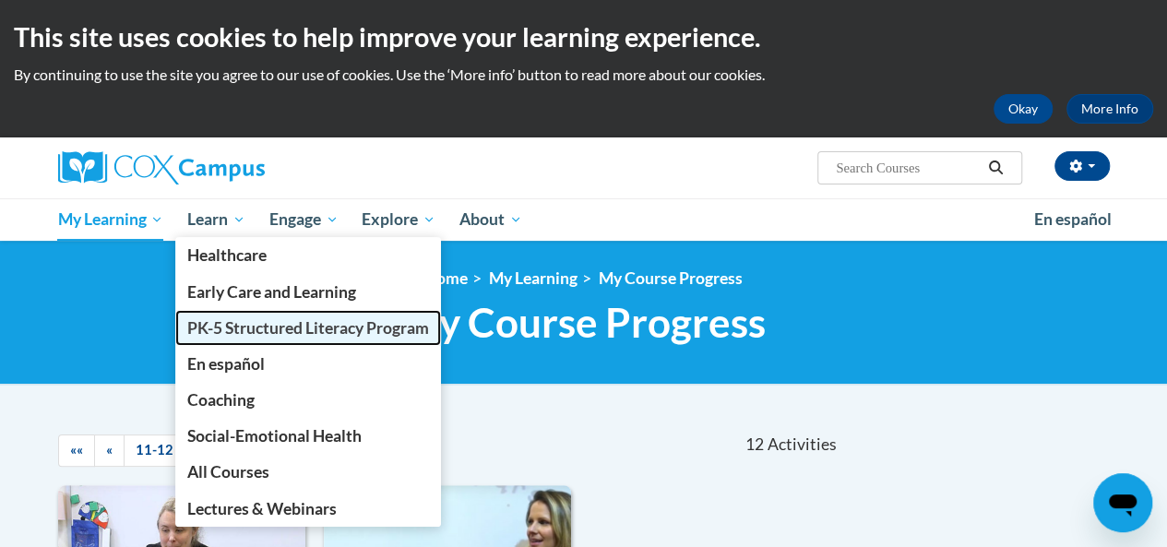
click at [240, 325] on span "PK-5 Structured Literacy Program" at bounding box center [308, 327] width 242 height 19
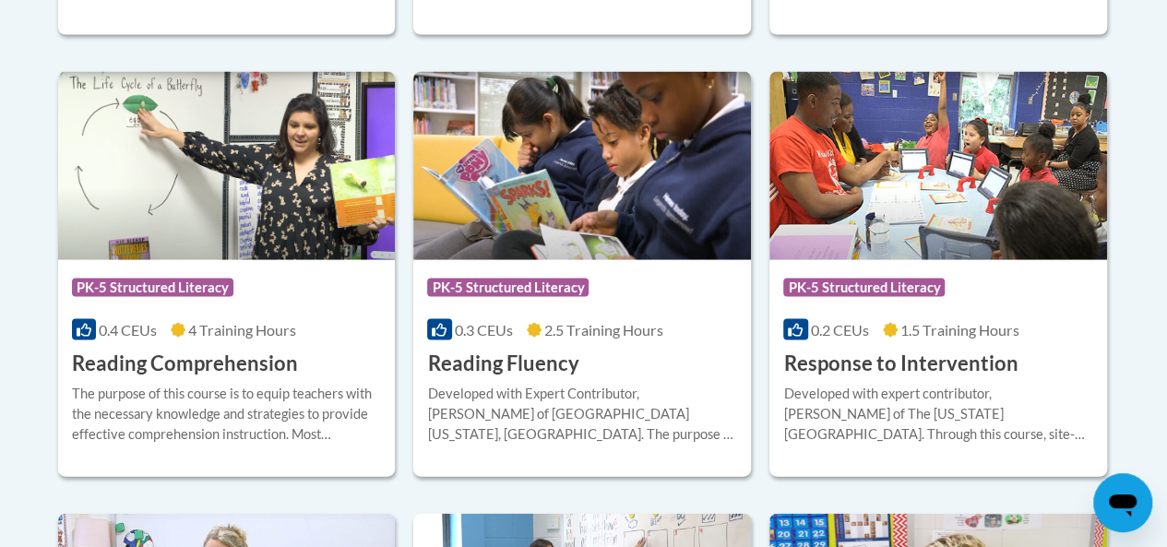
scroll to position [1856, 0]
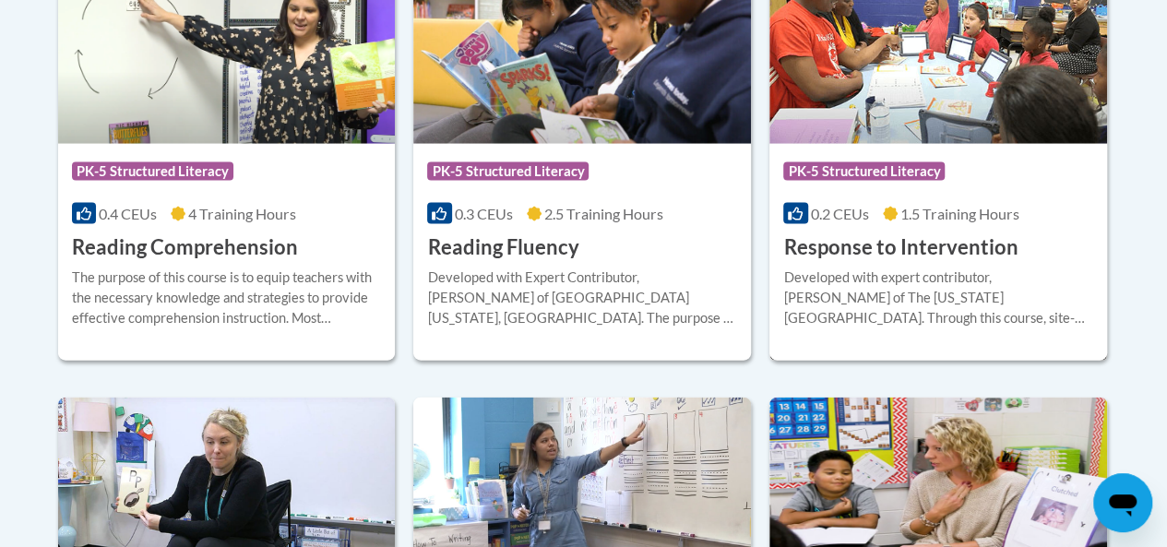
click at [931, 106] on img at bounding box center [938, 50] width 338 height 188
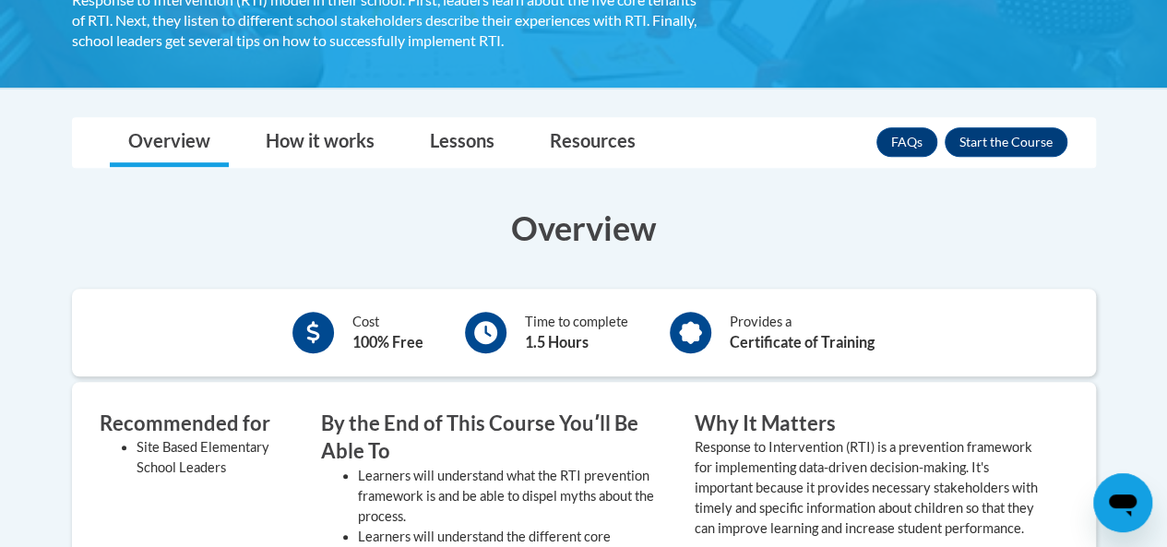
scroll to position [218, 0]
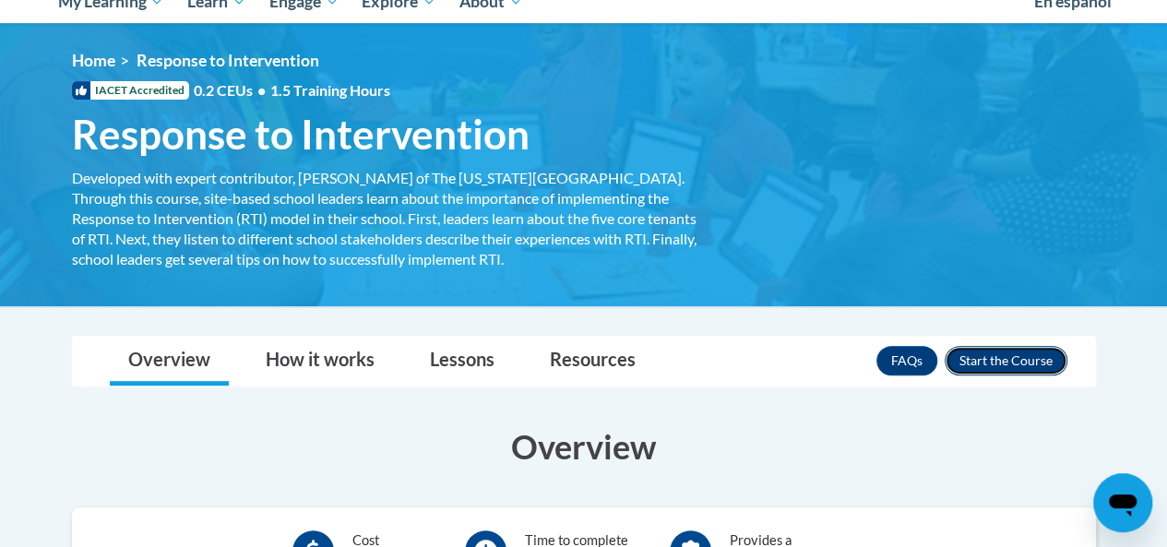
click at [1007, 363] on button "Enroll" at bounding box center [1005, 361] width 123 height 30
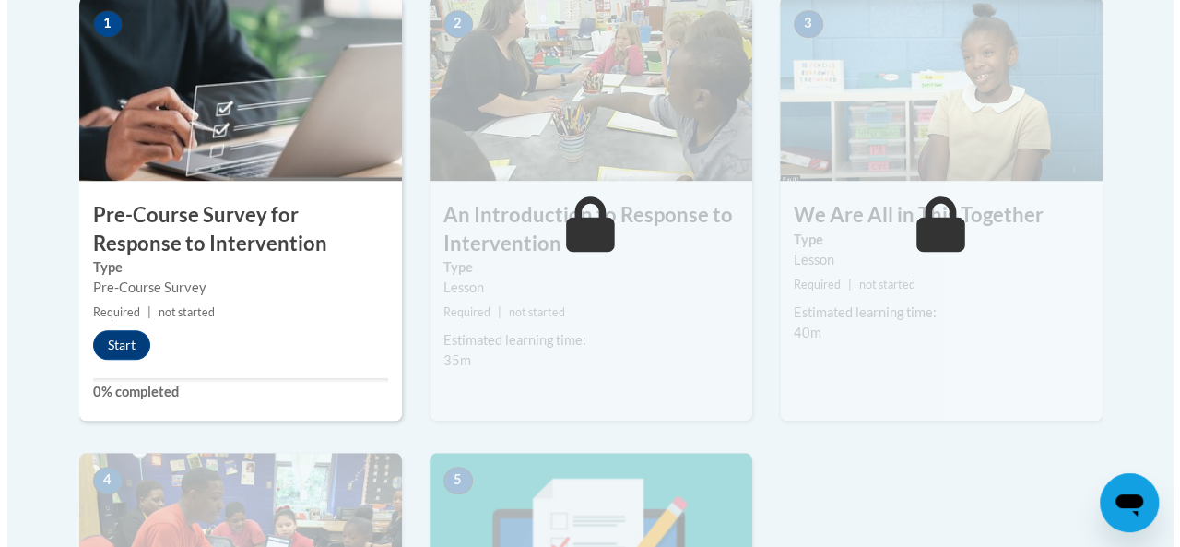
scroll to position [618, 0]
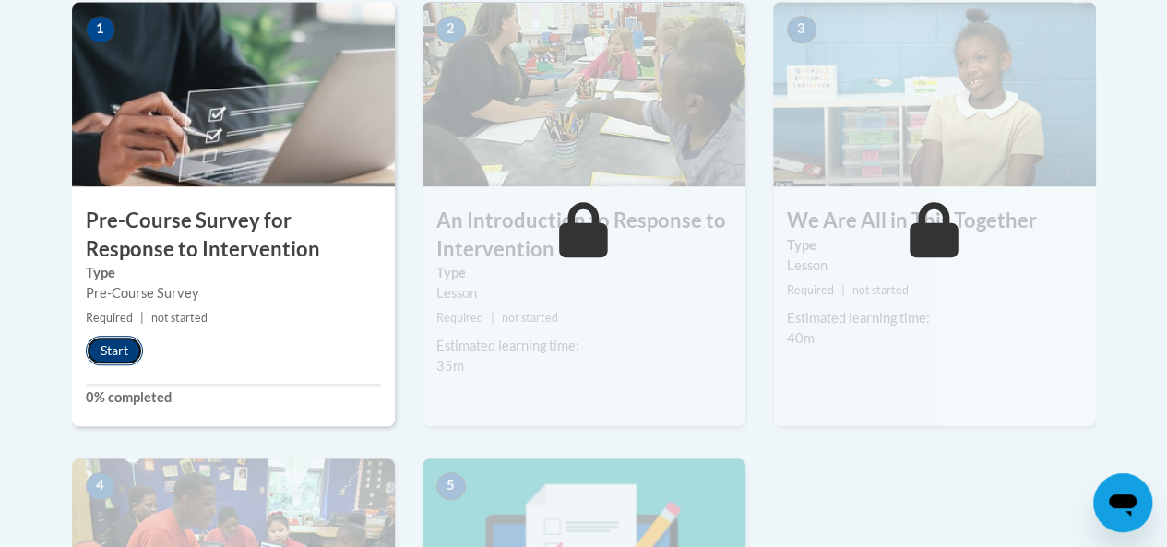
click at [107, 340] on button "Start" at bounding box center [114, 351] width 57 height 30
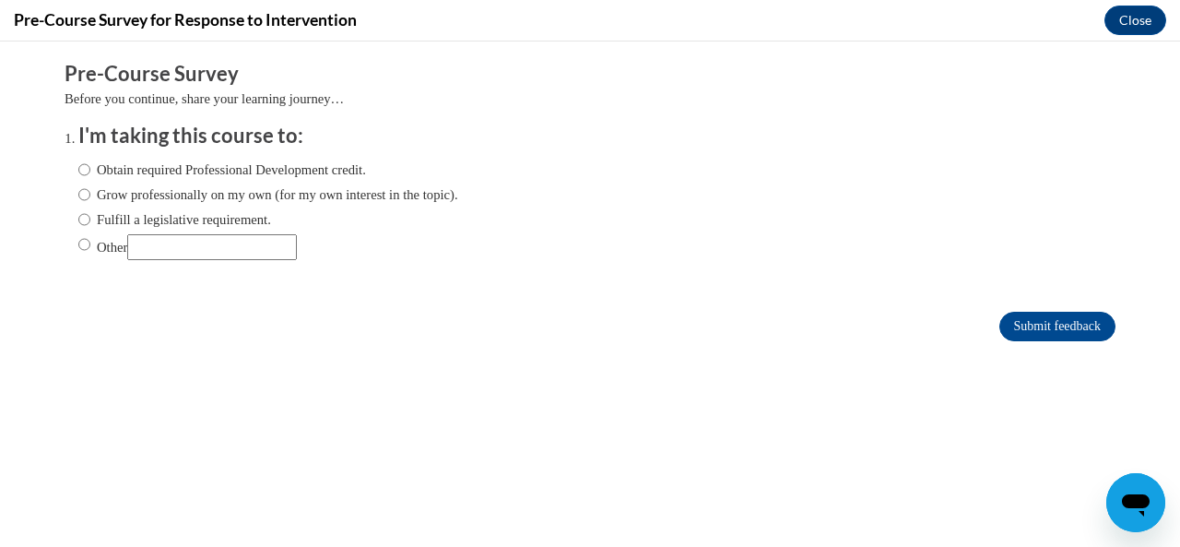
scroll to position [0, 0]
click at [78, 199] on input "Grow professionally on my own (for my own interest in the topic)." at bounding box center [84, 194] width 12 height 20
radio input "true"
click at [65, 161] on ol "I'm taking this course to: Obtain required Professional Development credit. Gro…" at bounding box center [604, 205] width 1079 height 167
click at [65, 168] on ol "I'm taking this course to: Obtain required Professional Development credit. Gro…" at bounding box center [604, 205] width 1079 height 167
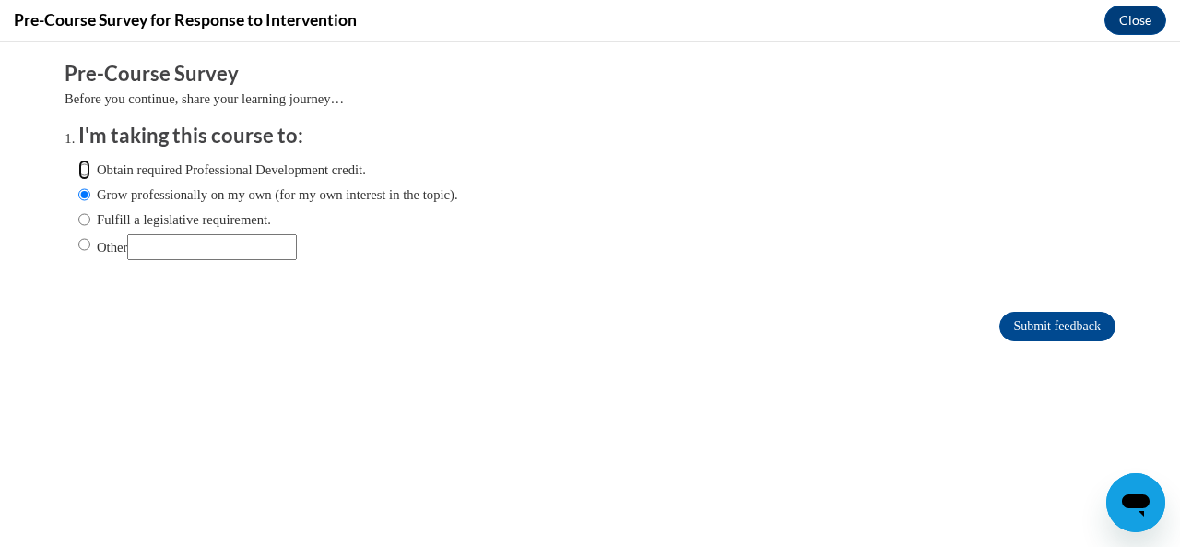
click at [78, 174] on label "Obtain required Professional Development credit." at bounding box center [222, 170] width 288 height 20
click at [78, 174] on input "Obtain required Professional Development credit." at bounding box center [84, 170] width 12 height 20
radio input "true"
click at [1044, 326] on input "Submit feedback" at bounding box center [1058, 327] width 116 height 30
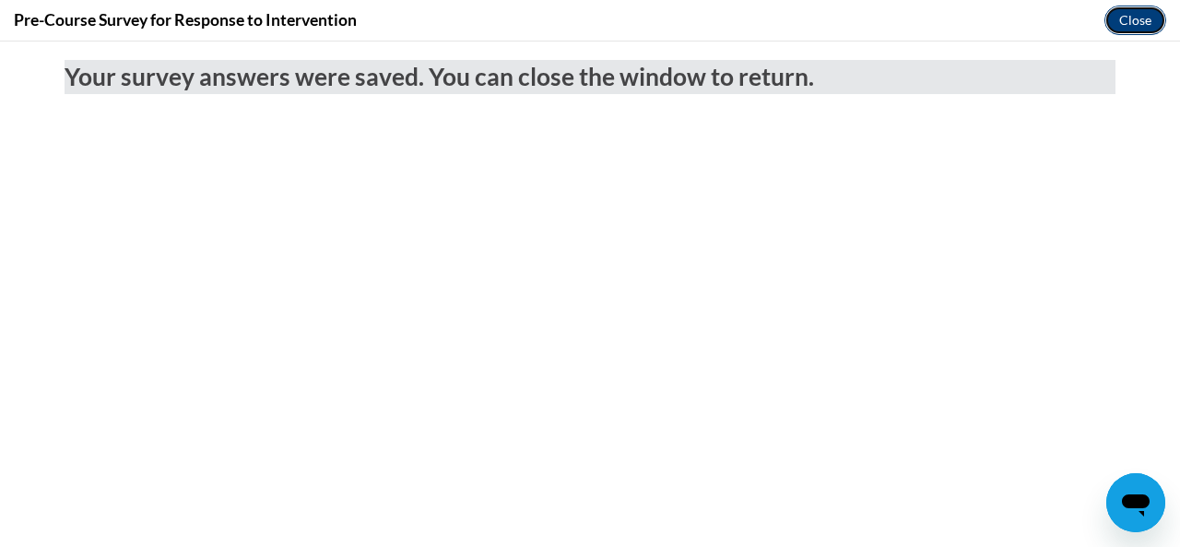
click at [1134, 28] on button "Close" at bounding box center [1136, 21] width 62 height 30
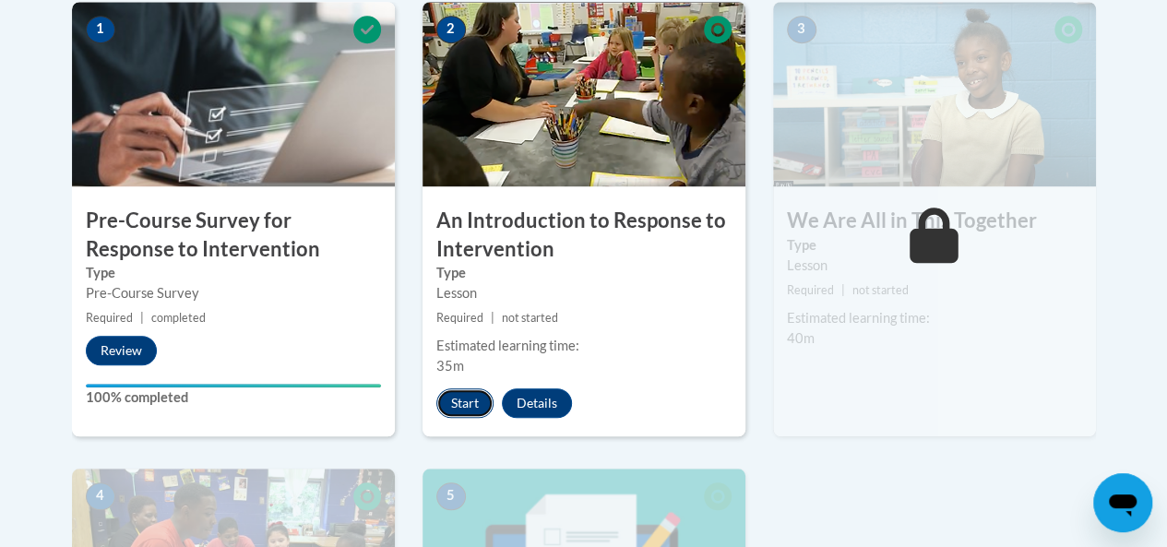
click at [488, 391] on button "Start" at bounding box center [464, 403] width 57 height 30
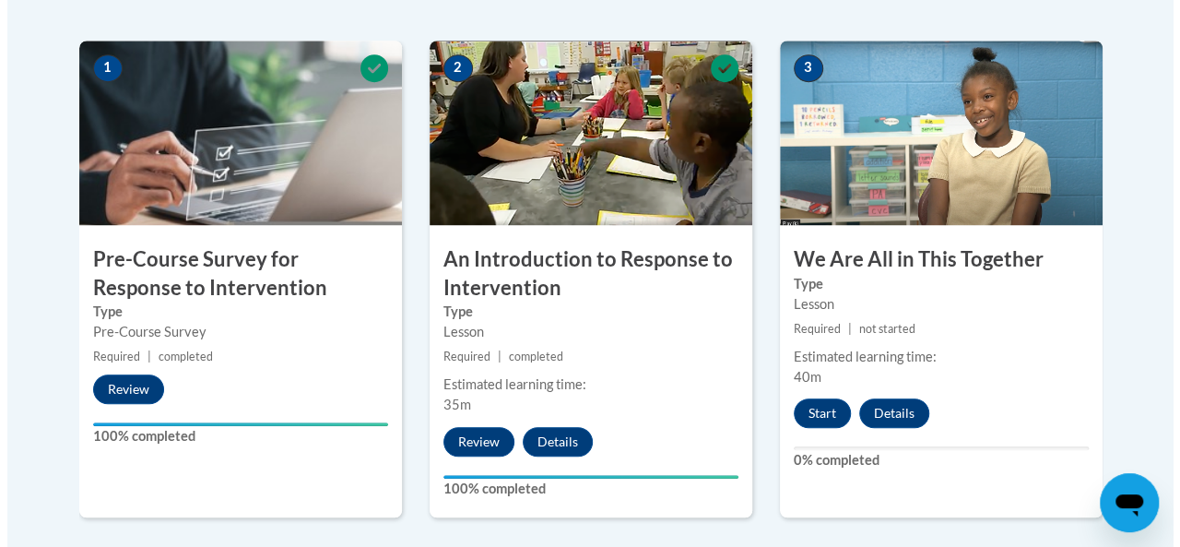
scroll to position [559, 0]
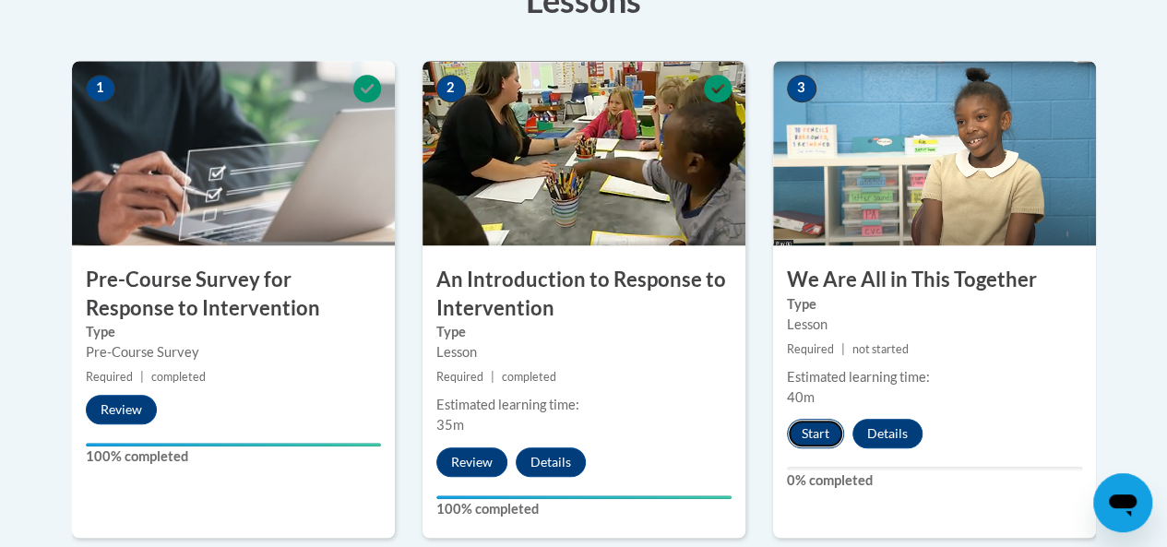
click at [804, 436] on button "Start" at bounding box center [815, 434] width 57 height 30
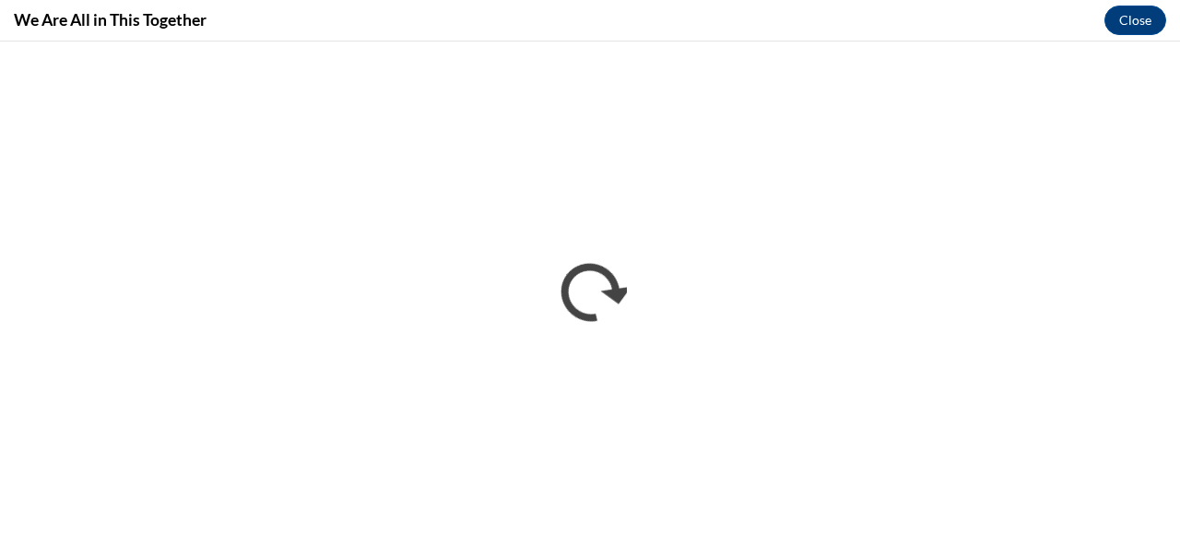
scroll to position [0, 0]
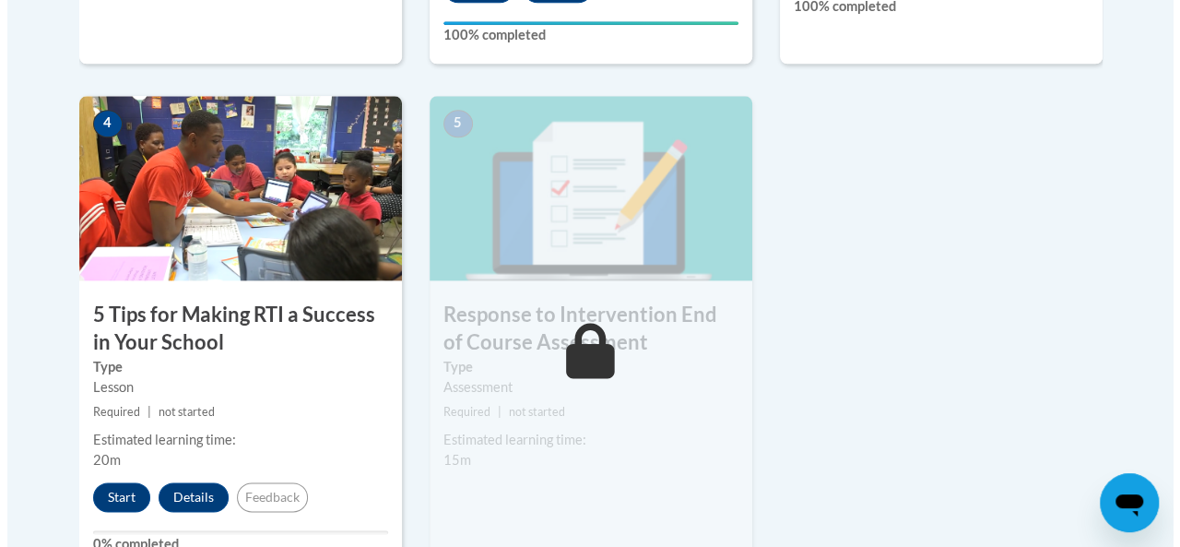
scroll to position [1199, 0]
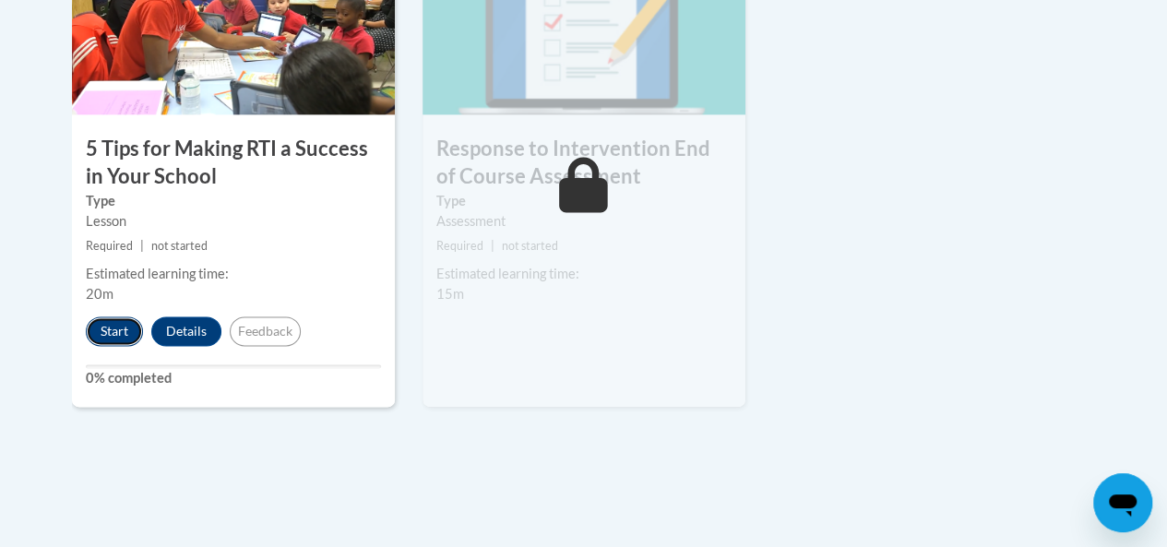
click at [118, 335] on button "Start" at bounding box center [114, 331] width 57 height 30
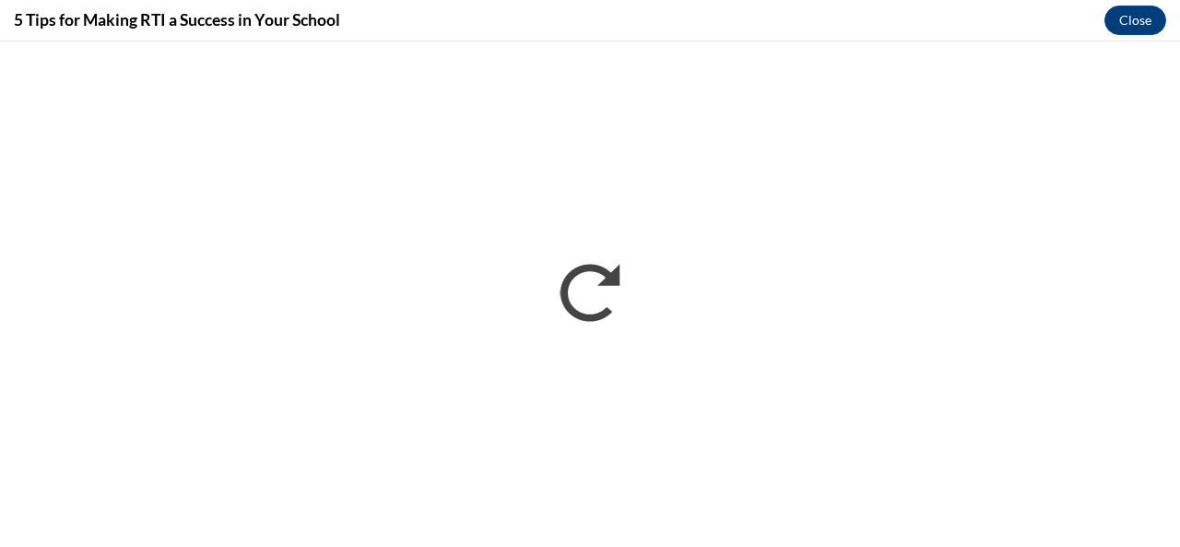
scroll to position [0, 0]
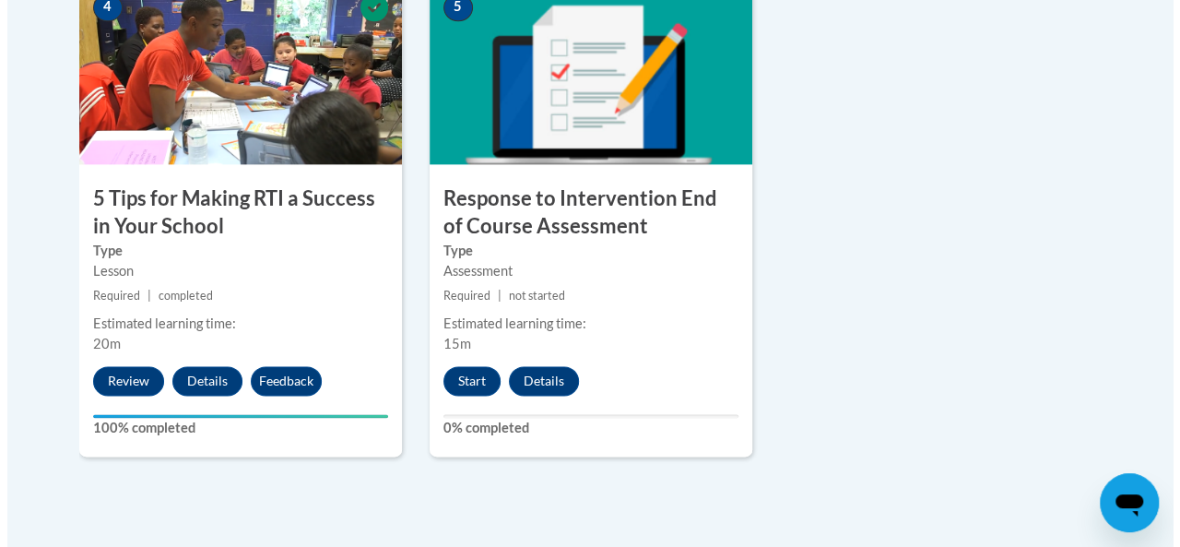
scroll to position [1291, 0]
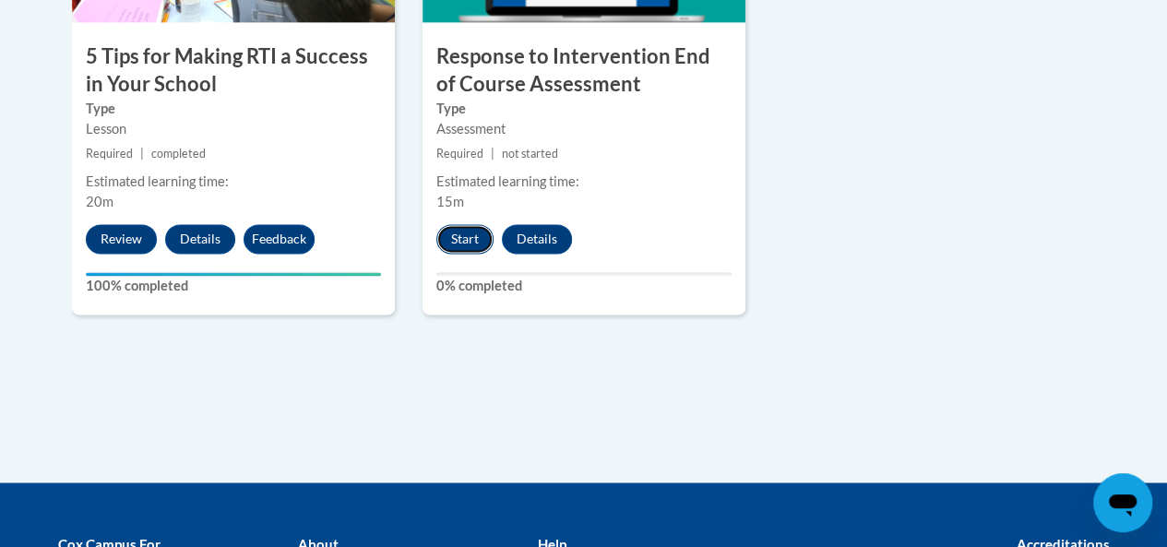
click at [458, 226] on button "Start" at bounding box center [464, 239] width 57 height 30
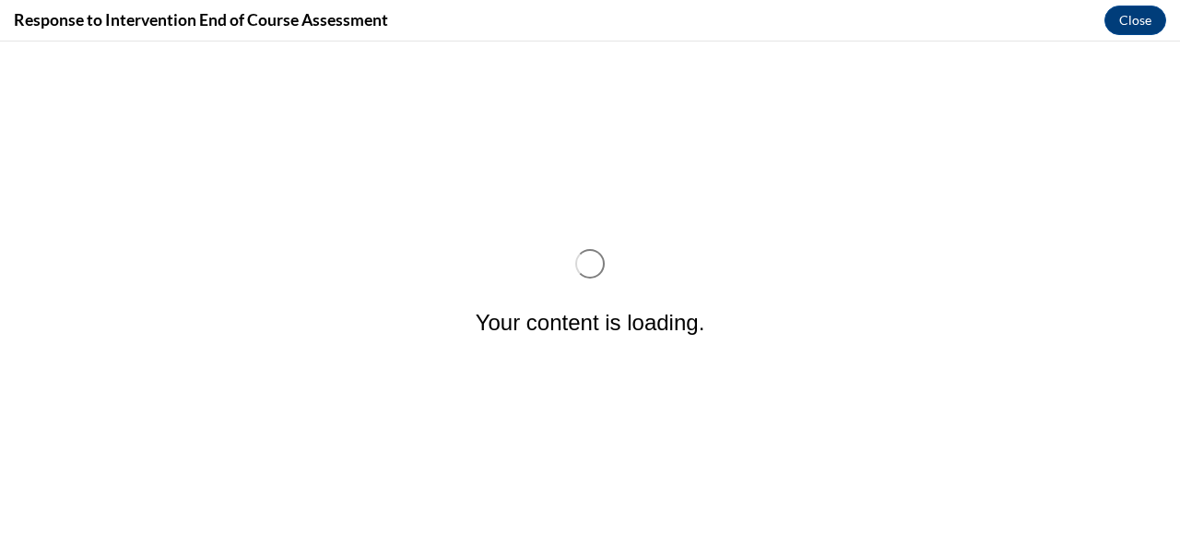
scroll to position [0, 0]
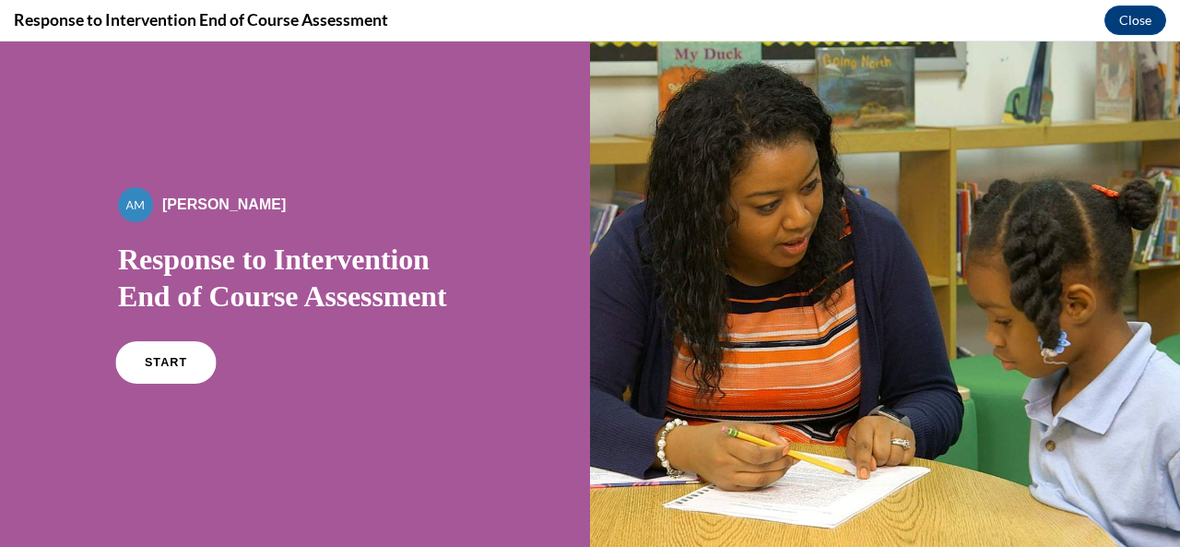
click at [155, 368] on link "START" at bounding box center [165, 362] width 101 height 42
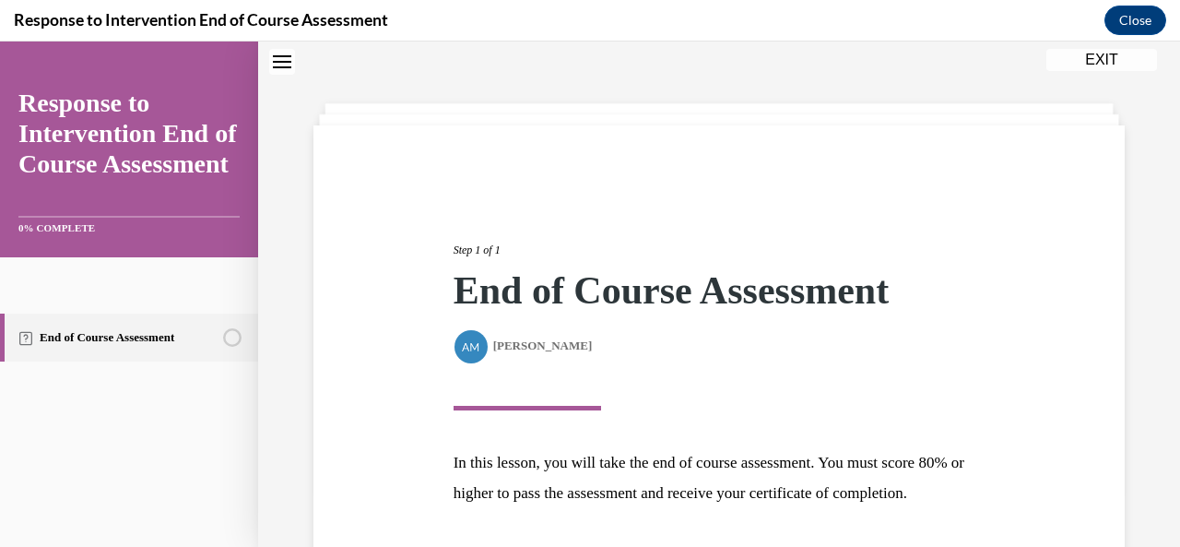
scroll to position [231, 0]
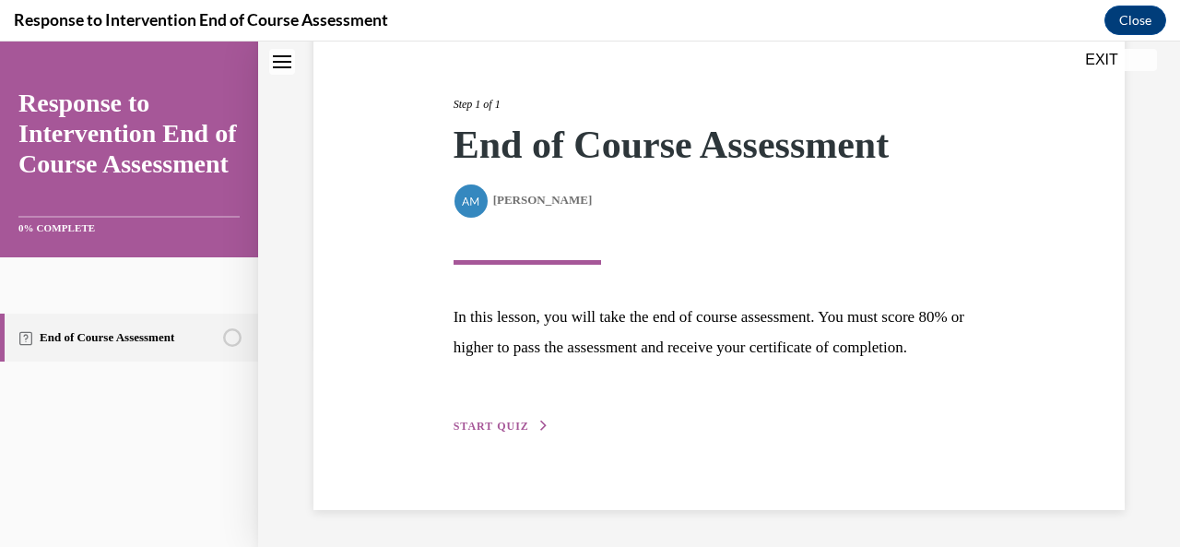
click at [494, 431] on span "START QUIZ" at bounding box center [492, 426] width 76 height 13
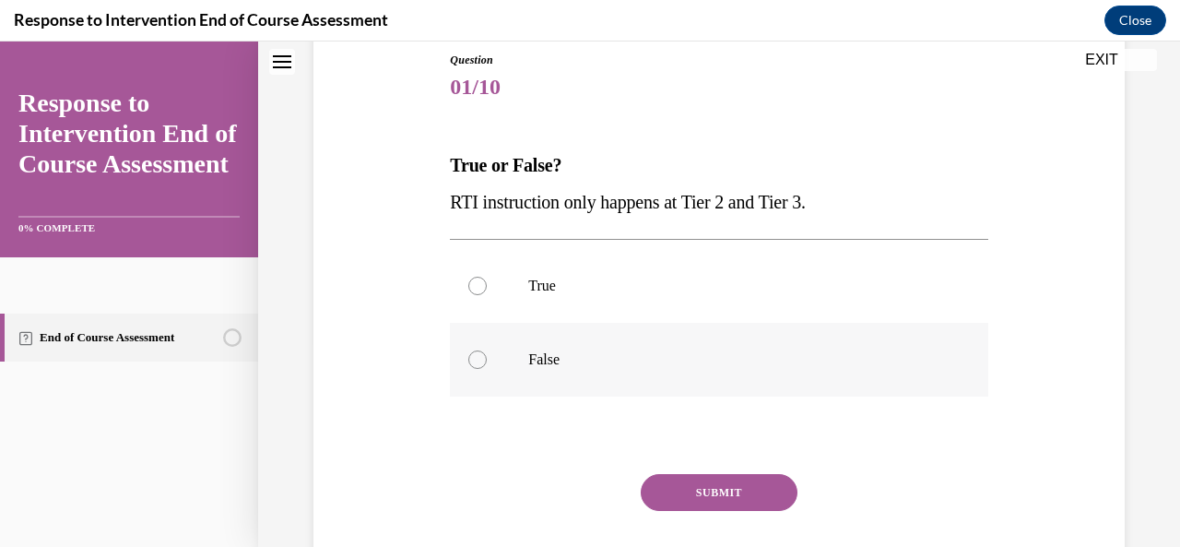
click at [513, 351] on label "False" at bounding box center [719, 360] width 538 height 74
click at [487, 351] on input "False" at bounding box center [478, 359] width 18 height 18
radio input "true"
click at [686, 497] on button "SUBMIT" at bounding box center [719, 492] width 157 height 37
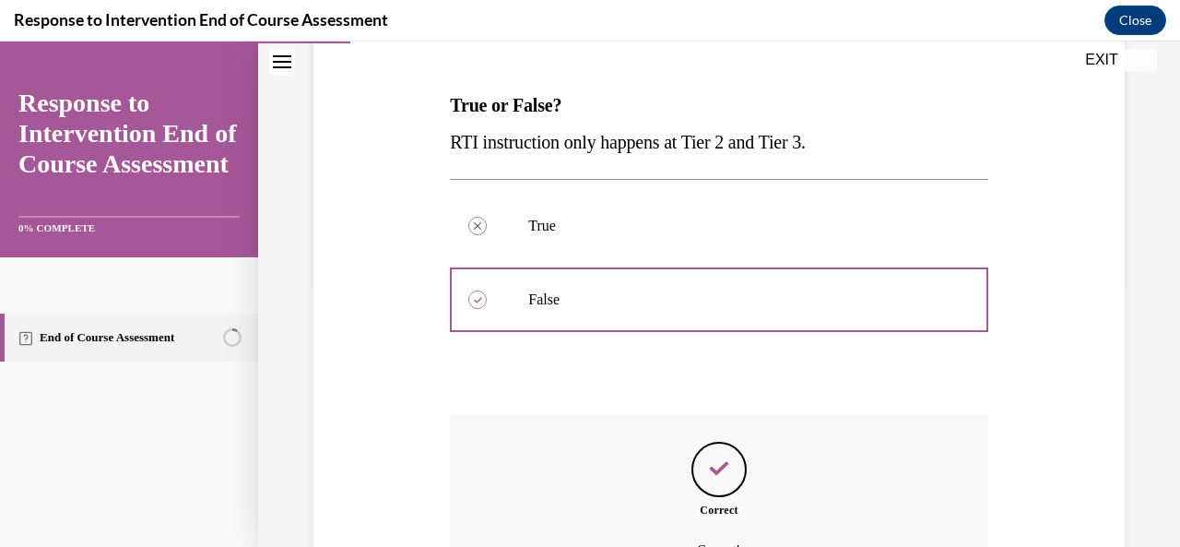
scroll to position [469, 0]
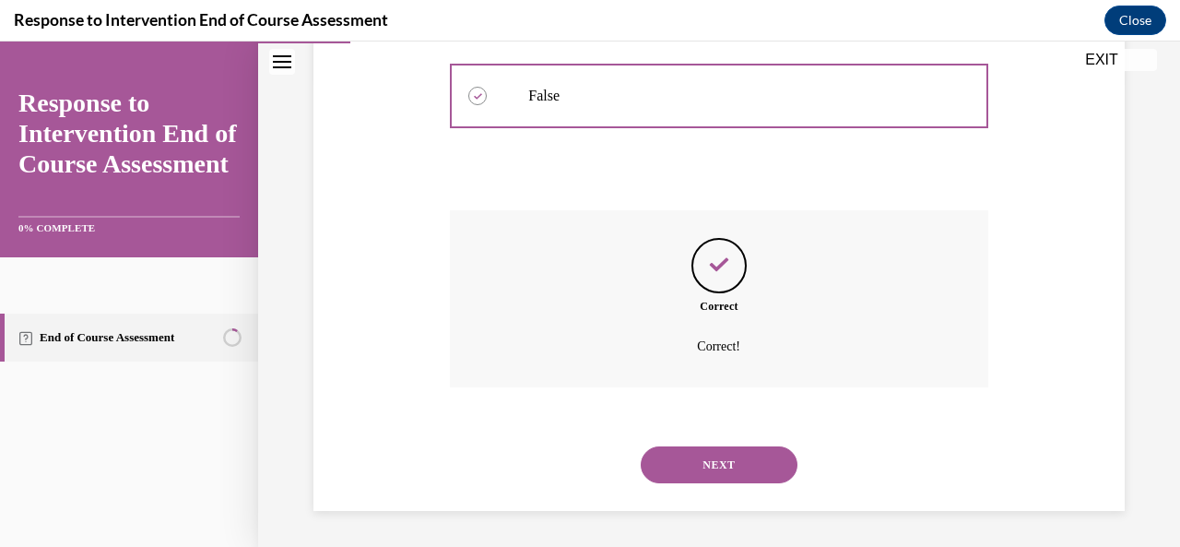
click at [715, 466] on button "NEXT" at bounding box center [719, 464] width 157 height 37
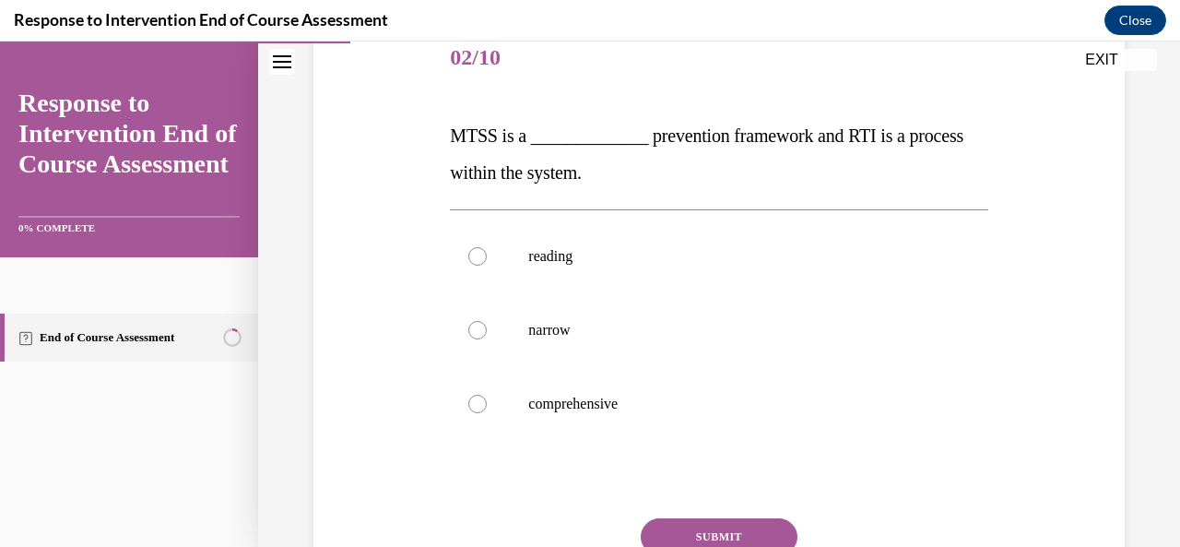
scroll to position [277, 0]
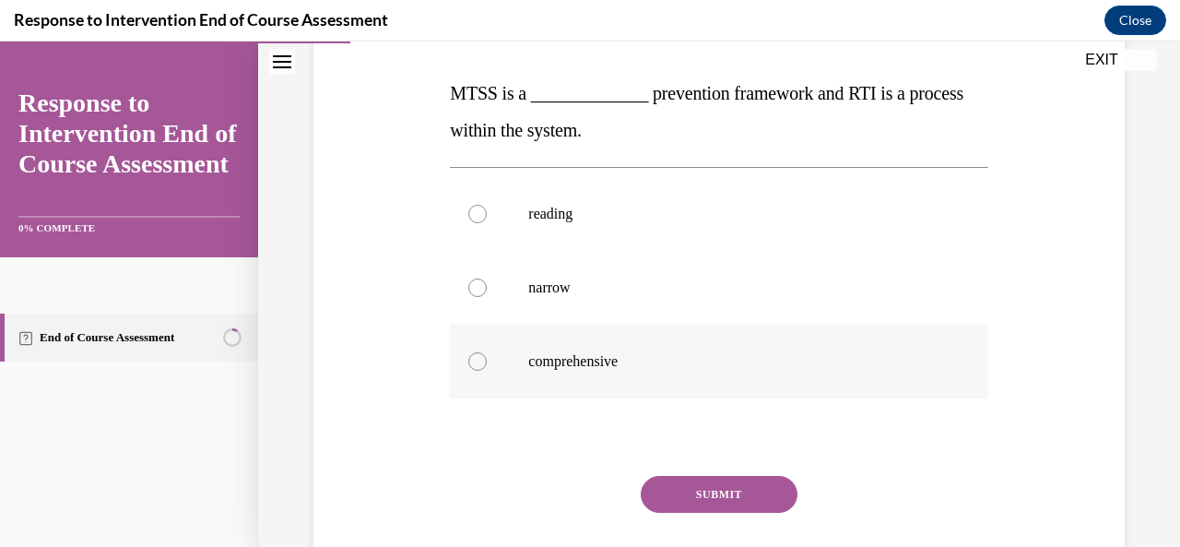
click at [486, 357] on label "comprehensive" at bounding box center [719, 362] width 538 height 74
click at [486, 357] on input "comprehensive" at bounding box center [478, 361] width 18 height 18
radio input "true"
drag, startPoint x: 703, startPoint y: 501, endPoint x: 687, endPoint y: 501, distance: 15.7
click at [704, 500] on button "SUBMIT" at bounding box center [719, 494] width 157 height 37
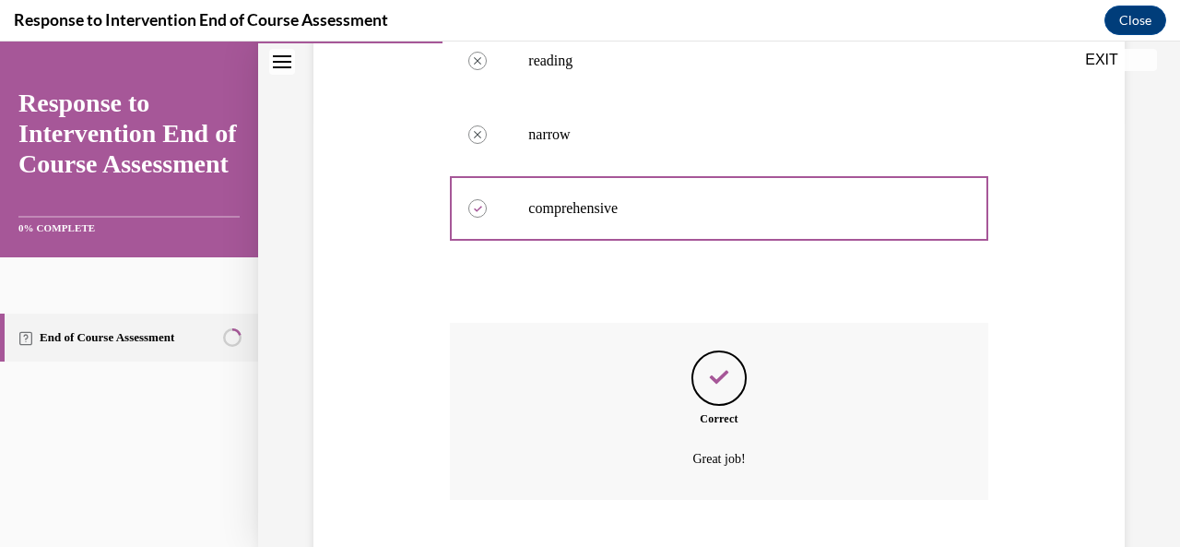
scroll to position [542, 0]
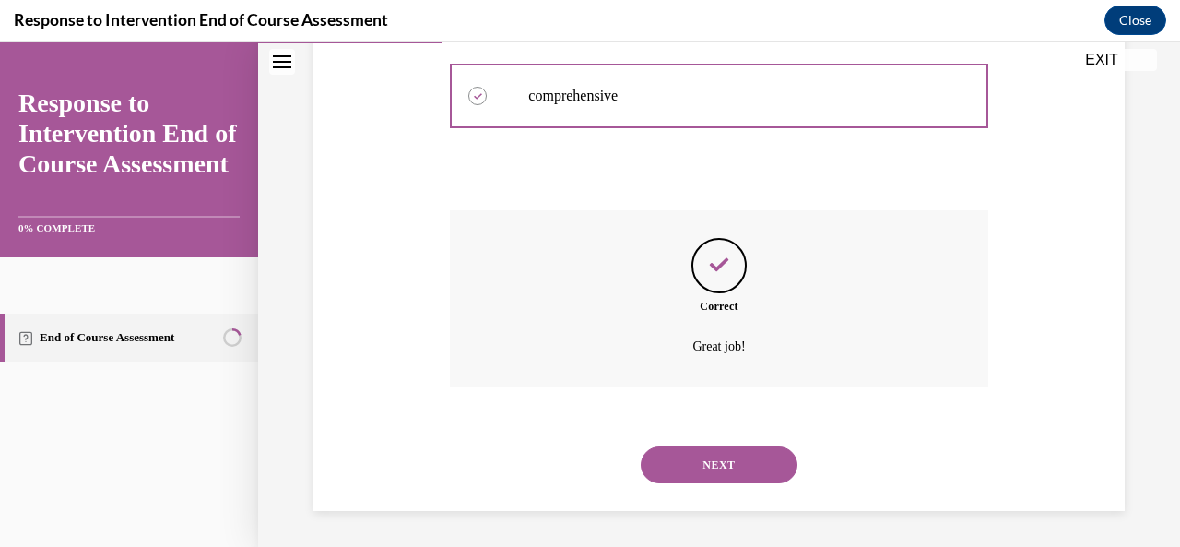
click at [729, 460] on button "NEXT" at bounding box center [719, 464] width 157 height 37
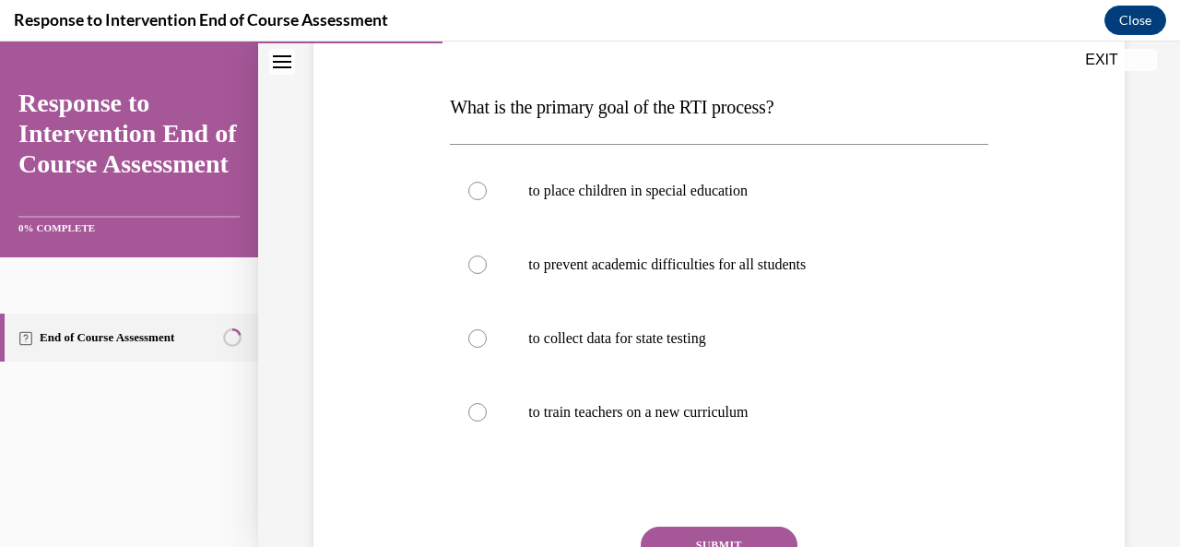
scroll to position [369, 0]
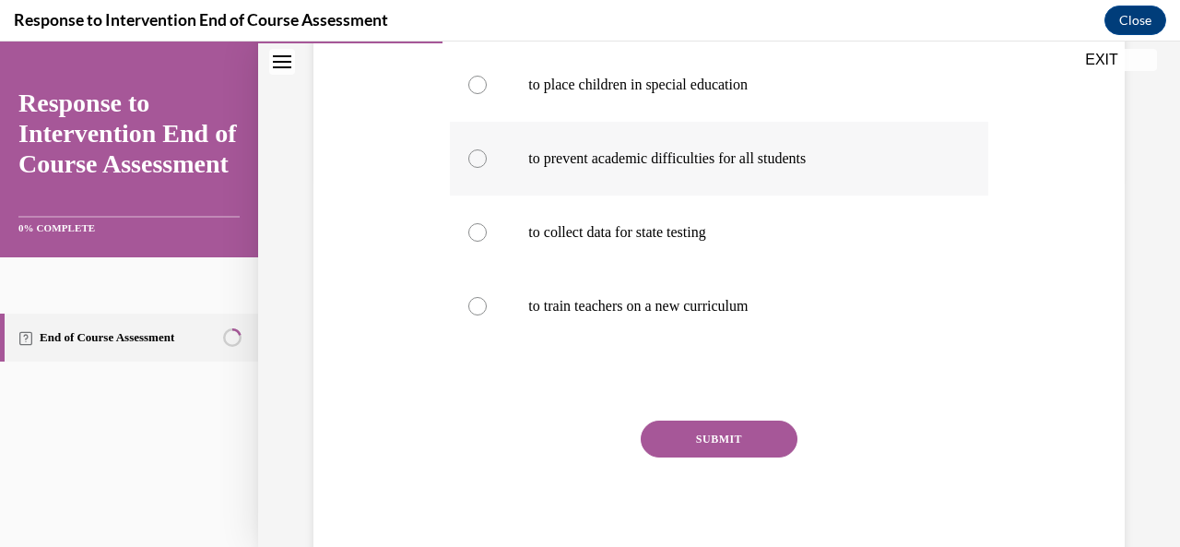
click at [487, 166] on label "to prevent academic difficulties for all students" at bounding box center [719, 159] width 538 height 74
click at [487, 166] on input "to prevent academic difficulties for all students" at bounding box center [478, 158] width 18 height 18
radio input "true"
click at [676, 441] on button "SUBMIT" at bounding box center [719, 439] width 157 height 37
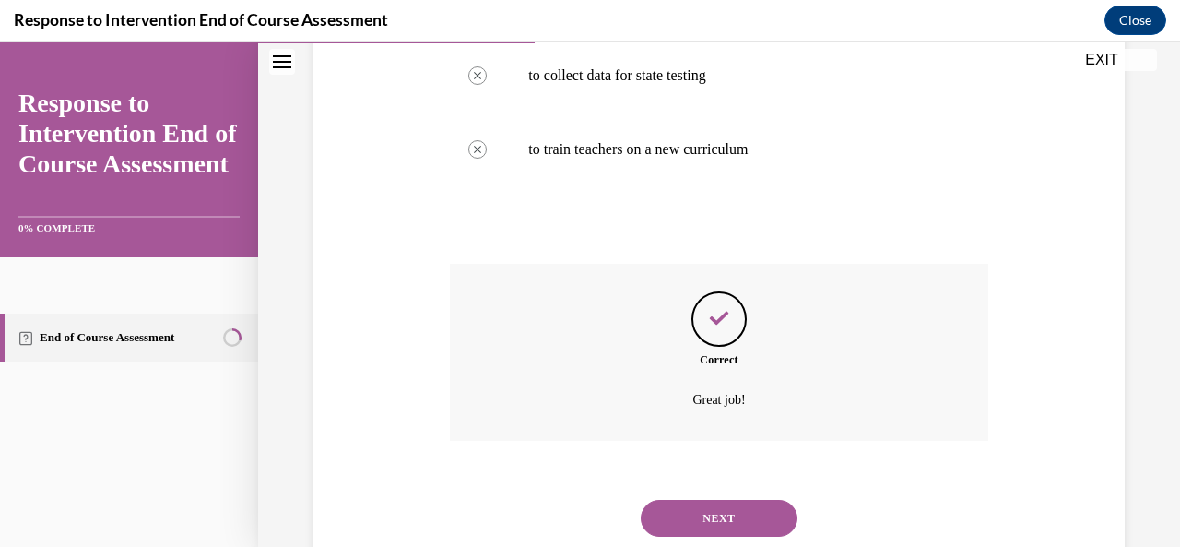
scroll to position [579, 0]
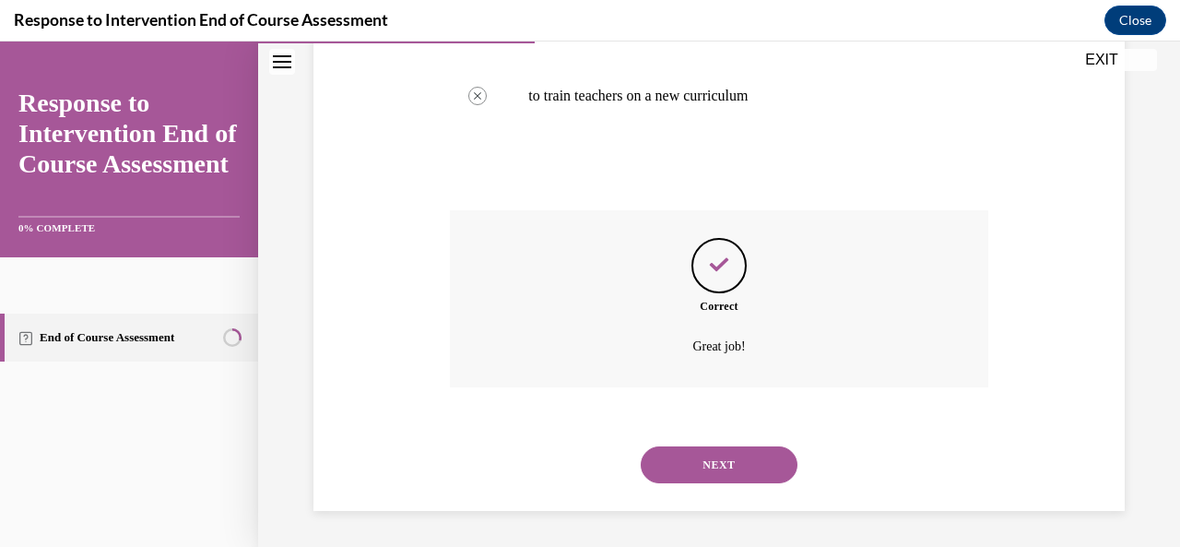
click at [734, 469] on button "NEXT" at bounding box center [719, 464] width 157 height 37
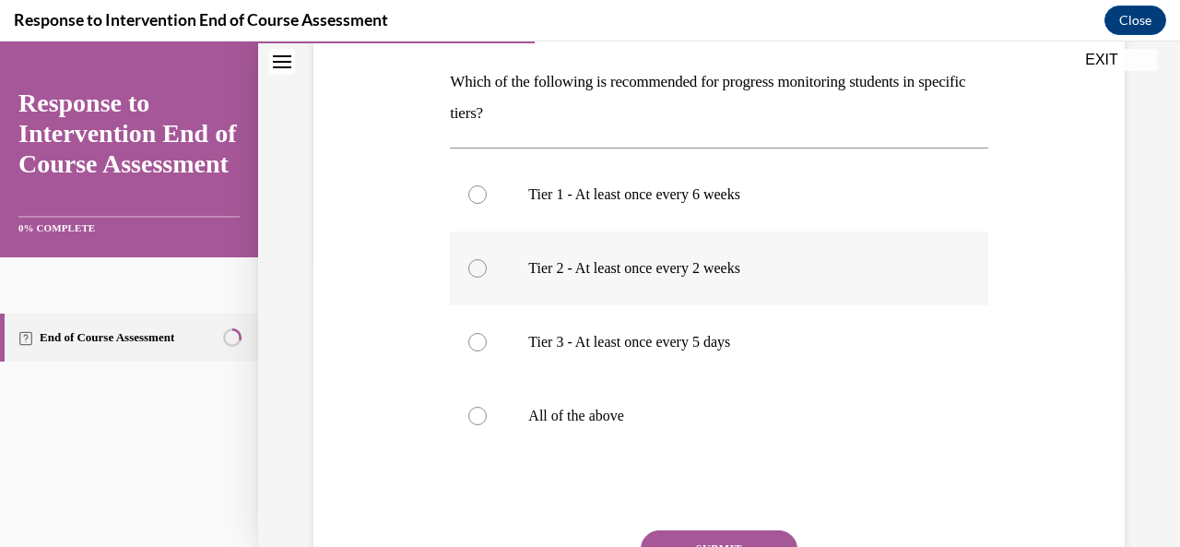
scroll to position [369, 0]
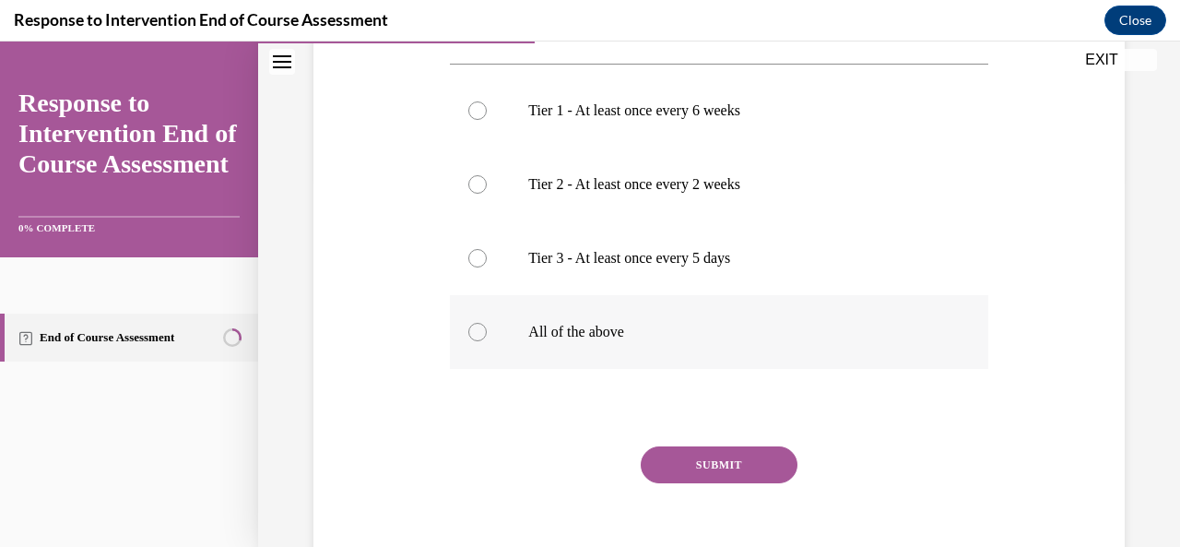
click at [465, 319] on label "All of the above" at bounding box center [719, 332] width 538 height 74
click at [469, 323] on input "All of the above" at bounding box center [478, 332] width 18 height 18
radio input "true"
click at [706, 469] on button "SUBMIT" at bounding box center [719, 464] width 157 height 37
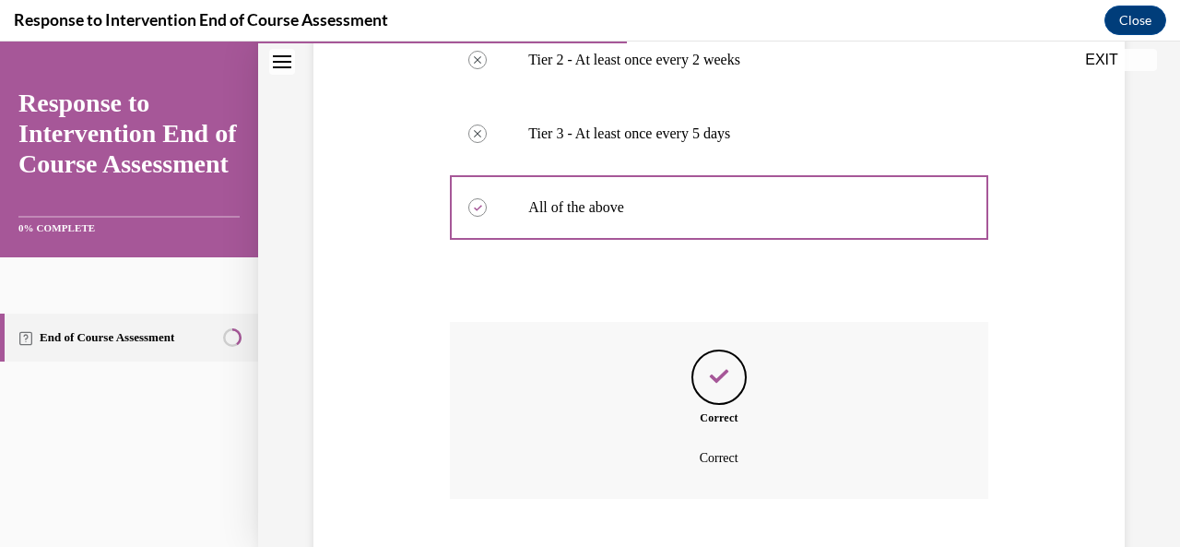
scroll to position [605, 0]
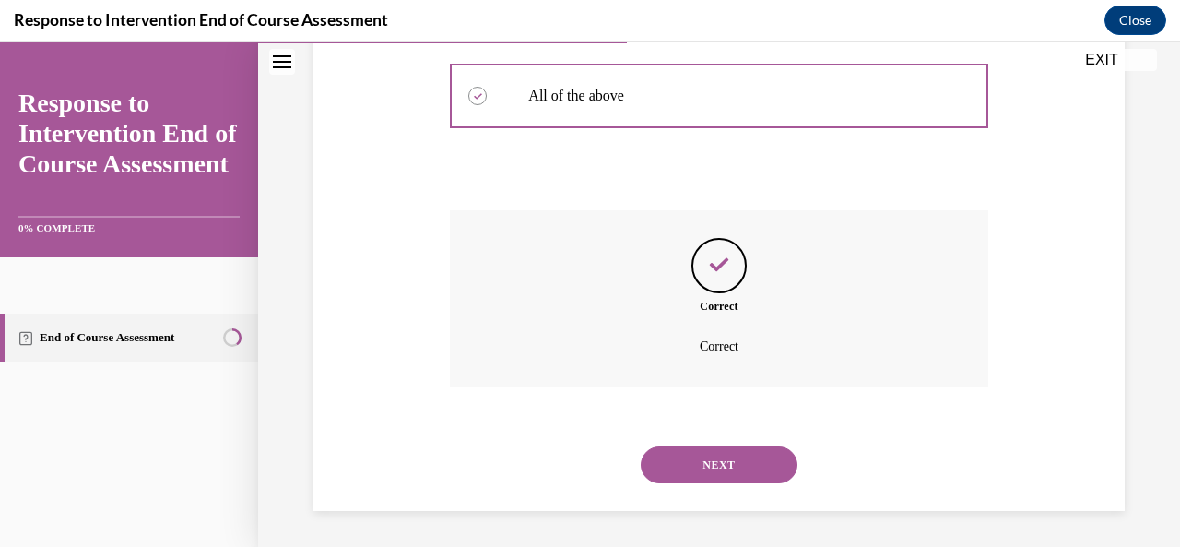
click at [714, 440] on div "NEXT" at bounding box center [719, 465] width 538 height 74
click at [708, 458] on button "NEXT" at bounding box center [719, 464] width 157 height 37
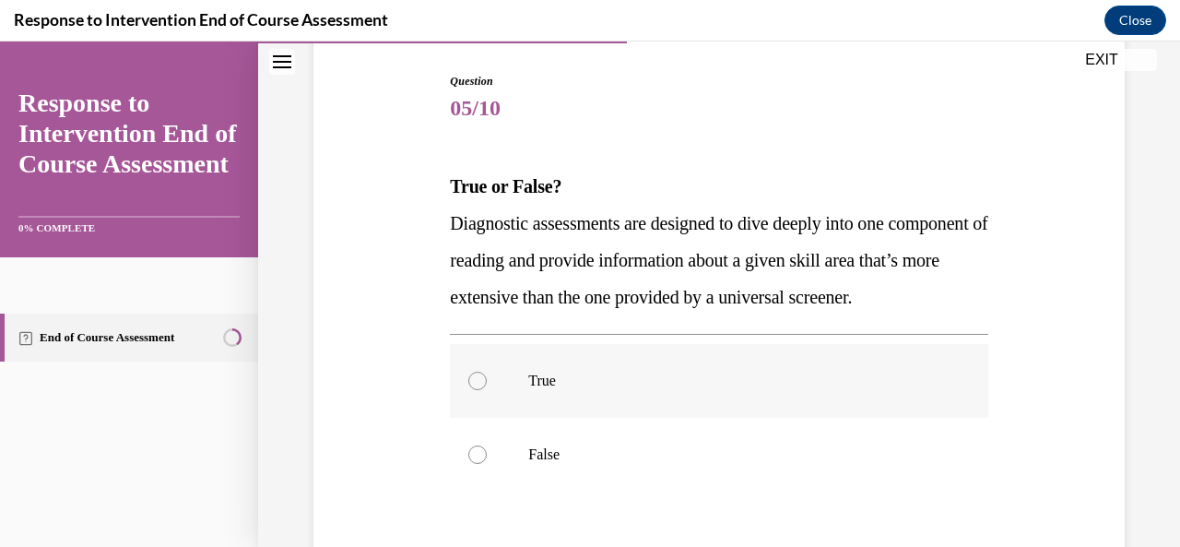
scroll to position [184, 0]
click at [478, 389] on div at bounding box center [478, 380] width 18 height 18
click at [478, 389] on input "True" at bounding box center [478, 380] width 18 height 18
radio input "true"
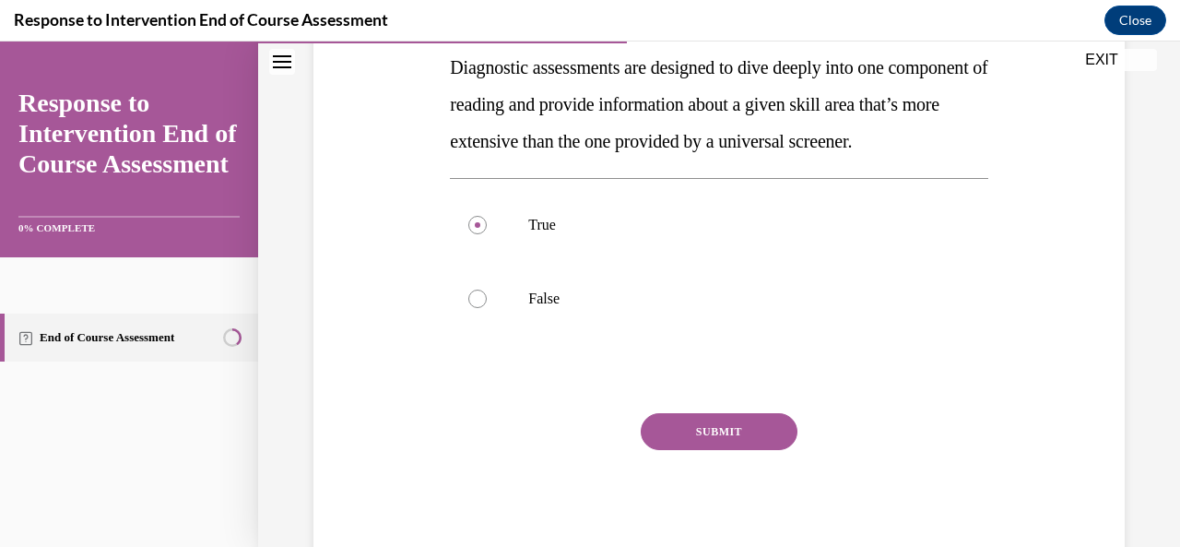
scroll to position [430, 0]
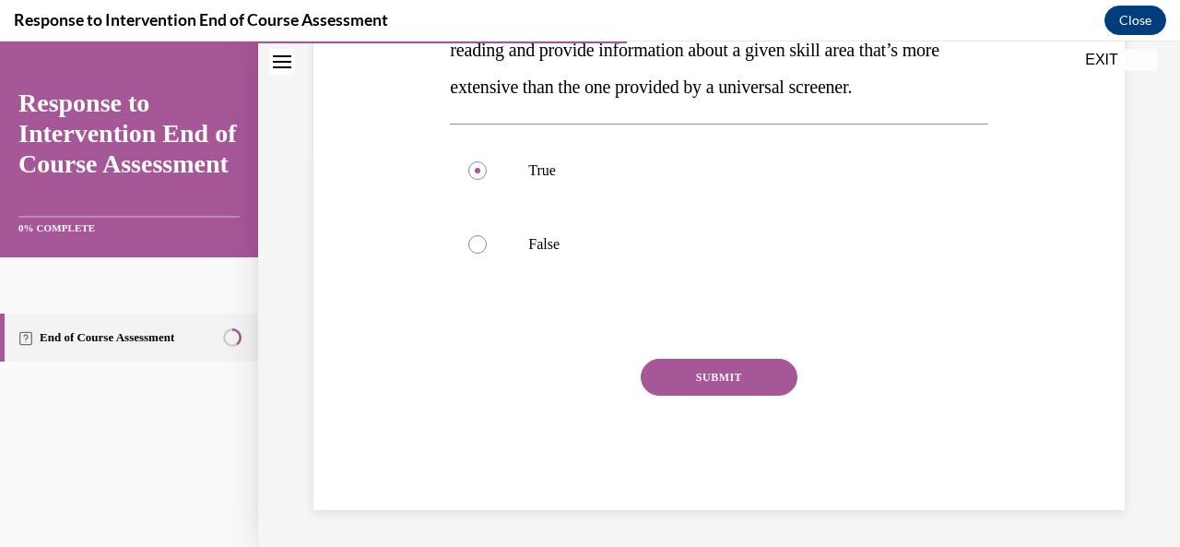
drag, startPoint x: 753, startPoint y: 332, endPoint x: 745, endPoint y: 343, distance: 13.3
click at [753, 334] on div "Question 05/10 True or False? Diagnostic assessments are designed to dive deepl…" at bounding box center [719, 186] width 538 height 647
click at [722, 381] on button "SUBMIT" at bounding box center [719, 377] width 157 height 37
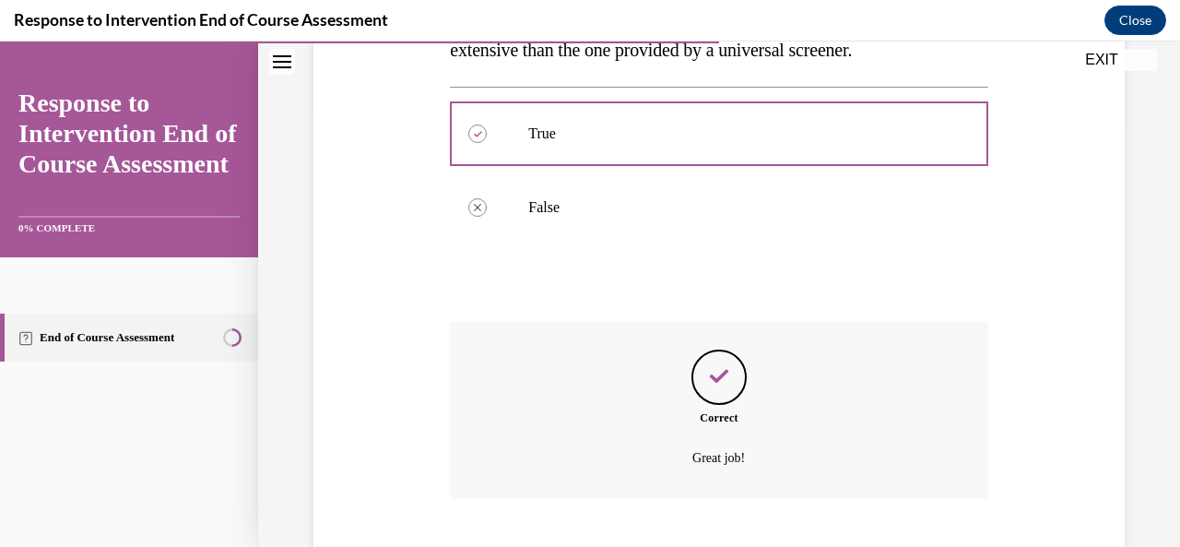
scroll to position [579, 0]
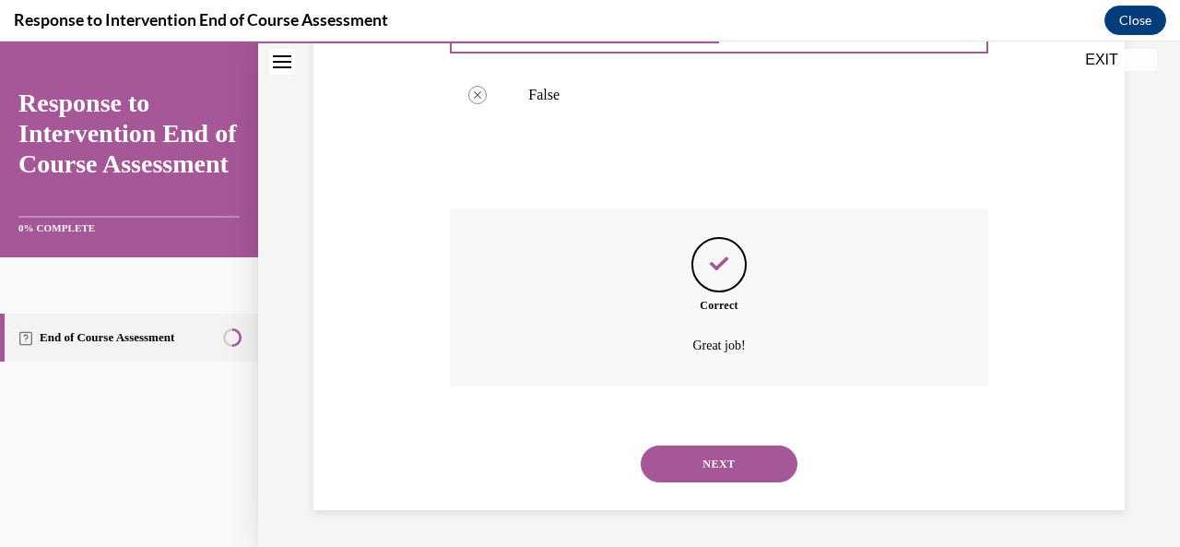
click at [699, 468] on button "NEXT" at bounding box center [719, 463] width 157 height 37
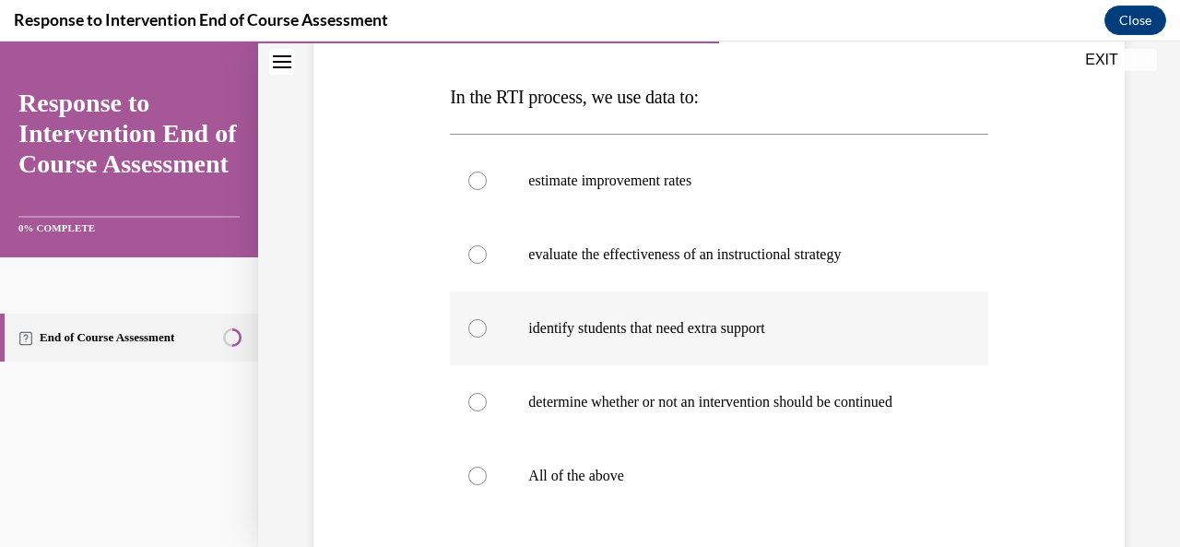
scroll to position [369, 0]
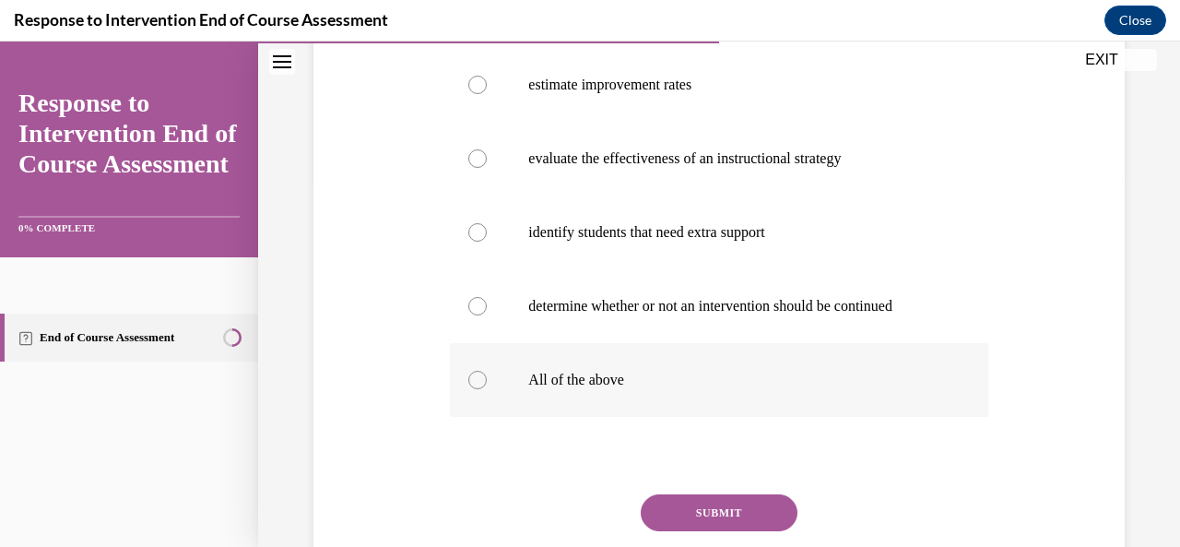
click at [513, 383] on label "All of the above" at bounding box center [719, 380] width 538 height 74
click at [487, 383] on input "All of the above" at bounding box center [478, 380] width 18 height 18
radio input "true"
click at [717, 528] on button "SUBMIT" at bounding box center [719, 512] width 157 height 37
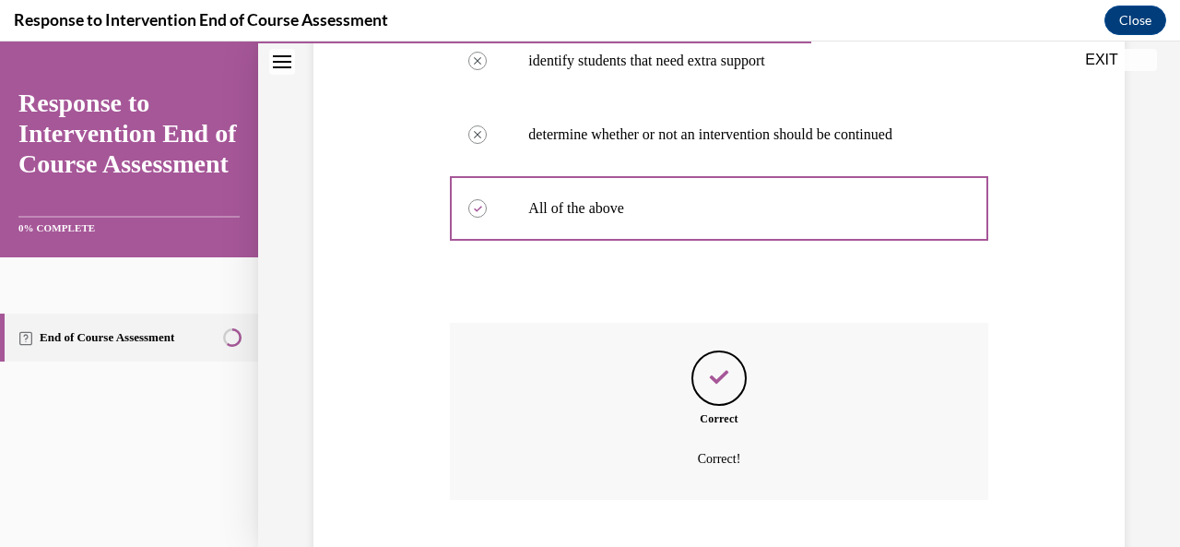
scroll to position [653, 0]
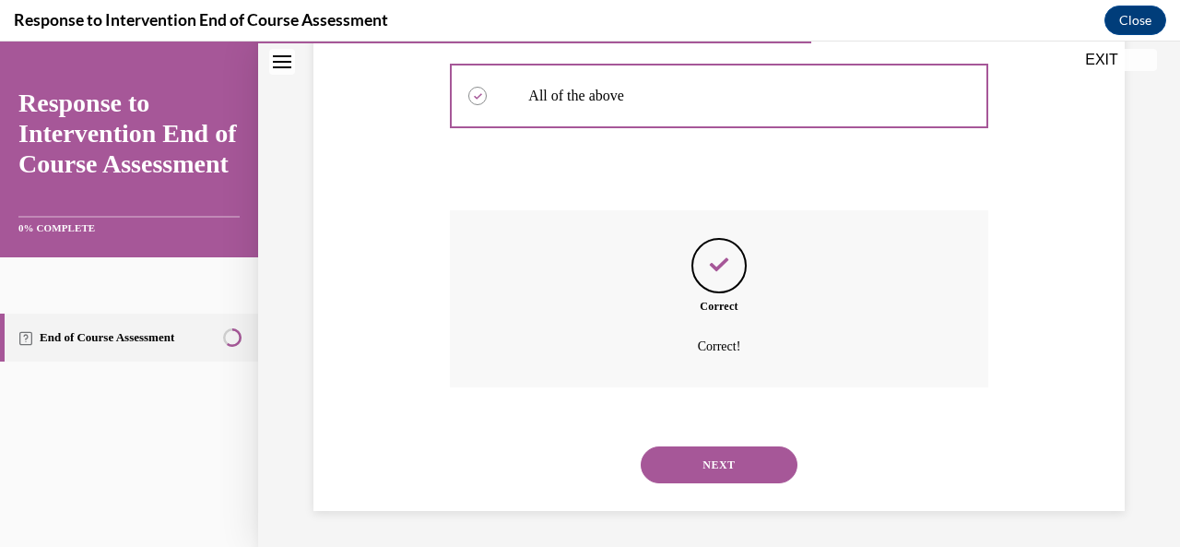
click at [736, 462] on button "NEXT" at bounding box center [719, 464] width 157 height 37
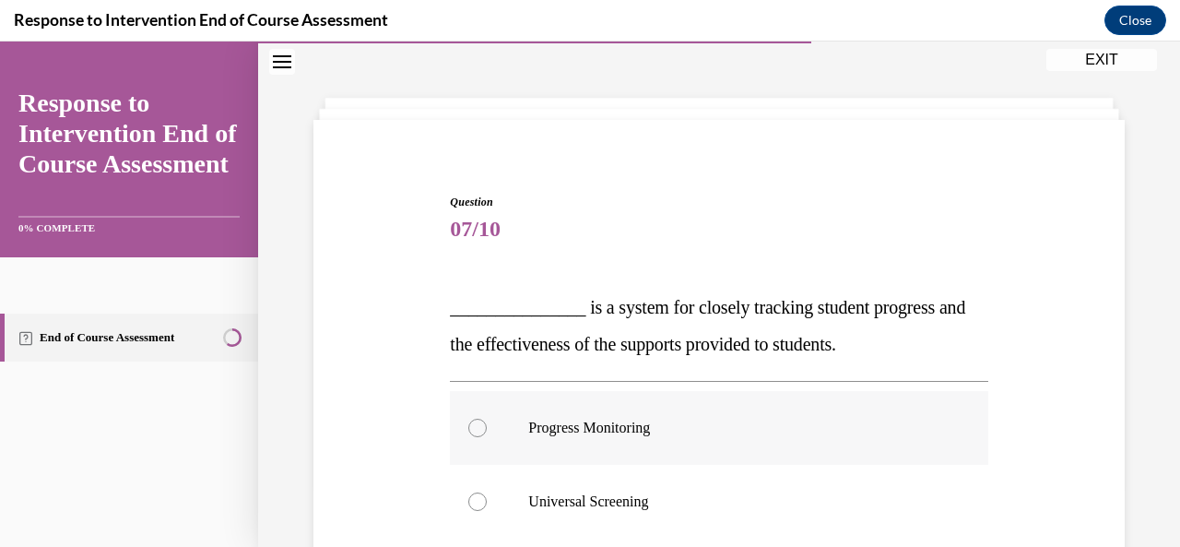
scroll to position [92, 0]
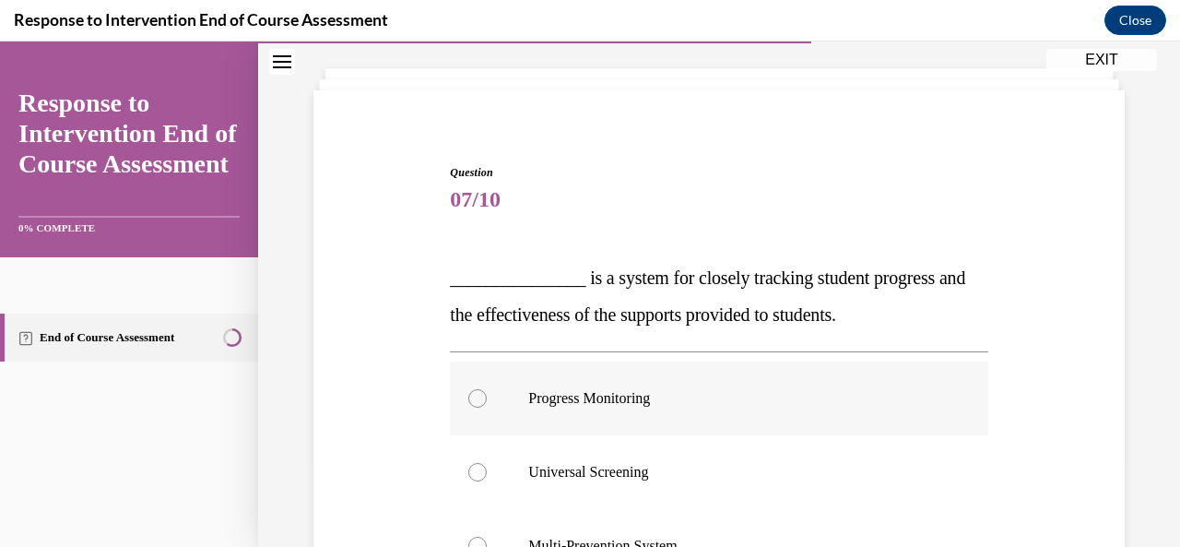
click at [497, 405] on label "Progress Monitoring" at bounding box center [719, 399] width 538 height 74
click at [487, 405] on input "Progress Monitoring" at bounding box center [478, 398] width 18 height 18
radio input "true"
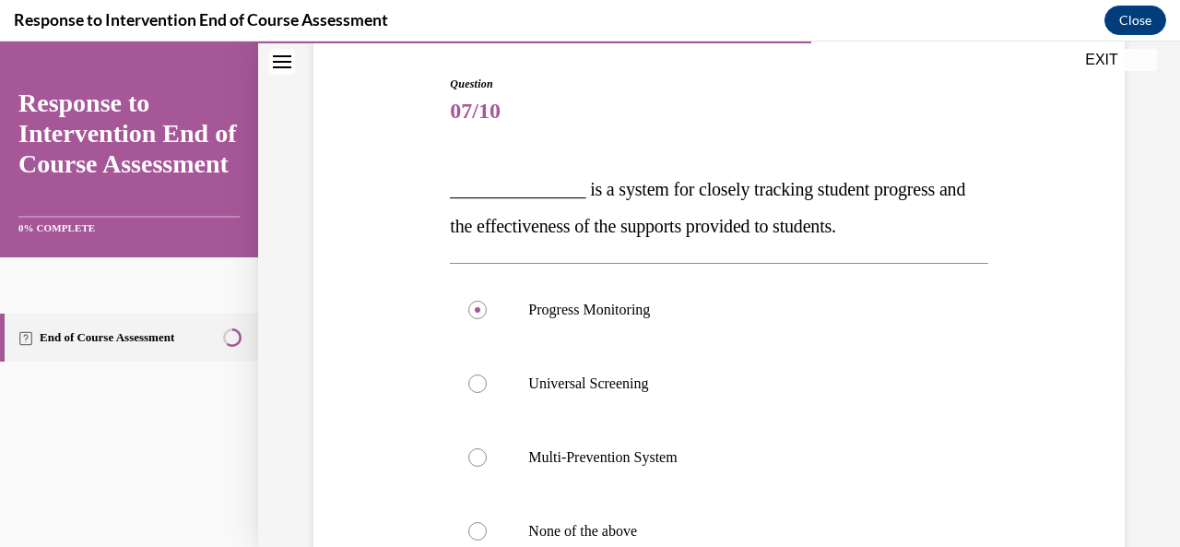
scroll to position [461, 0]
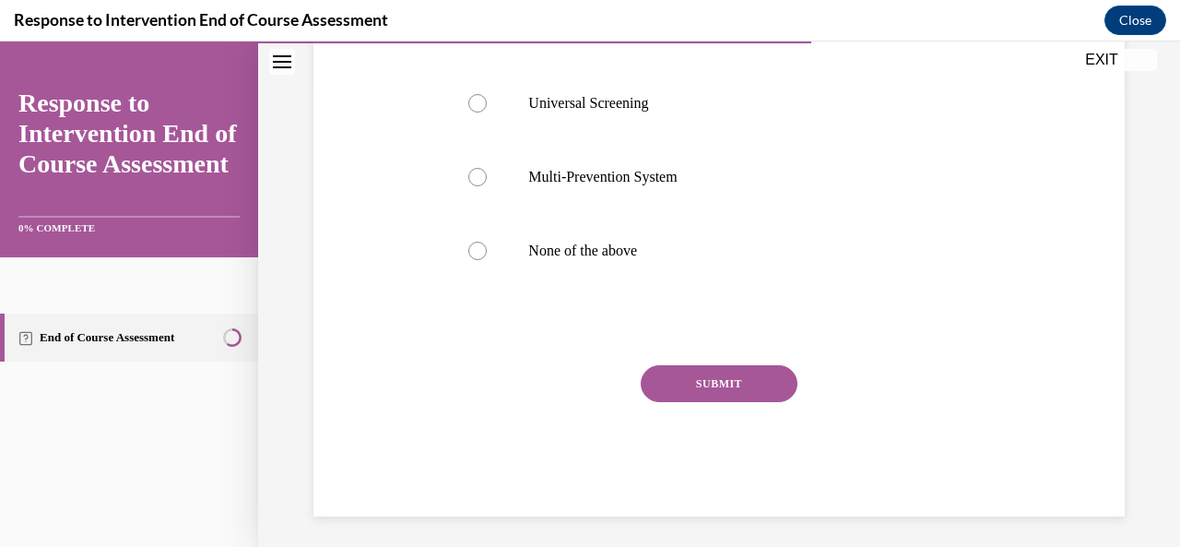
click at [704, 394] on button "SUBMIT" at bounding box center [719, 383] width 157 height 37
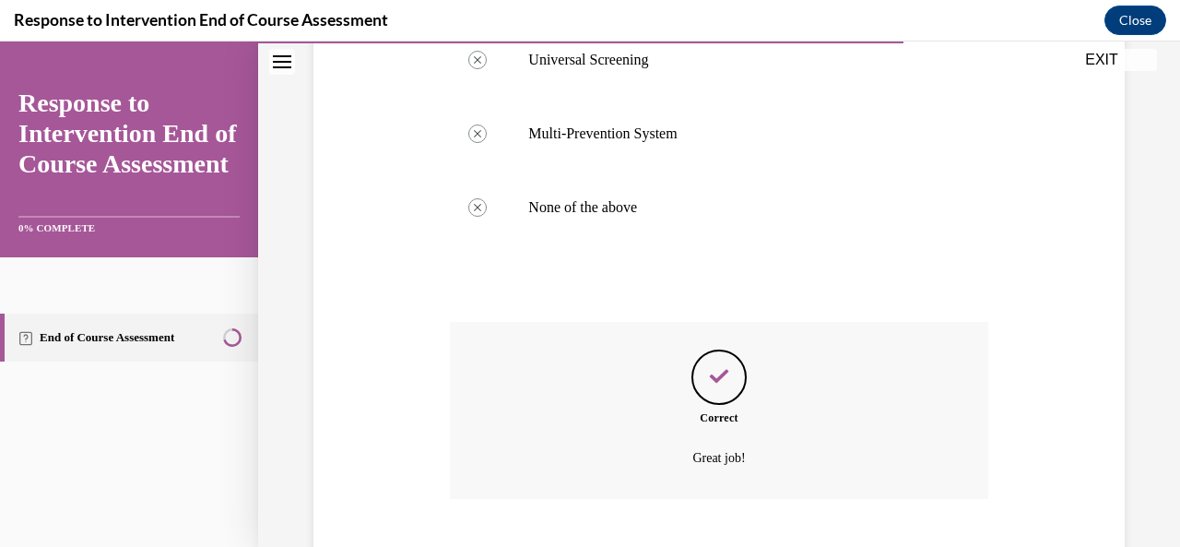
scroll to position [616, 0]
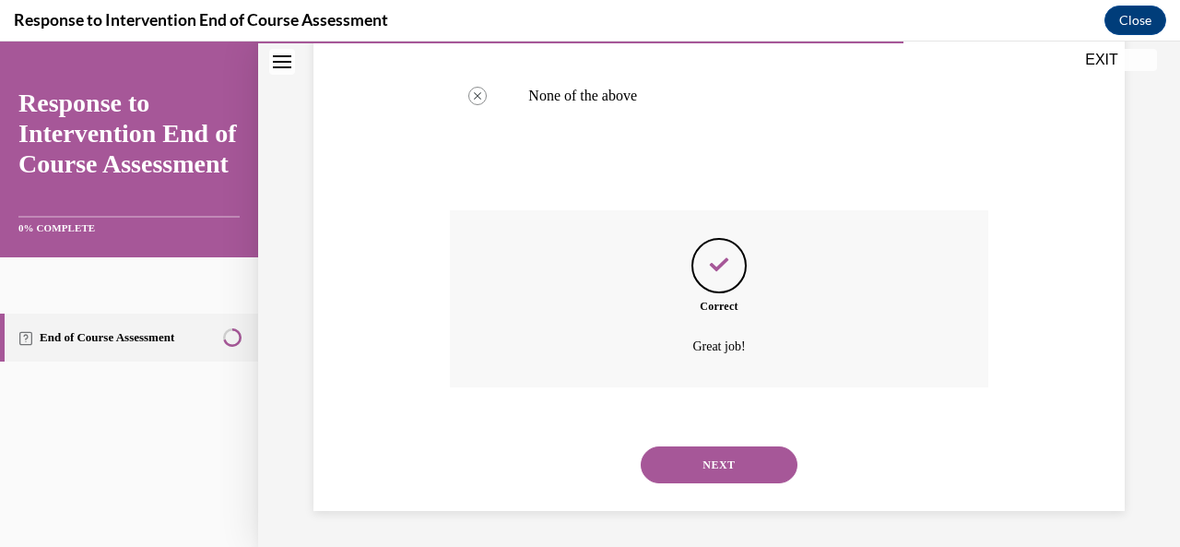
click at [719, 460] on button "NEXT" at bounding box center [719, 464] width 157 height 37
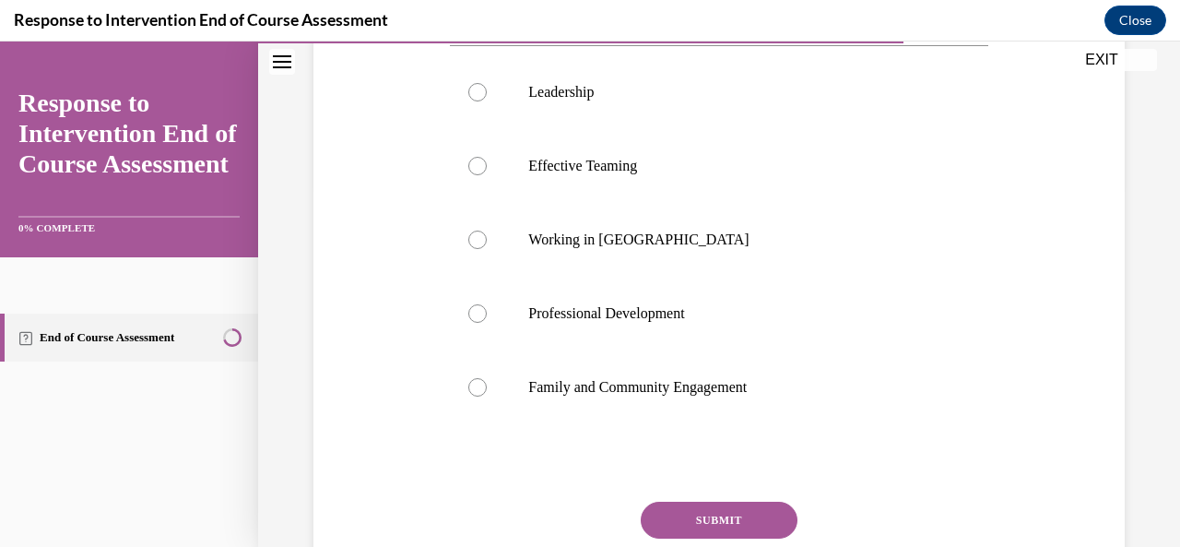
scroll to position [369, 0]
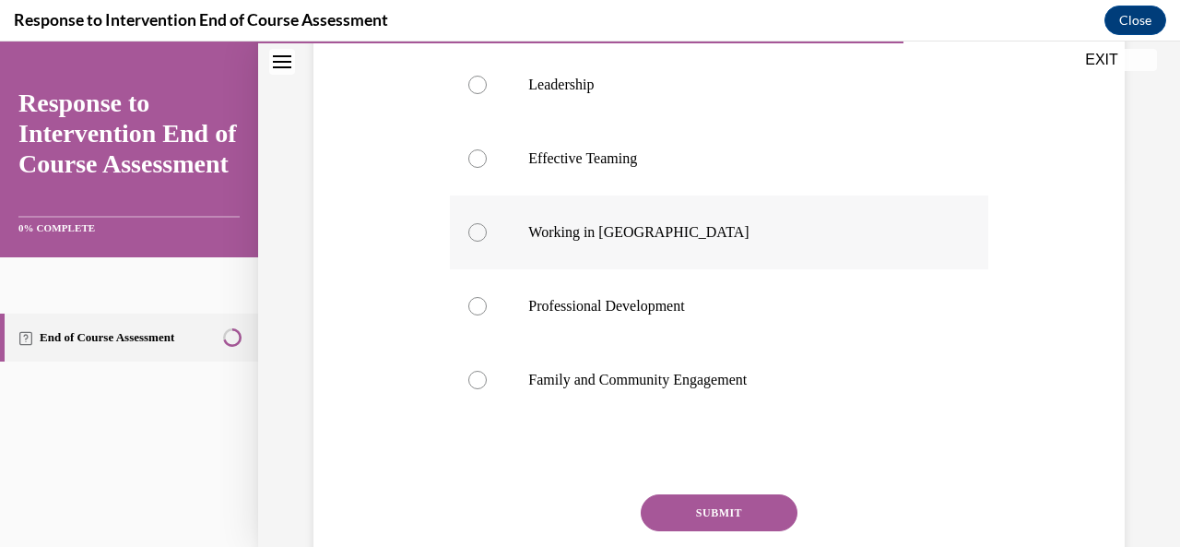
click at [469, 236] on div at bounding box center [478, 232] width 18 height 18
click at [469, 236] on input "Working in [GEOGRAPHIC_DATA]" at bounding box center [478, 232] width 18 height 18
radio input "true"
click at [694, 517] on button "SUBMIT" at bounding box center [719, 512] width 157 height 37
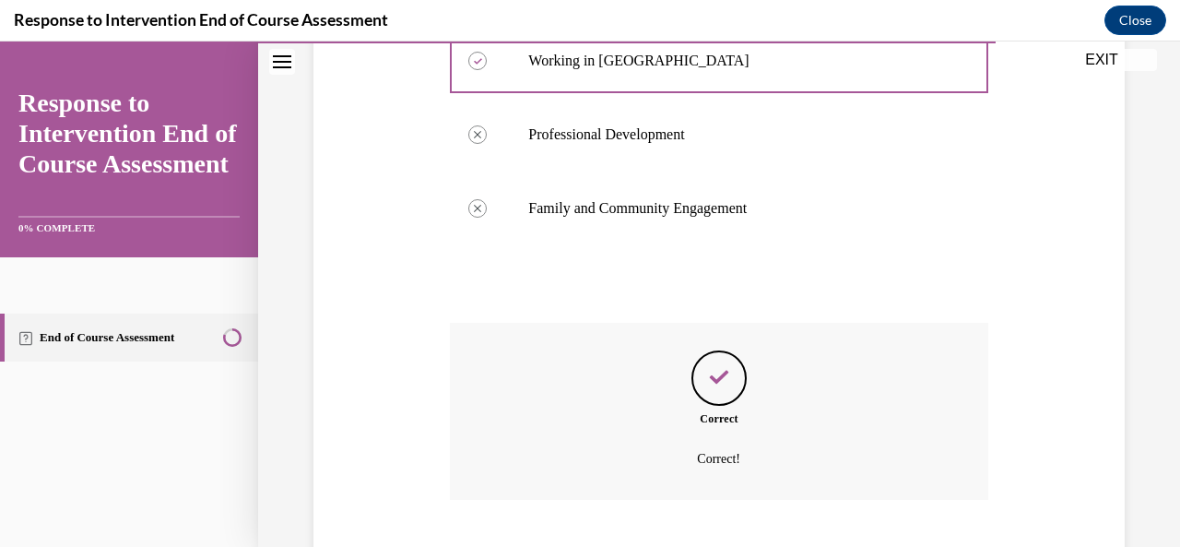
scroll to position [653, 0]
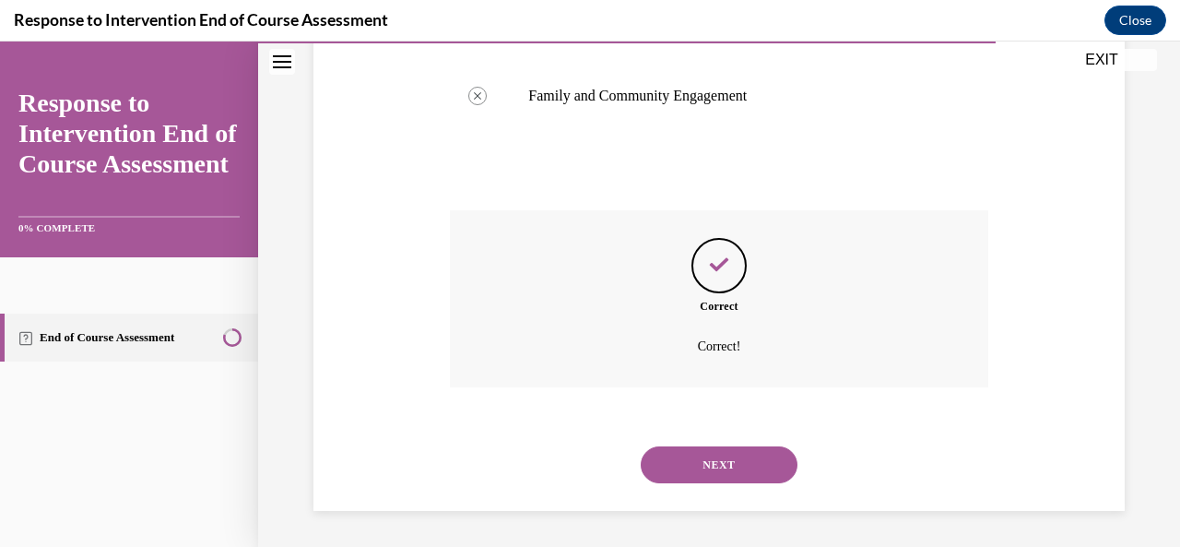
drag, startPoint x: 730, startPoint y: 489, endPoint x: 730, endPoint y: 477, distance: 12.0
click at [730, 485] on div "NEXT" at bounding box center [719, 465] width 538 height 74
click at [726, 466] on button "NEXT" at bounding box center [719, 464] width 157 height 37
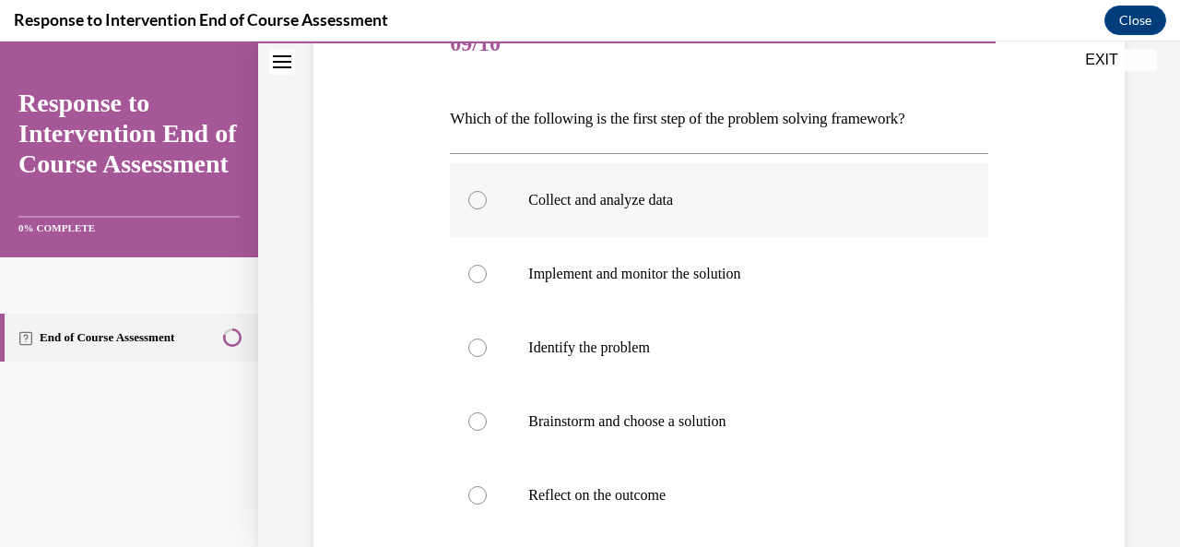
scroll to position [277, 0]
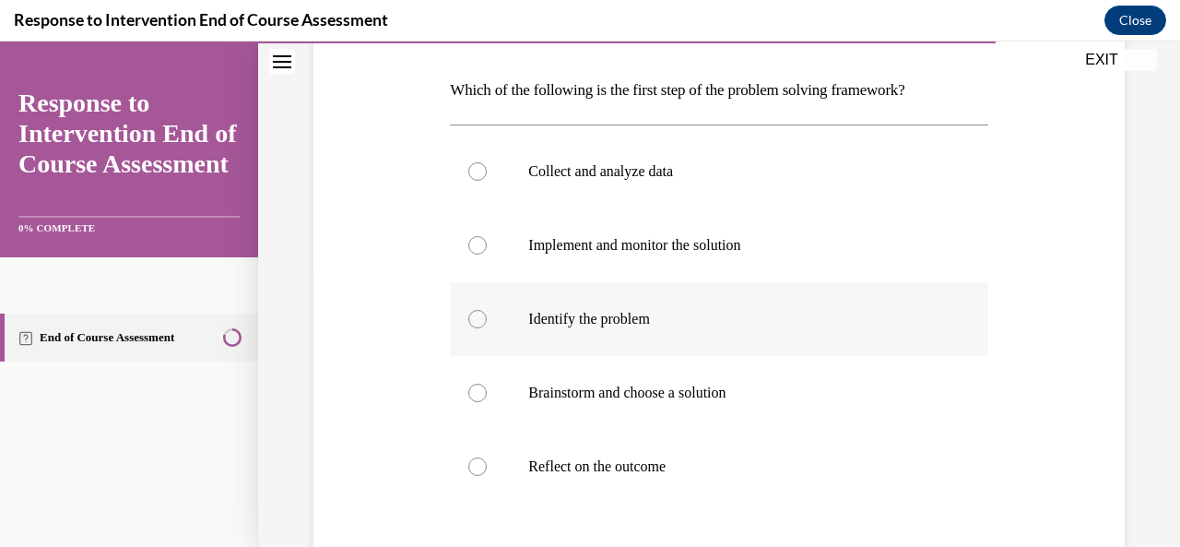
click at [476, 322] on div at bounding box center [478, 319] width 18 height 18
click at [476, 322] on input "Identify the problem" at bounding box center [478, 319] width 18 height 18
radio input "true"
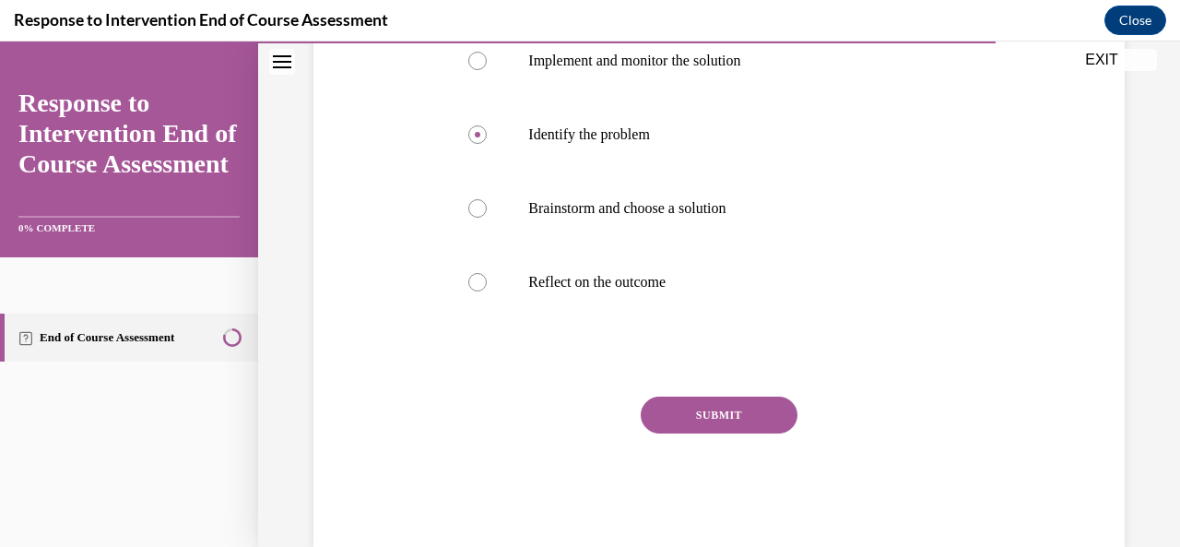
click at [720, 425] on button "SUBMIT" at bounding box center [719, 415] width 157 height 37
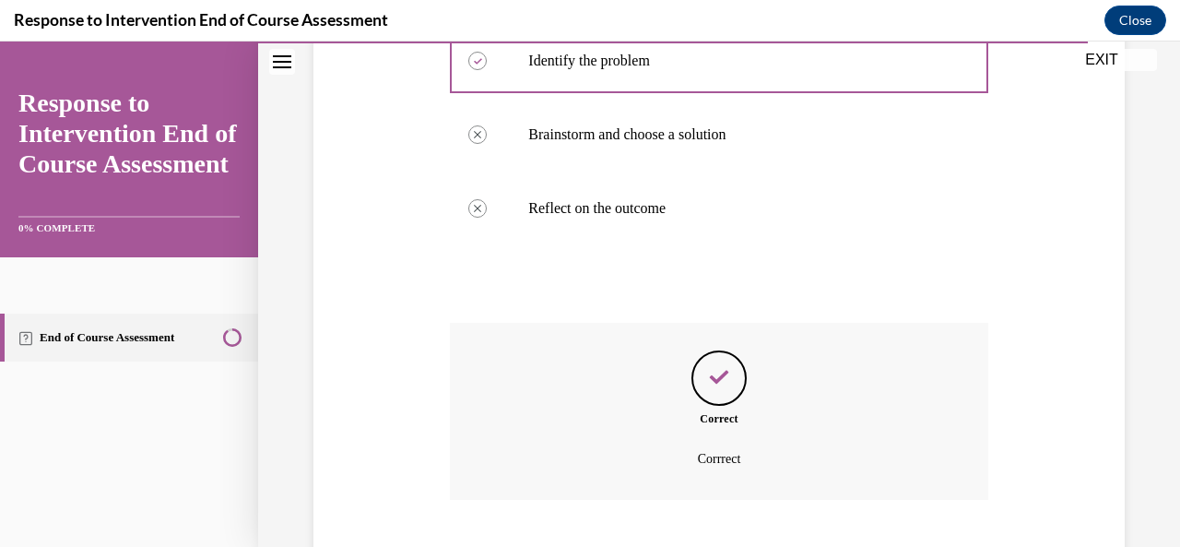
scroll to position [647, 0]
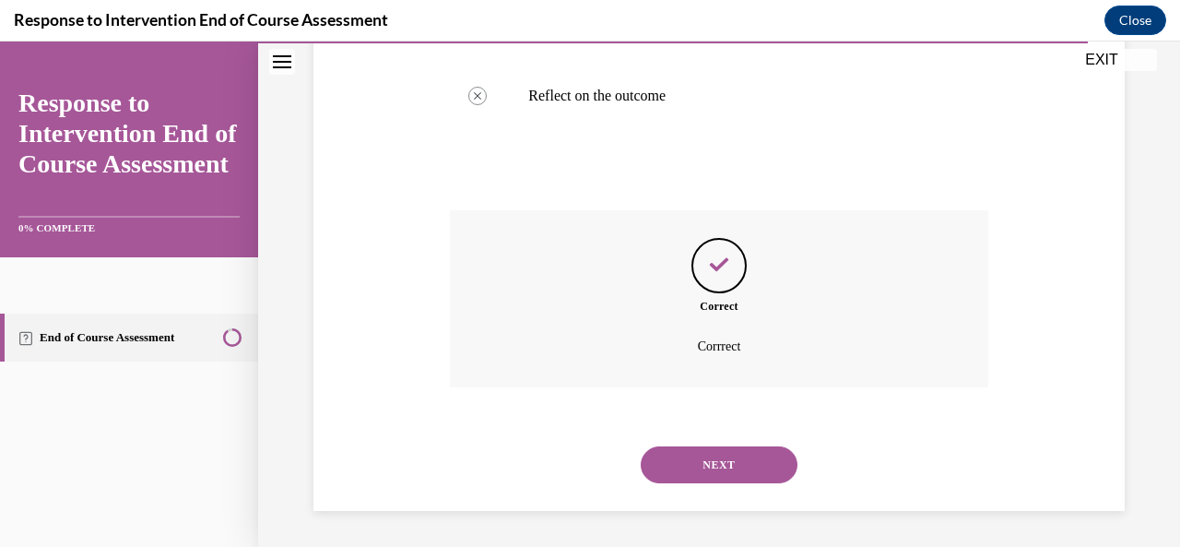
click at [701, 451] on button "NEXT" at bounding box center [719, 464] width 157 height 37
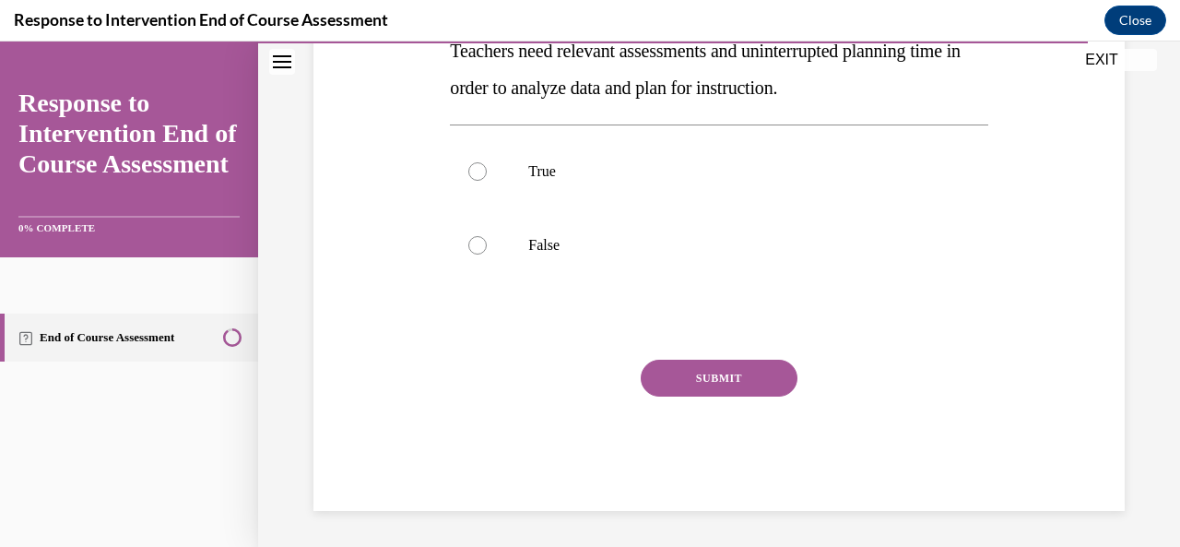
scroll to position [79, 0]
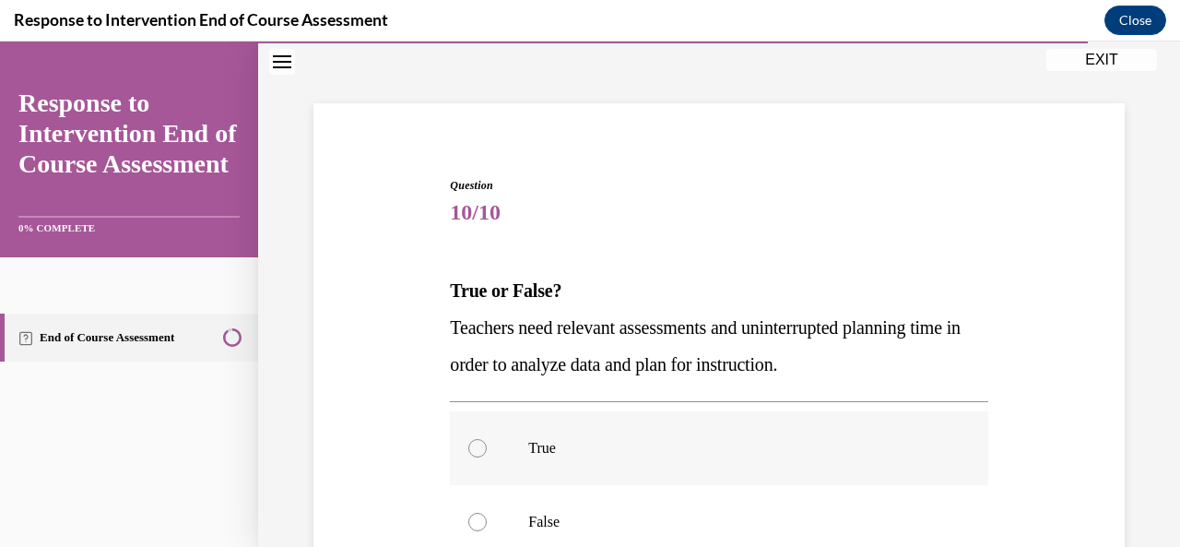
click at [496, 442] on label "True" at bounding box center [719, 448] width 538 height 74
click at [487, 442] on input "True" at bounding box center [478, 448] width 18 height 18
radio input "true"
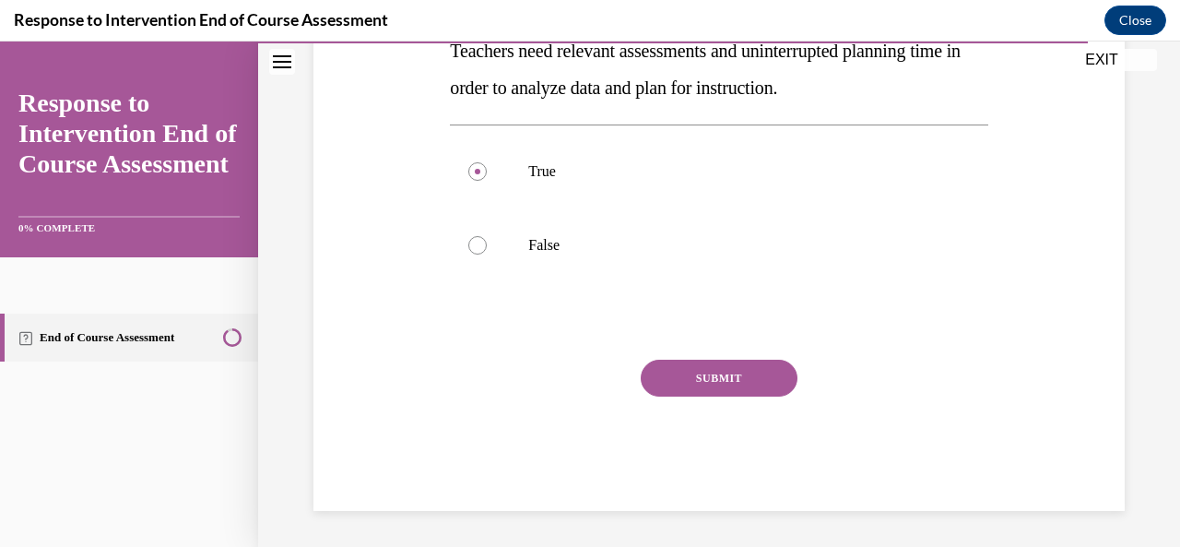
click at [723, 377] on button "SUBMIT" at bounding box center [719, 378] width 157 height 37
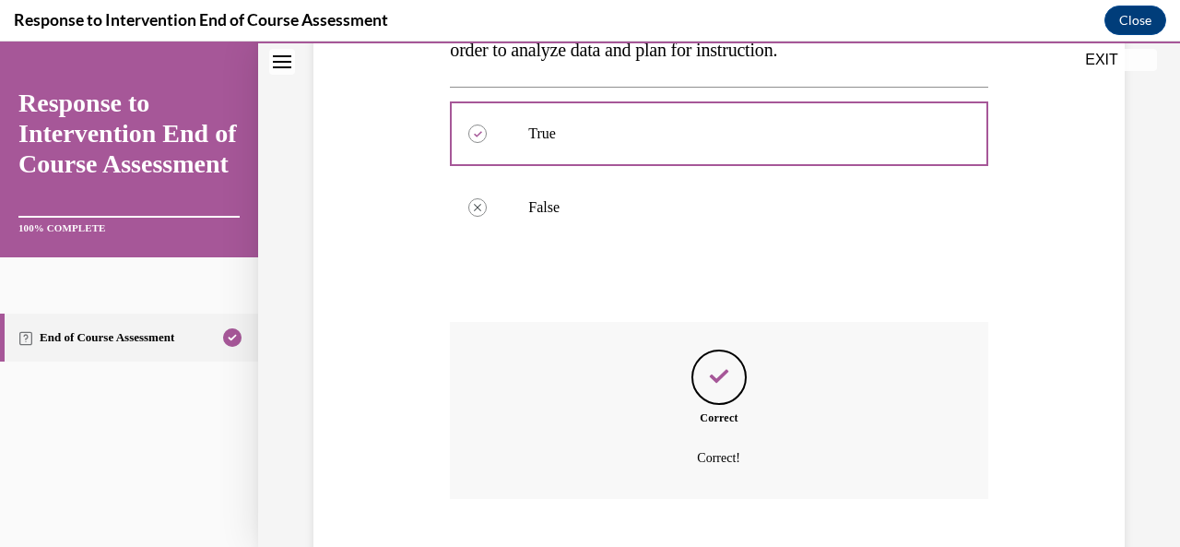
scroll to position [505, 0]
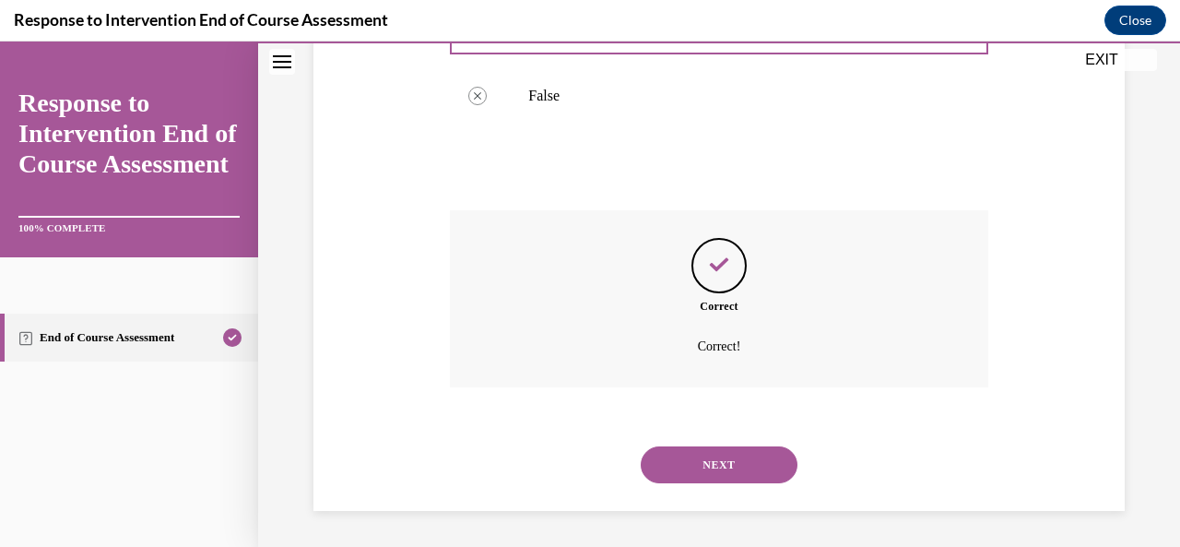
click at [681, 457] on button "NEXT" at bounding box center [719, 464] width 157 height 37
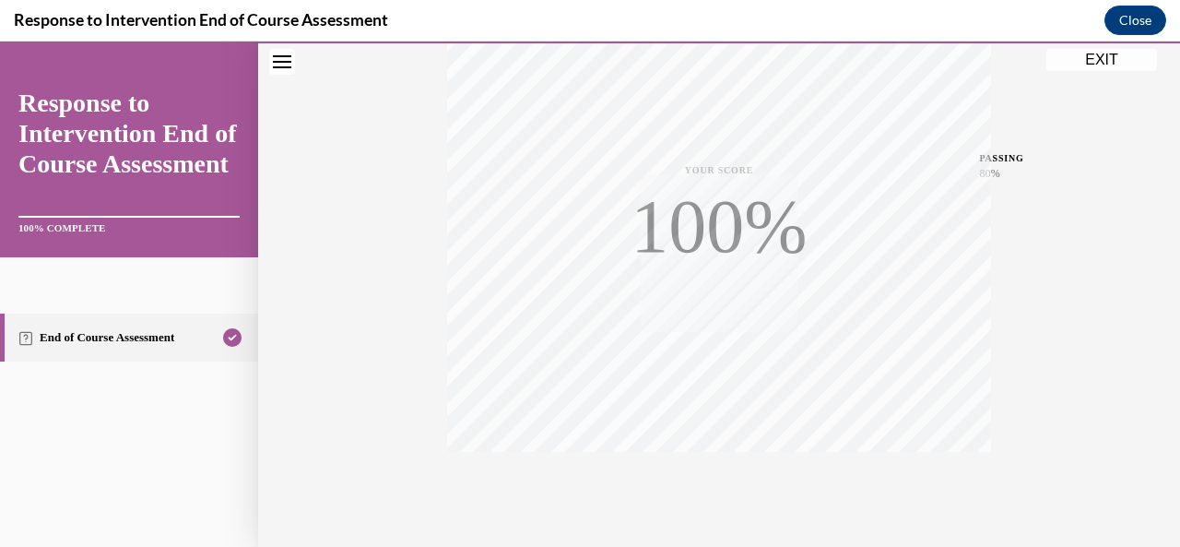
scroll to position [0, 0]
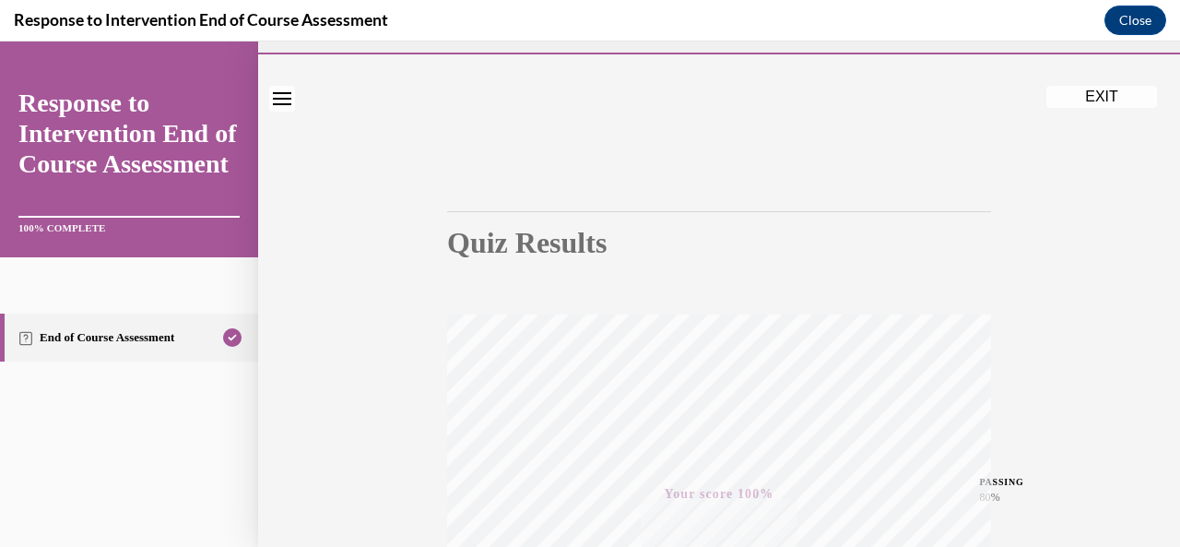
click at [1104, 119] on div "Quiz Results PASSING 80% Your score 100% Passed PASSING 80% Your score Your sco…" at bounding box center [719, 497] width 922 height 887
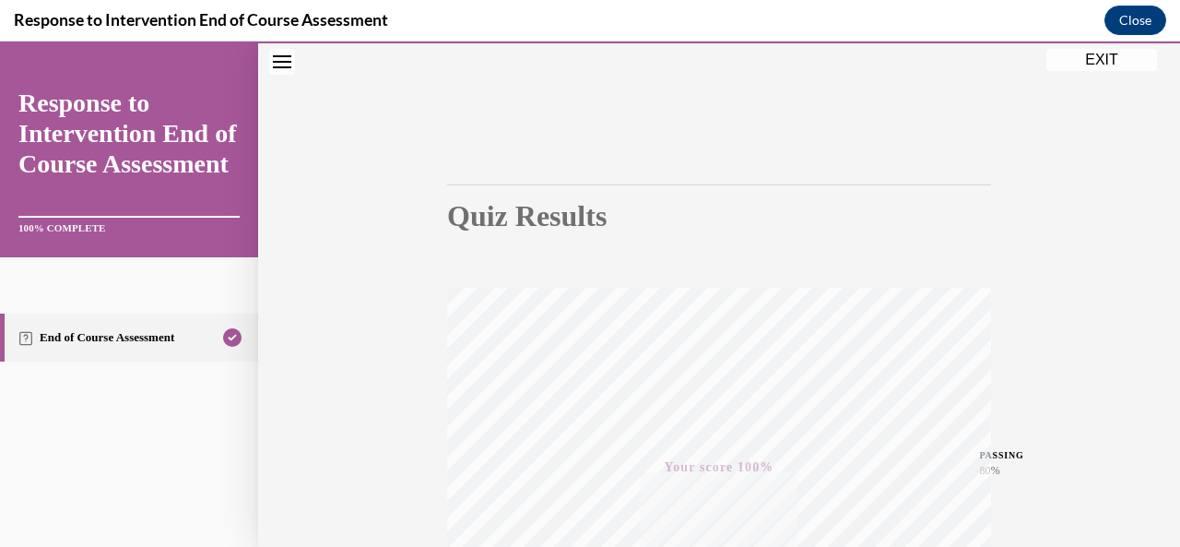
scroll to position [70, 0]
click at [1113, 53] on button "EXIT" at bounding box center [1102, 60] width 111 height 22
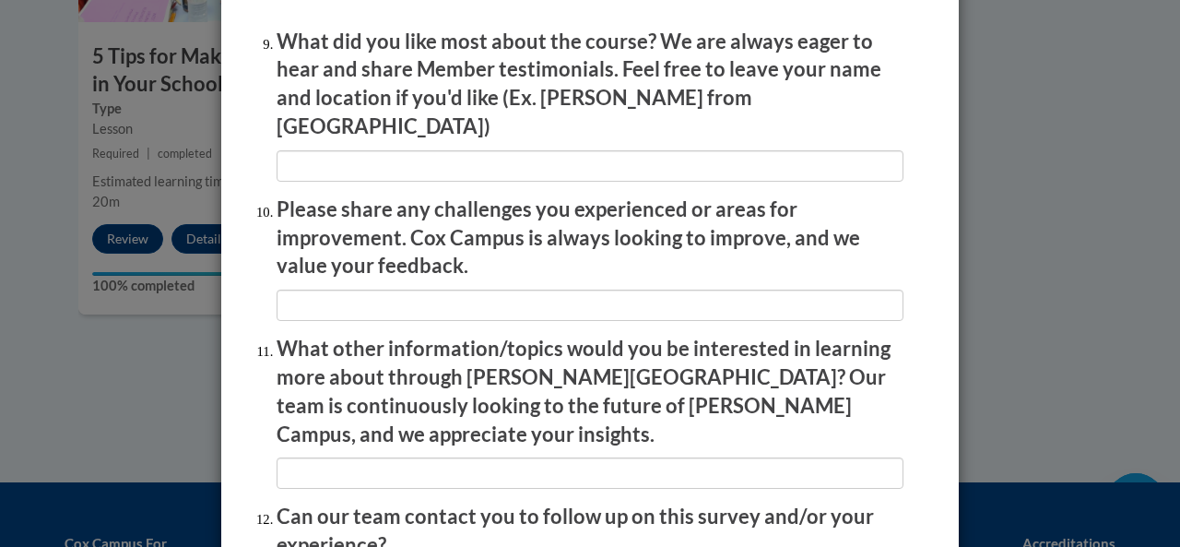
scroll to position [3288, 0]
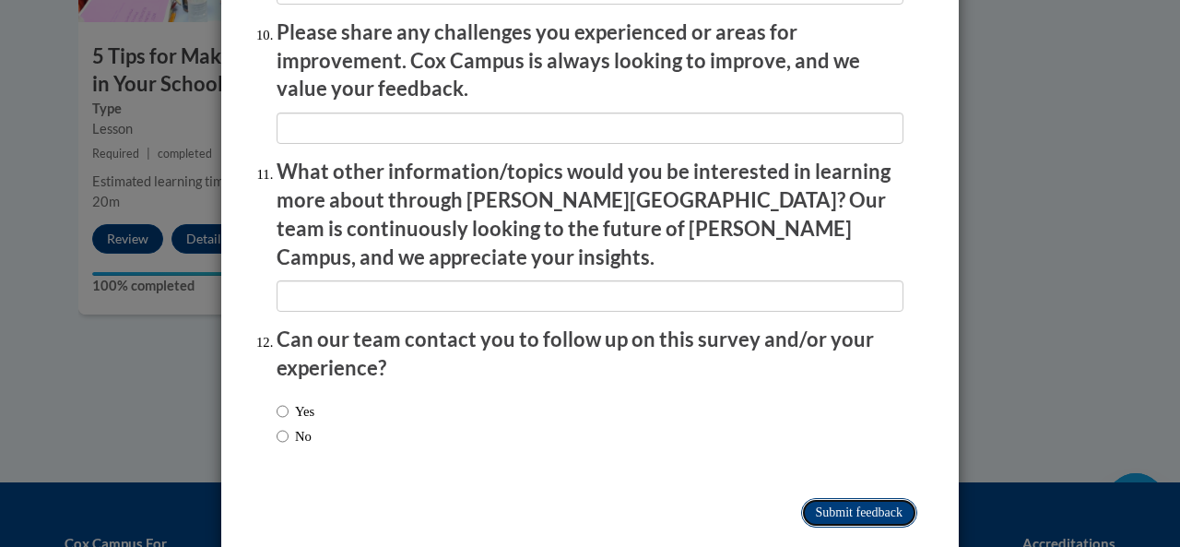
click at [859, 498] on input "Submit feedback" at bounding box center [859, 513] width 116 height 30
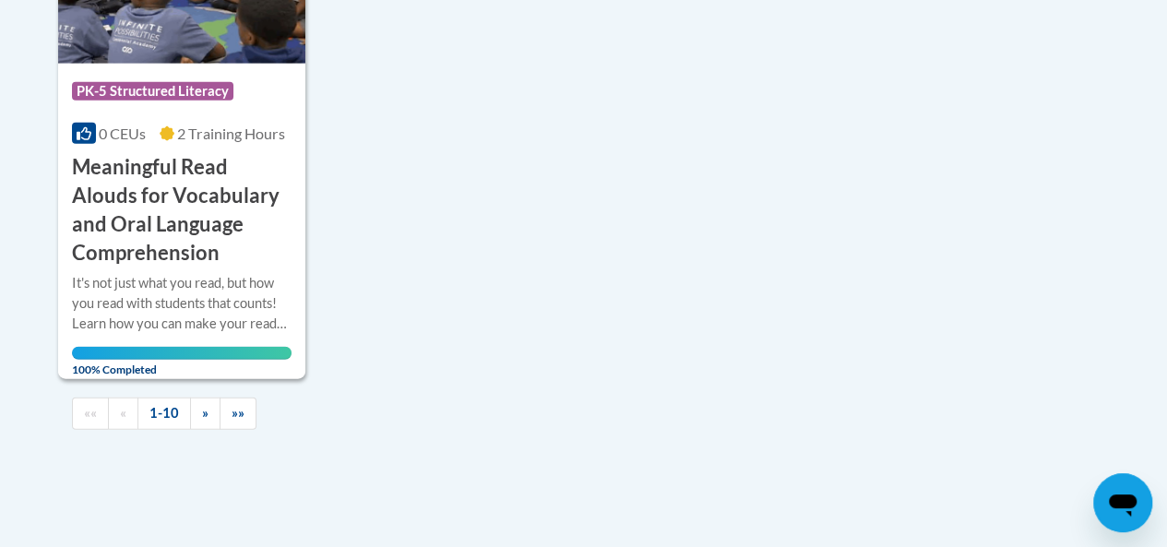
scroll to position [2029, 0]
